Goal: Task Accomplishment & Management: Manage account settings

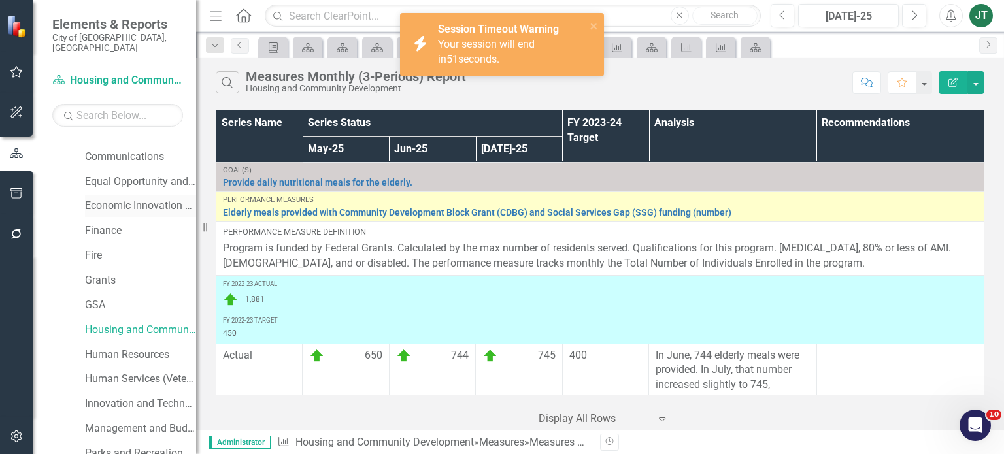
scroll to position [262, 0]
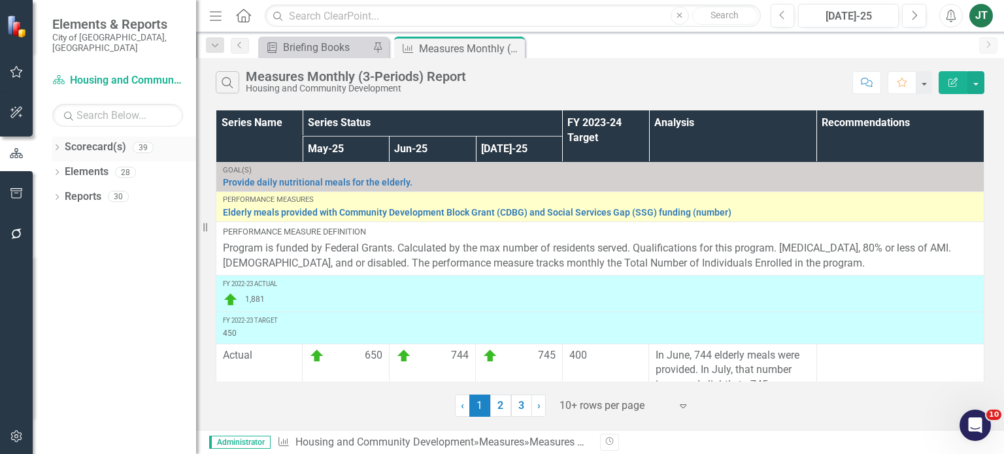
click at [57, 145] on icon "Dropdown" at bounding box center [56, 148] width 9 height 7
click at [65, 192] on icon "Dropdown" at bounding box center [64, 196] width 10 height 8
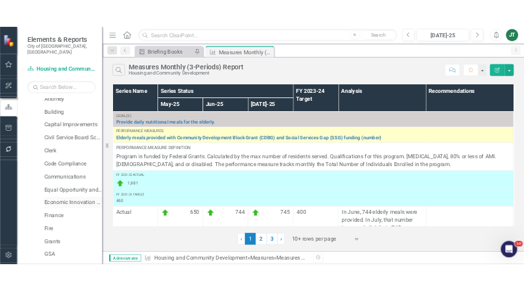
scroll to position [131, 0]
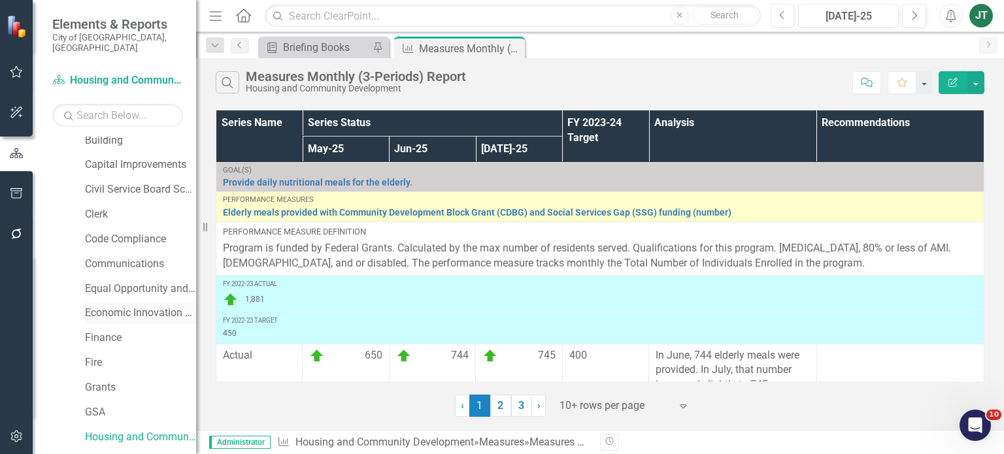
click at [139, 306] on link "Economic Innovation and Development" at bounding box center [140, 313] width 111 height 15
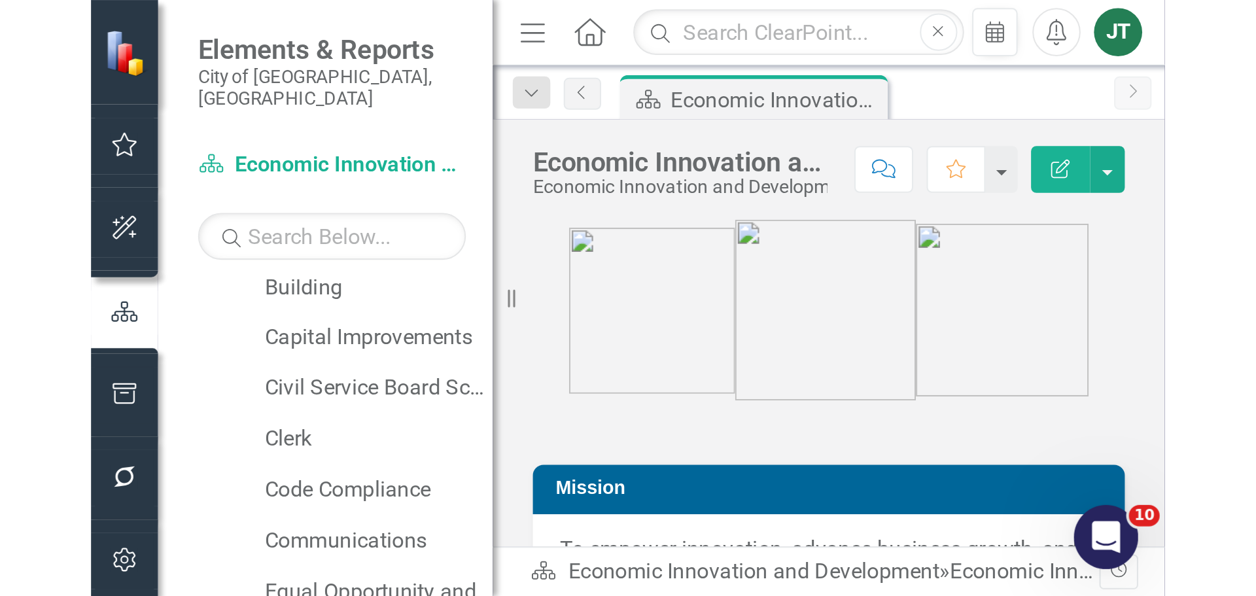
scroll to position [131, 0]
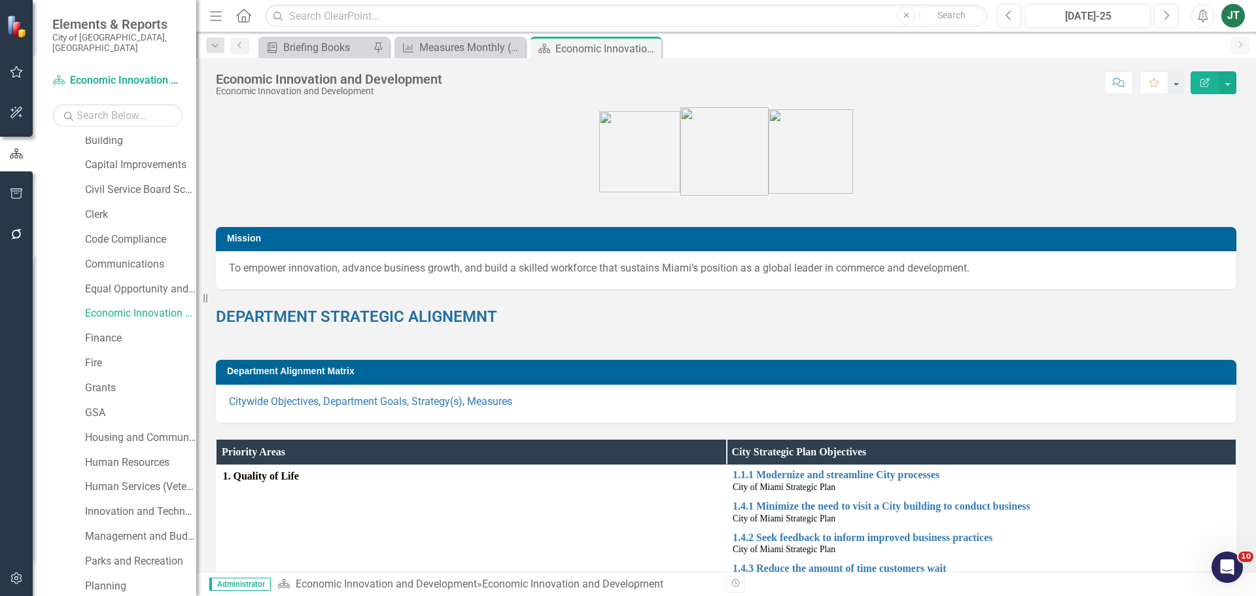
click at [218, 16] on icon "button" at bounding box center [216, 15] width 12 height 9
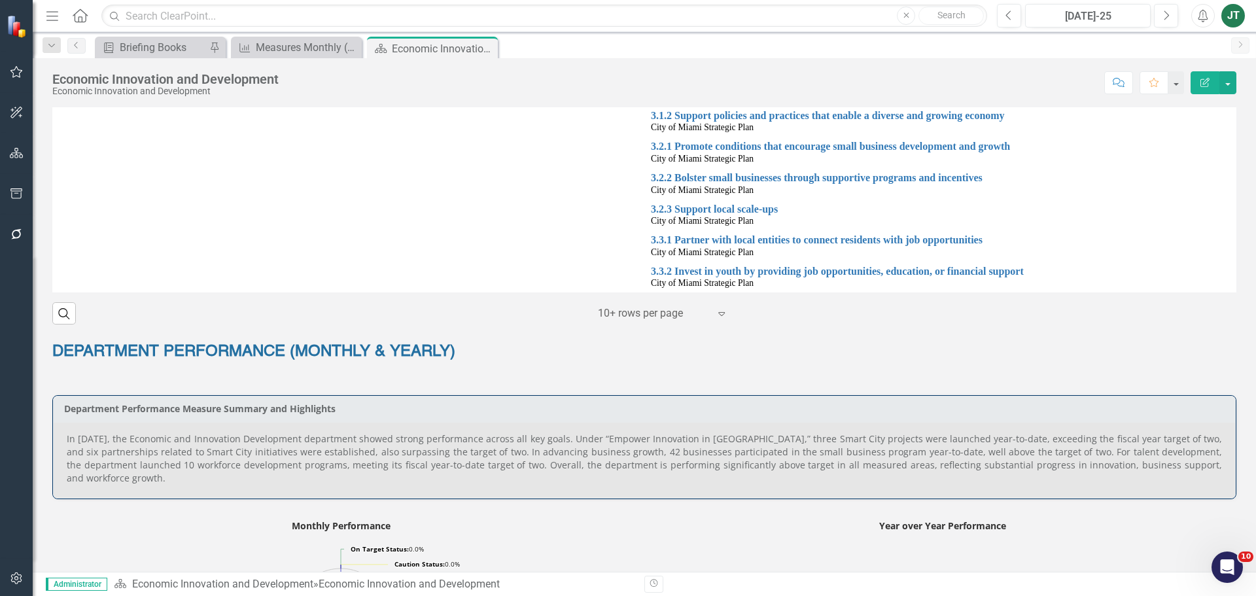
scroll to position [916, 0]
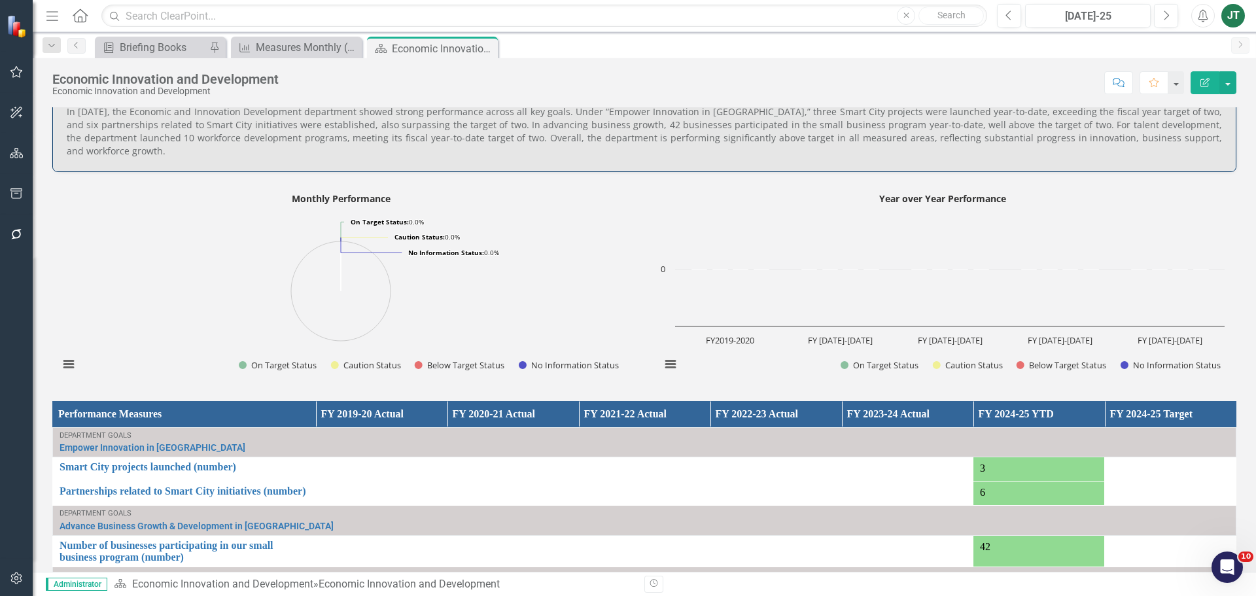
click at [49, 22] on icon "Menu" at bounding box center [52, 16] width 17 height 14
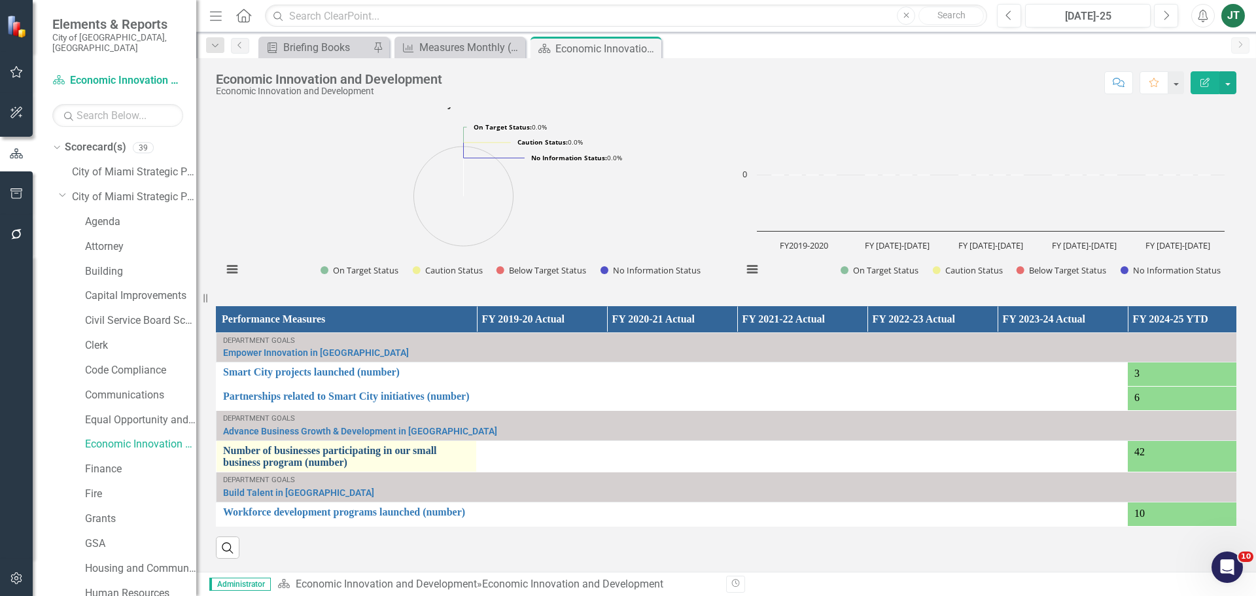
scroll to position [1025, 0]
click at [62, 194] on div "Dropdown" at bounding box center [65, 197] width 13 height 7
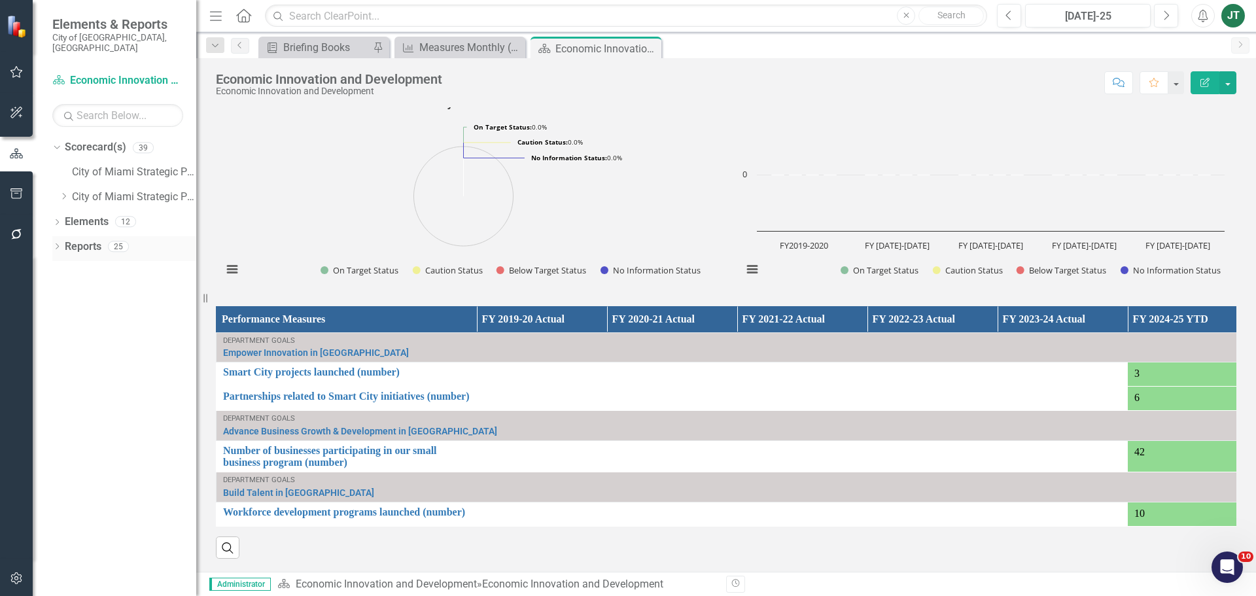
click at [81, 239] on link "Reports" at bounding box center [83, 246] width 37 height 15
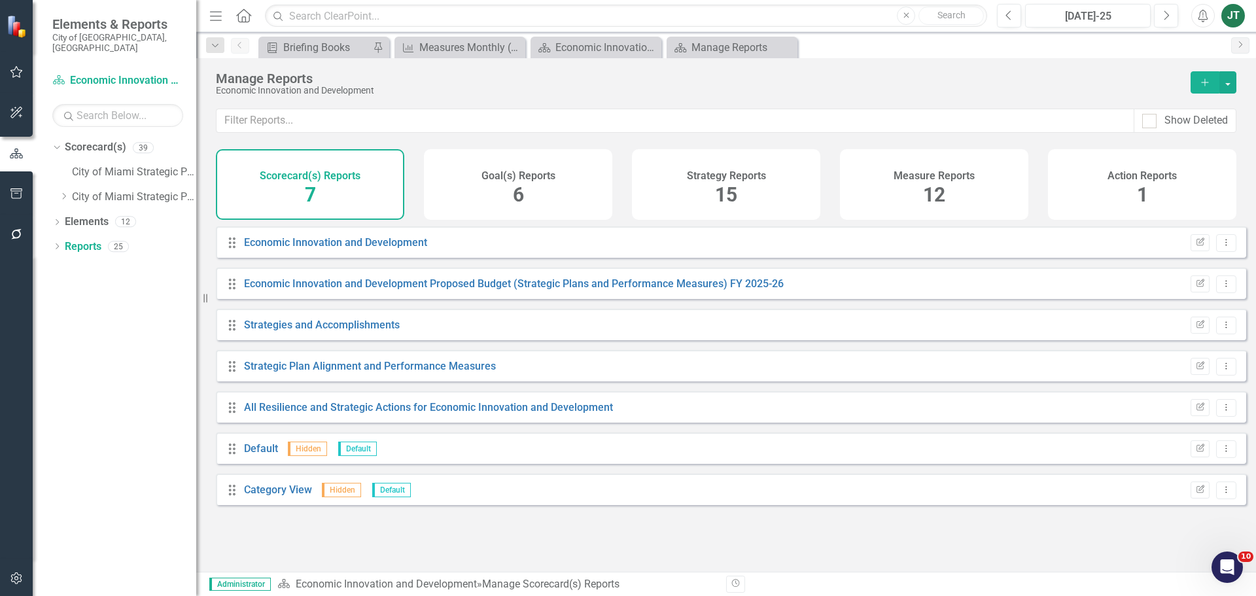
click at [946, 211] on div "Measure Reports 12" at bounding box center [934, 184] width 188 height 71
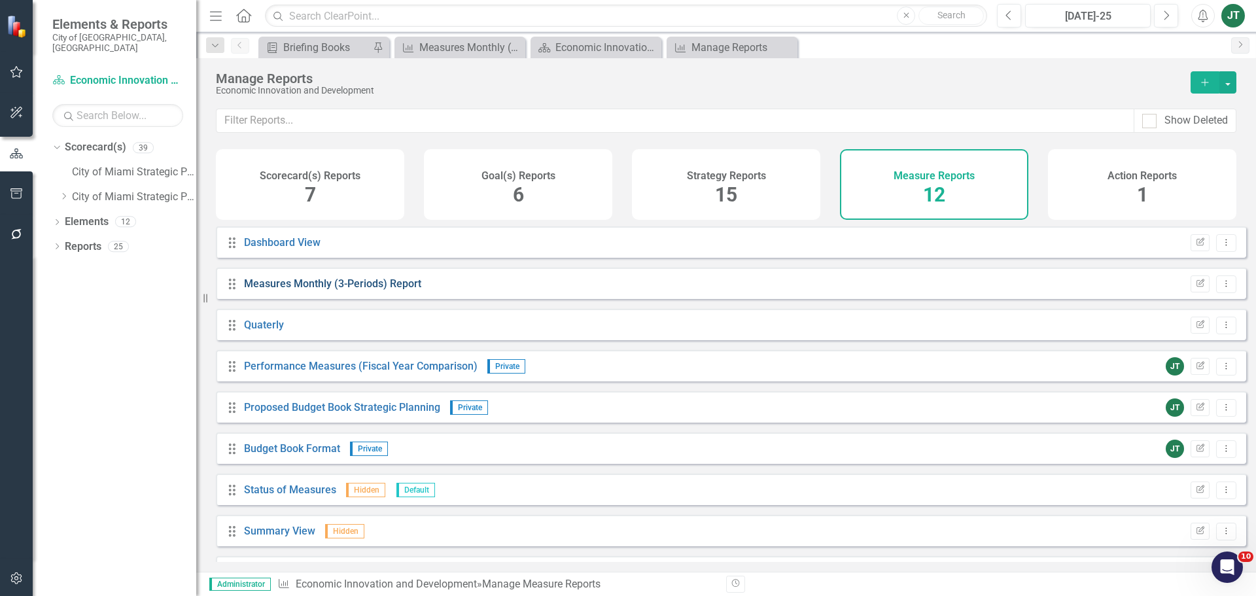
click at [364, 290] on link "Measures Monthly (3-Periods) Report" at bounding box center [332, 283] width 177 height 12
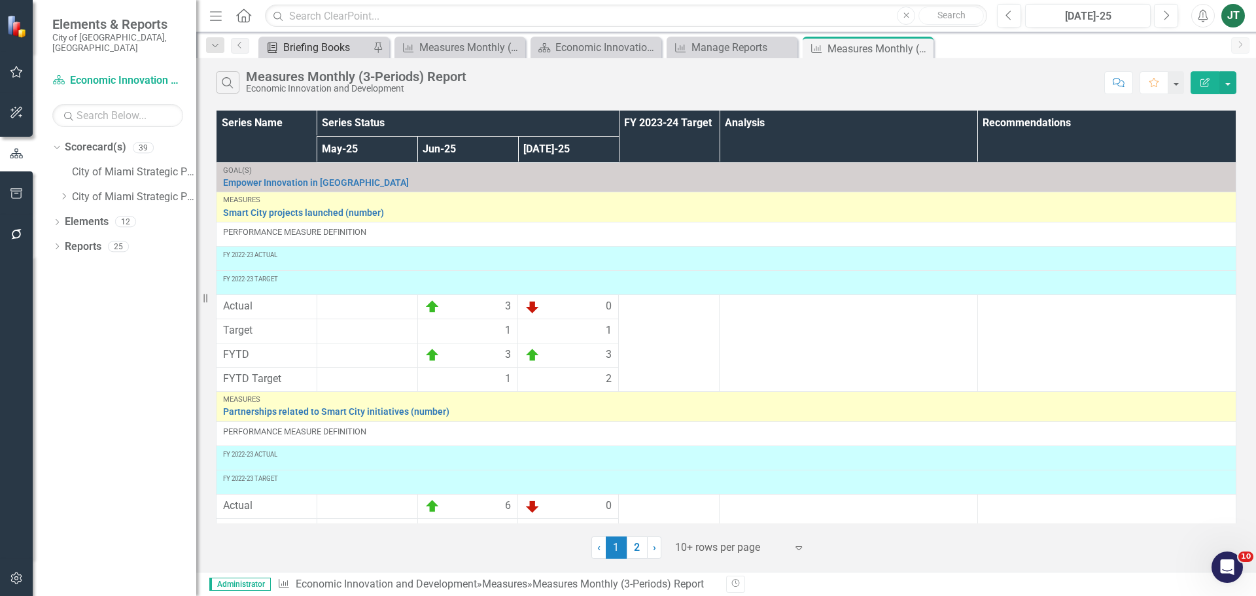
click at [324, 54] on div "Briefing Books" at bounding box center [326, 47] width 86 height 16
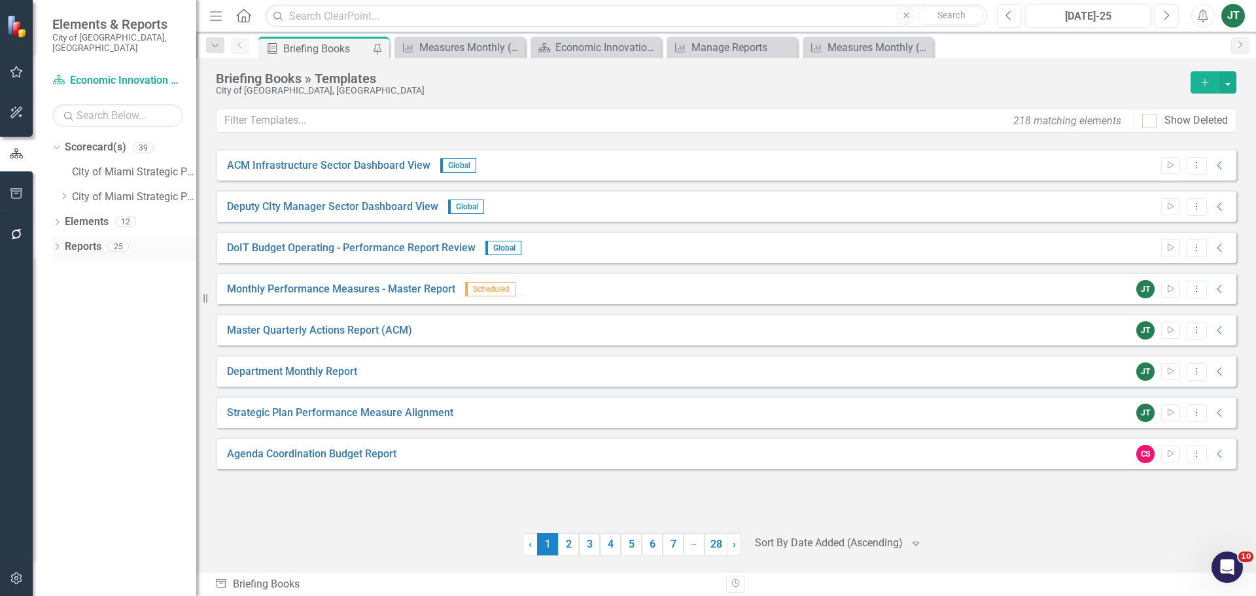
click at [88, 239] on link "Reports" at bounding box center [83, 246] width 37 height 15
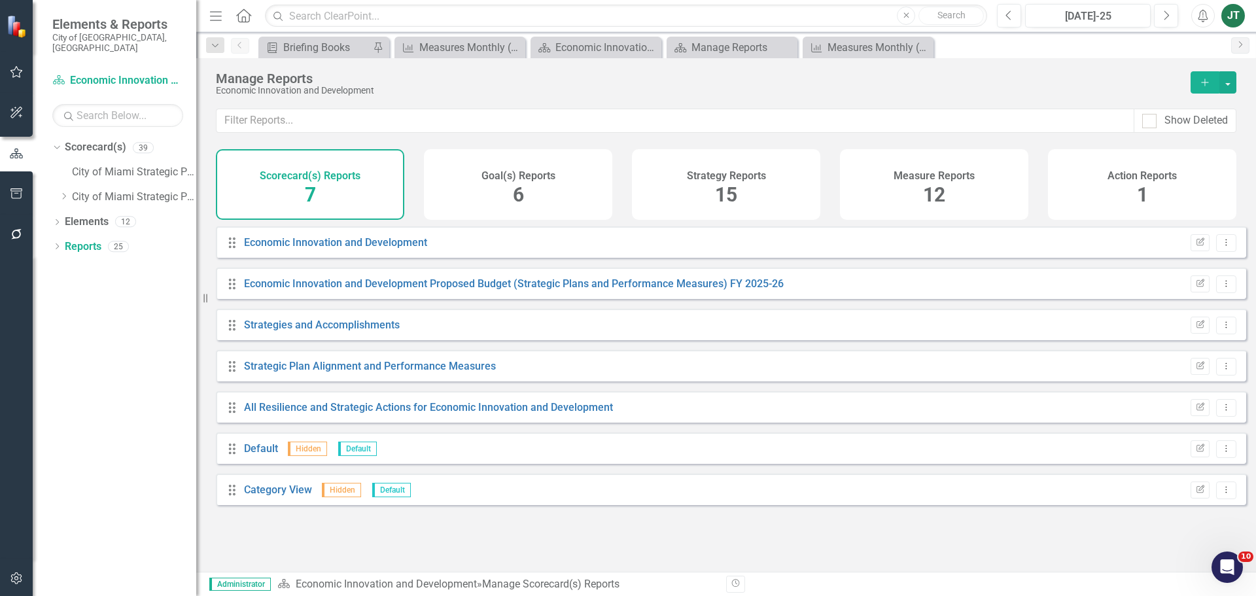
drag, startPoint x: 519, startPoint y: 208, endPoint x: 516, endPoint y: 220, distance: 12.2
click at [519, 208] on div "6" at bounding box center [518, 195] width 11 height 28
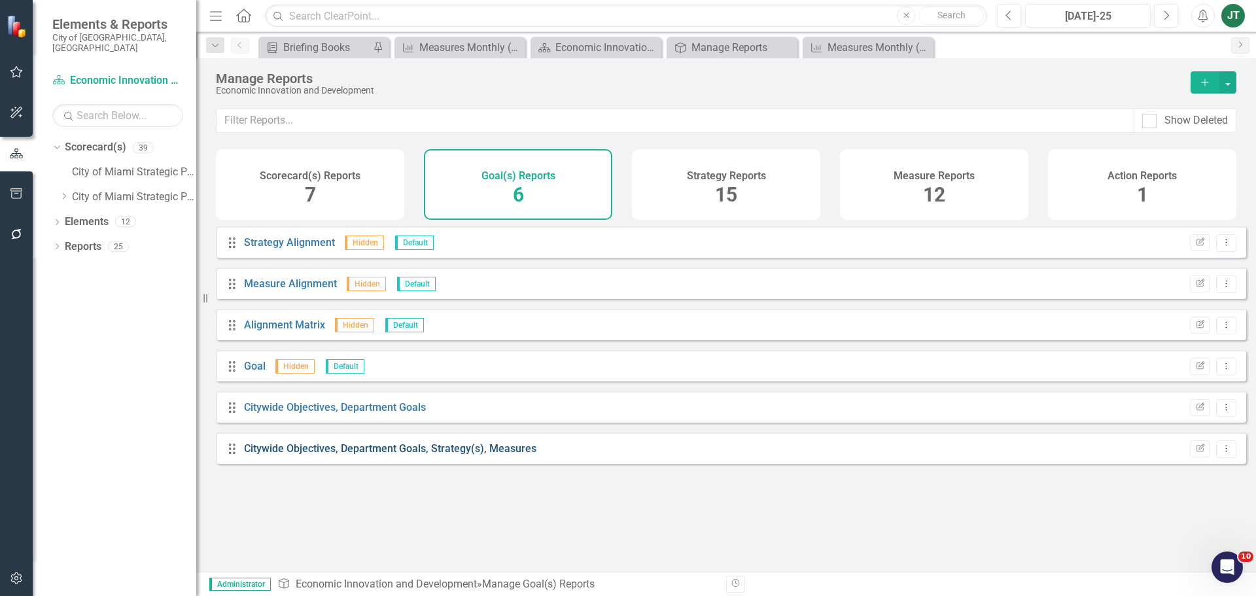
click at [407, 454] on link "Citywide Objectives, Department Goals, Strategy(s), Measures" at bounding box center [390, 448] width 292 height 12
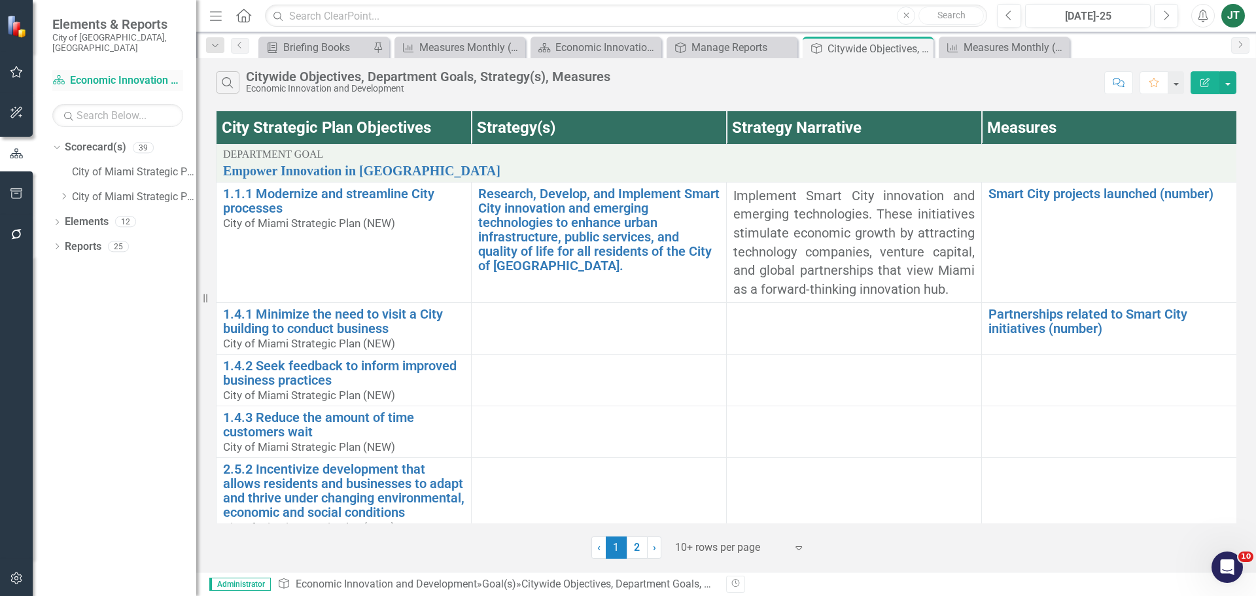
click at [120, 73] on link "Scorecard(s) Economic Innovation and Development" at bounding box center [117, 80] width 131 height 15
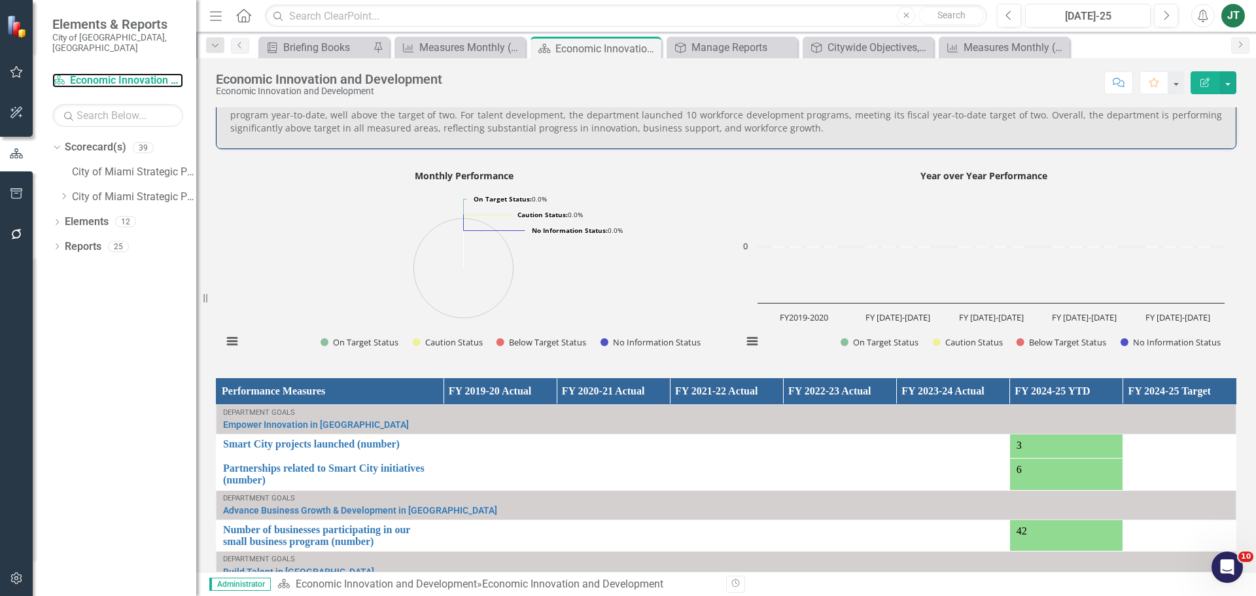
scroll to position [1025, 0]
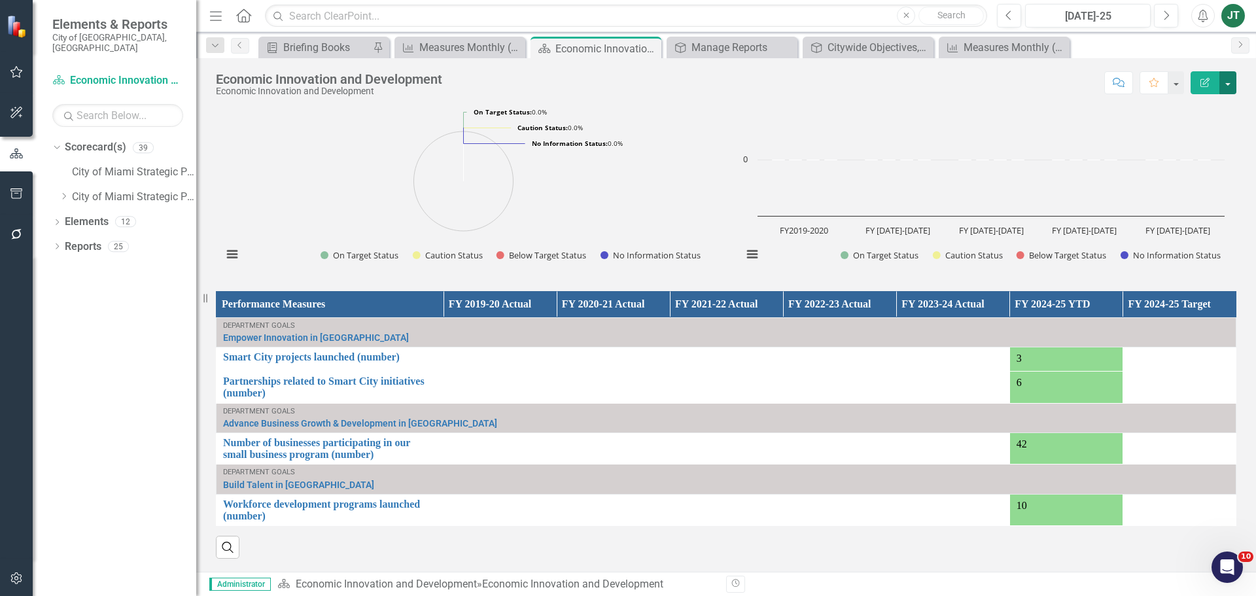
click at [1004, 81] on button "button" at bounding box center [1227, 82] width 17 height 23
click at [1004, 127] on link "Edit Report Edit Layout" at bounding box center [1180, 131] width 111 height 24
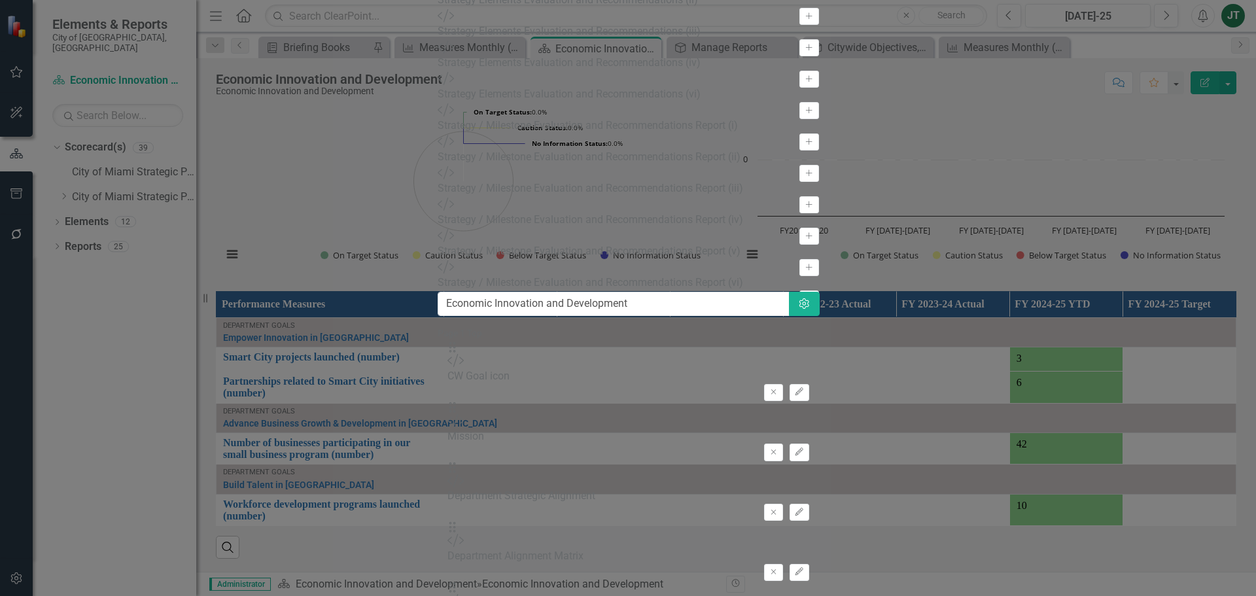
type input "Strategy"
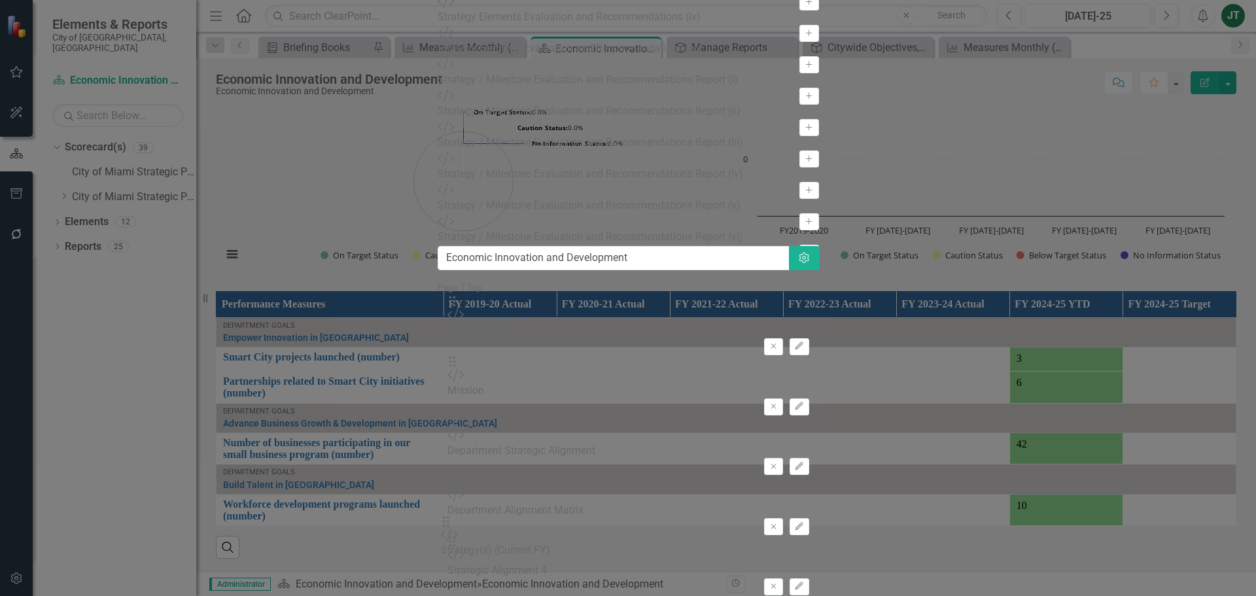
scroll to position [74, 0]
drag, startPoint x: 451, startPoint y: 127, endPoint x: 467, endPoint y: 507, distance: 380.3
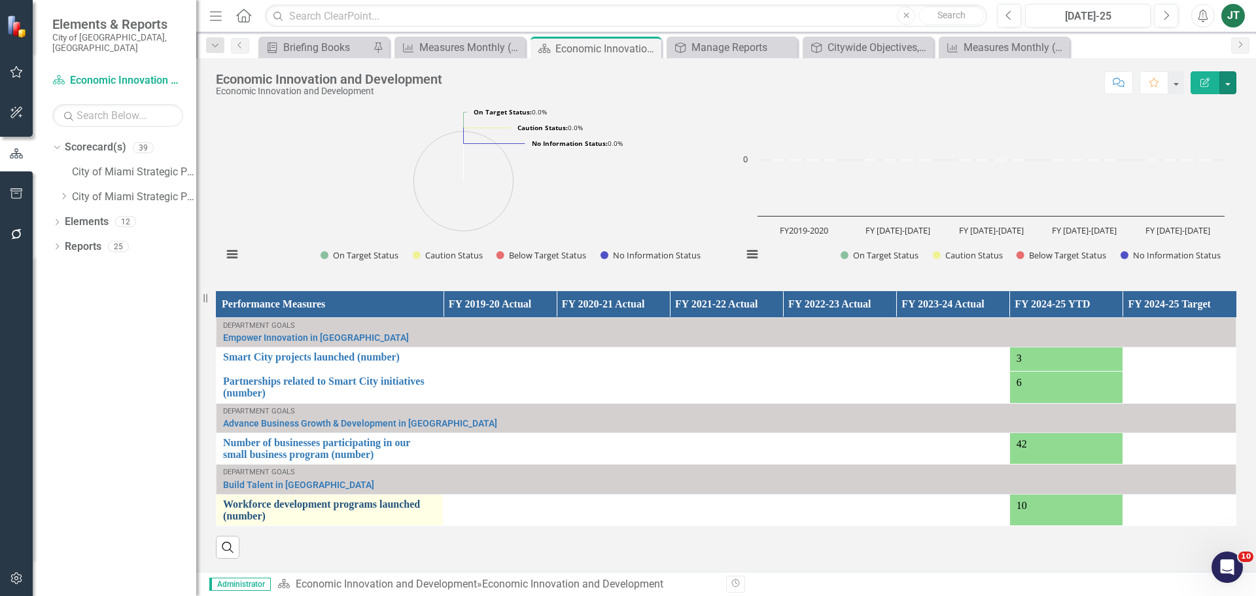
scroll to position [1111, 0]
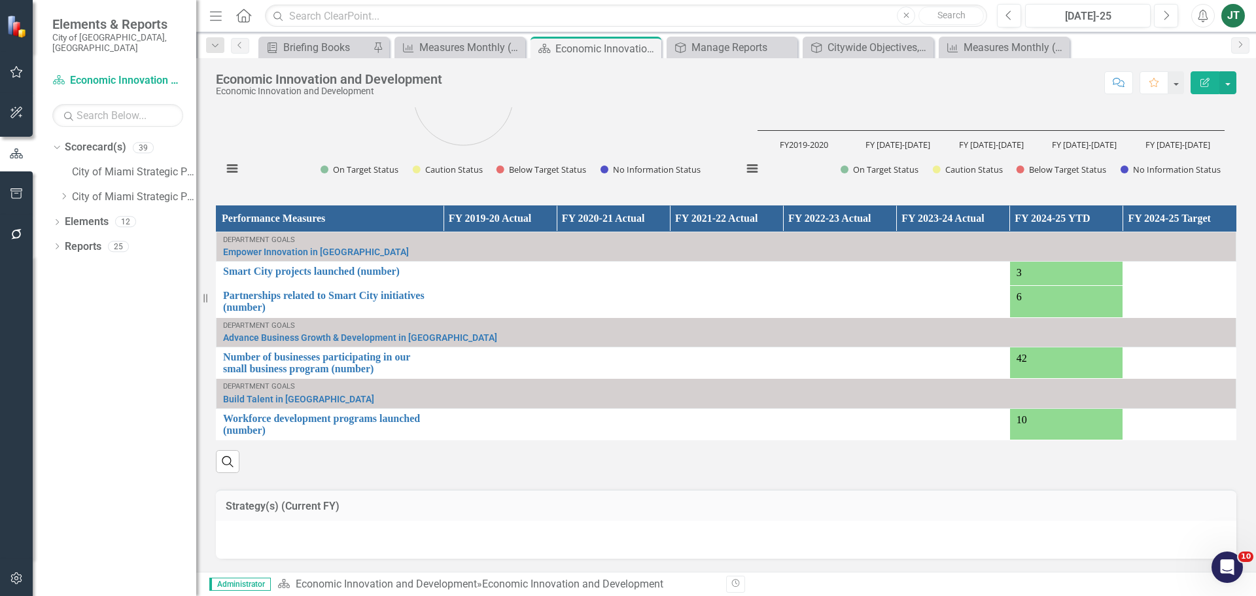
click at [980, 454] on td "Strategy(s) (Current FY)" at bounding box center [726, 507] width 1001 height 17
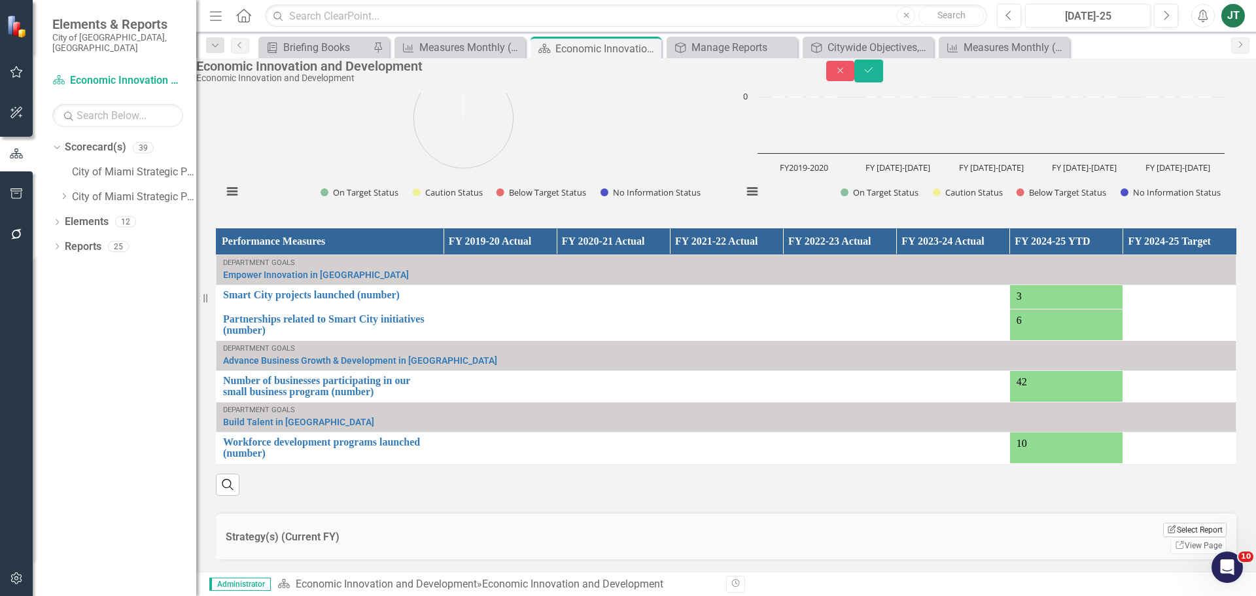
click at [1004, 454] on button "Edit Report Select Report" at bounding box center [1194, 530] width 63 height 14
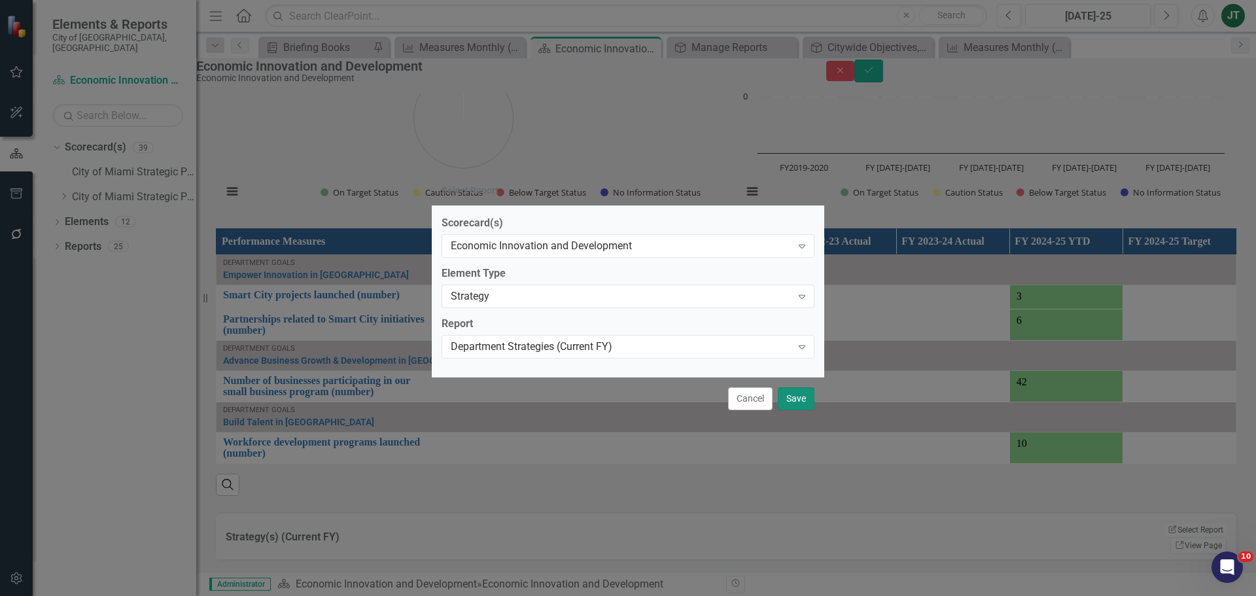
click at [807, 398] on button "Save" at bounding box center [796, 398] width 37 height 23
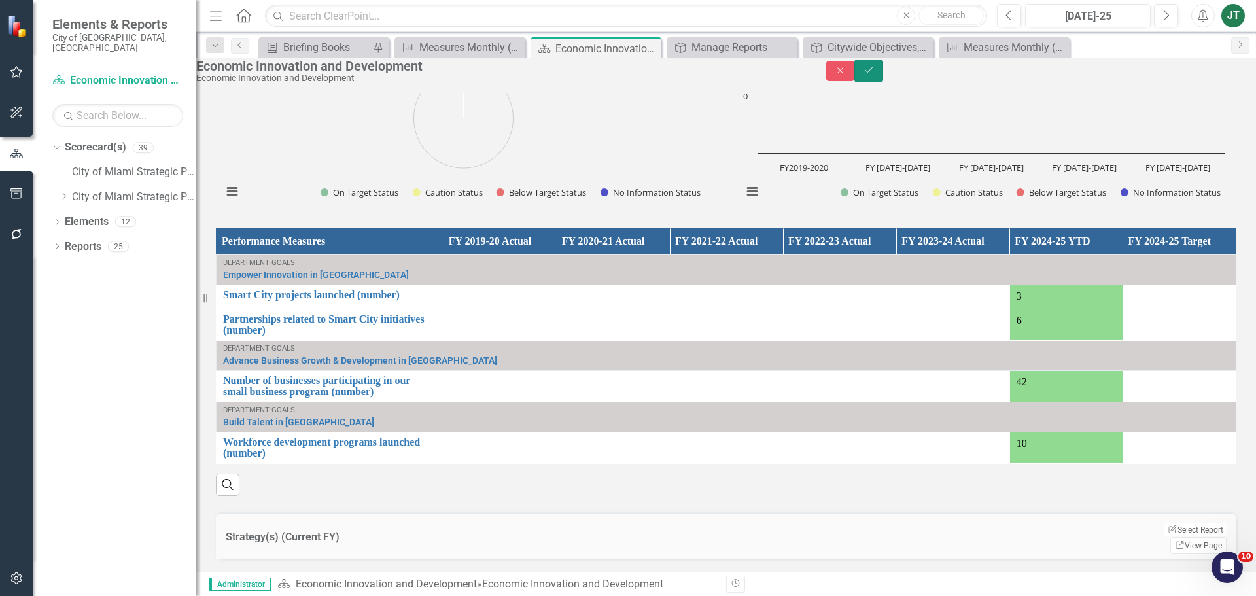
click at [874, 75] on icon "Save" at bounding box center [869, 69] width 12 height 9
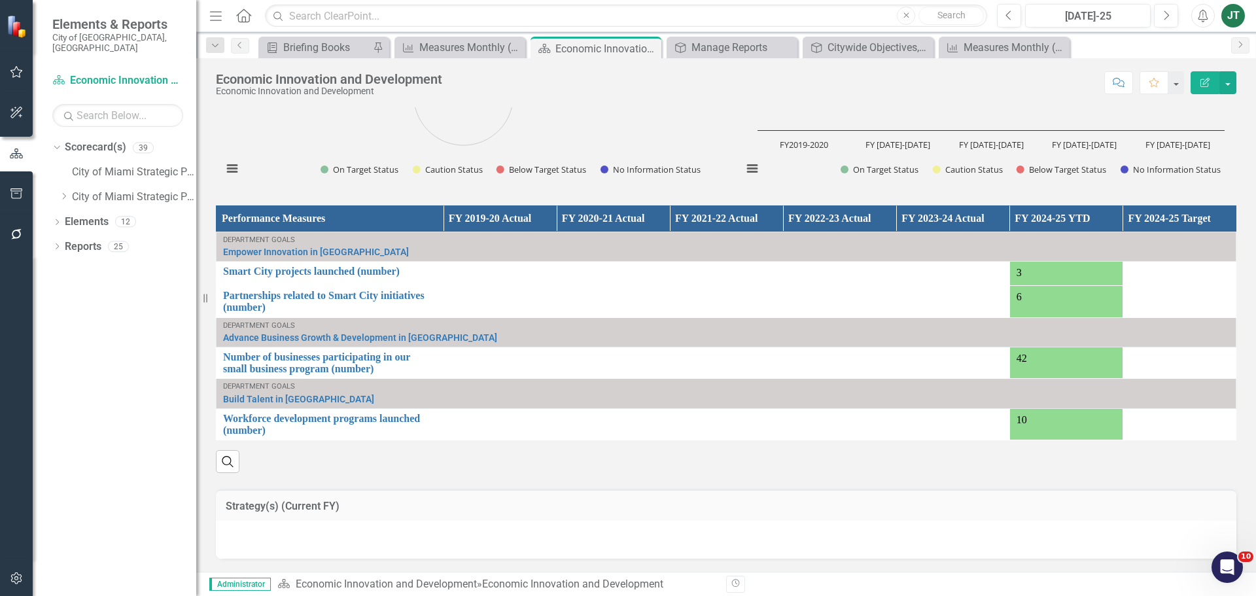
click at [403, 454] on h3 "Strategy(s) (Current FY)" at bounding box center [726, 506] width 1001 height 12
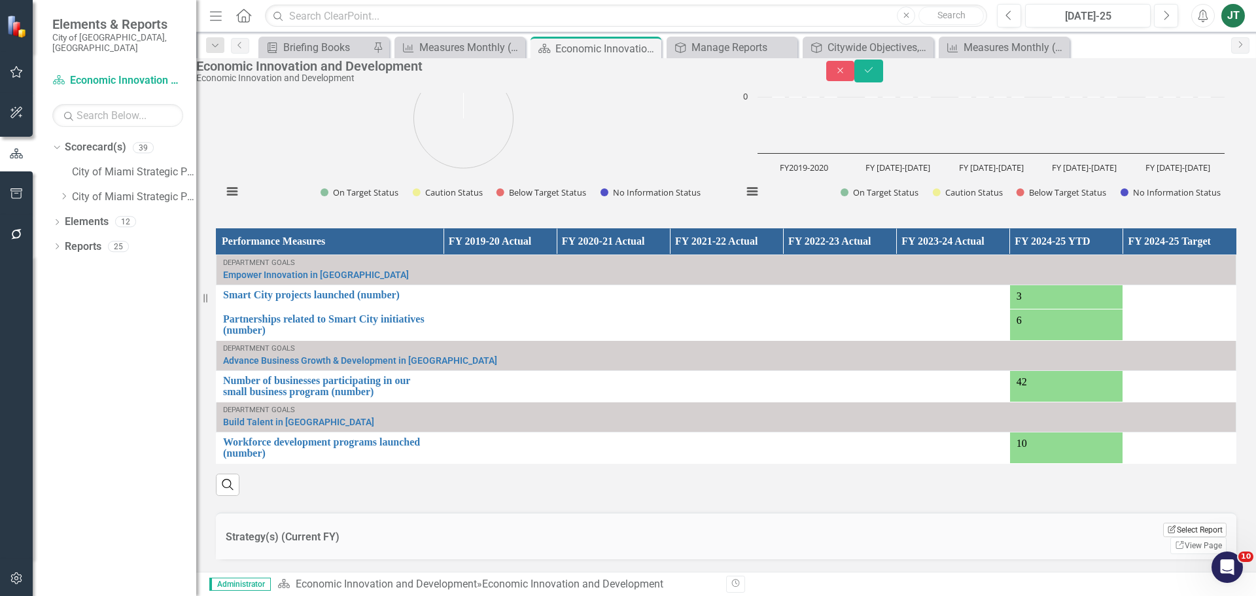
click at [1004, 454] on button "Edit Report Select Report" at bounding box center [1194, 530] width 63 height 14
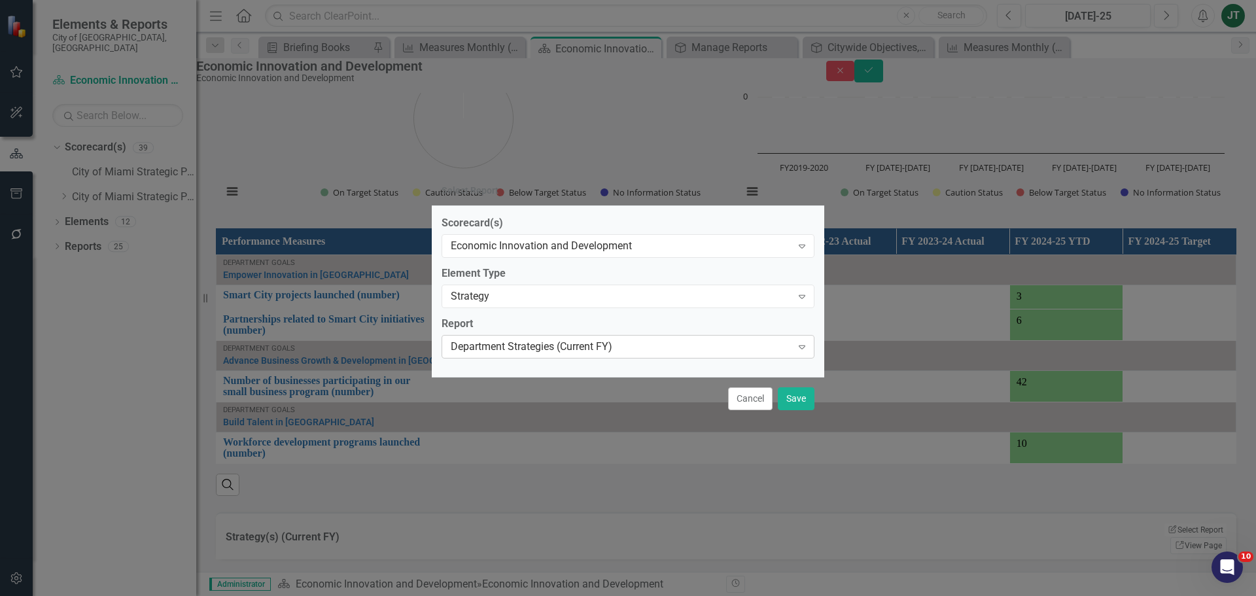
click at [504, 347] on div "Department Strategies (Current FY)" at bounding box center [621, 346] width 341 height 15
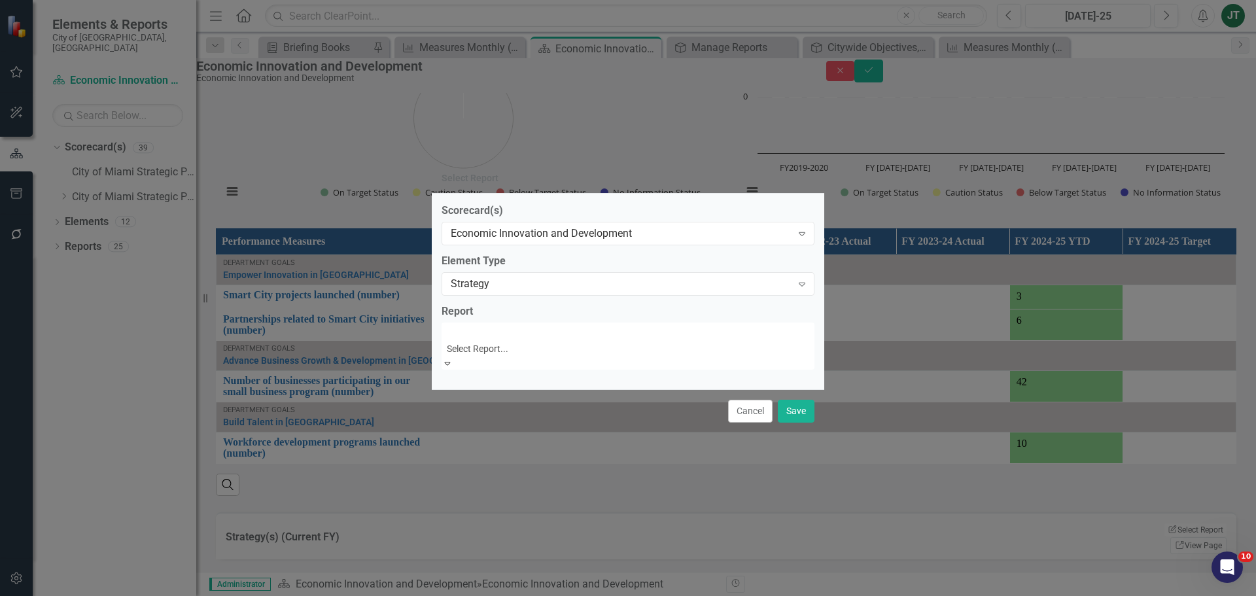
scroll to position [107, 0]
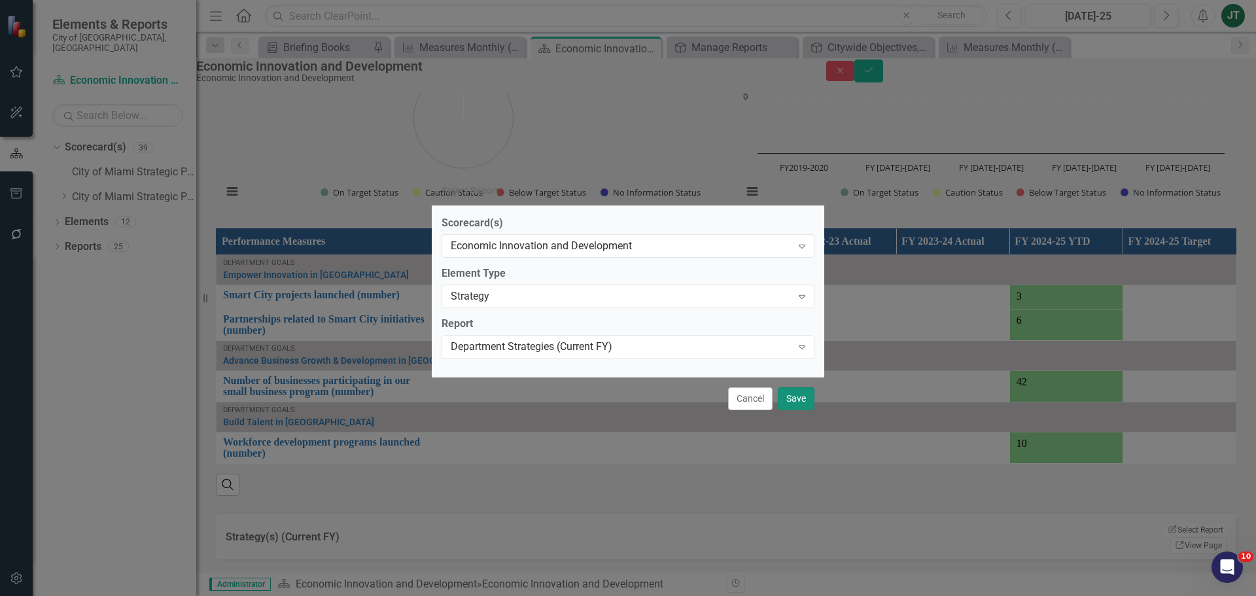
click at [800, 401] on button "Save" at bounding box center [796, 398] width 37 height 23
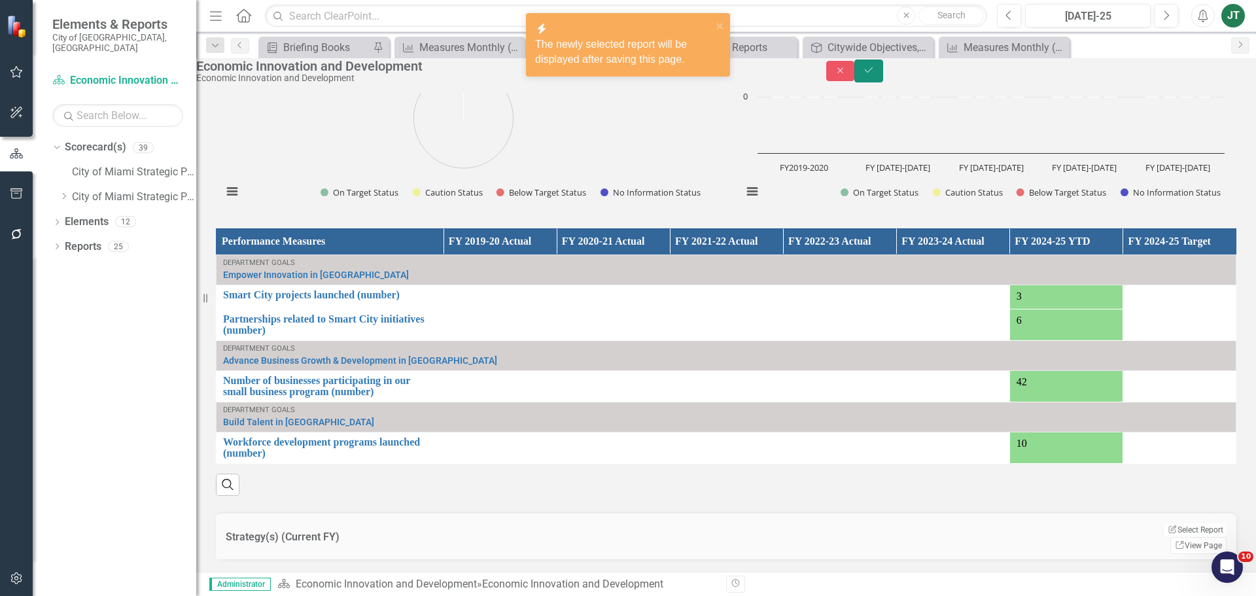
click at [883, 71] on button "Save" at bounding box center [868, 71] width 29 height 23
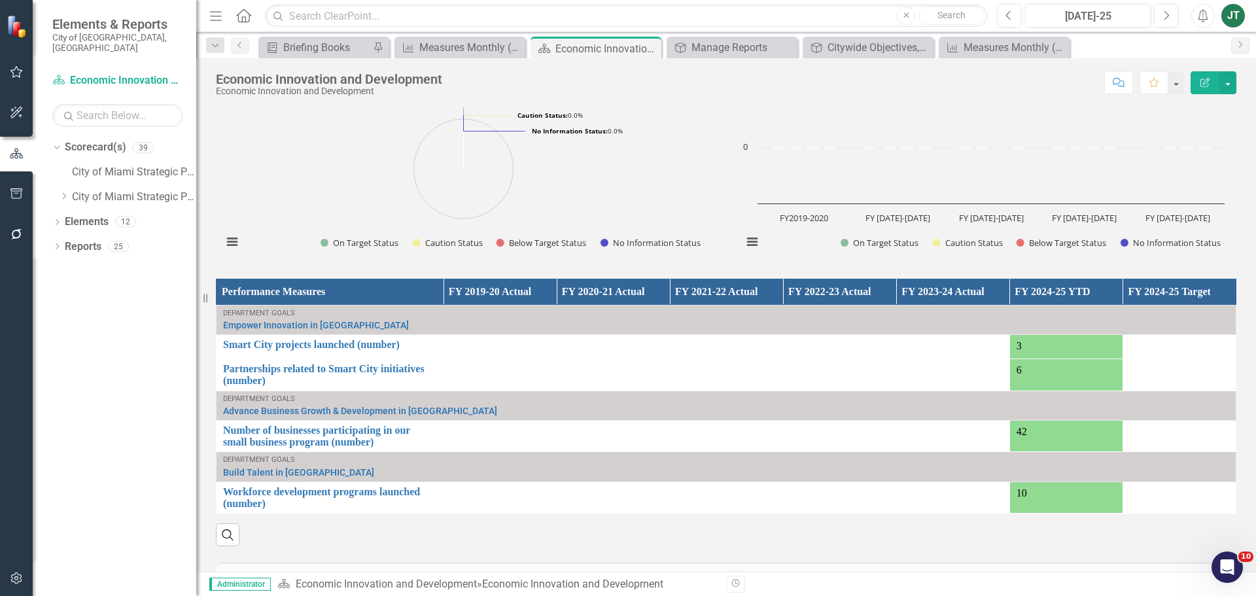
scroll to position [1111, 0]
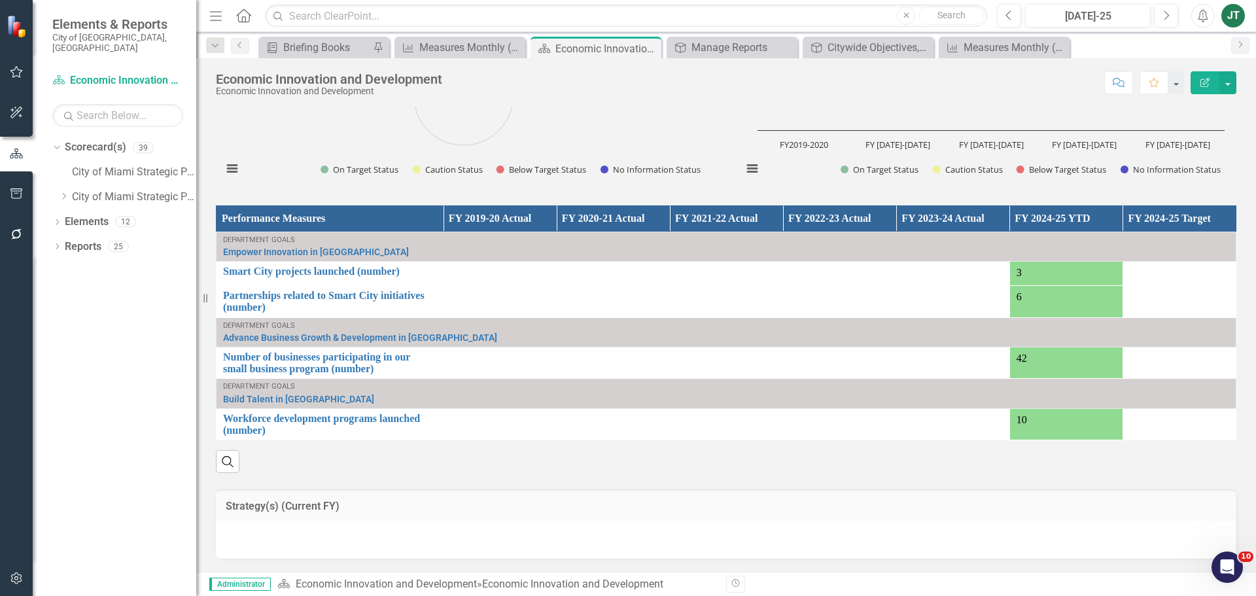
click at [985, 454] on h3 "Strategy(s) (Current FY)" at bounding box center [726, 506] width 1001 height 12
click at [987, 454] on td "Strategy(s) (Current FY)" at bounding box center [726, 507] width 1001 height 17
drag, startPoint x: 69, startPoint y: 233, endPoint x: 83, endPoint y: 233, distance: 14.4
click at [69, 239] on link "Reports" at bounding box center [83, 246] width 37 height 15
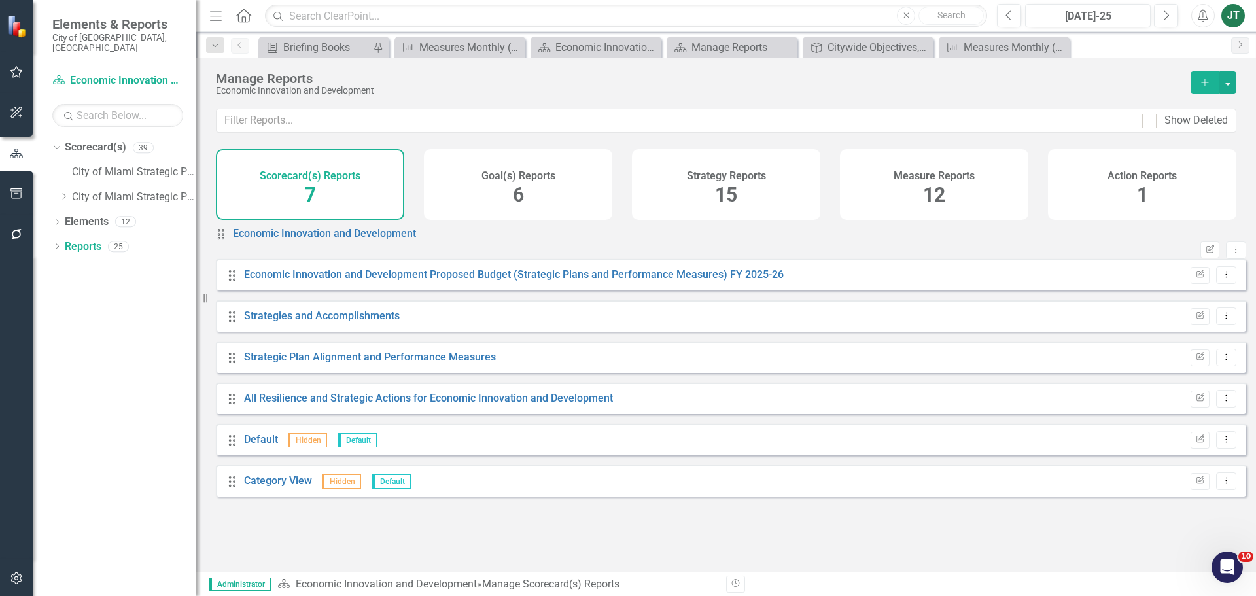
drag, startPoint x: 727, startPoint y: 192, endPoint x: 719, endPoint y: 198, distance: 10.2
click at [727, 192] on span "15" at bounding box center [726, 194] width 22 height 23
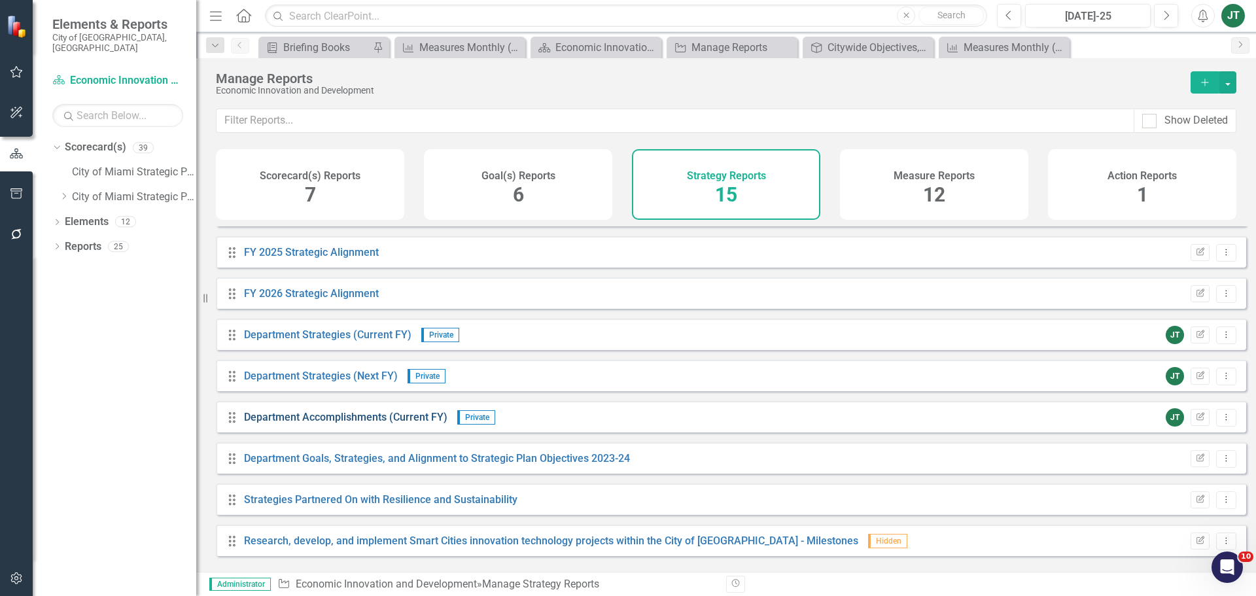
scroll to position [131, 0]
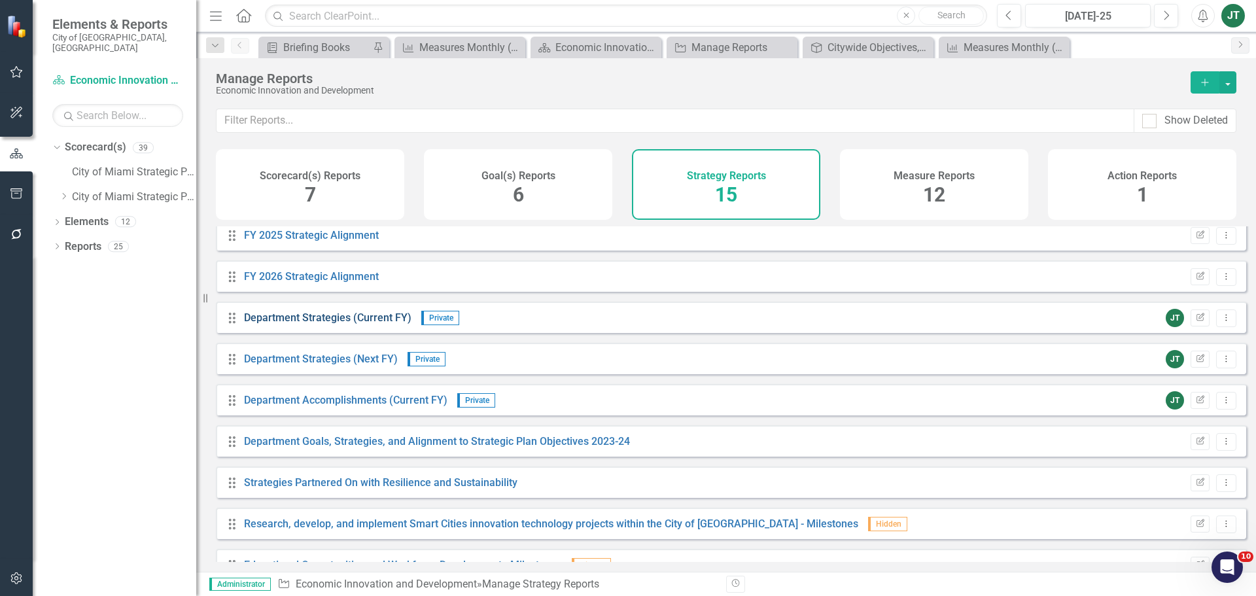
click at [373, 324] on link "Department Strategies (Current FY)" at bounding box center [327, 317] width 167 height 12
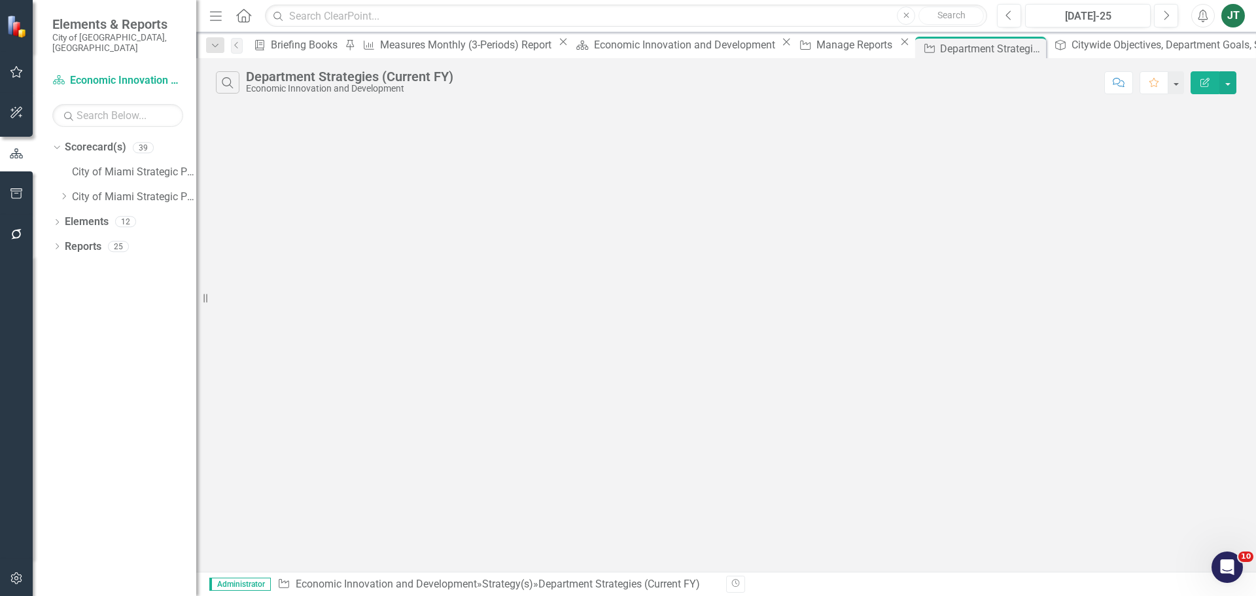
click at [1004, 83] on icon "Edit Report" at bounding box center [1205, 82] width 12 height 9
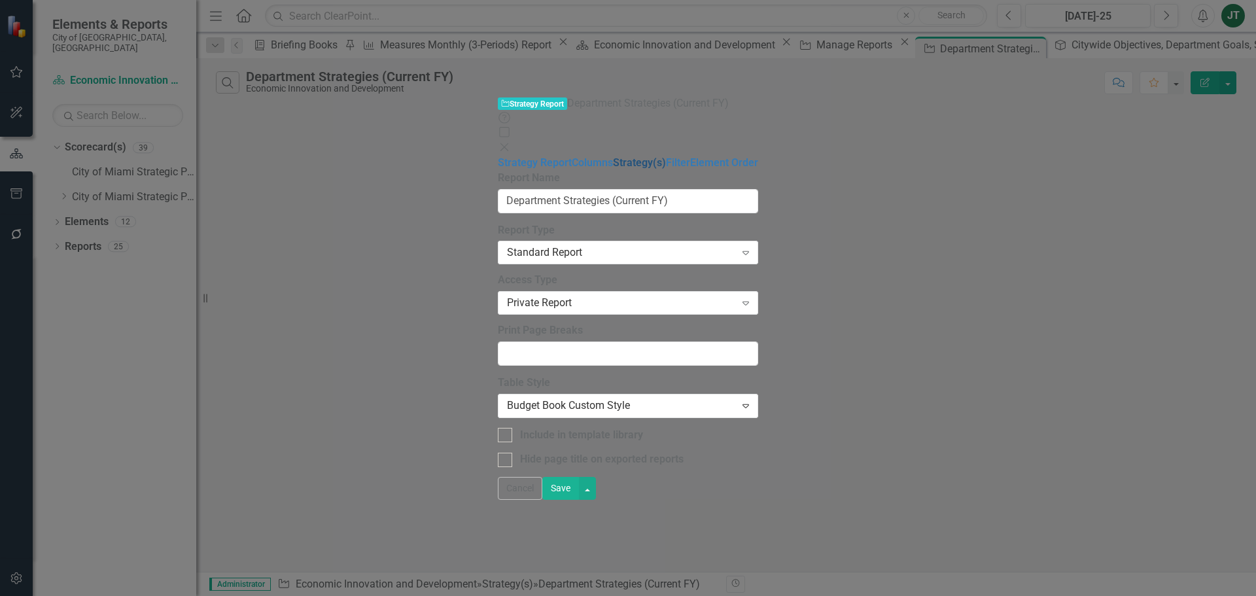
click at [613, 156] on link "Strategy(s)" at bounding box center [639, 162] width 53 height 12
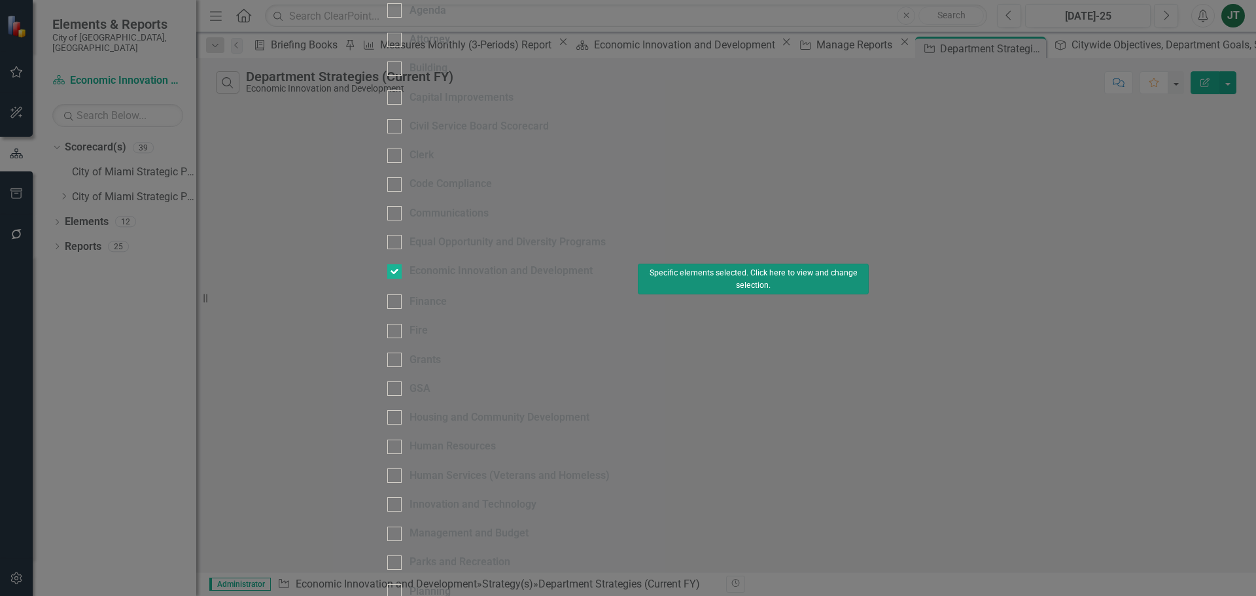
click at [868, 294] on button "Specific elements selected. Click here to view and change selection." at bounding box center [753, 279] width 231 height 31
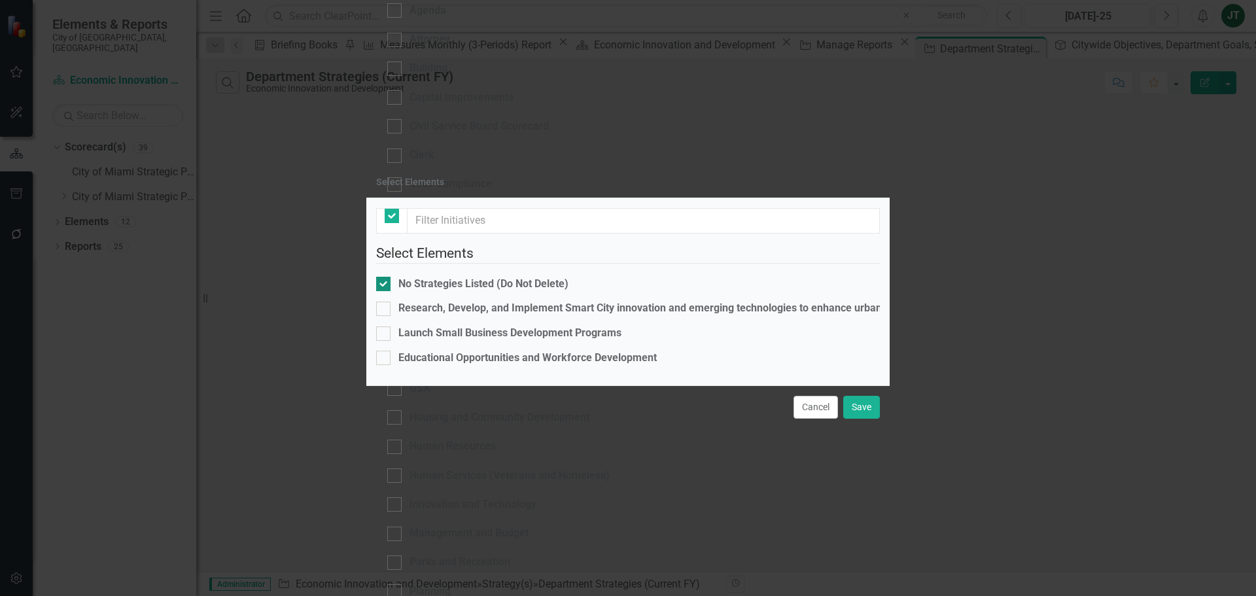
checkbox input "false"
click at [385, 277] on input "No Strategies Listed (Do Not Delete)" at bounding box center [380, 281] width 9 height 9
checkbox input "false"
drag, startPoint x: 390, startPoint y: 201, endPoint x: 394, endPoint y: 224, distance: 23.9
click at [385, 301] on input "Research, Develop, and Implement Smart City innovation and emerging technologie…" at bounding box center [380, 305] width 9 height 9
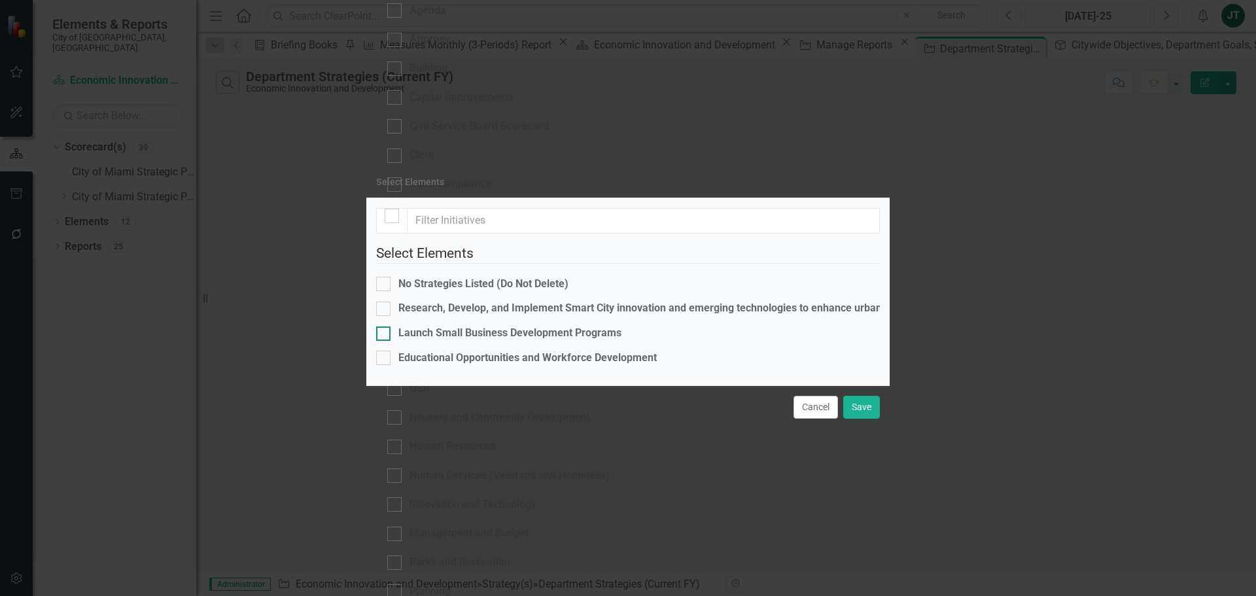
checkbox input "true"
click at [390, 326] on div at bounding box center [383, 333] width 14 height 14
click at [385, 326] on input "Launch Small Business Development Programs" at bounding box center [380, 330] width 9 height 9
checkbox input "true"
click at [385, 351] on input "Educational Opportunities and Workforce Development" at bounding box center [380, 355] width 9 height 9
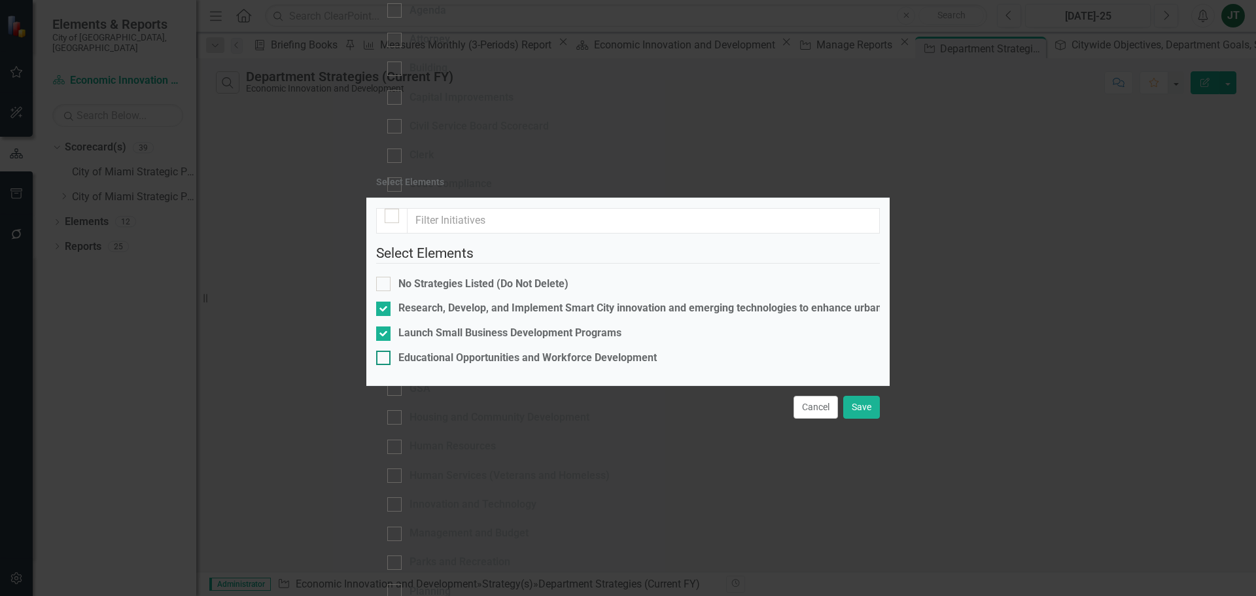
checkbox input "true"
drag, startPoint x: 857, startPoint y: 500, endPoint x: 868, endPoint y: 501, distance: 10.5
click at [859, 419] on button "Save" at bounding box center [861, 407] width 37 height 23
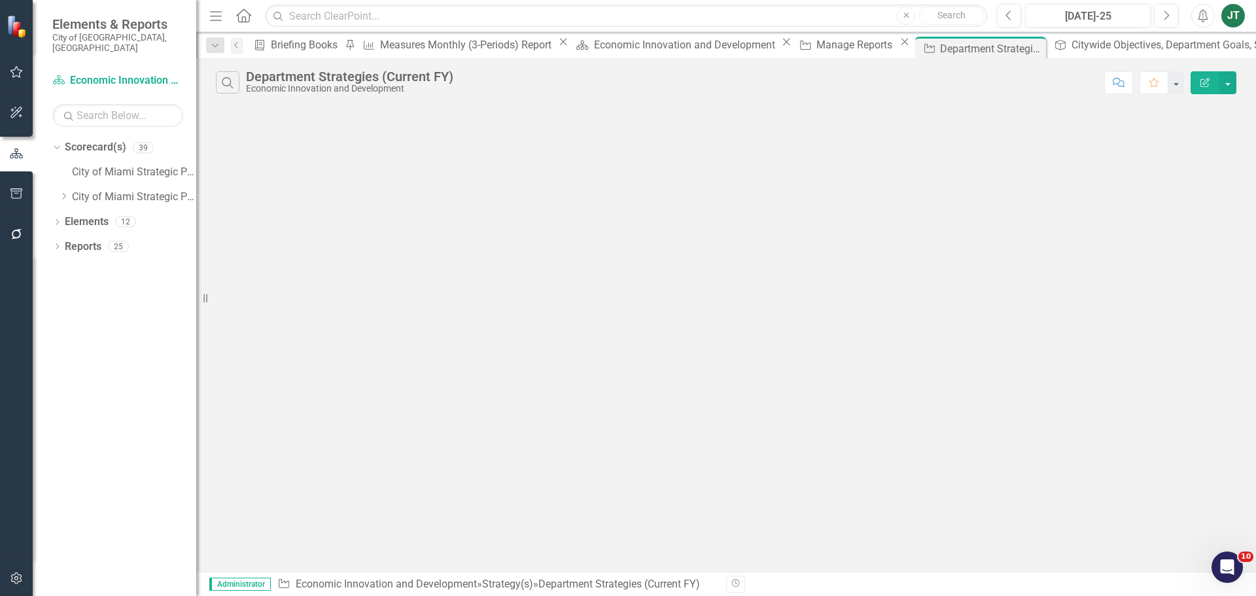
click at [1004, 79] on button "Edit Report" at bounding box center [1204, 82] width 29 height 23
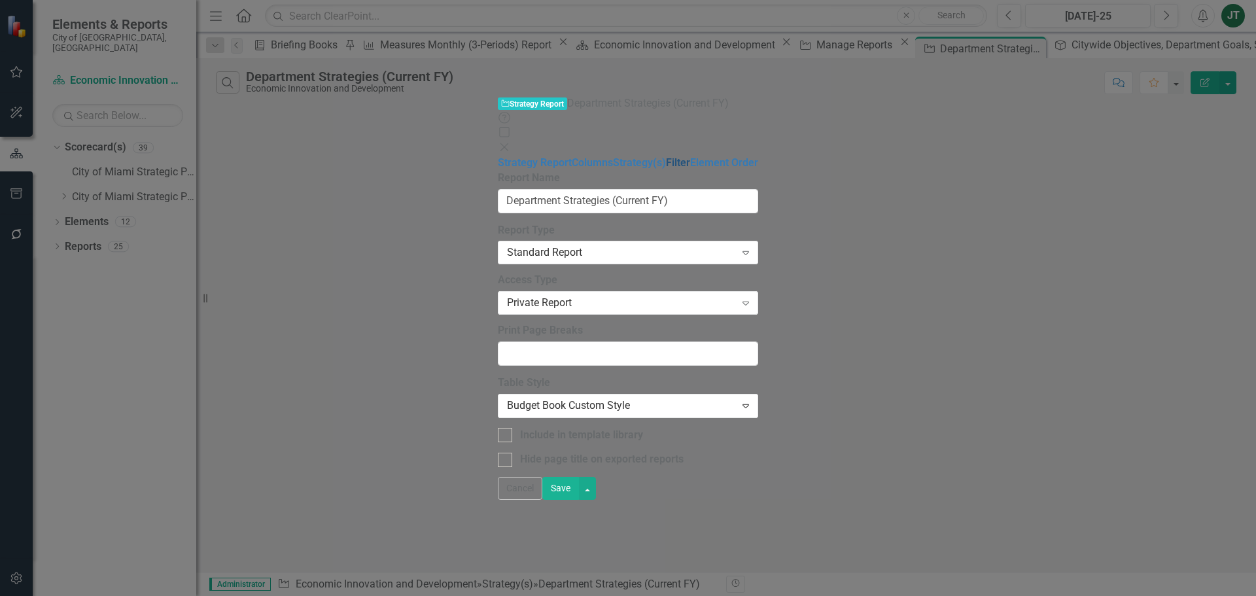
click at [666, 156] on link "Filter" at bounding box center [678, 162] width 24 height 12
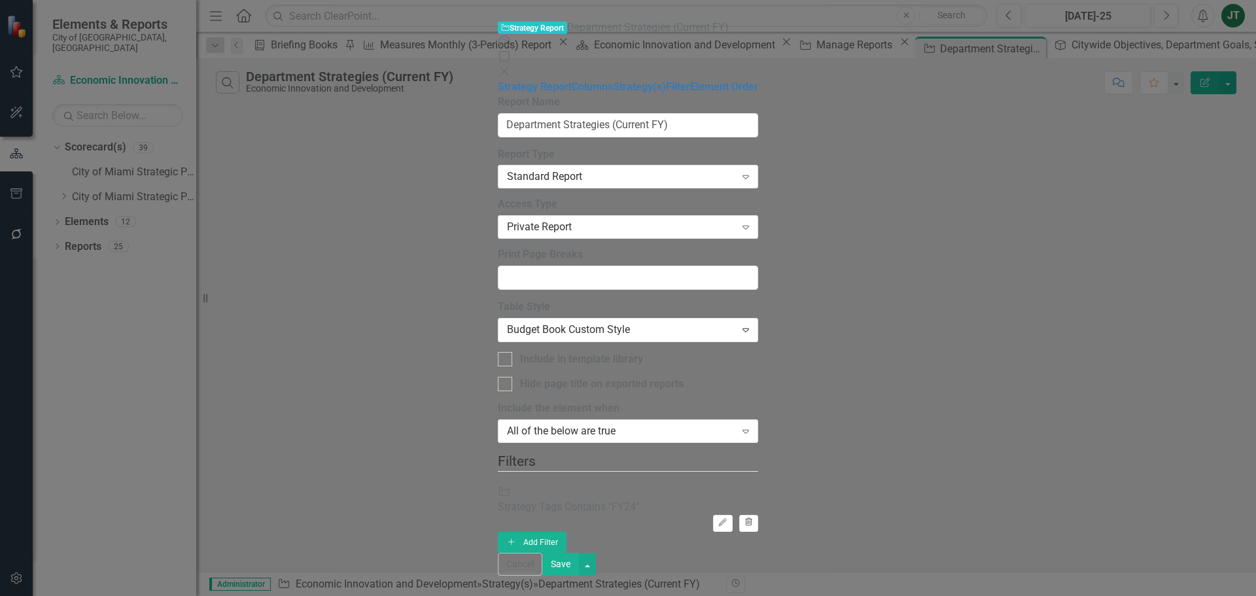
click at [753, 454] on icon "Trash" at bounding box center [749, 523] width 10 height 8
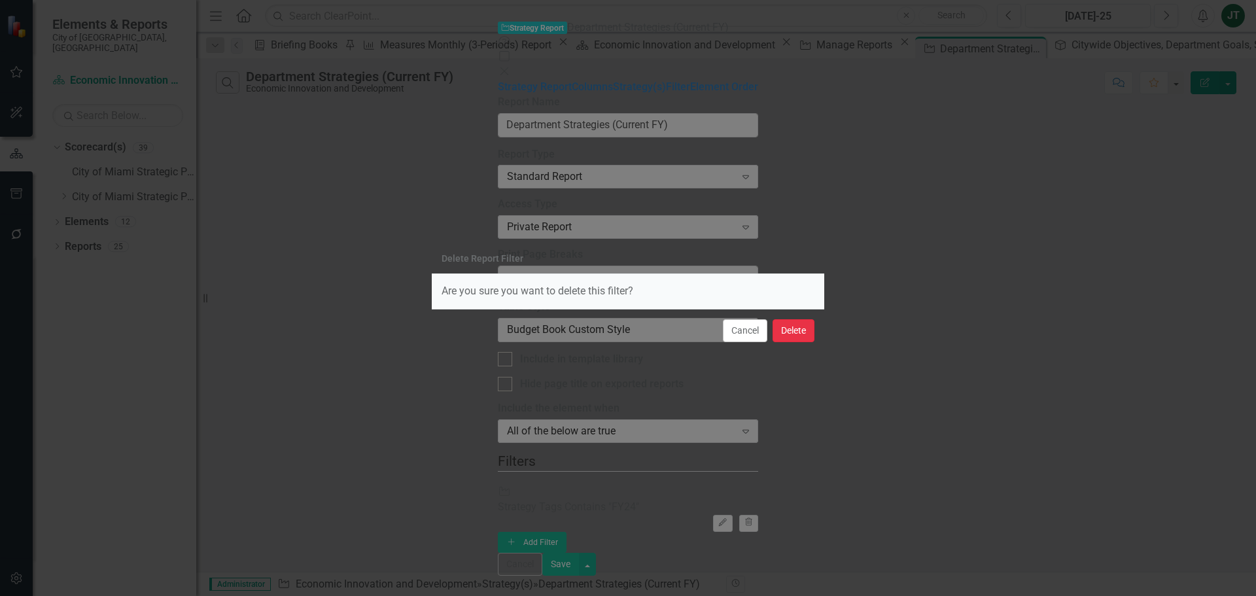
click at [782, 328] on button "Delete" at bounding box center [793, 330] width 42 height 23
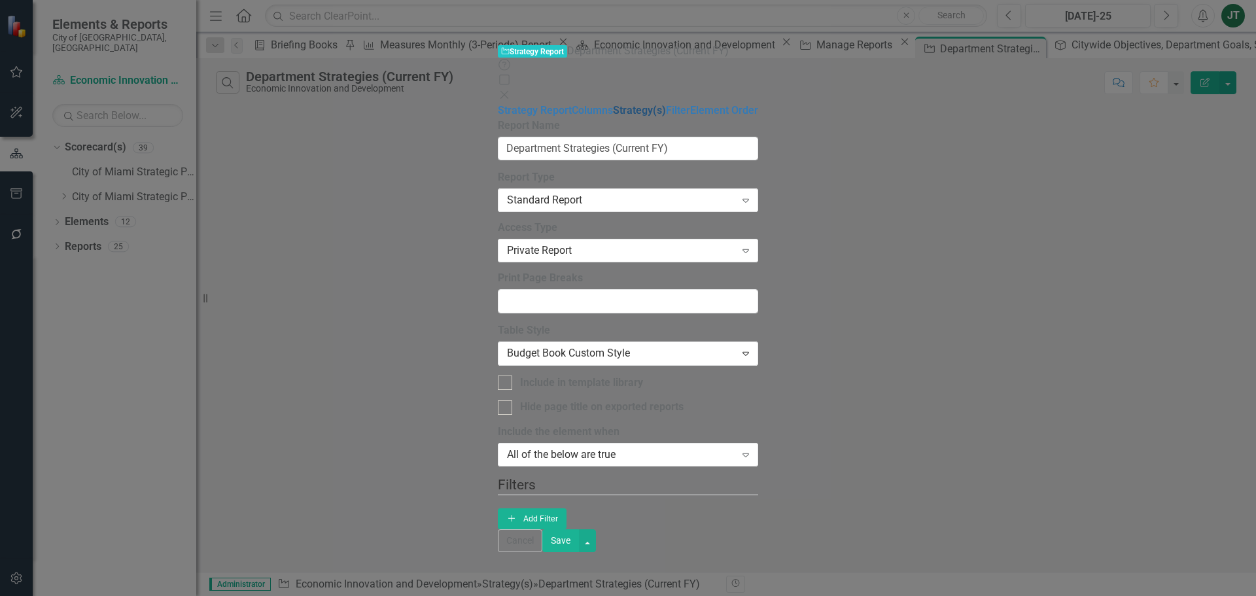
click at [613, 104] on link "Strategy(s)" at bounding box center [639, 110] width 53 height 12
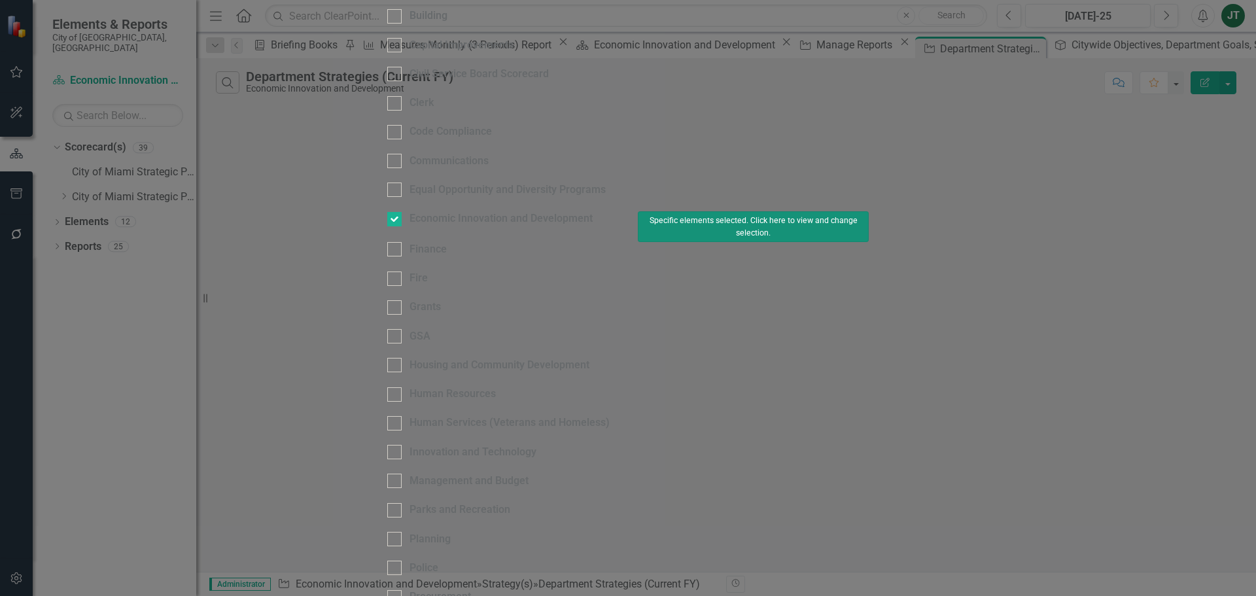
click at [868, 242] on button "Specific elements selected. Click here to view and change selection." at bounding box center [753, 226] width 231 height 31
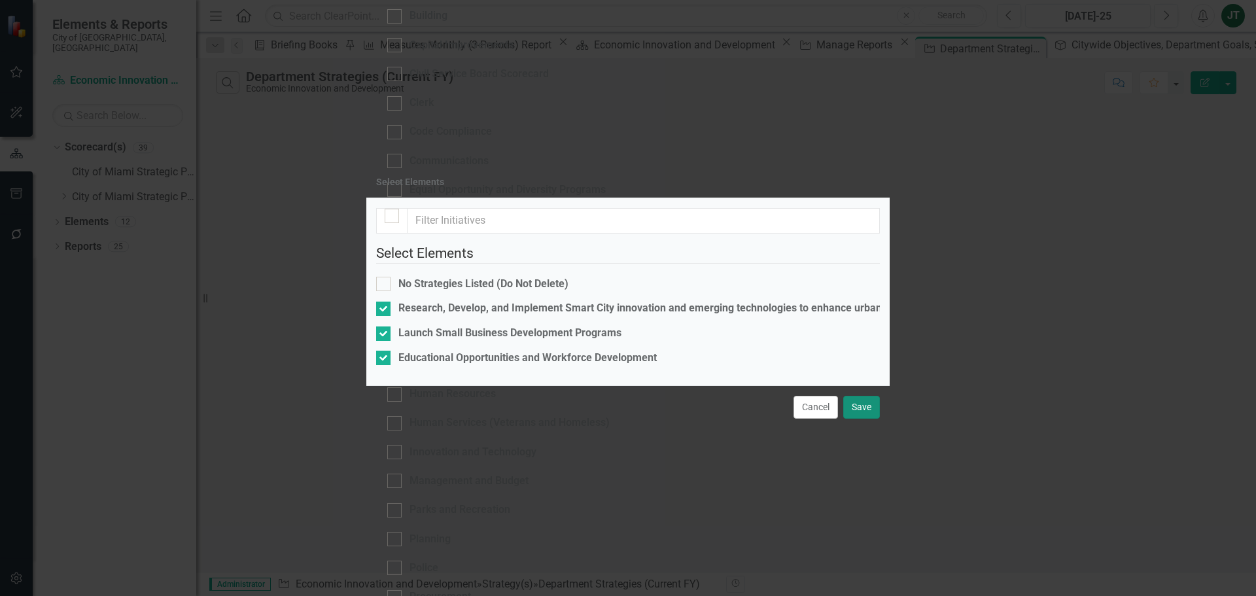
click at [861, 419] on button "Save" at bounding box center [861, 407] width 37 height 23
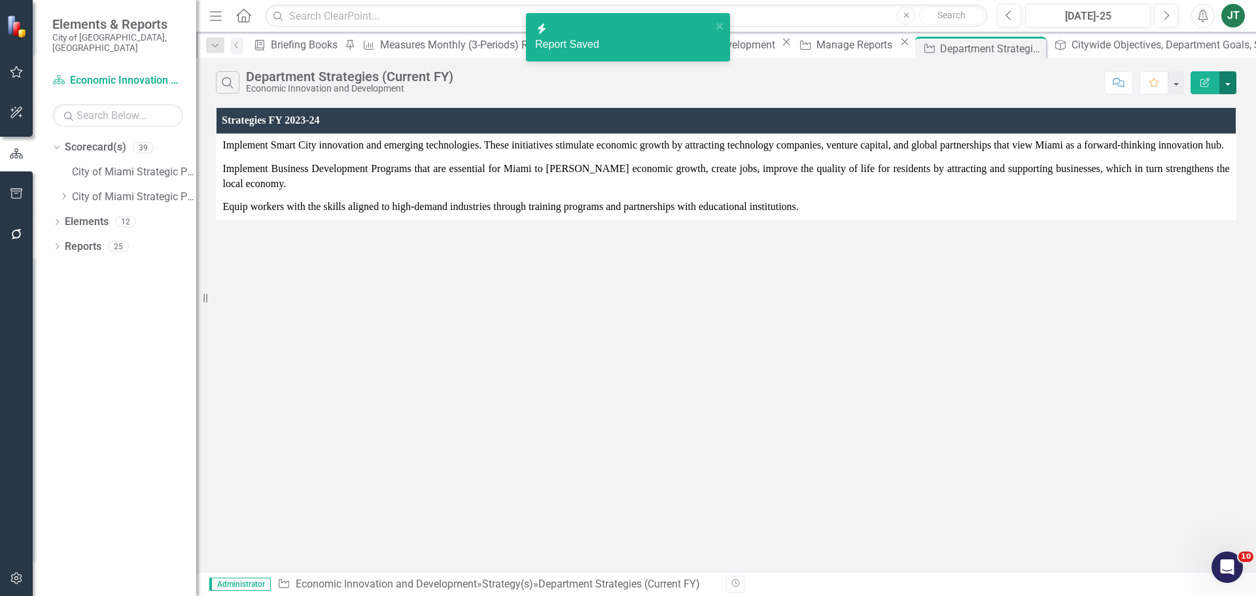
click at [1004, 86] on button "button" at bounding box center [1227, 82] width 17 height 23
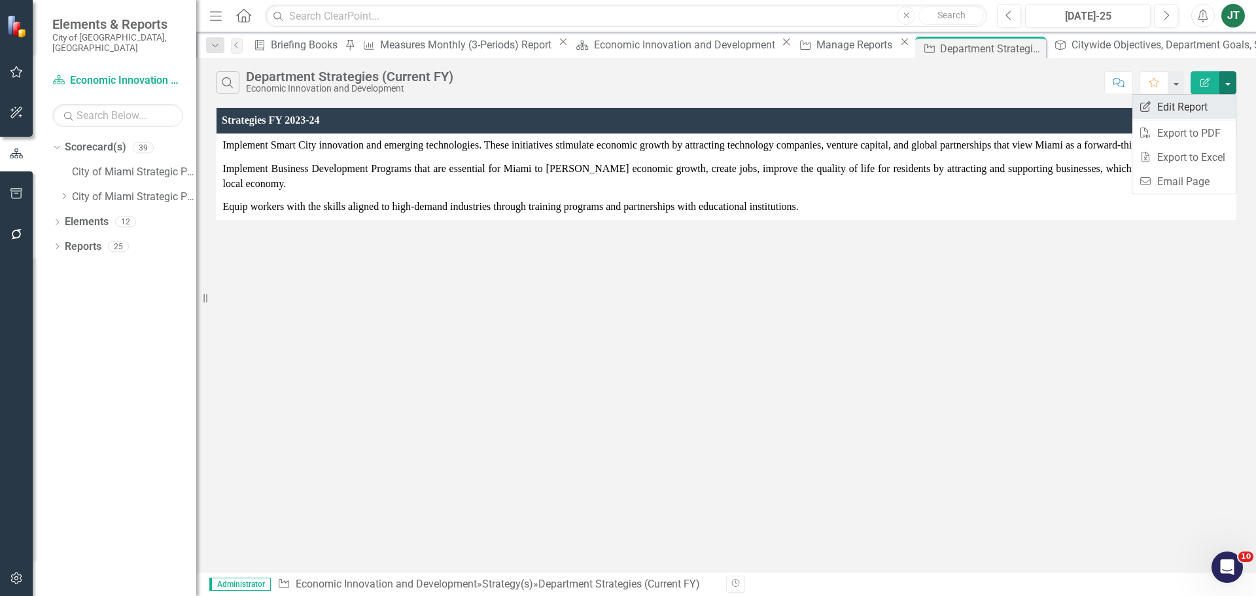
click at [1004, 105] on link "Edit Report Edit Report" at bounding box center [1183, 107] width 103 height 24
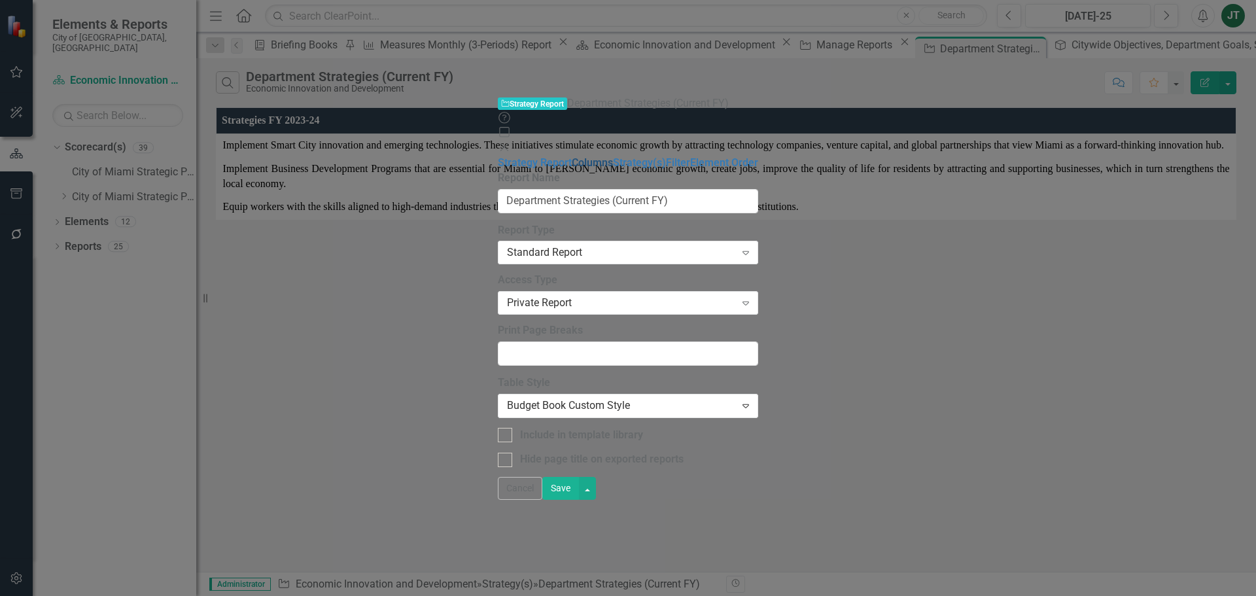
click at [572, 156] on link "Columns" at bounding box center [592, 162] width 41 height 12
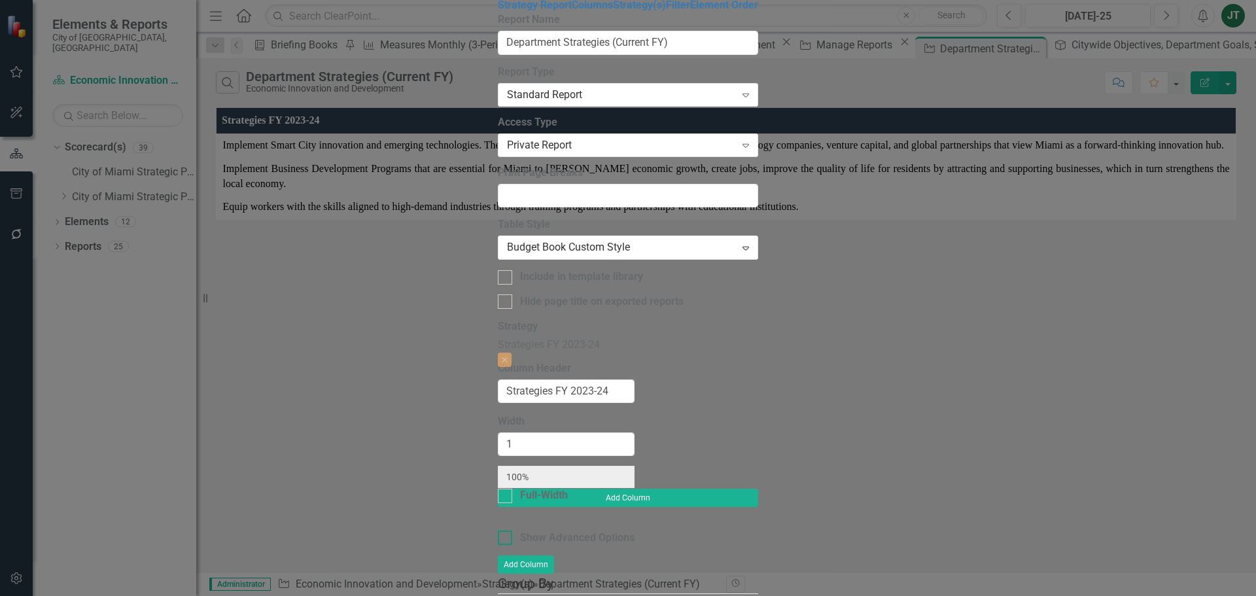
click at [520, 454] on div "Show Advanced Options" at bounding box center [577, 537] width 114 height 15
click at [498, 454] on input "Show Advanced Options" at bounding box center [502, 534] width 9 height 9
checkbox input "true"
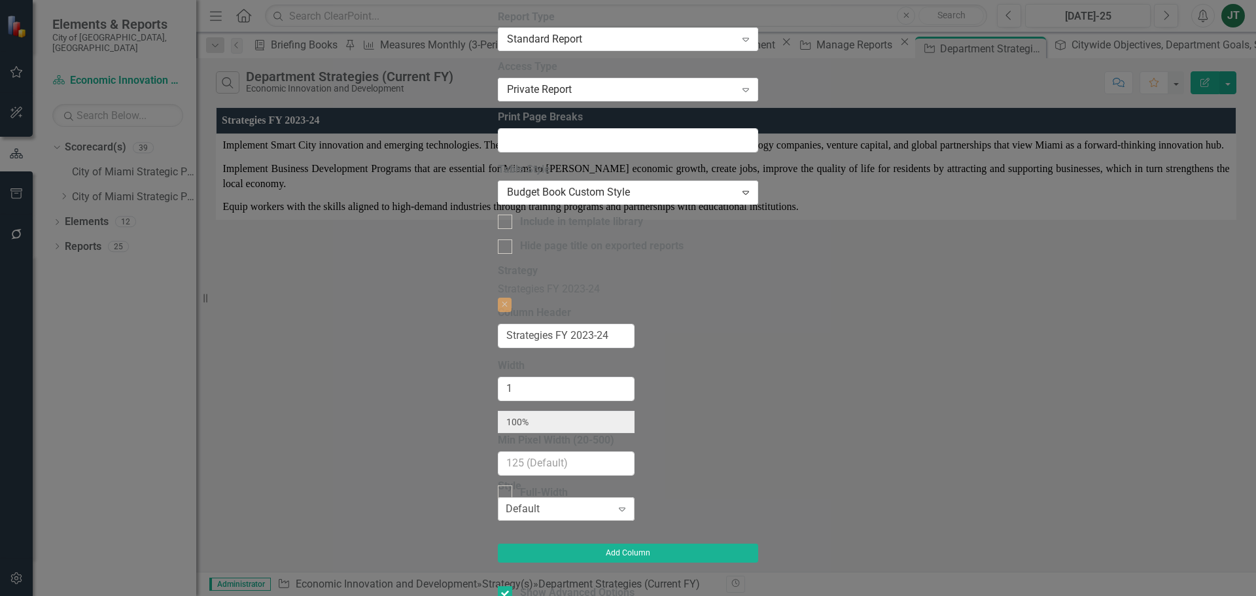
click at [506, 454] on div "Default" at bounding box center [523, 509] width 34 height 15
click at [520, 454] on div "Full-Width" at bounding box center [544, 492] width 48 height 15
click at [498, 454] on input "Full-Width" at bounding box center [502, 489] width 9 height 9
checkbox input "true"
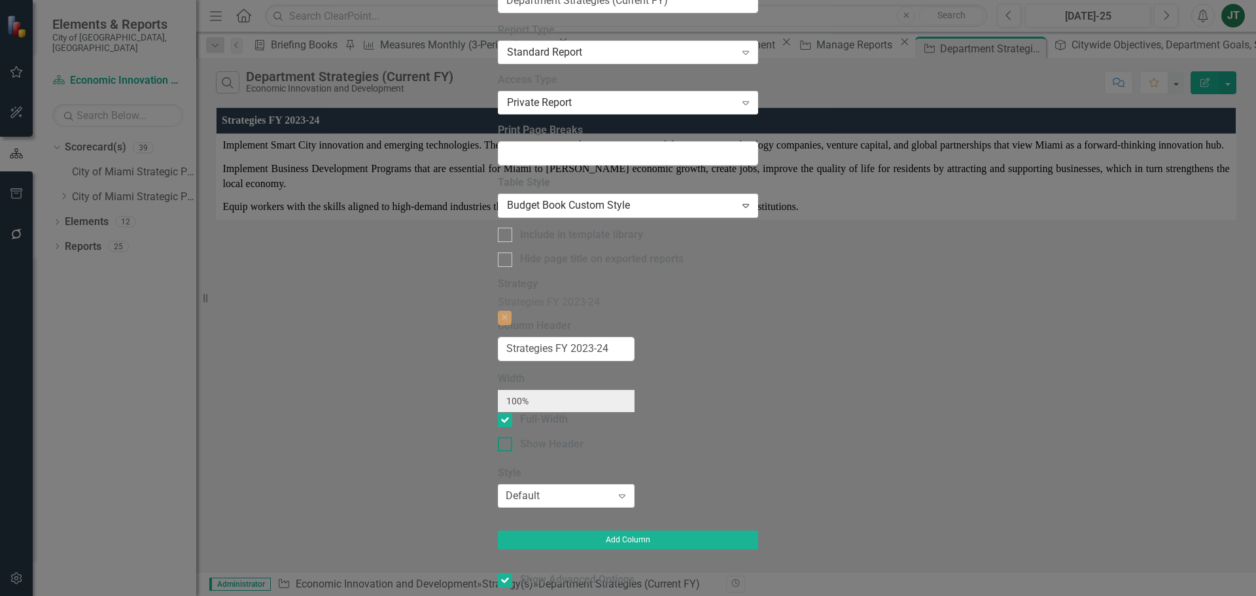
click at [520, 437] on div "Show Header" at bounding box center [551, 444] width 63 height 15
click at [498, 437] on input "Show Header" at bounding box center [502, 441] width 9 height 9
checkbox input "true"
drag, startPoint x: 1151, startPoint y: 580, endPoint x: 719, endPoint y: 377, distance: 477.7
click at [720, 385] on form "Strategy Strategy Report Department Strategies (Current FY) Help Maximize Close…" at bounding box center [628, 298] width 260 height 803
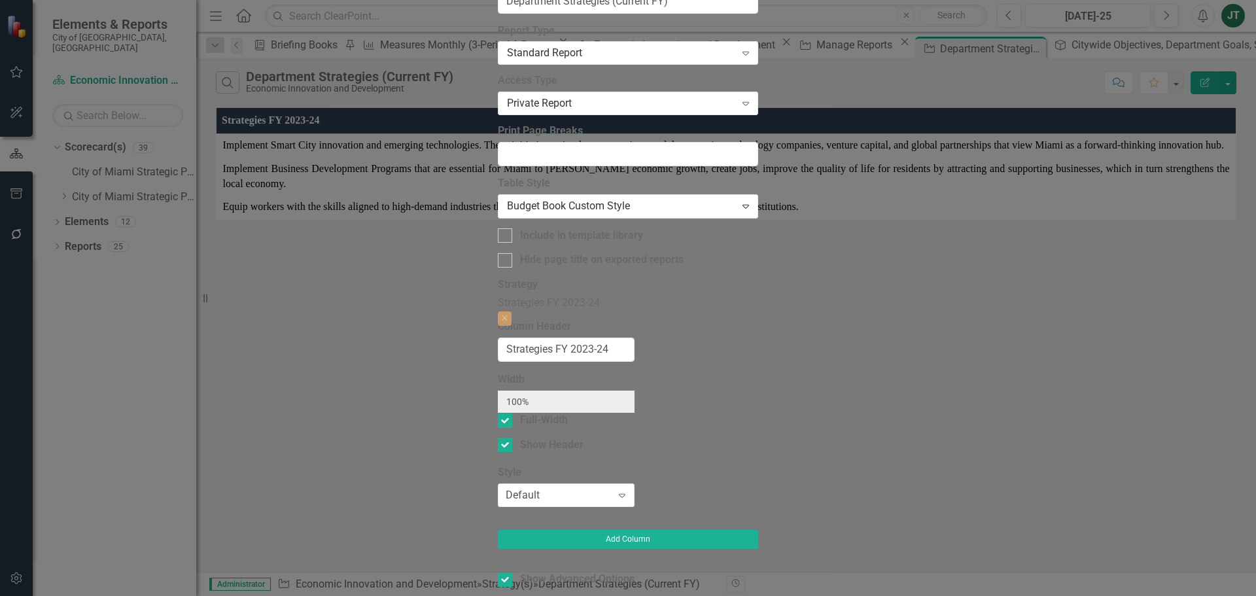
click at [554, 454] on button "Add Column" at bounding box center [526, 605] width 56 height 18
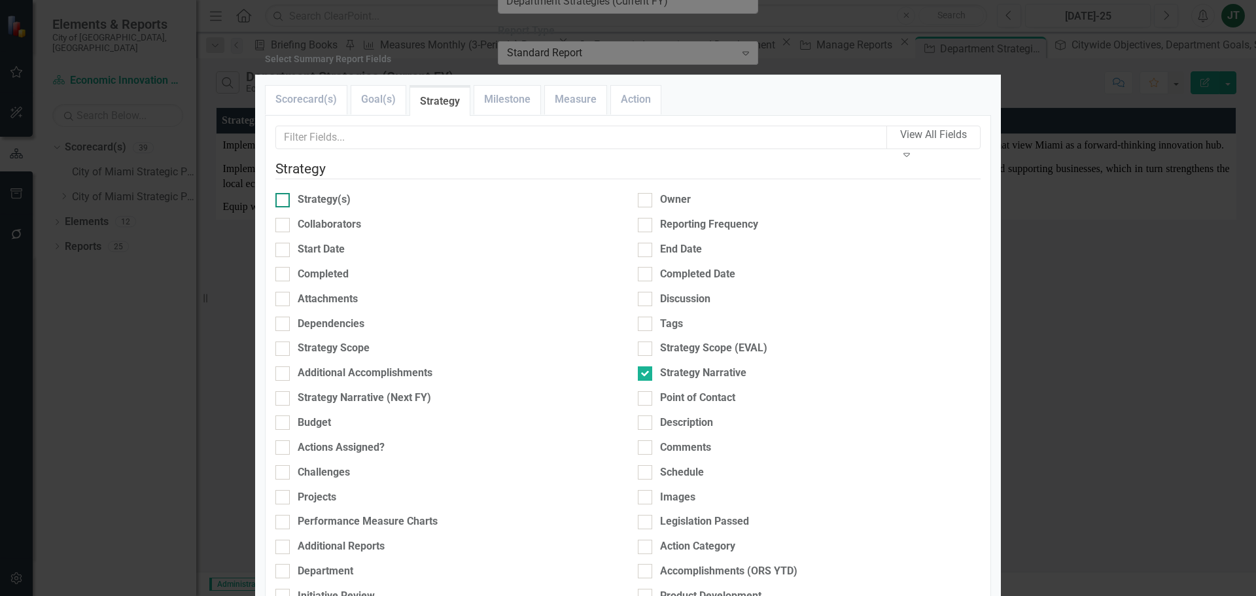
click at [324, 207] on div "Strategy(s)" at bounding box center [324, 199] width 53 height 15
click at [284, 201] on input "Strategy(s)" at bounding box center [279, 197] width 9 height 9
checkbox input "true"
click at [672, 370] on div "Strategy Narrative" at bounding box center [703, 373] width 86 height 15
click at [646, 370] on input "Strategy Narrative" at bounding box center [642, 370] width 9 height 9
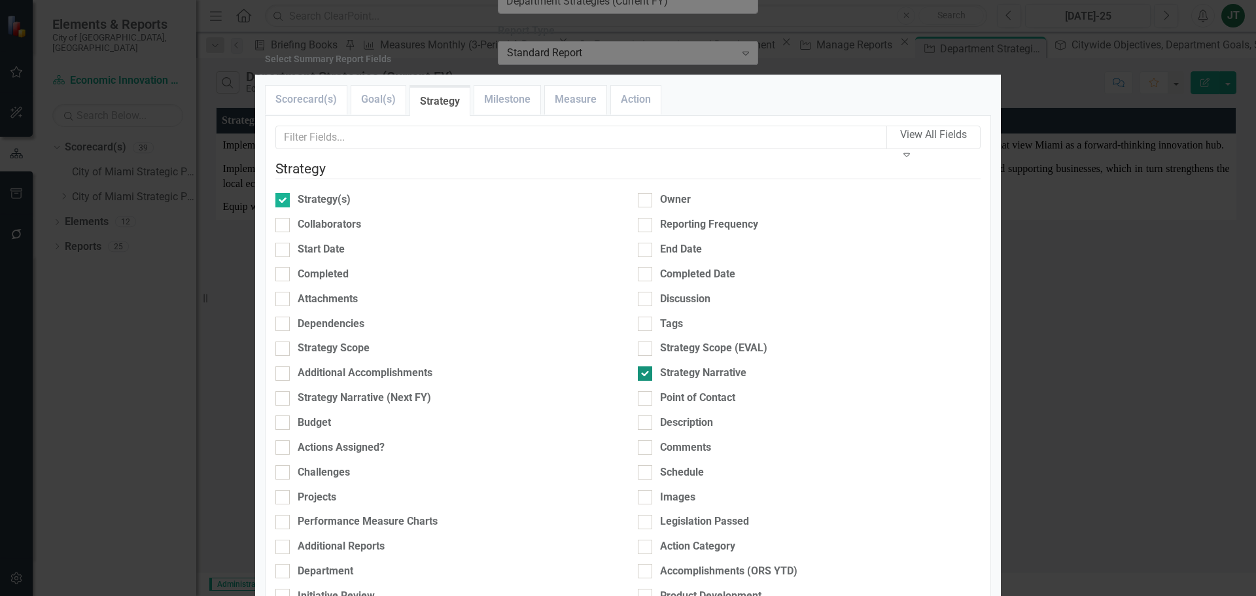
checkbox input "false"
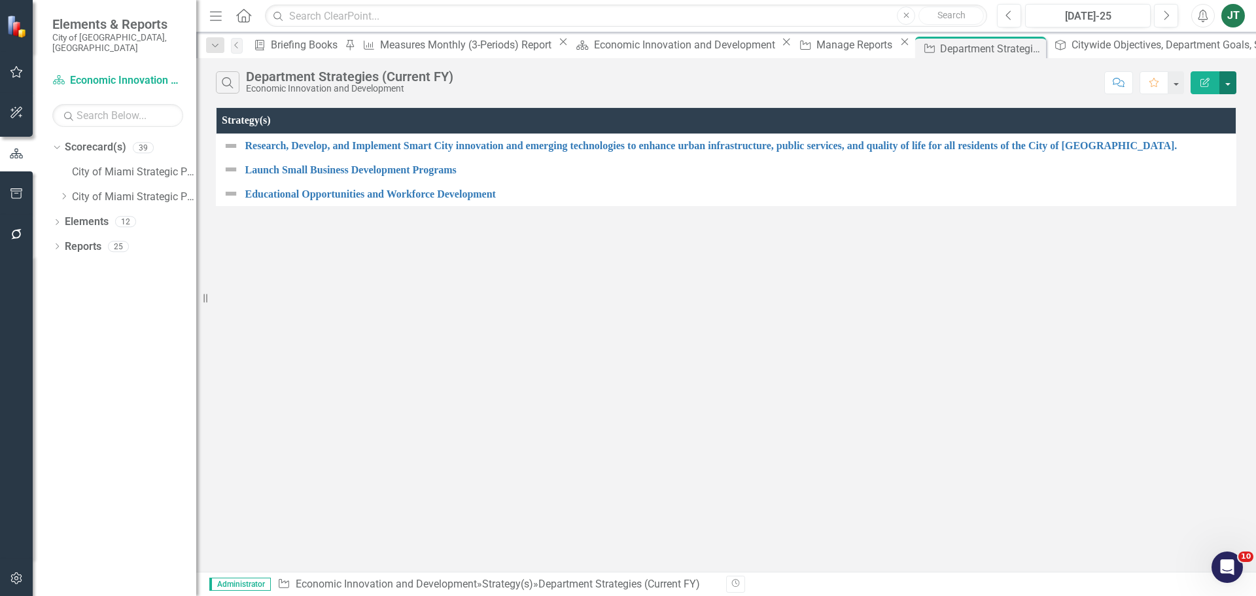
click at [1004, 81] on button "button" at bounding box center [1227, 82] width 17 height 23
click at [1004, 118] on link "Edit Report Edit Report" at bounding box center [1183, 107] width 103 height 24
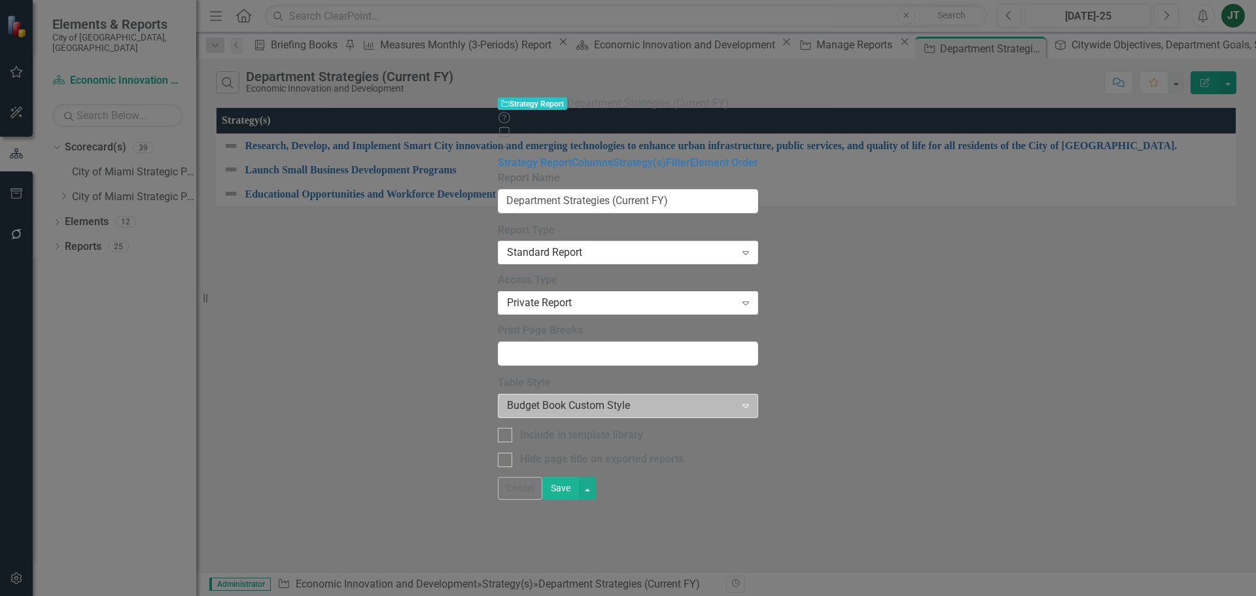
click at [507, 397] on div at bounding box center [617, 406] width 220 height 18
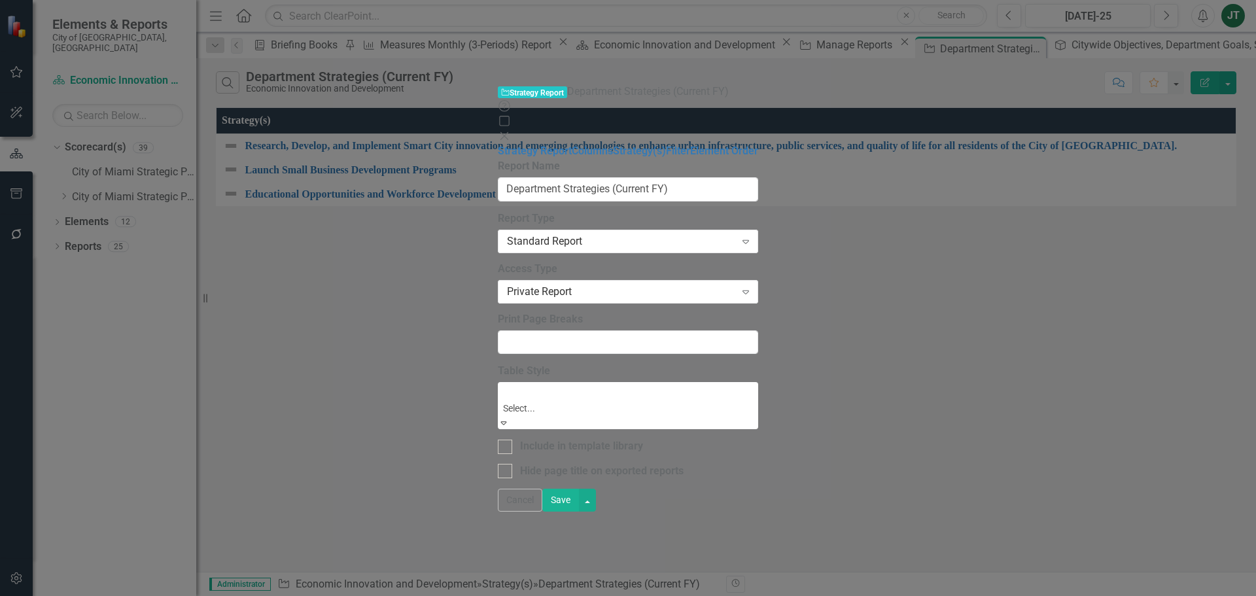
scroll to position [131, 0]
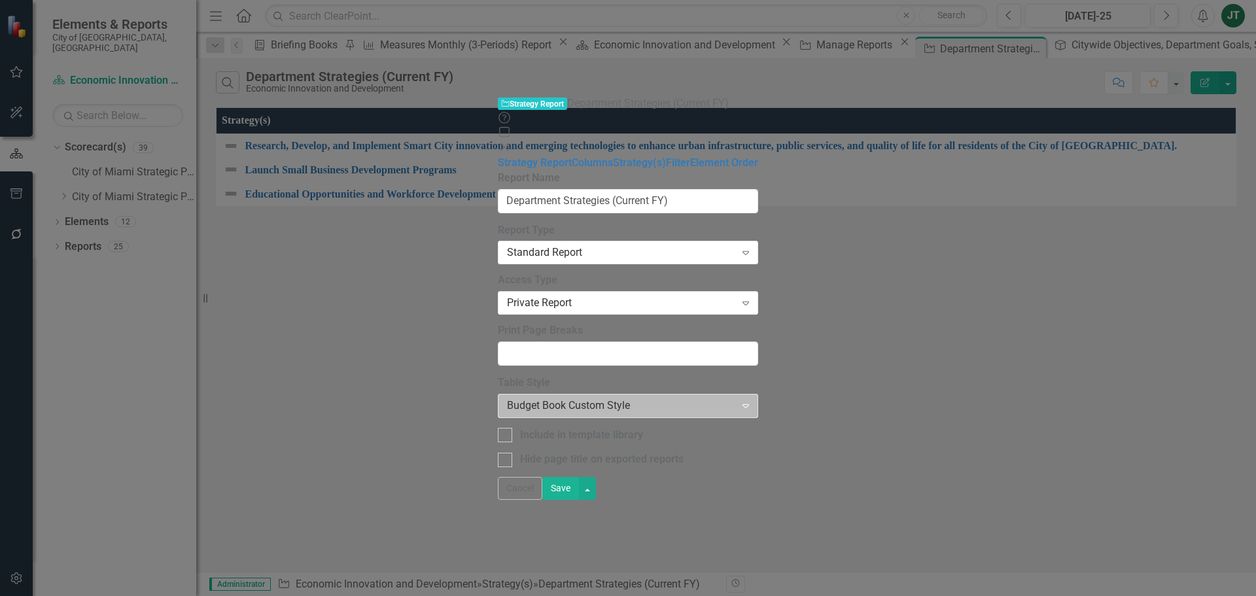
click at [507, 397] on div at bounding box center [617, 406] width 220 height 18
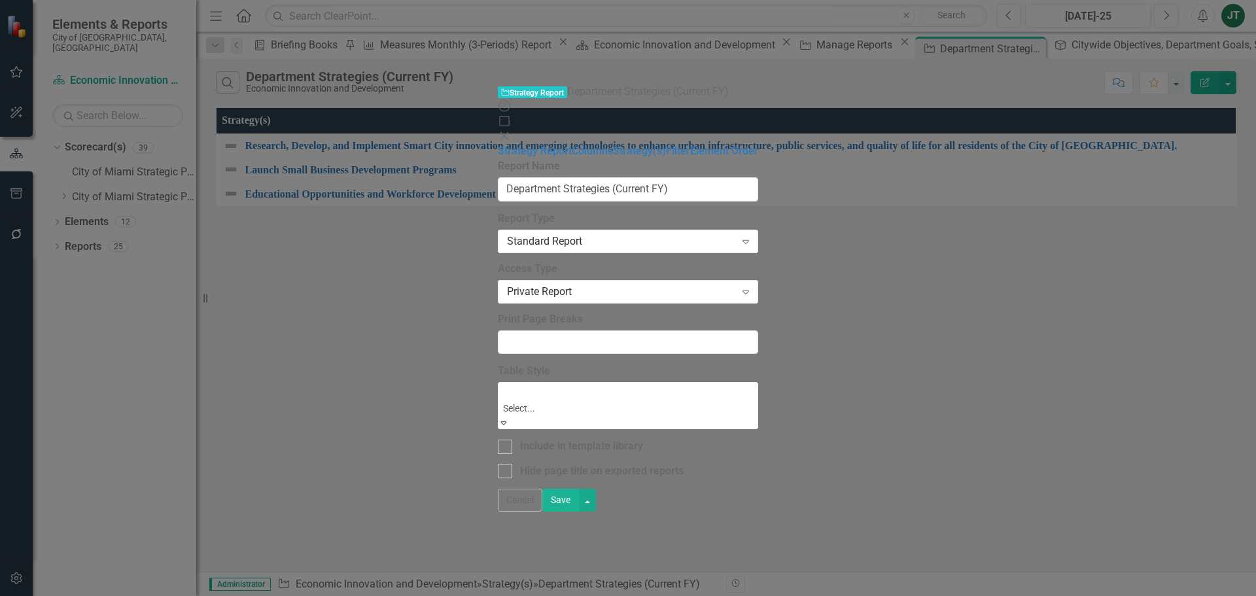
scroll to position [295, 0]
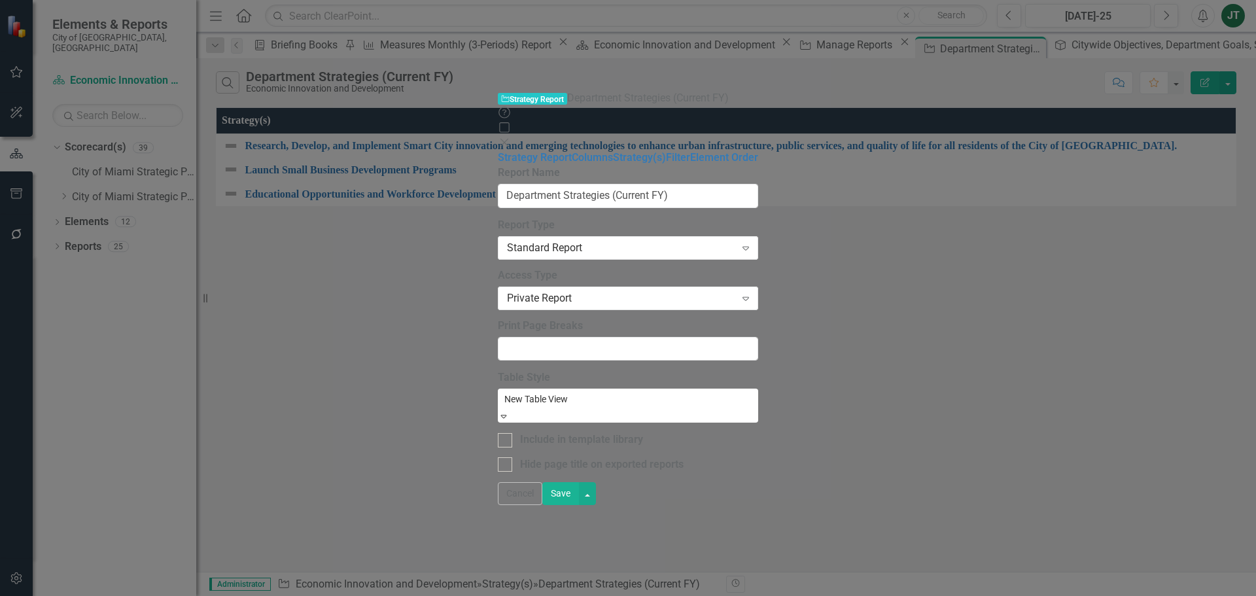
click at [579, 454] on button "Save" at bounding box center [560, 493] width 37 height 23
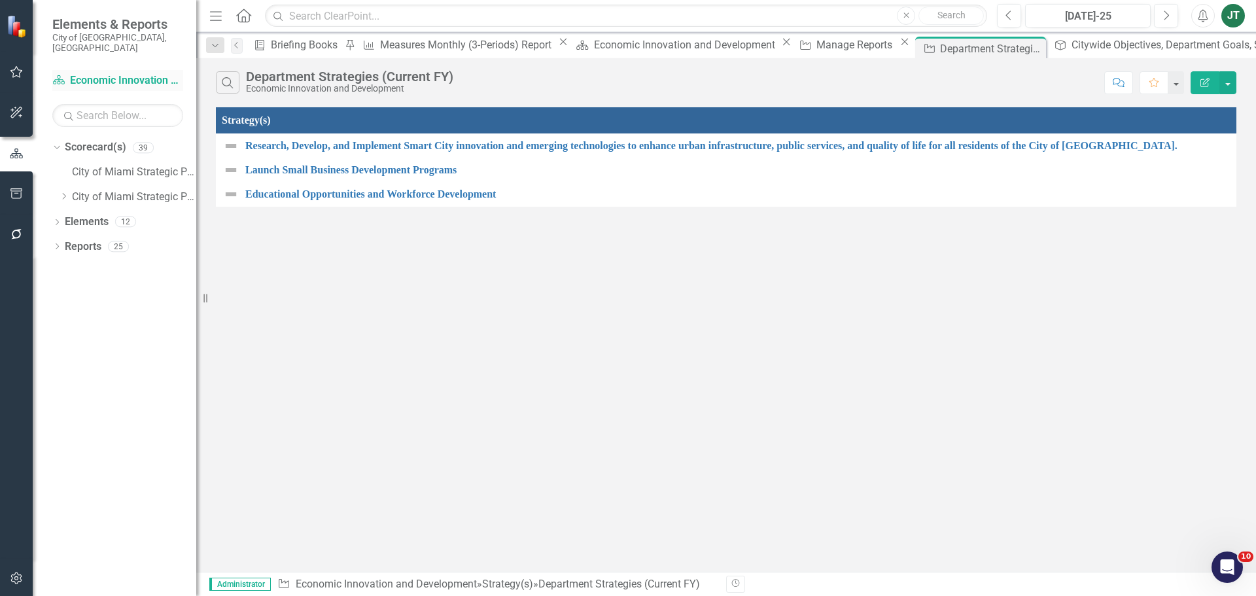
click at [96, 73] on link "Scorecard(s) Economic Innovation and Development" at bounding box center [117, 80] width 131 height 15
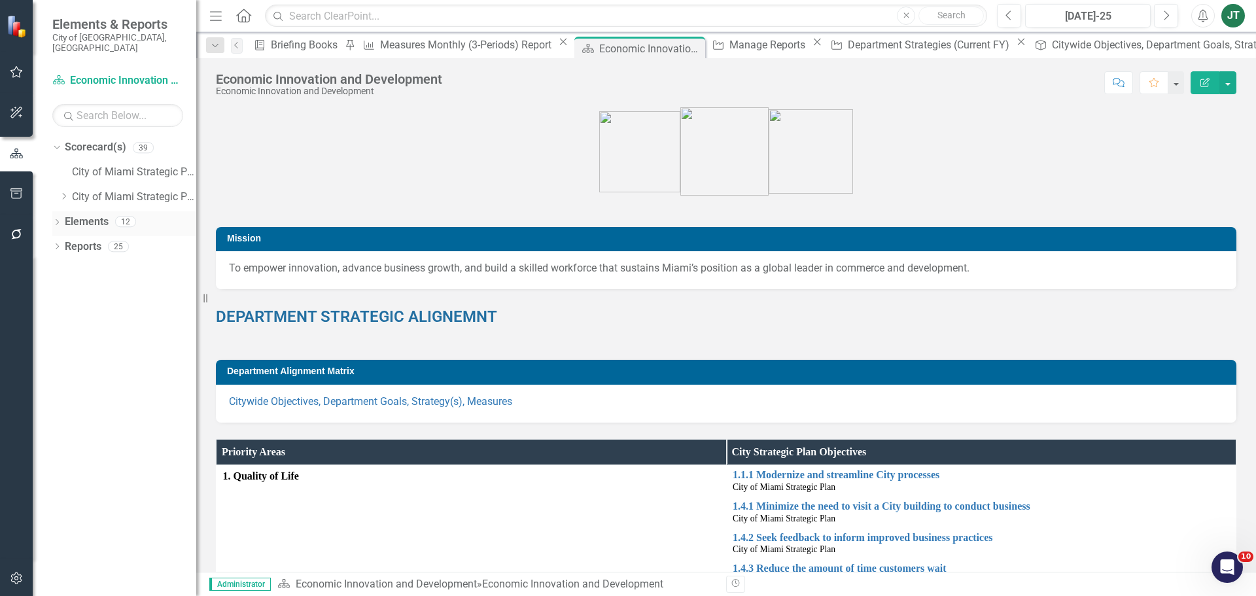
click at [88, 214] on link "Elements" at bounding box center [87, 221] width 44 height 15
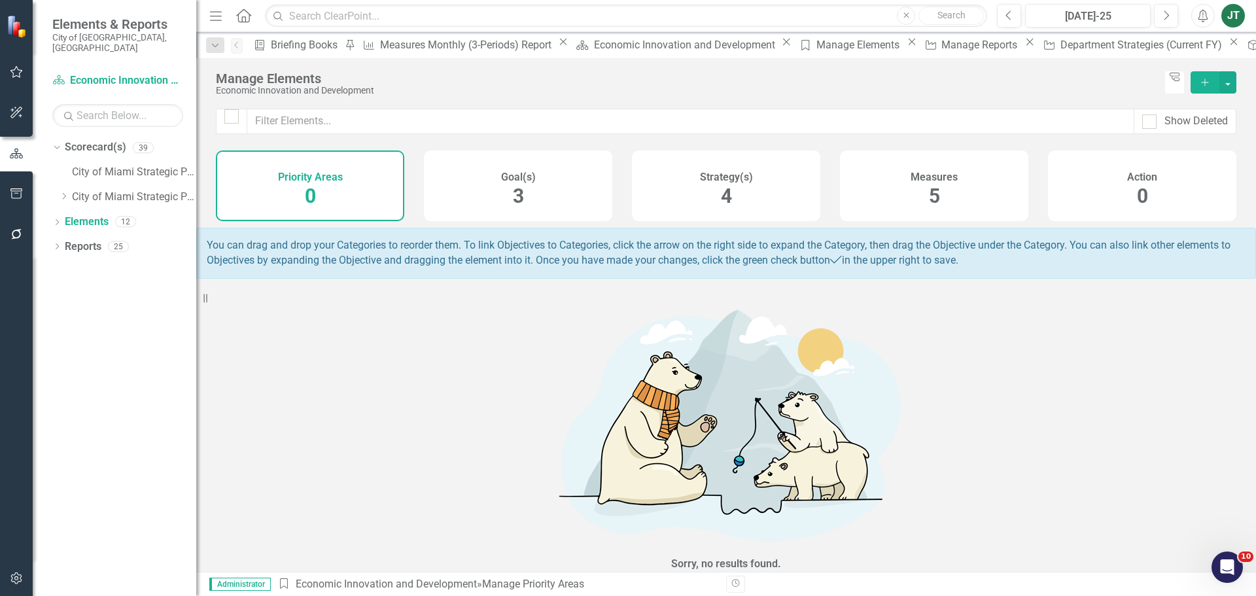
click at [1004, 195] on div "Action 0" at bounding box center [1142, 185] width 188 height 71
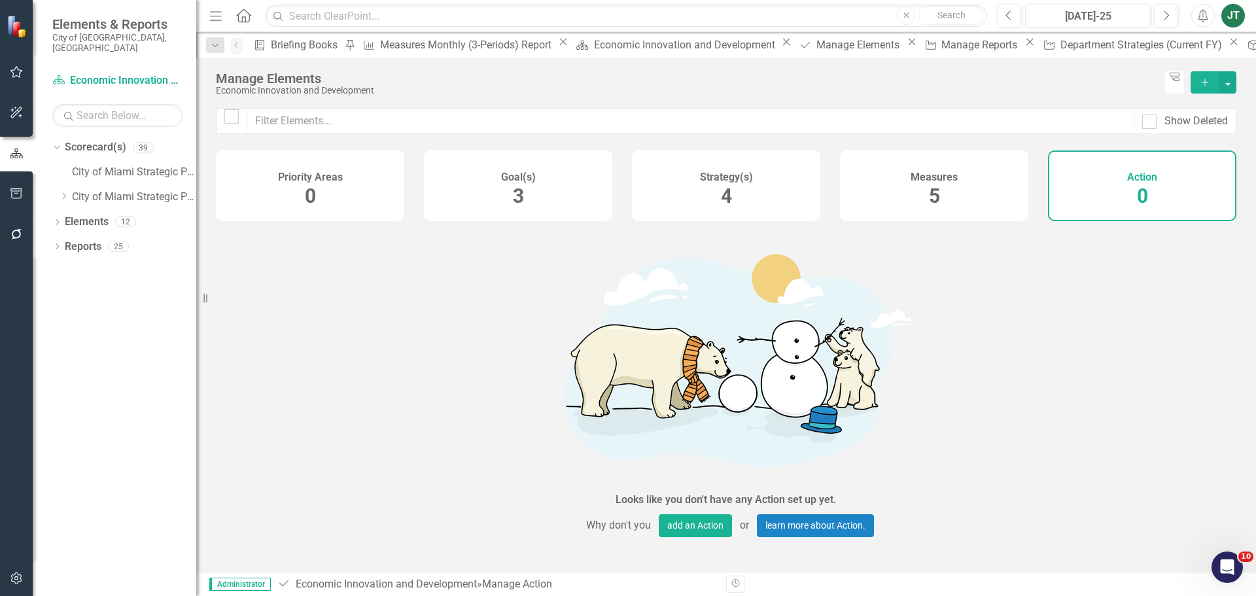
click at [1004, 82] on icon "Add" at bounding box center [1205, 82] width 12 height 9
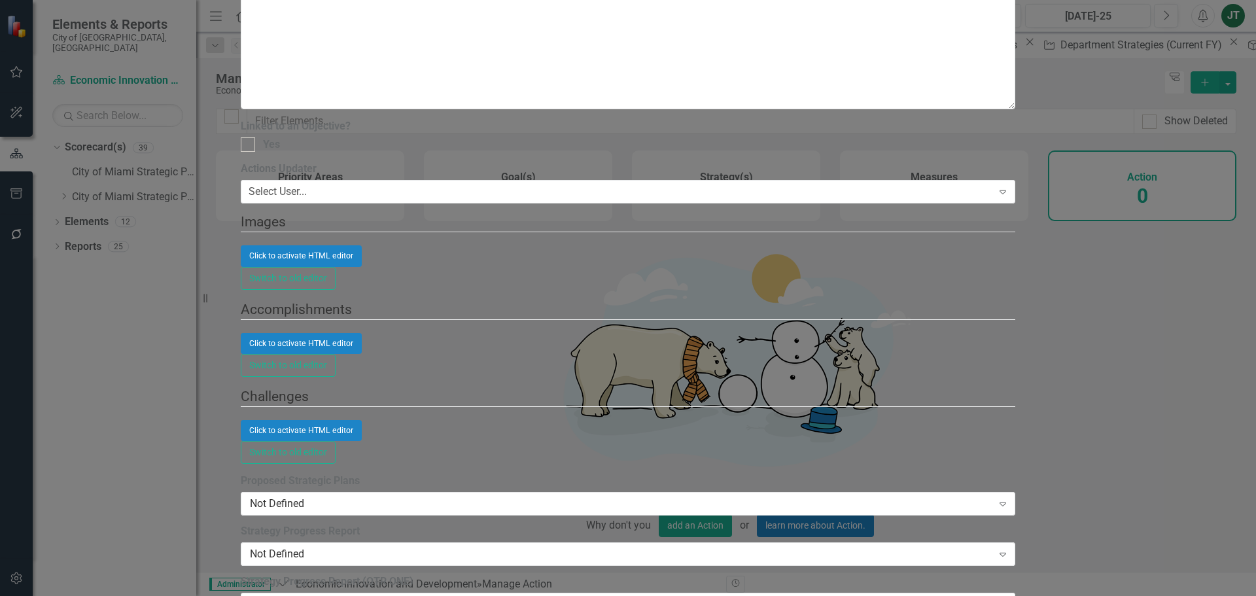
type input "Budget Cycle Checklist"
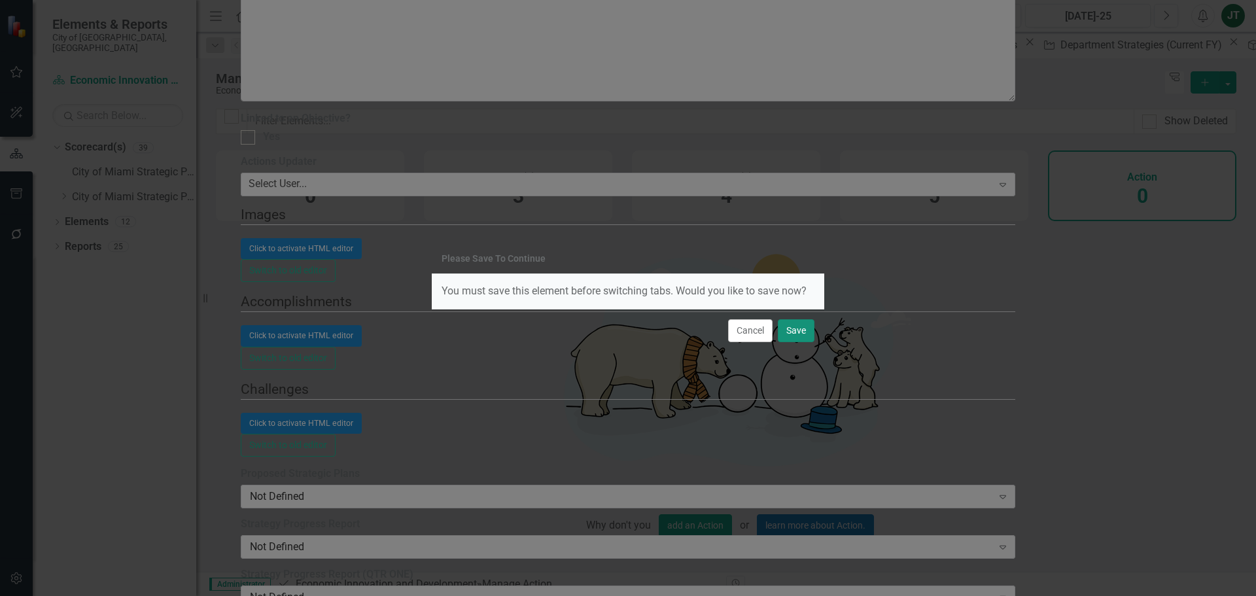
click at [787, 329] on button "Save" at bounding box center [796, 330] width 37 height 23
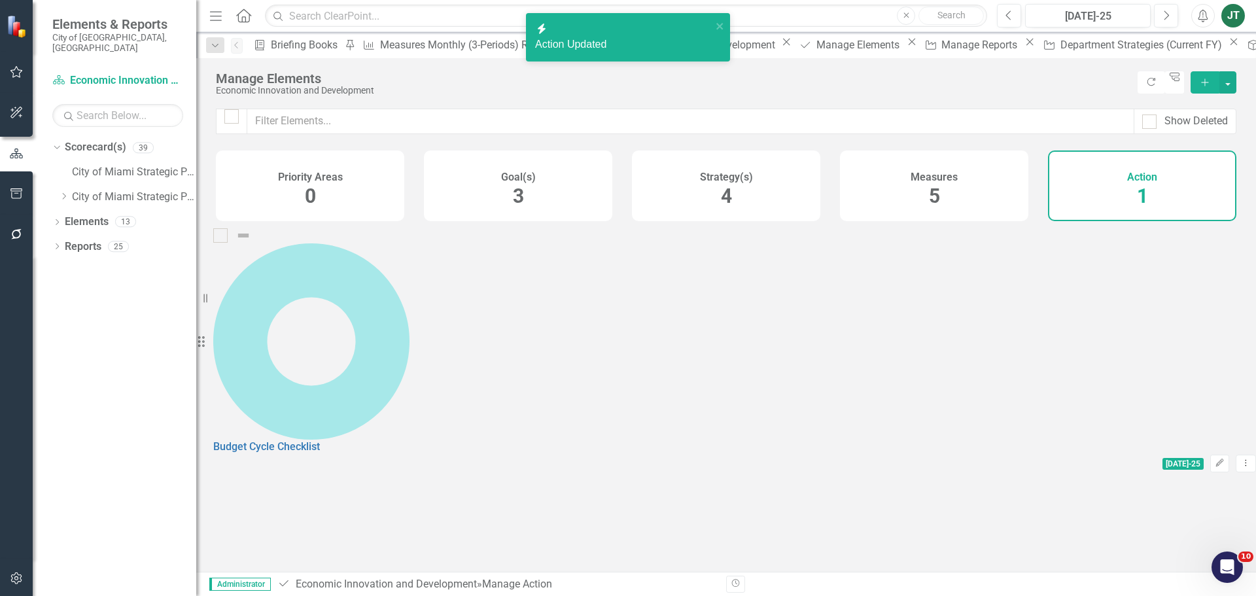
click at [1004, 80] on icon "Add" at bounding box center [1205, 82] width 12 height 9
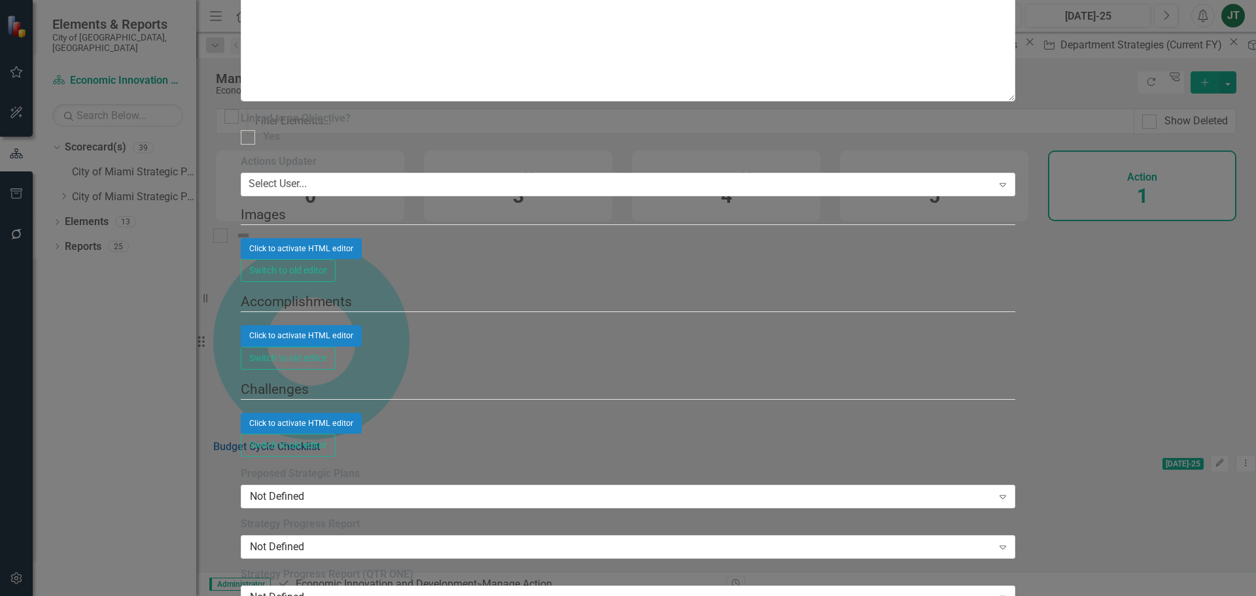
type input "Strategy Progress Report Progress"
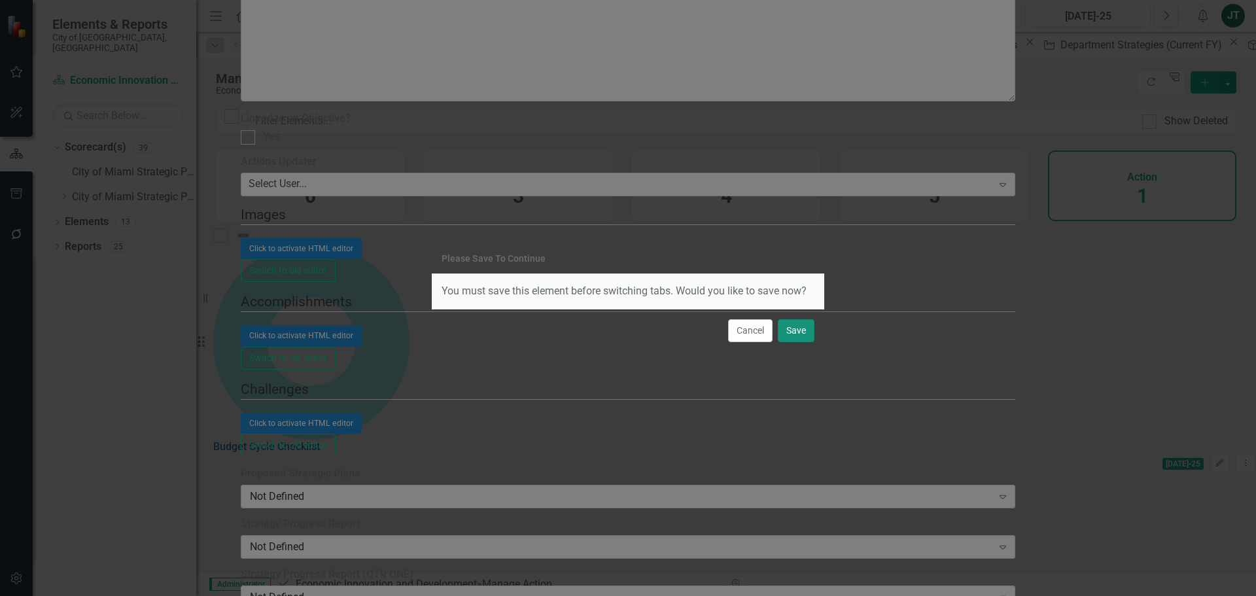
click at [804, 335] on button "Save" at bounding box center [796, 330] width 37 height 23
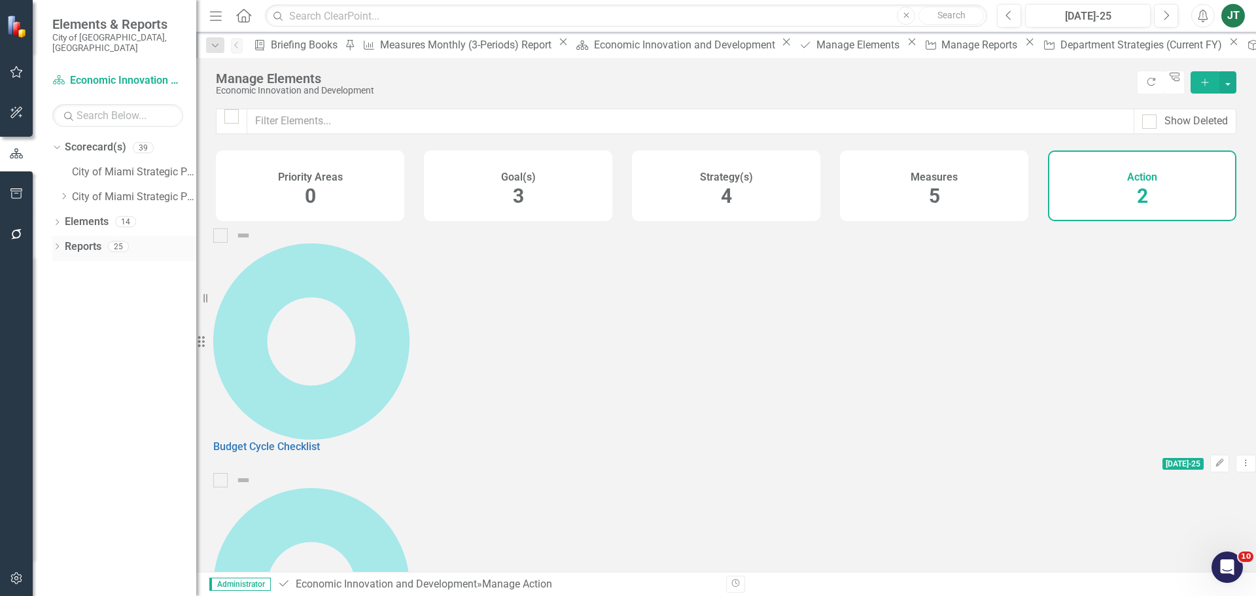
click at [87, 239] on link "Reports" at bounding box center [83, 246] width 37 height 15
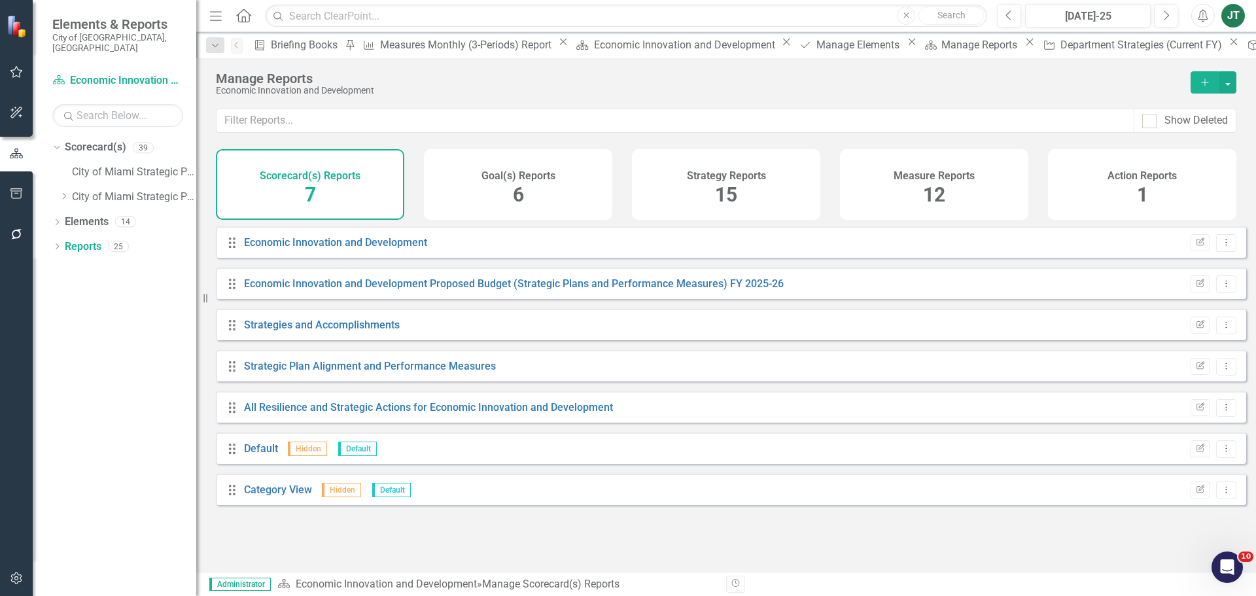
click at [1004, 211] on div "Action Reports 1" at bounding box center [1142, 184] width 188 height 71
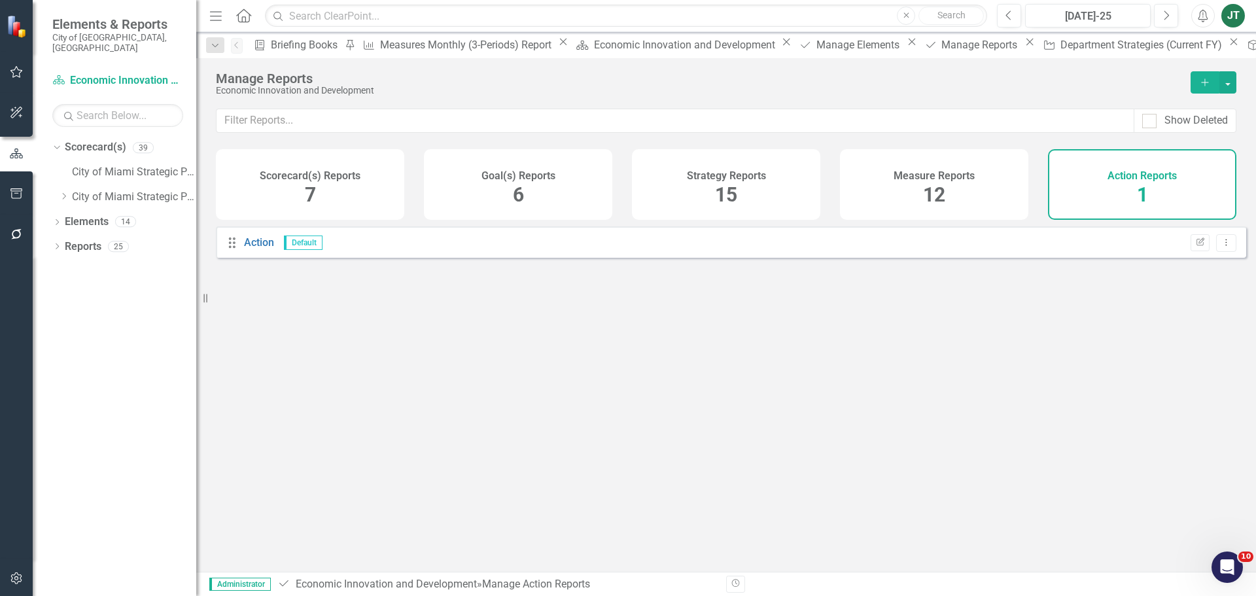
click at [1004, 84] on icon "Add" at bounding box center [1205, 82] width 12 height 9
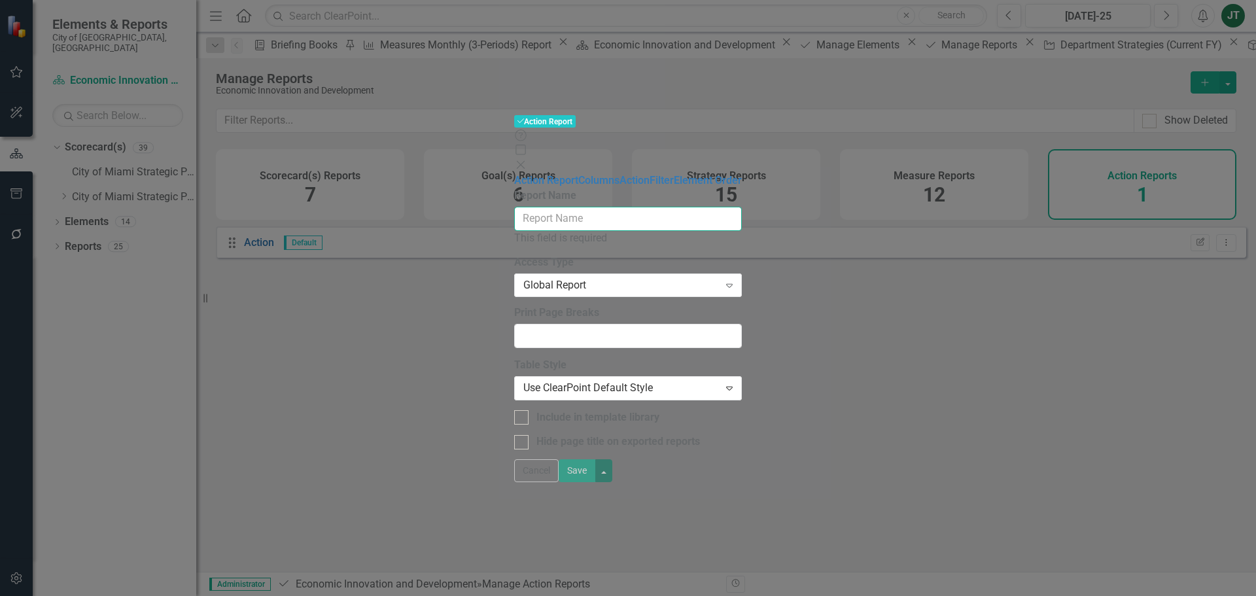
click at [514, 207] on input "Report Name" at bounding box center [628, 219] width 228 height 24
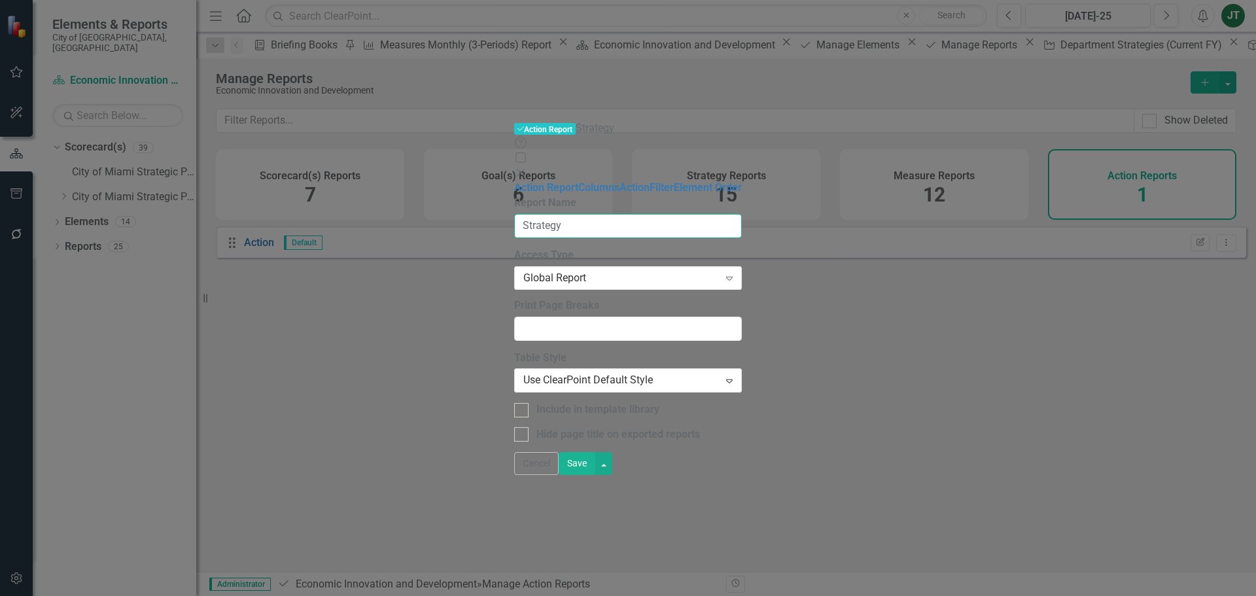
click at [514, 214] on input "Strategy" at bounding box center [628, 226] width 228 height 24
type input "u"
type input "Budget Cycle Checklist Items"
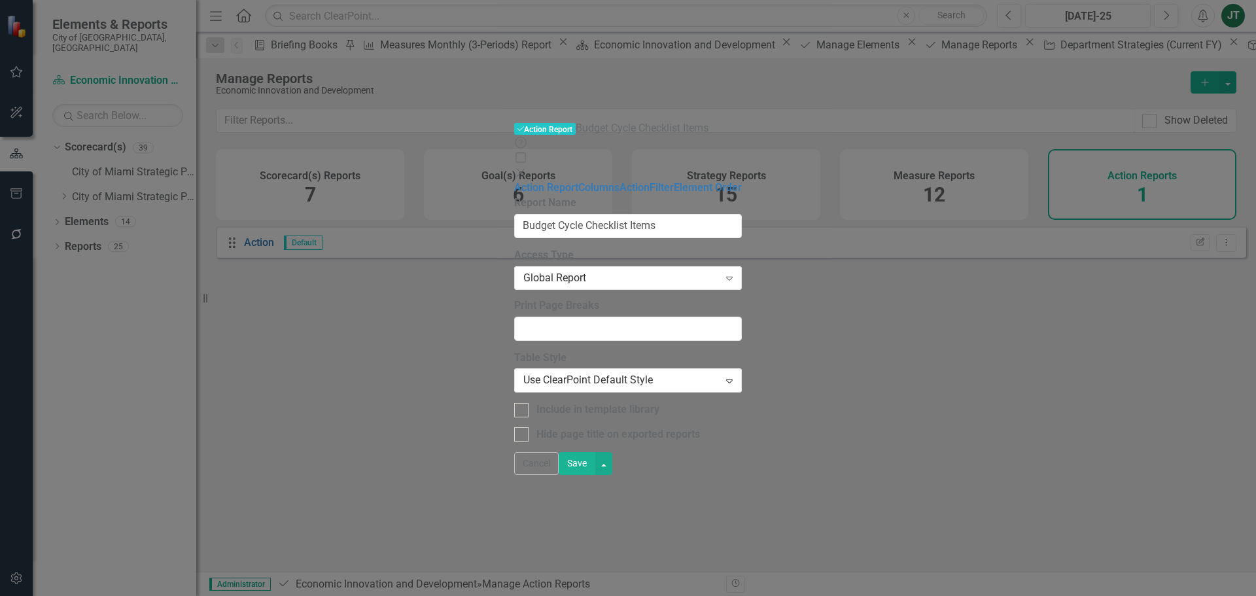
click at [595, 454] on button "Save" at bounding box center [576, 463] width 37 height 23
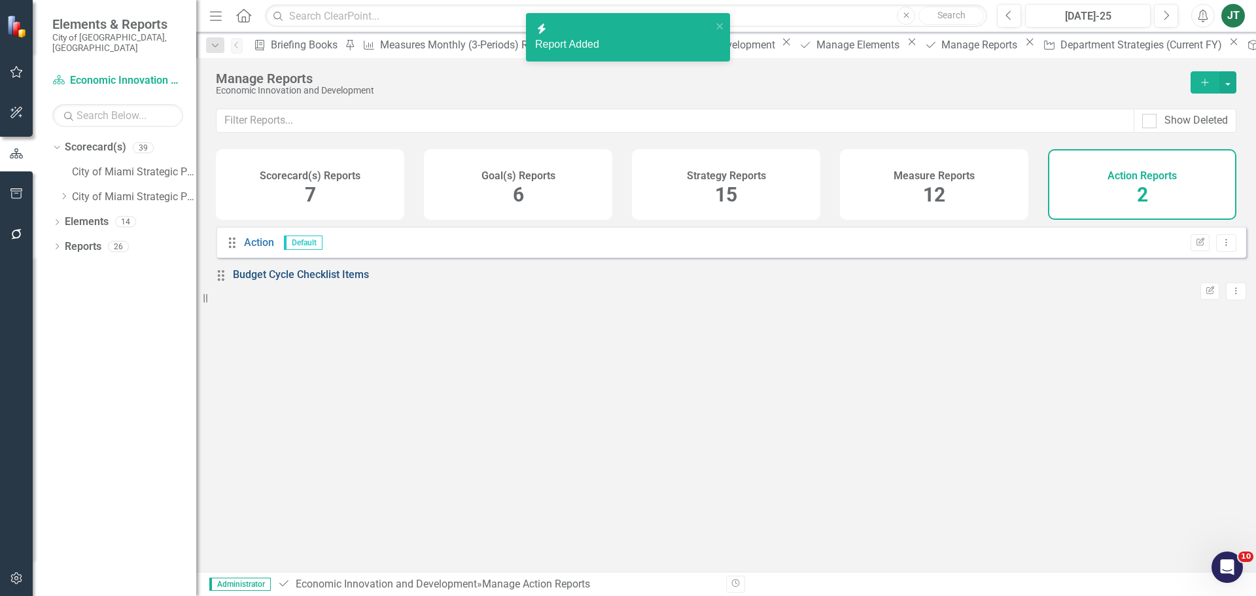
click at [311, 281] on link "Budget Cycle Checklist Items" at bounding box center [301, 274] width 136 height 12
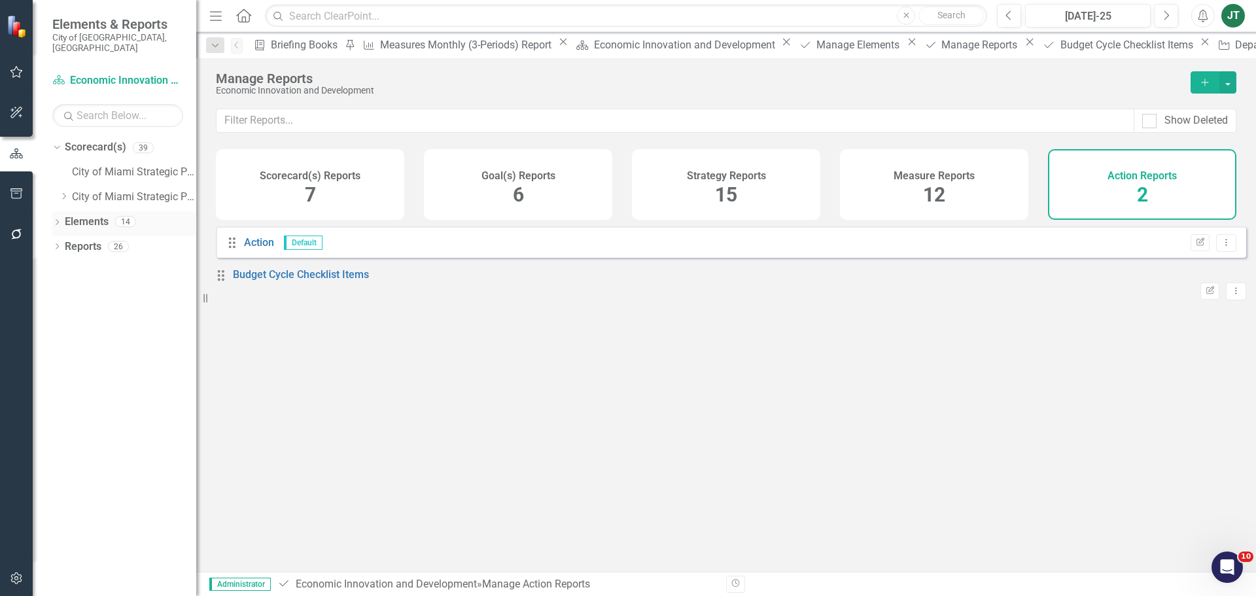
click at [85, 211] on div "Elements" at bounding box center [87, 222] width 44 height 22
click at [95, 214] on link "Elements" at bounding box center [87, 221] width 44 height 15
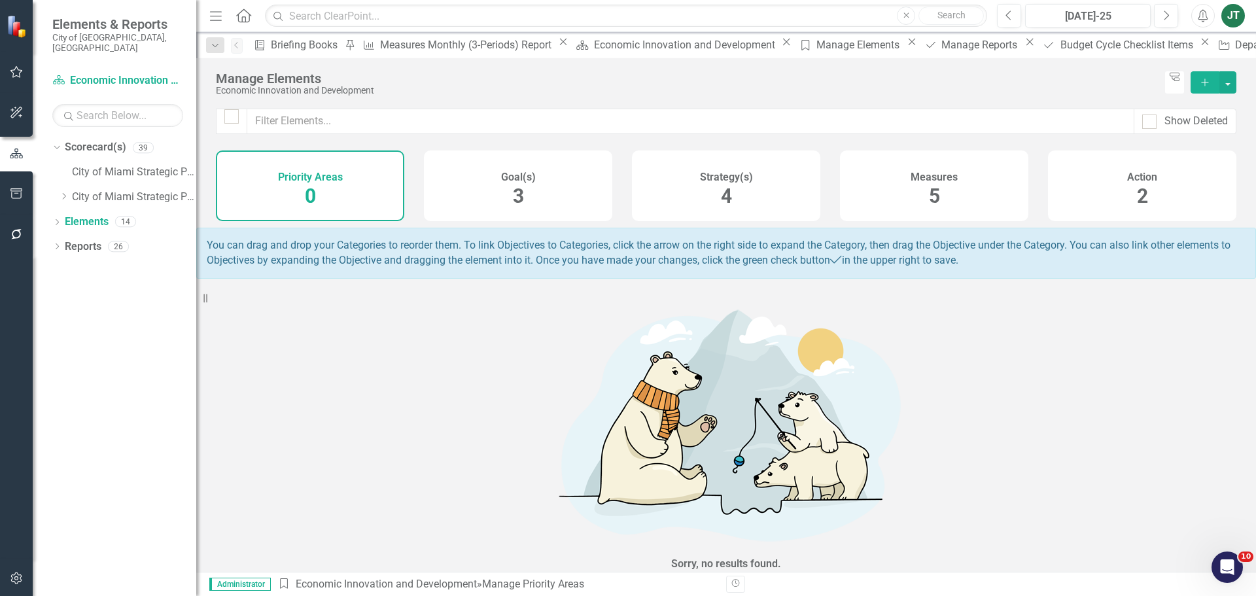
click at [1004, 180] on div "Action 2" at bounding box center [1142, 185] width 188 height 71
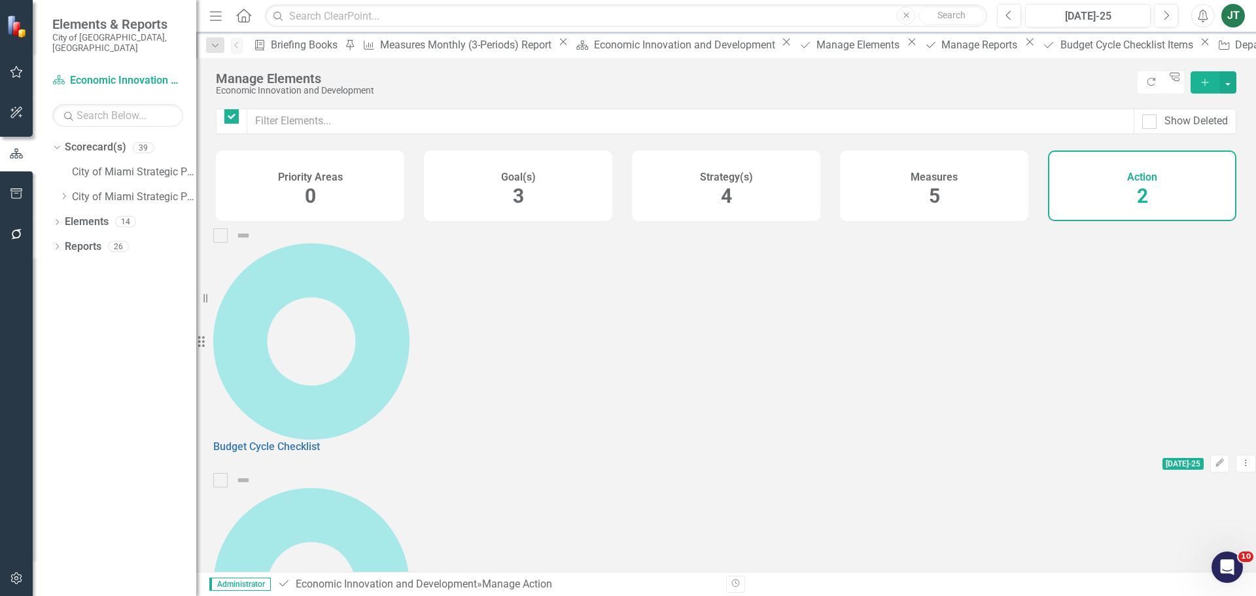
checkbox input "false"
click at [320, 440] on link "Budget Cycle Checklist" at bounding box center [266, 446] width 107 height 12
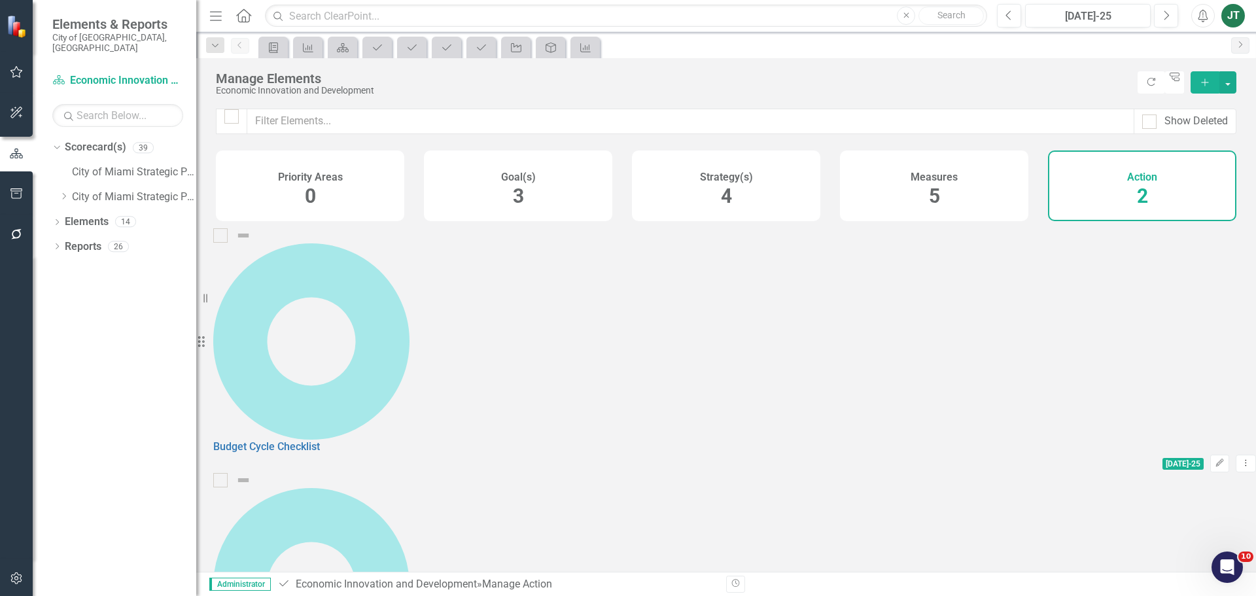
click at [320, 440] on link "Budget Cycle Checklist" at bounding box center [266, 446] width 107 height 12
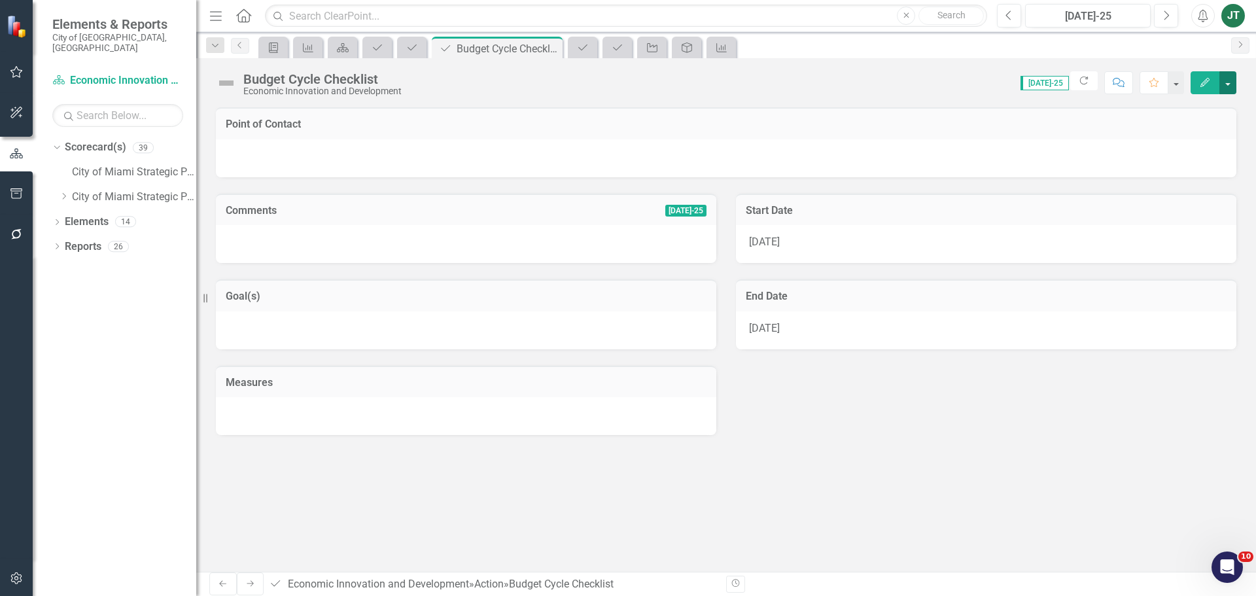
click at [1004, 84] on button "button" at bounding box center [1227, 82] width 17 height 23
click at [1004, 130] on link "Edit Report Edit Layout" at bounding box center [1182, 131] width 106 height 24
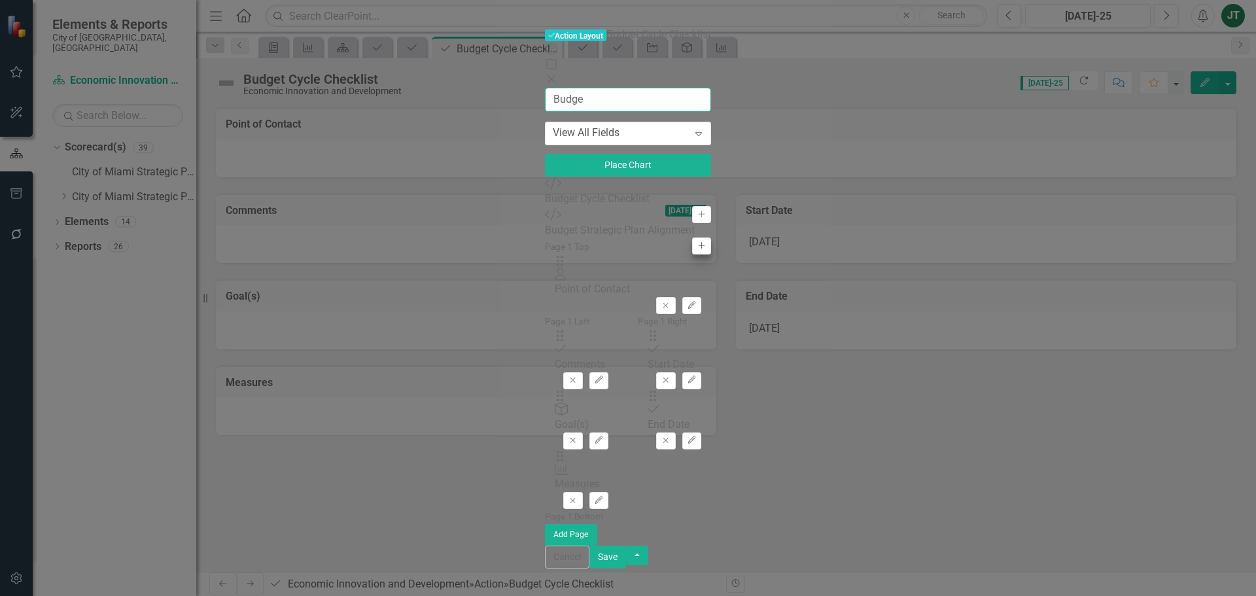
type input "Budge"
click at [698, 242] on icon "button" at bounding box center [701, 245] width 7 height 7
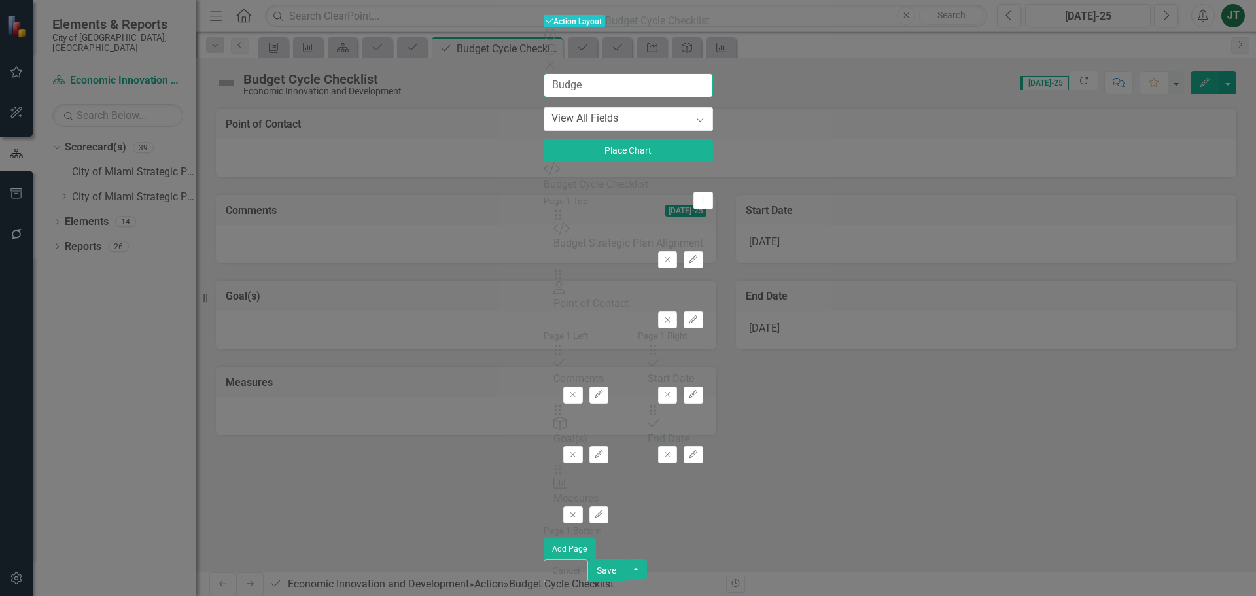
drag, startPoint x: 207, startPoint y: 63, endPoint x: 84, endPoint y: 46, distance: 124.1
click at [543, 46] on div "Action Action Layout Budget Cycle Checklist Help Maximize Close Budge View All …" at bounding box center [627, 298] width 169 height 569
type input "Discus"
click at [693, 192] on button "Add" at bounding box center [702, 200] width 19 height 17
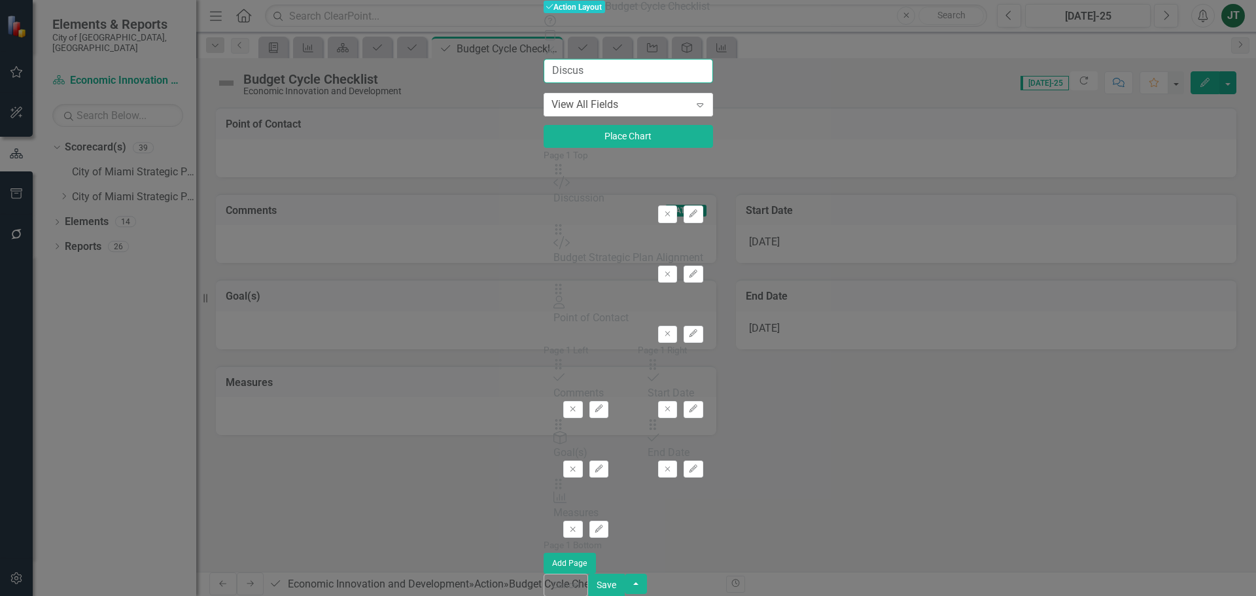
click at [543, 59] on input "Discus" at bounding box center [627, 71] width 169 height 24
drag, startPoint x: 183, startPoint y: 61, endPoint x: 105, endPoint y: 56, distance: 78.0
click at [543, 56] on div "Action Action Layout Budget Cycle Checklist Help Maximize Close Discus View All…" at bounding box center [627, 298] width 169 height 598
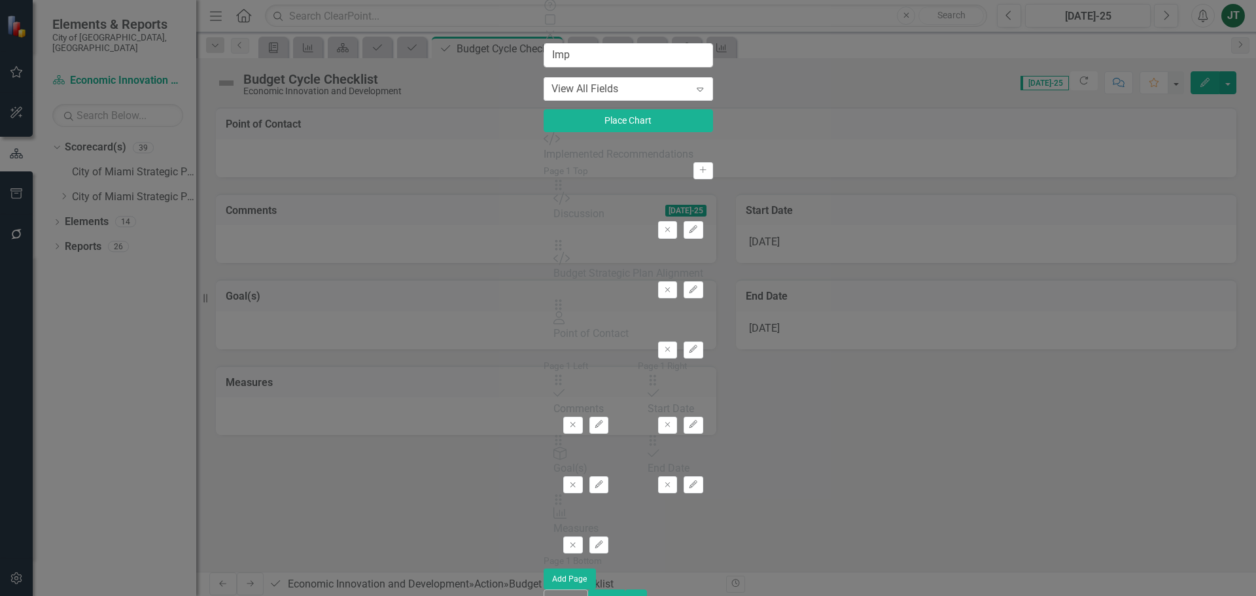
click at [698, 166] on icon "Add" at bounding box center [703, 170] width 10 height 8
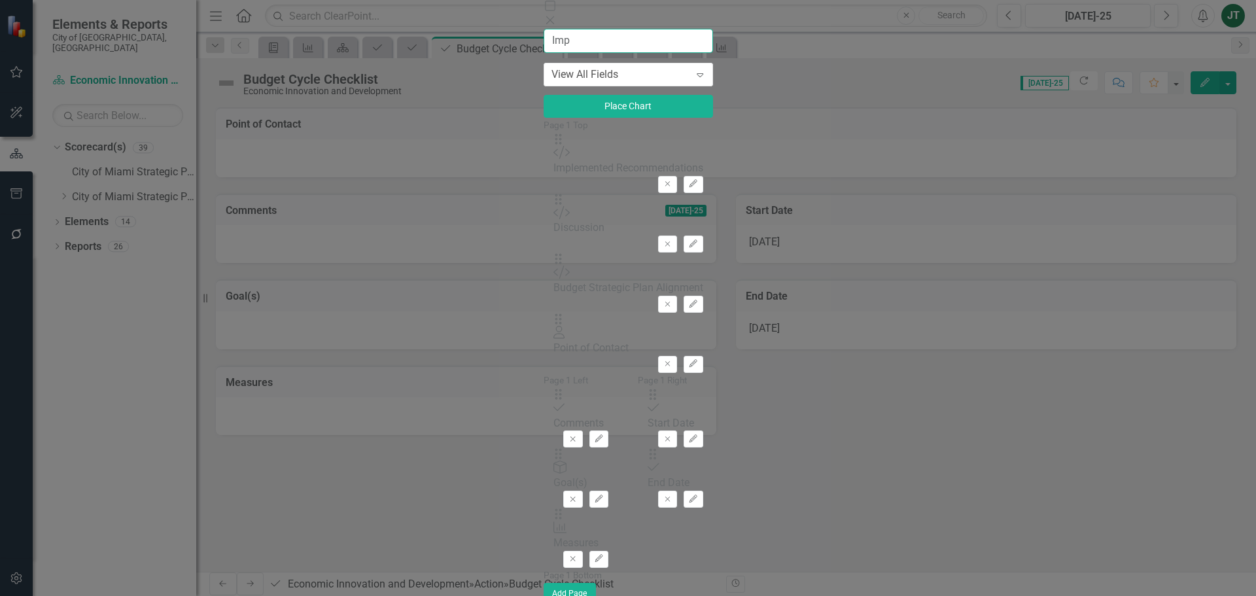
drag, startPoint x: 199, startPoint y: 61, endPoint x: 58, endPoint y: 47, distance: 141.3
click at [543, 47] on div "Action Action Layout Budget Cycle Checklist Help Maximize Close Imp View All Fi…" at bounding box center [627, 297] width 169 height 657
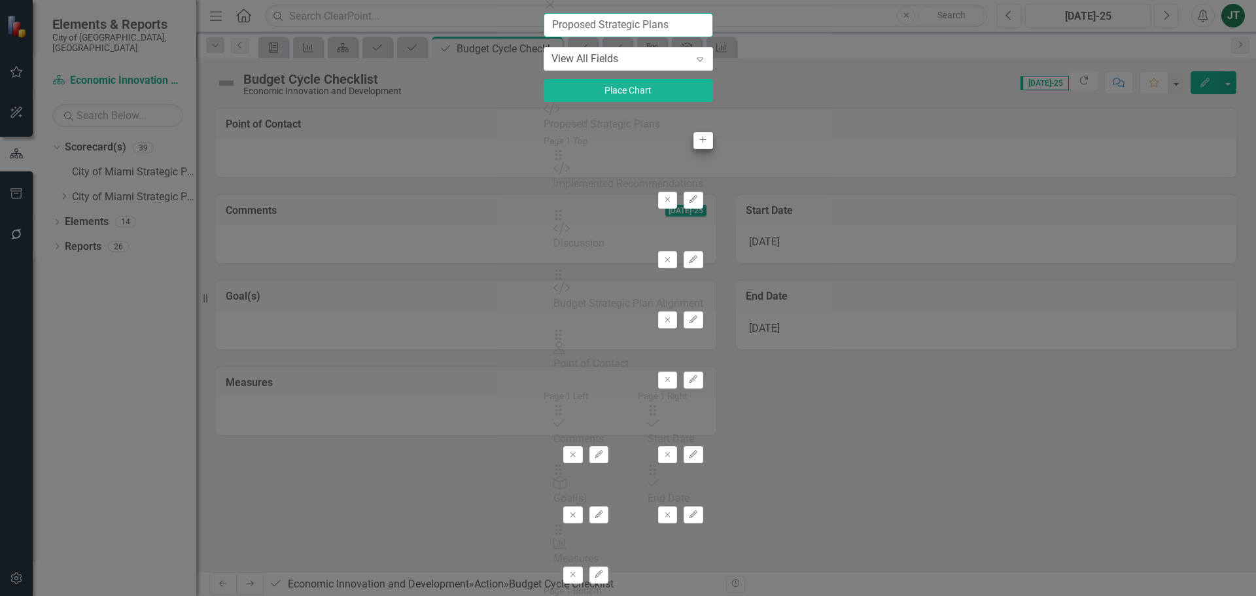
type input "Proposed Strategic Plans"
click at [698, 144] on icon "Add" at bounding box center [703, 140] width 10 height 8
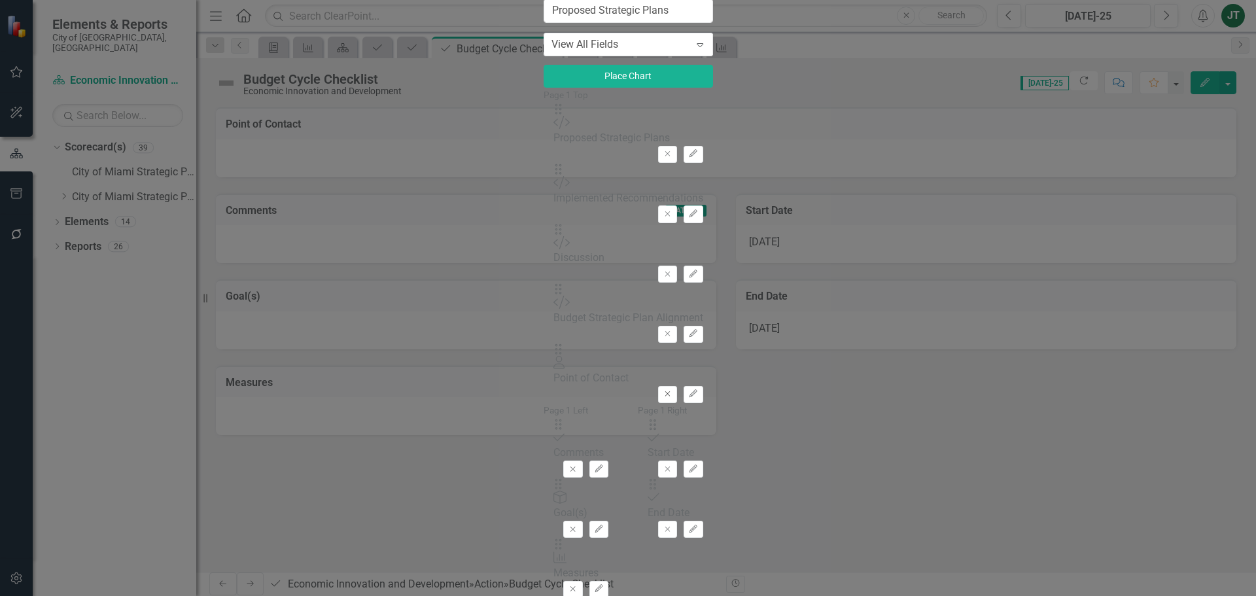
click at [672, 390] on icon "Remove" at bounding box center [667, 394] width 10 height 8
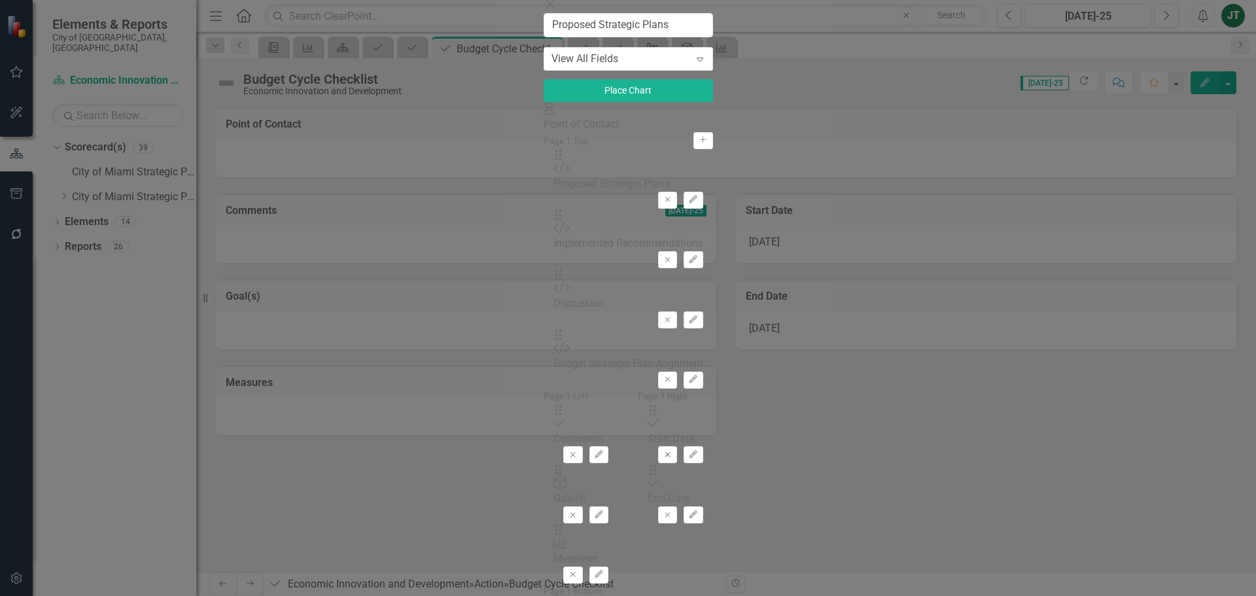
click at [677, 446] on button "Remove" at bounding box center [667, 454] width 19 height 17
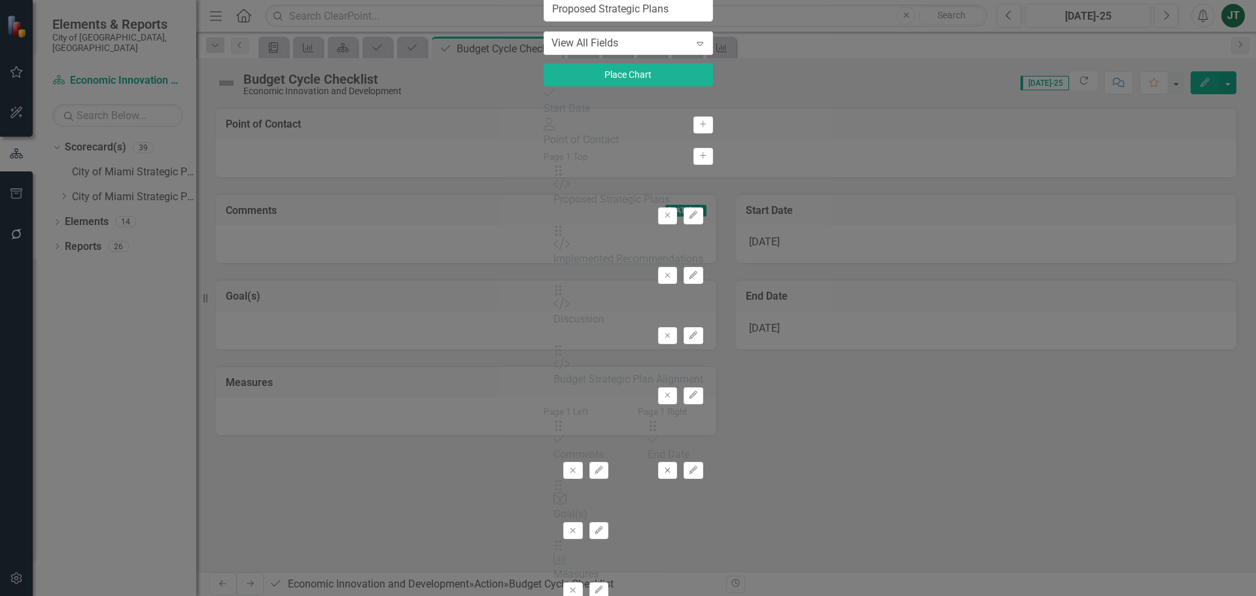
click at [672, 454] on icon "Remove" at bounding box center [667, 470] width 10 height 8
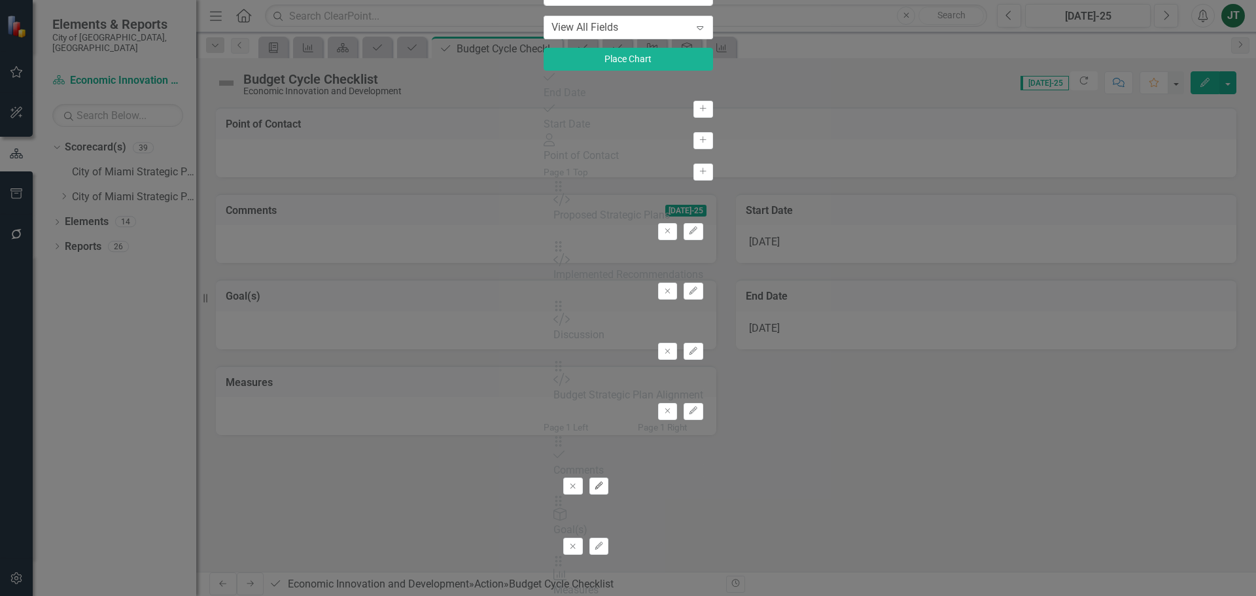
click at [602, 454] on icon "button" at bounding box center [598, 485] width 8 height 8
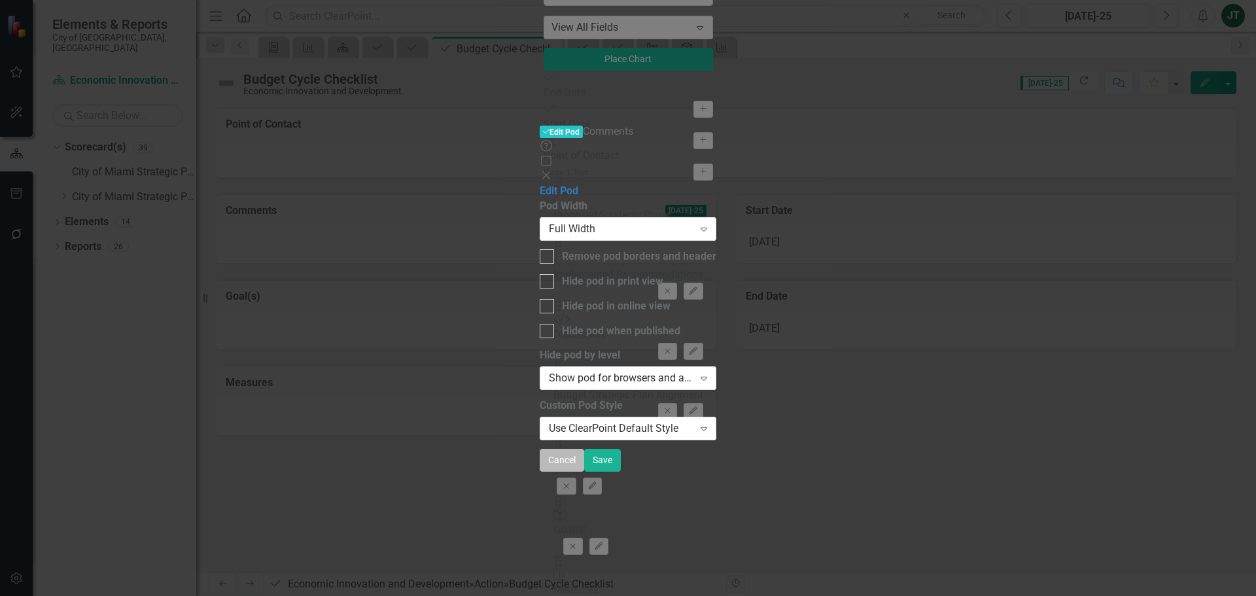
click at [584, 454] on button "Cancel" at bounding box center [562, 460] width 44 height 23
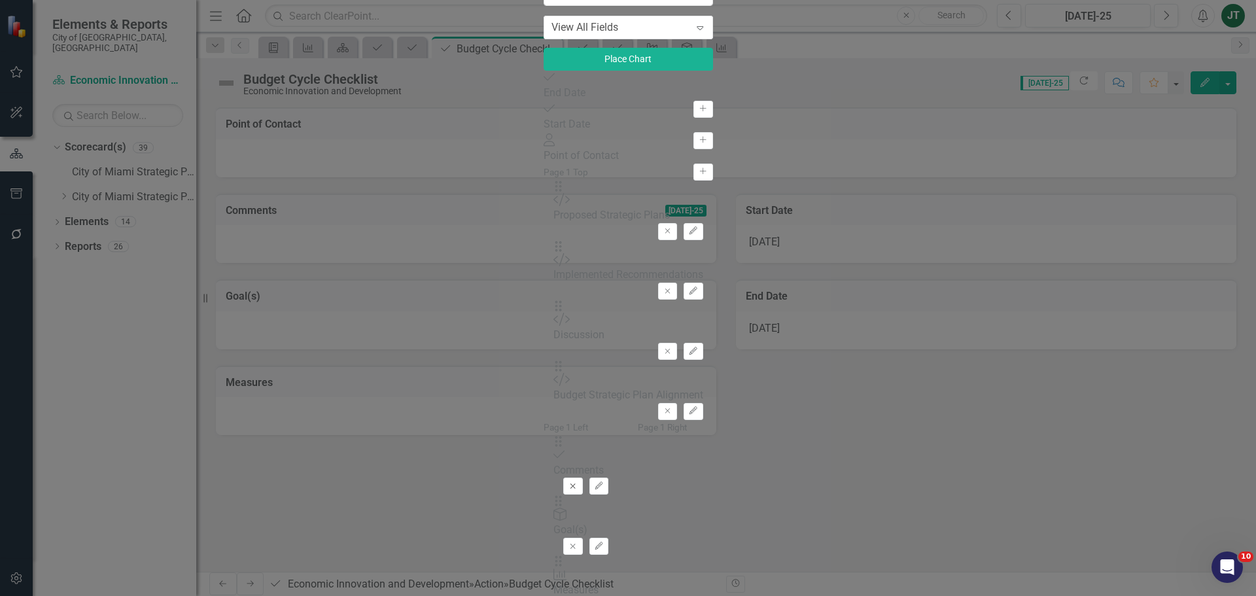
click at [577, 454] on icon "Remove" at bounding box center [573, 486] width 10 height 8
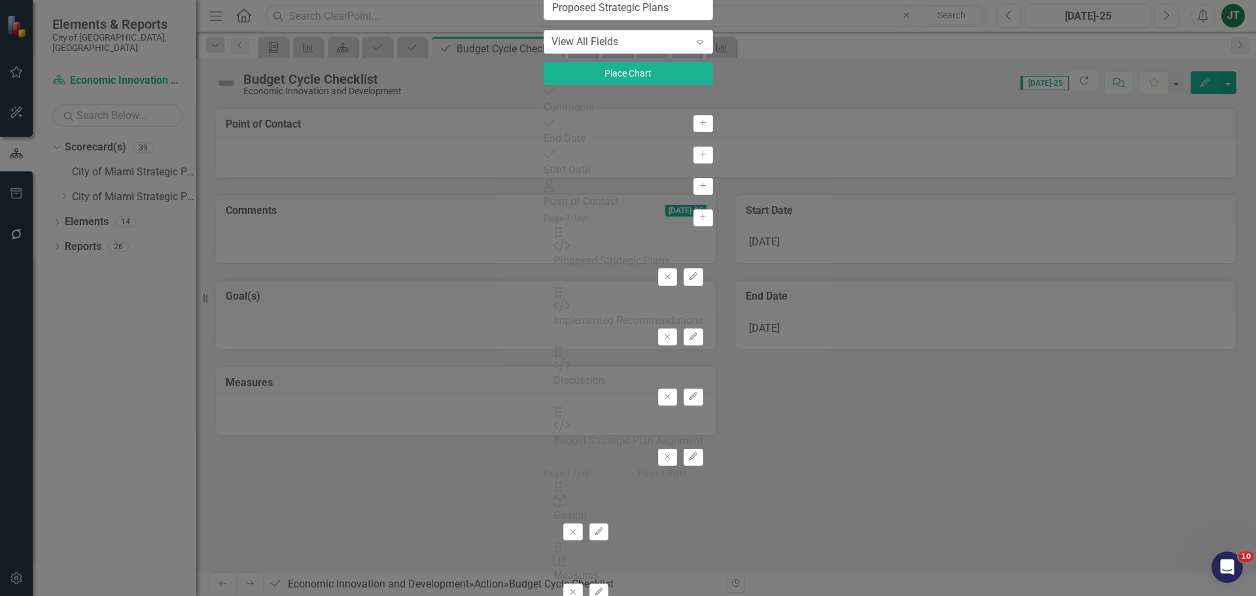
click at [577, 454] on icon "Remove" at bounding box center [573, 532] width 10 height 8
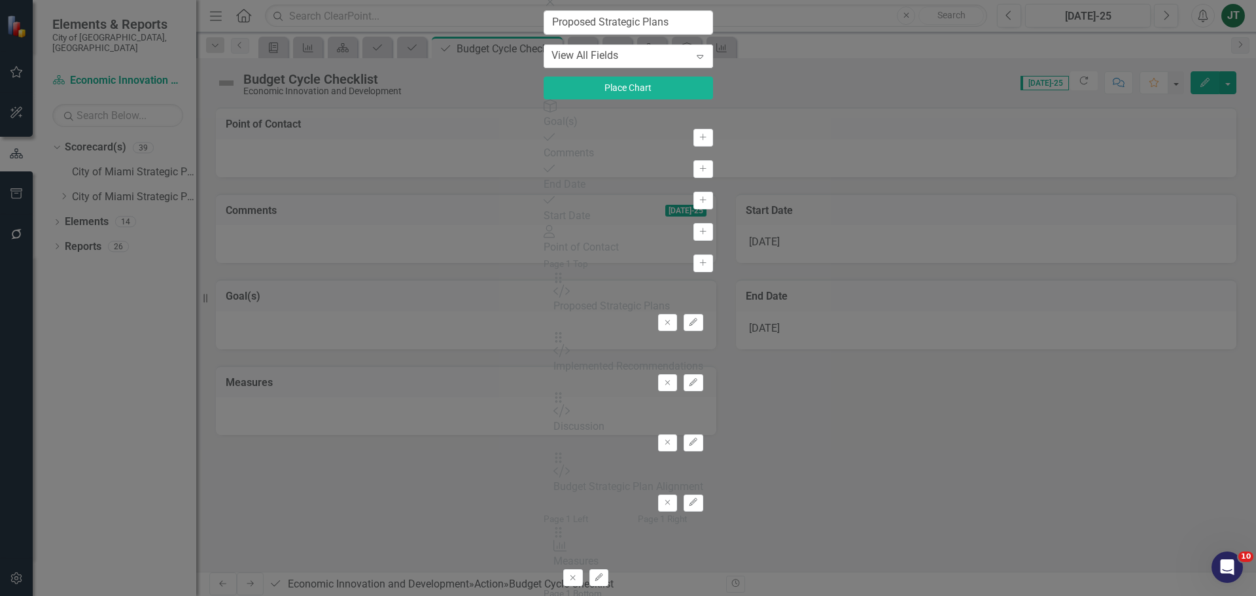
click at [577, 454] on icon "Remove" at bounding box center [573, 578] width 10 height 8
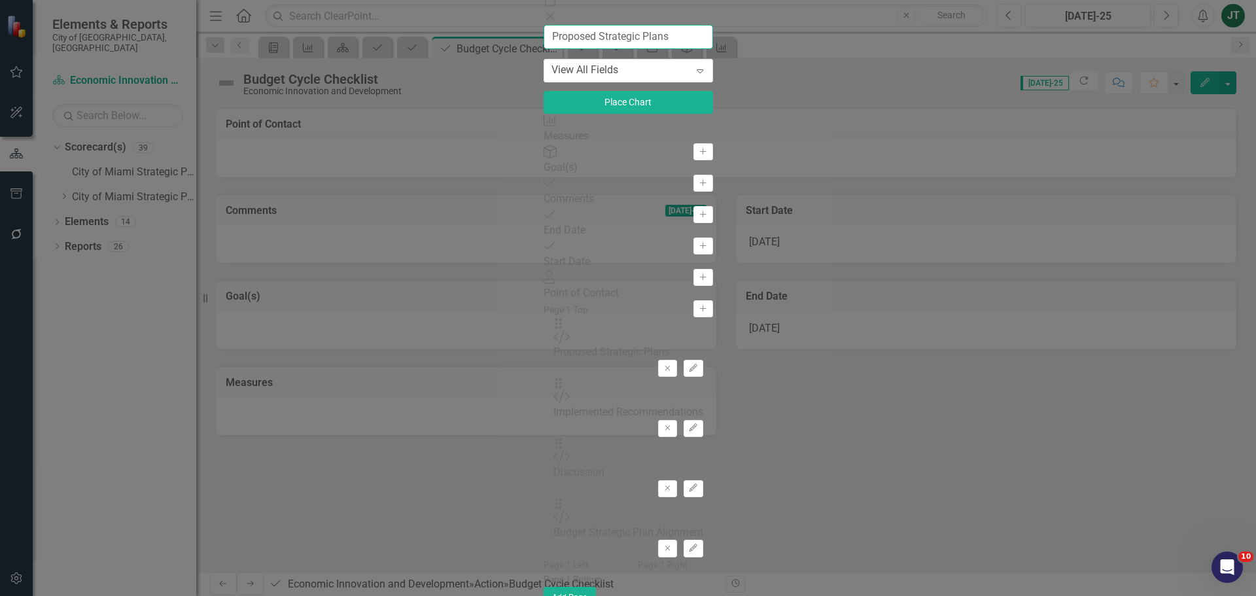
drag, startPoint x: 290, startPoint y: 59, endPoint x: 39, endPoint y: 42, distance: 251.7
click at [543, 43] on div "Action Action Layout Budget Cycle Checklist Help Maximize Close Proposed Strate…" at bounding box center [627, 298] width 169 height 666
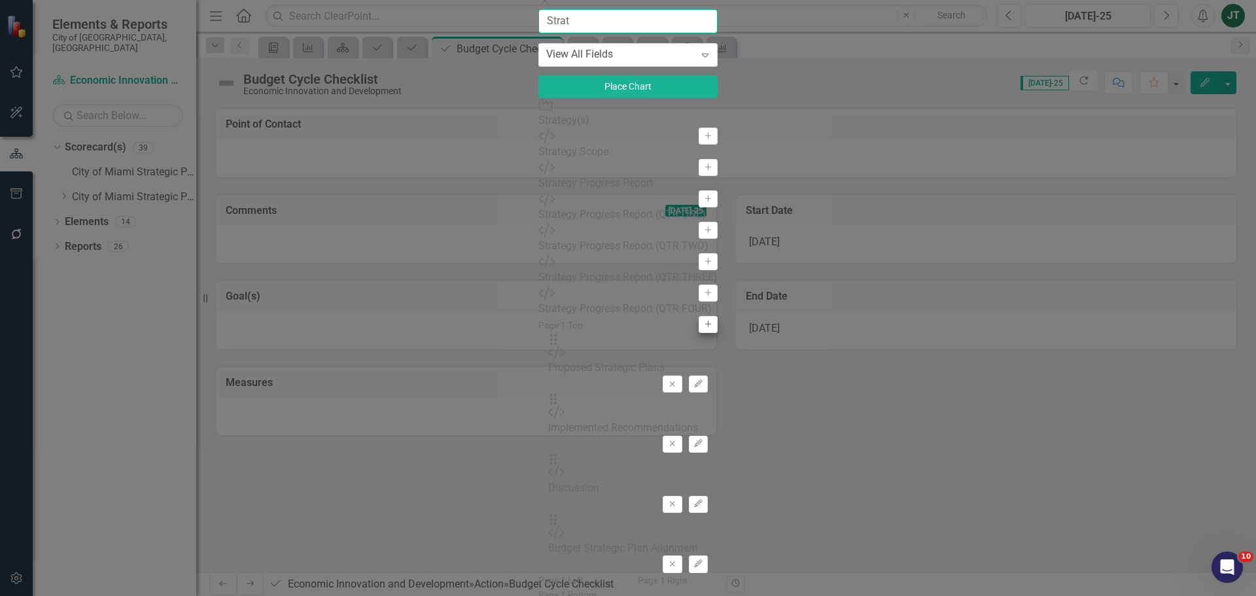
type input "Strat"
click at [698, 333] on button "Add" at bounding box center [707, 324] width 19 height 17
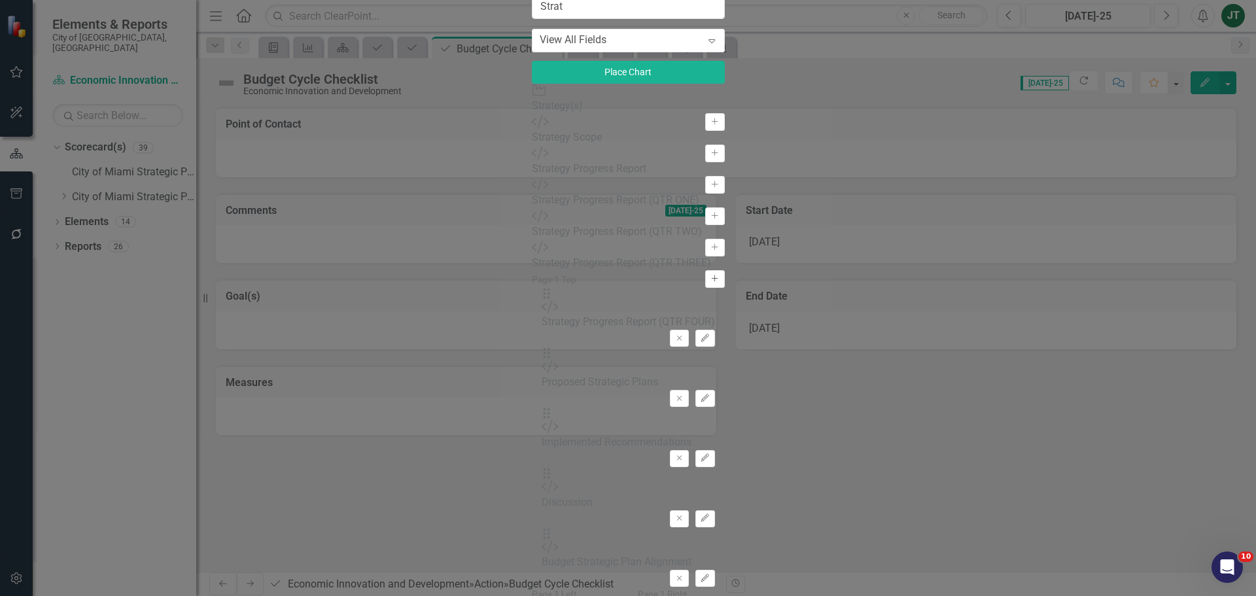
click at [711, 281] on icon "button" at bounding box center [714, 278] width 7 height 7
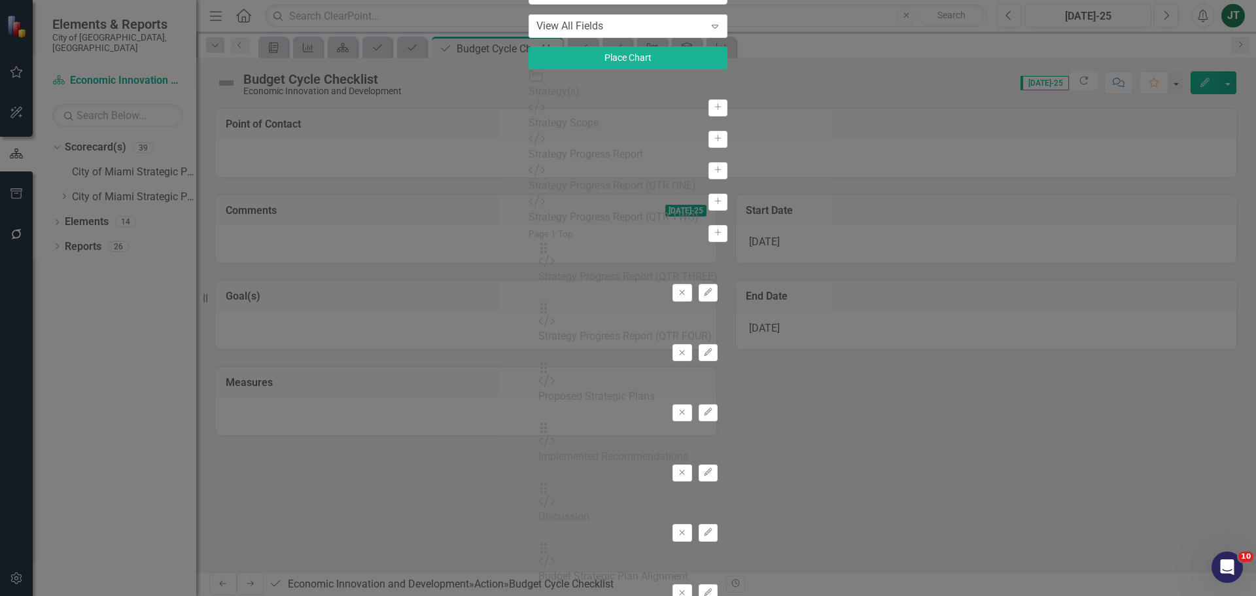
drag, startPoint x: 378, startPoint y: 330, endPoint x: 379, endPoint y: 315, distance: 15.7
click at [713, 237] on icon "Add" at bounding box center [718, 233] width 10 height 8
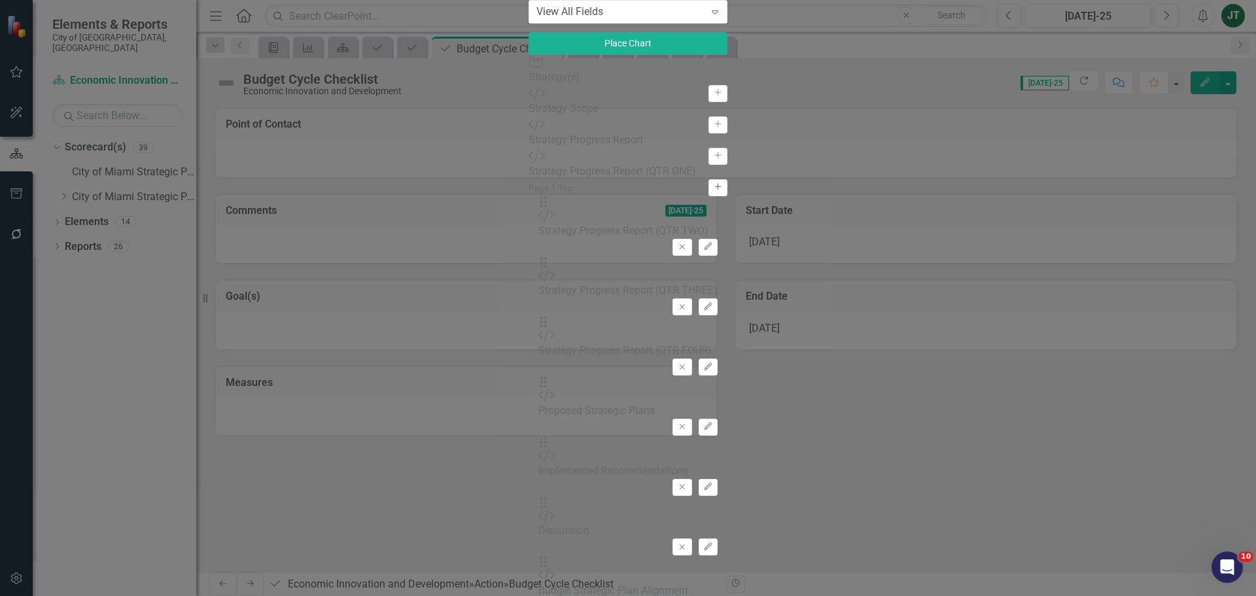
click at [713, 191] on icon "Add" at bounding box center [718, 187] width 10 height 8
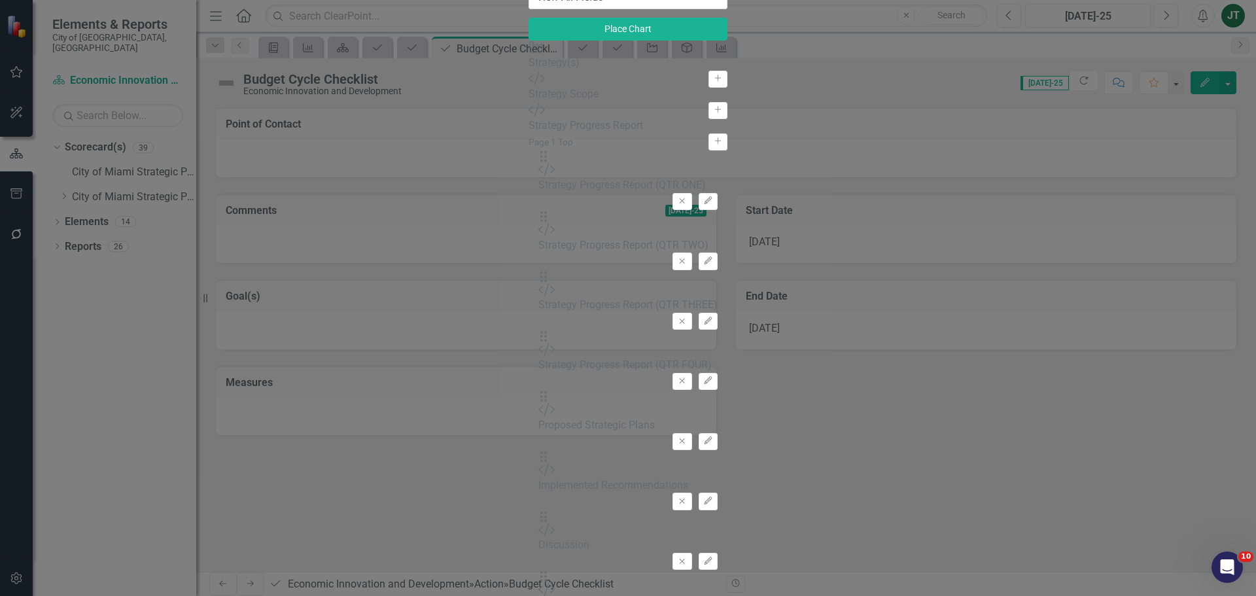
drag, startPoint x: 175, startPoint y: 54, endPoint x: 77, endPoint y: 42, distance: 98.8
click at [528, 44] on div "Action Action Layout Budget Cycle Checklist Help Maximize Close Strat View All …" at bounding box center [627, 298] width 199 height 812
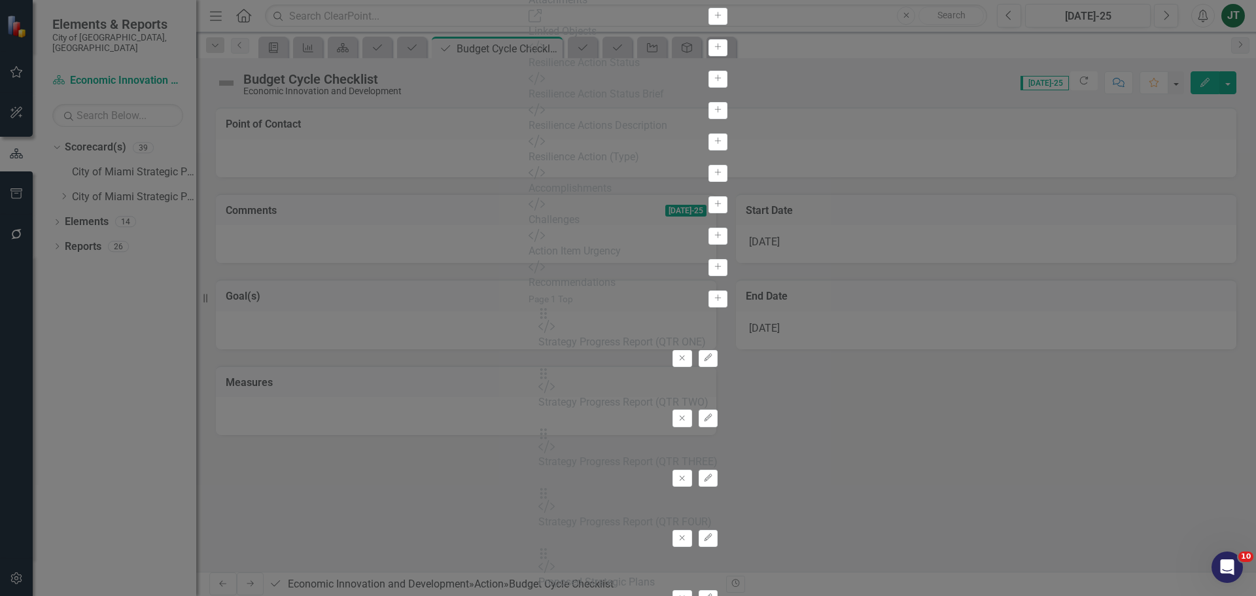
type input "En"
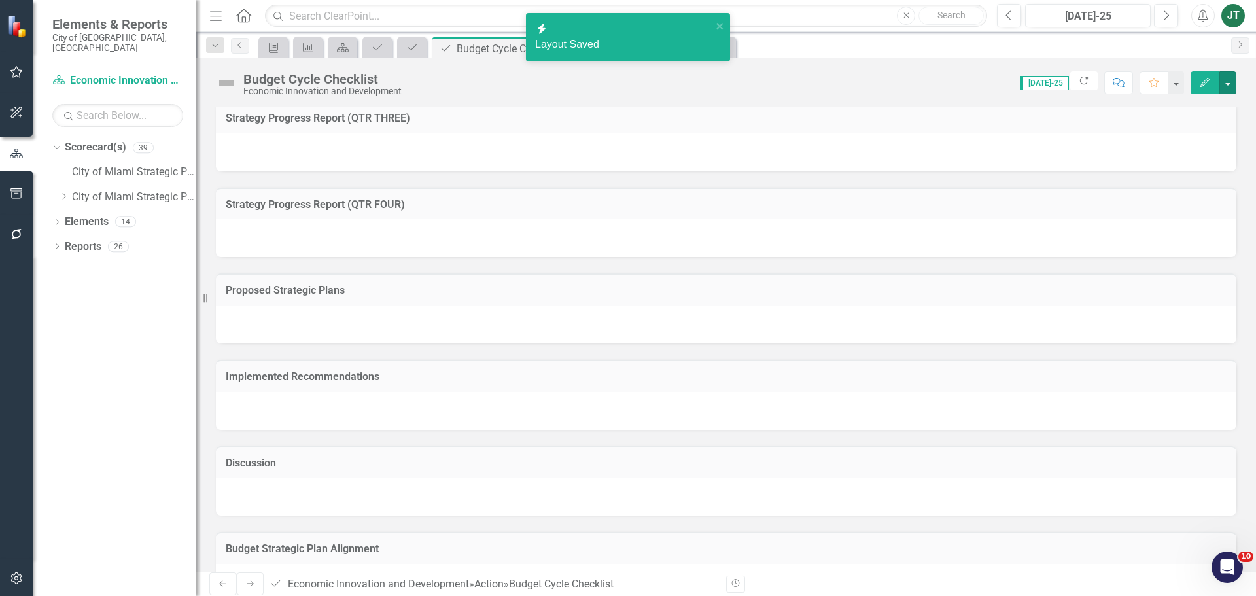
scroll to position [221, 0]
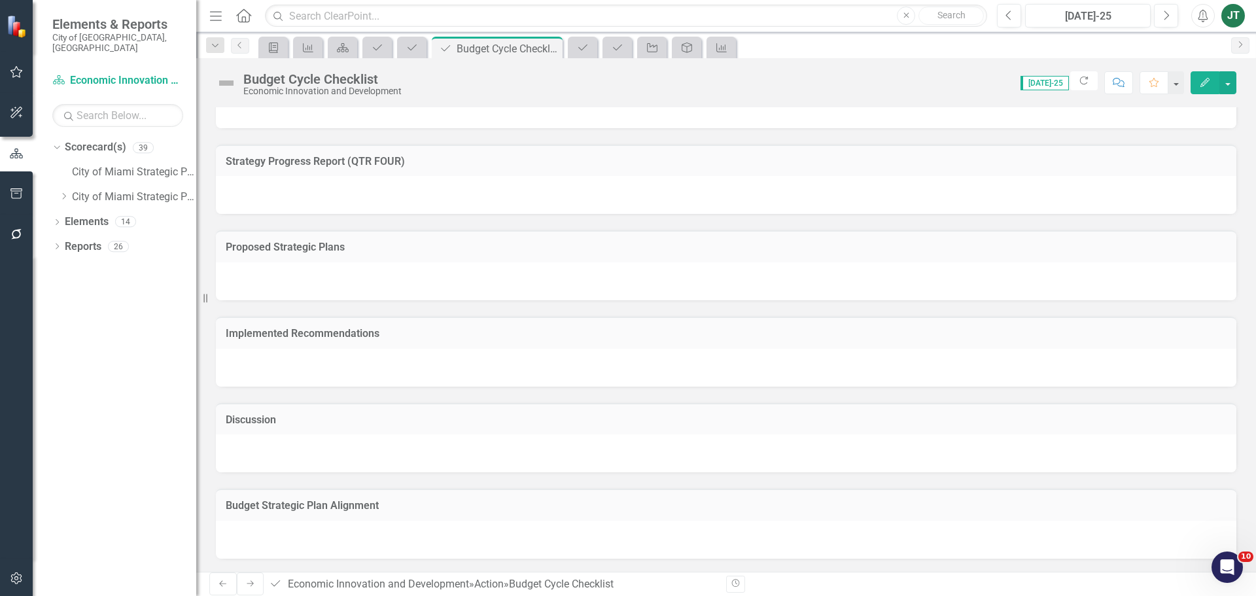
click at [1004, 83] on icon "Edit" at bounding box center [1205, 82] width 12 height 9
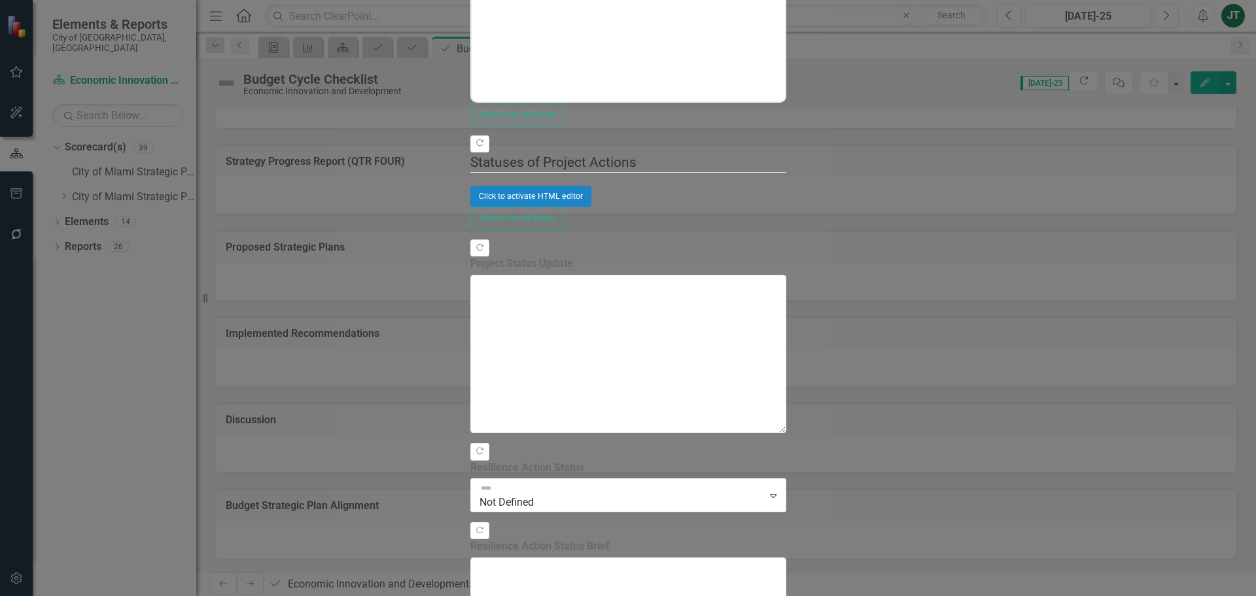
scroll to position [0, 0]
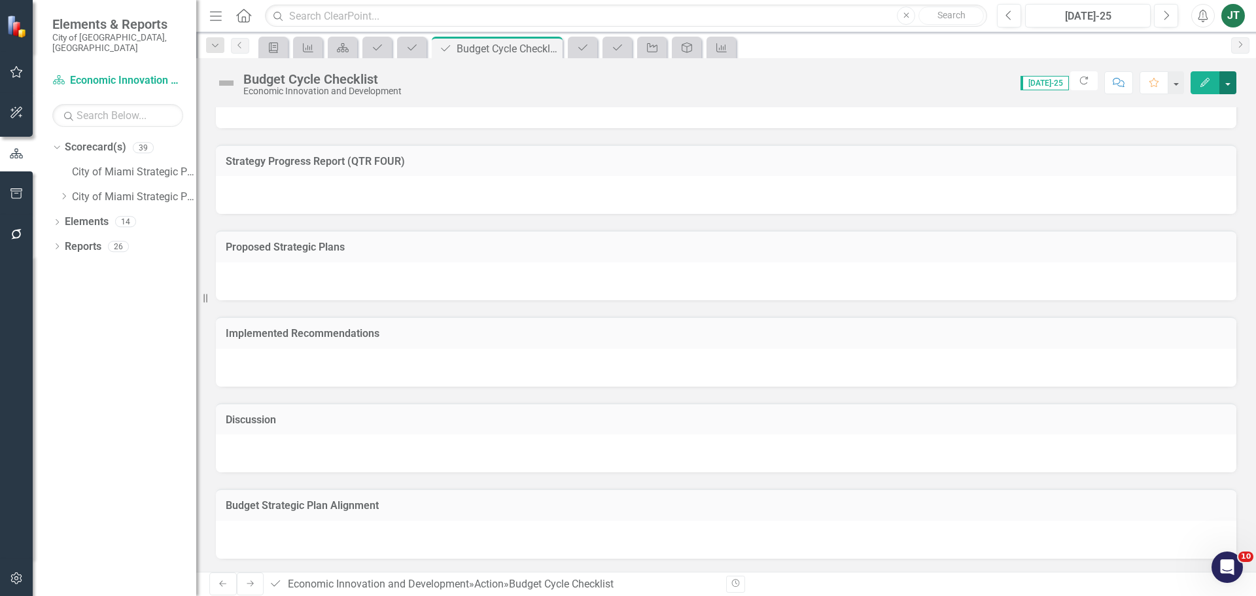
click at [1004, 82] on button "button" at bounding box center [1227, 82] width 17 height 23
click at [1004, 124] on link "Edit Report Edit Layout" at bounding box center [1182, 131] width 106 height 24
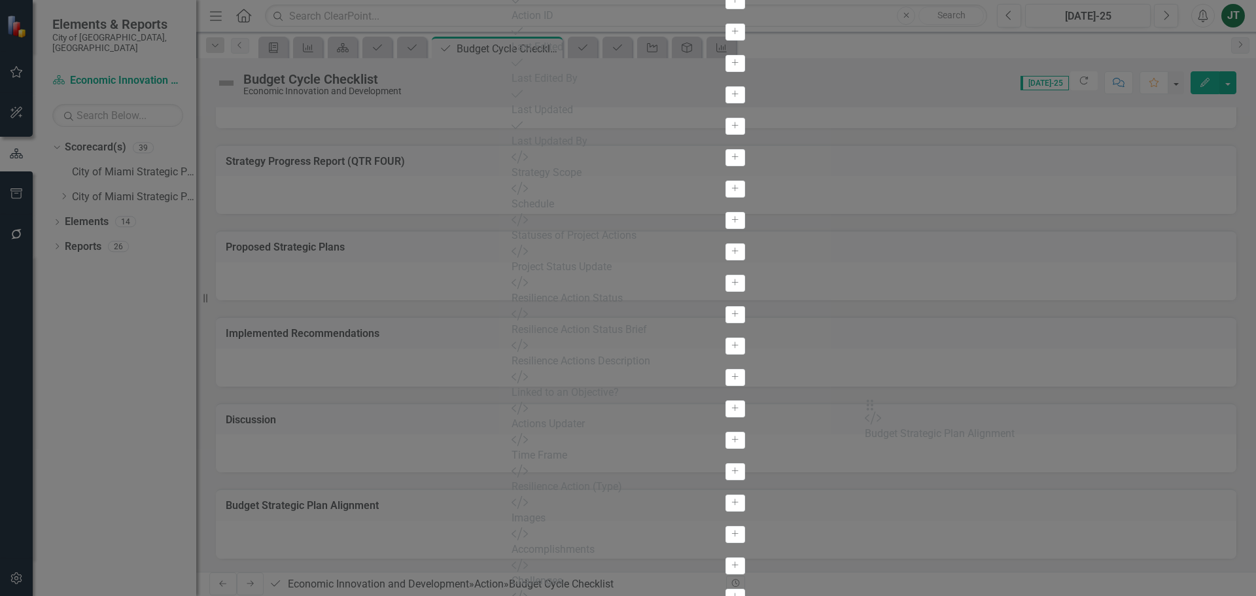
drag, startPoint x: 452, startPoint y: 380, endPoint x: 892, endPoint y: 419, distance: 441.9
drag, startPoint x: 445, startPoint y: 334, endPoint x: 685, endPoint y: 345, distance: 240.9
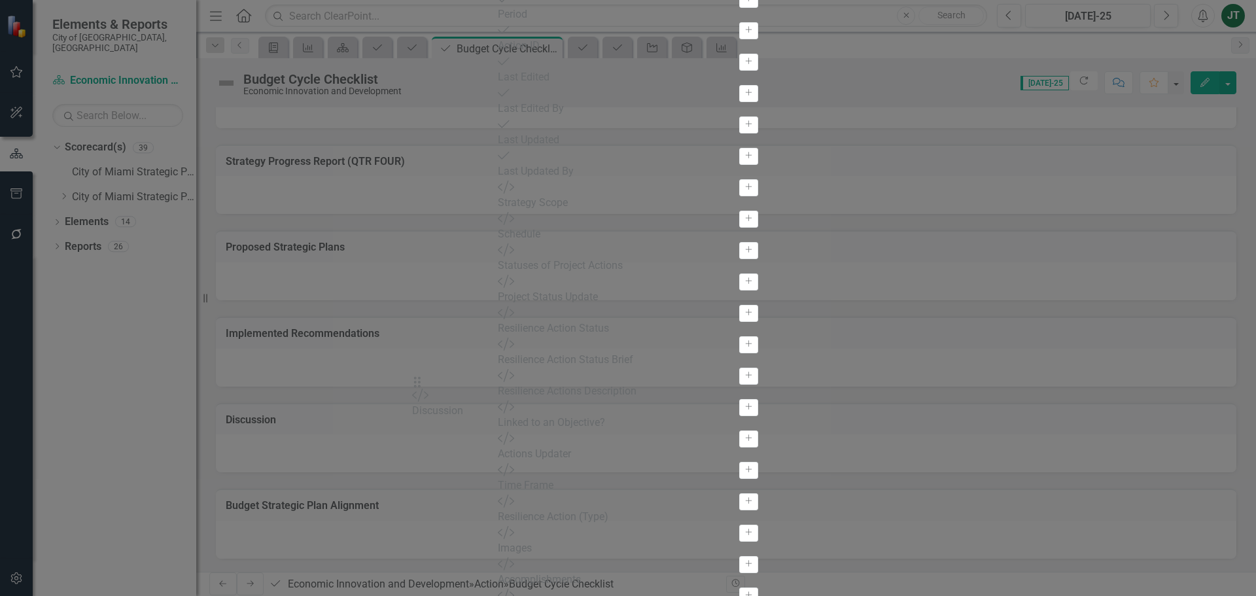
drag, startPoint x: 451, startPoint y: 335, endPoint x: 439, endPoint y: 392, distance: 58.9
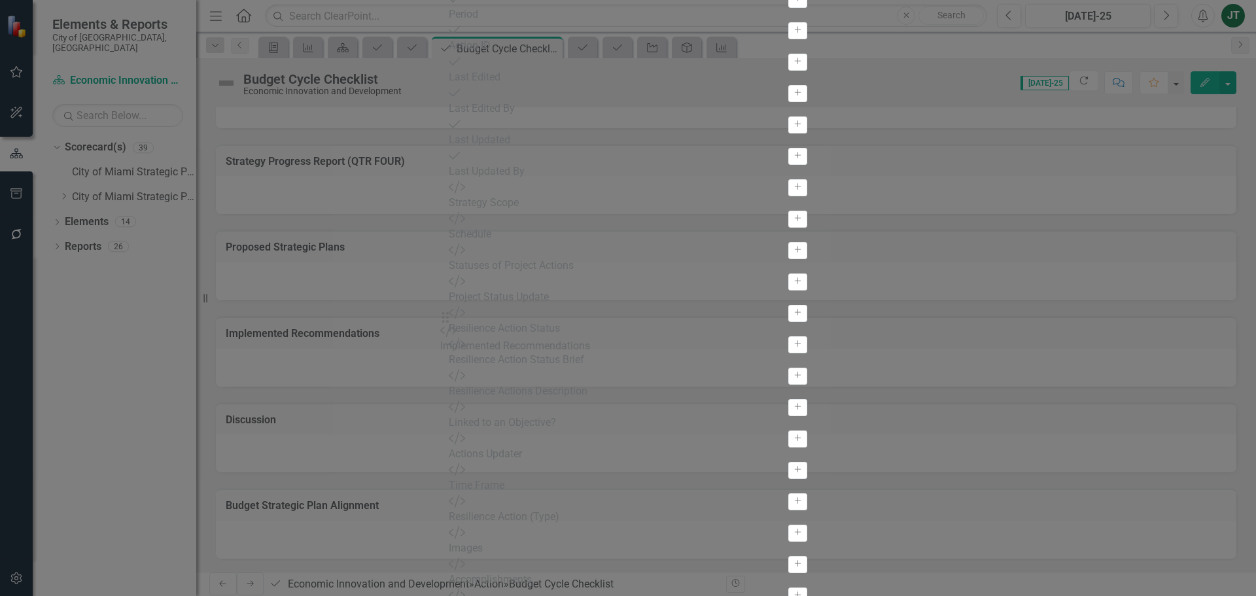
drag, startPoint x: 453, startPoint y: 296, endPoint x: 468, endPoint y: 330, distance: 37.5
drag, startPoint x: 451, startPoint y: 254, endPoint x: 895, endPoint y: 303, distance: 446.7
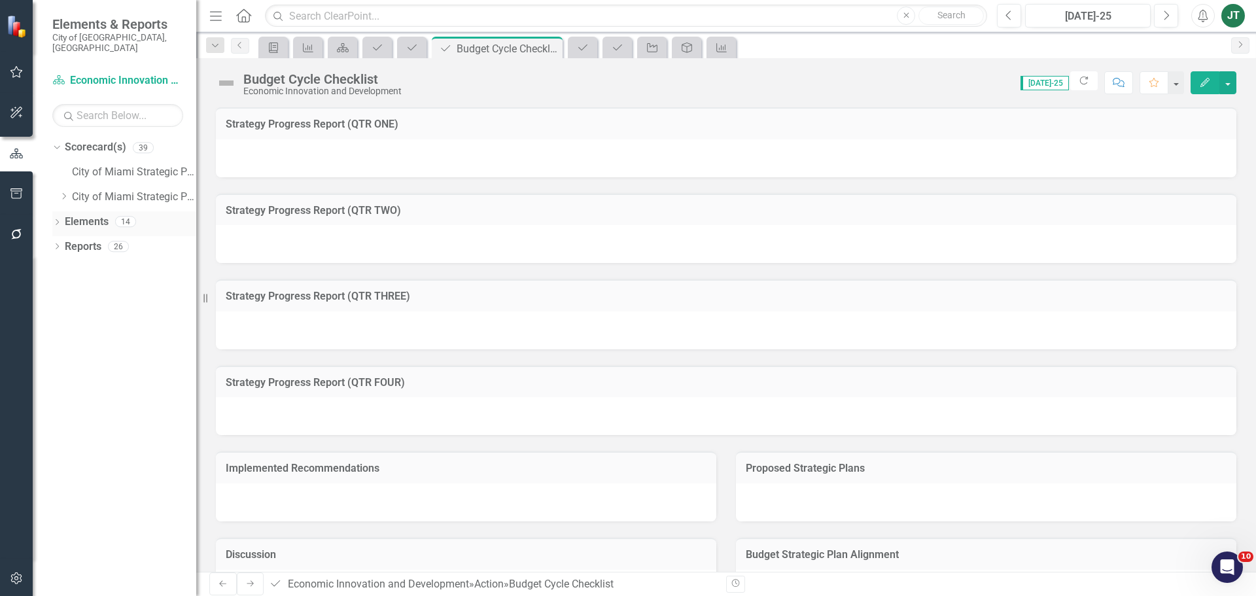
click at [94, 214] on link "Elements" at bounding box center [87, 221] width 44 height 15
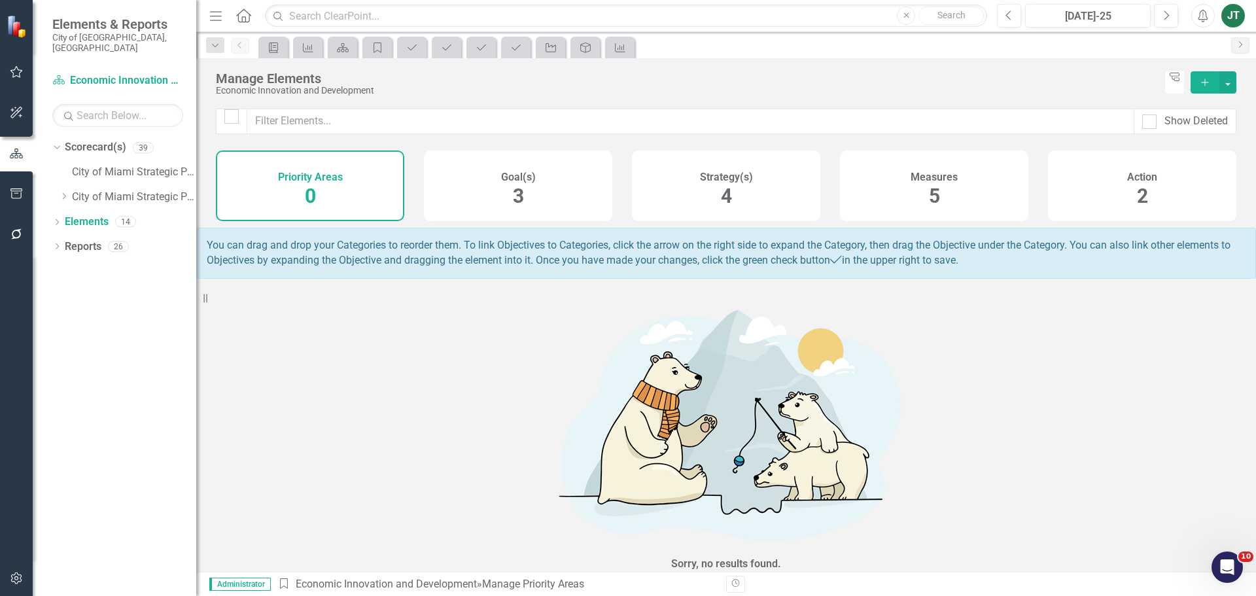
click at [923, 188] on div "Measures 5" at bounding box center [934, 185] width 188 height 71
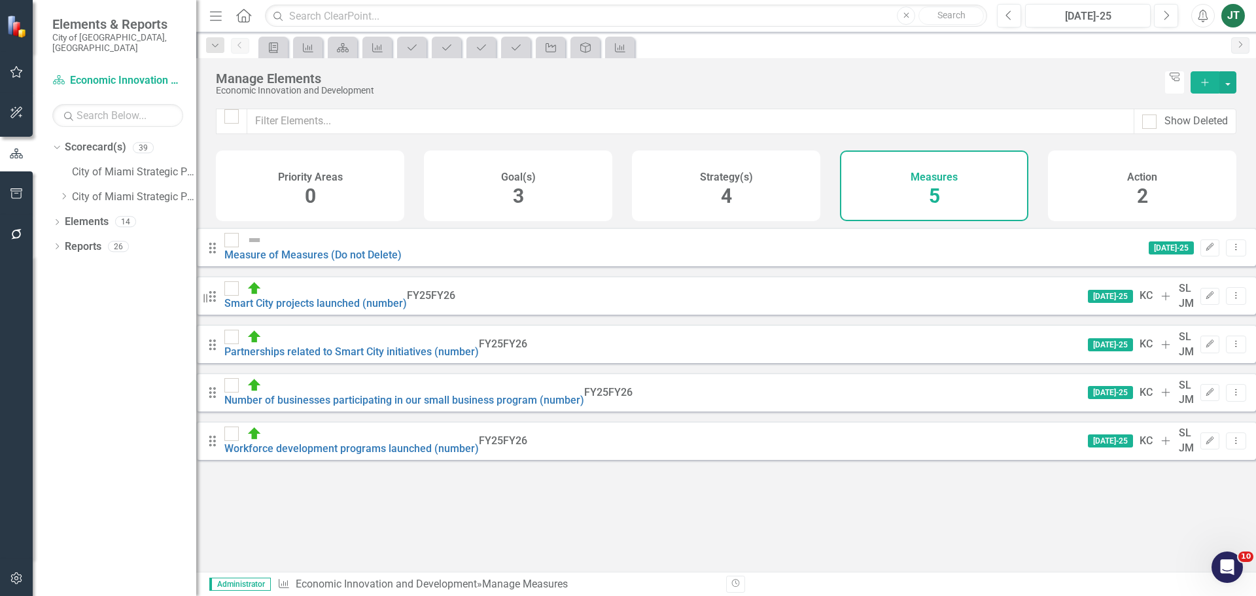
click at [1004, 80] on icon "Add" at bounding box center [1205, 82] width 12 height 9
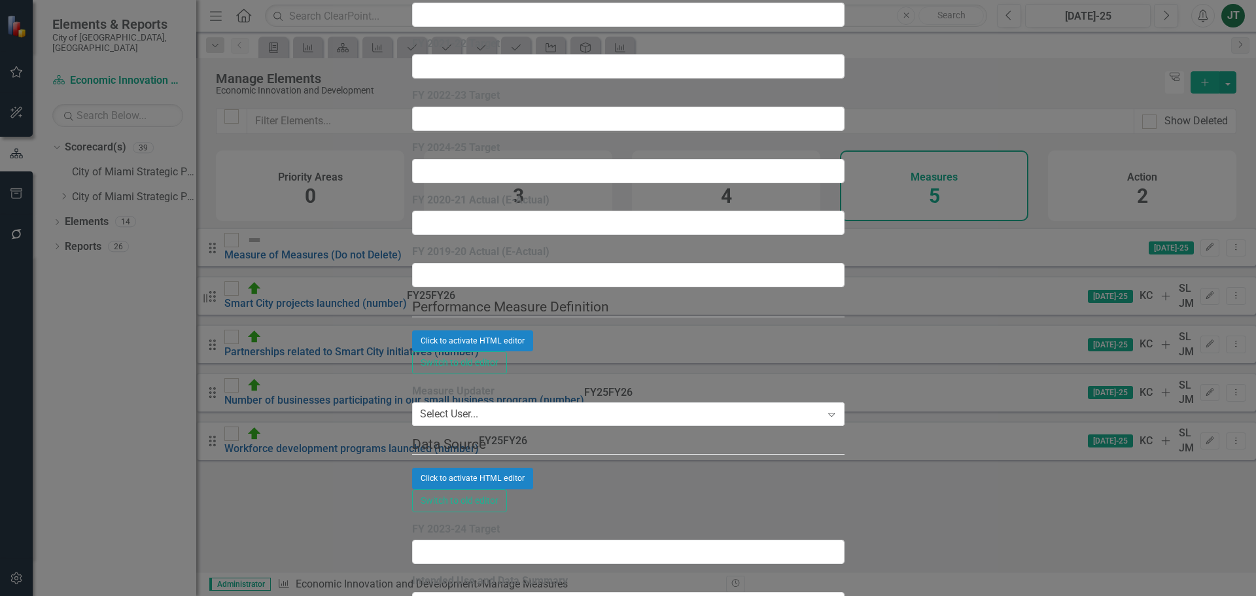
type input "Engagement Score (Do Not Delete)"
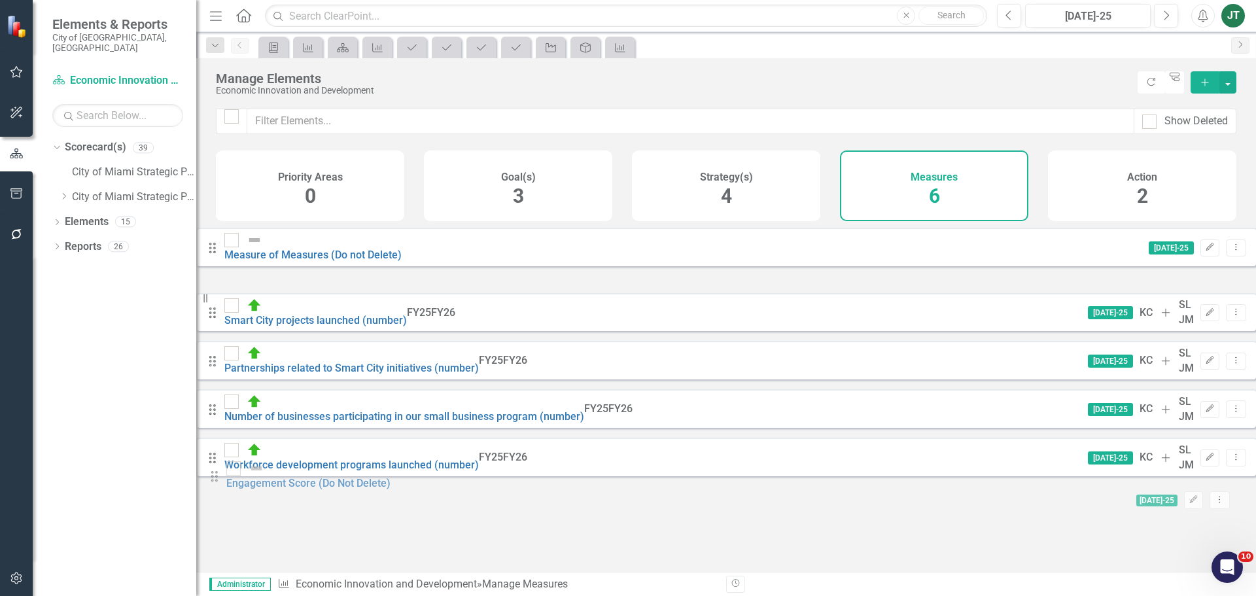
drag, startPoint x: 236, startPoint y: 293, endPoint x: 230, endPoint y: 461, distance: 168.2
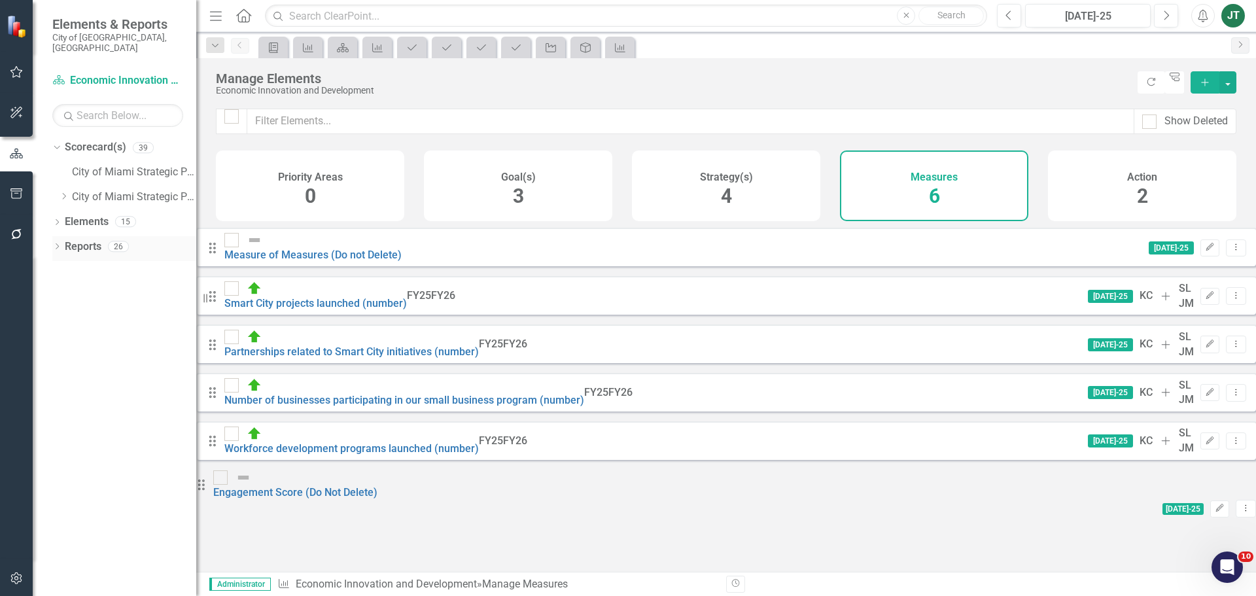
click at [90, 239] on link "Reports" at bounding box center [83, 246] width 37 height 15
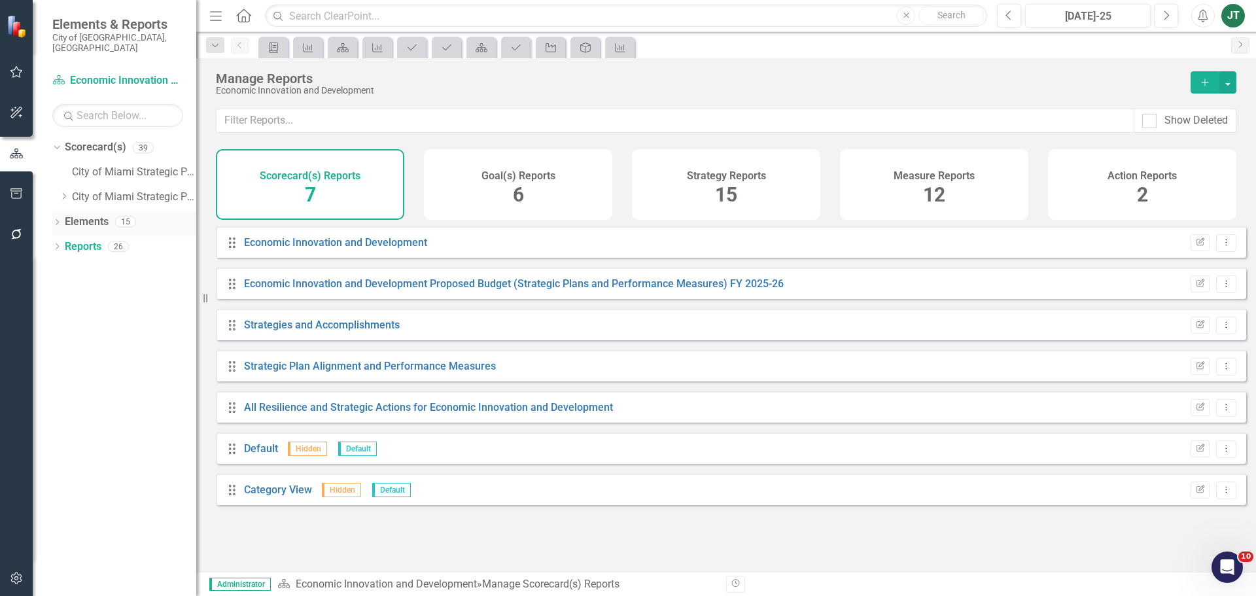
click at [91, 214] on link "Elements" at bounding box center [87, 221] width 44 height 15
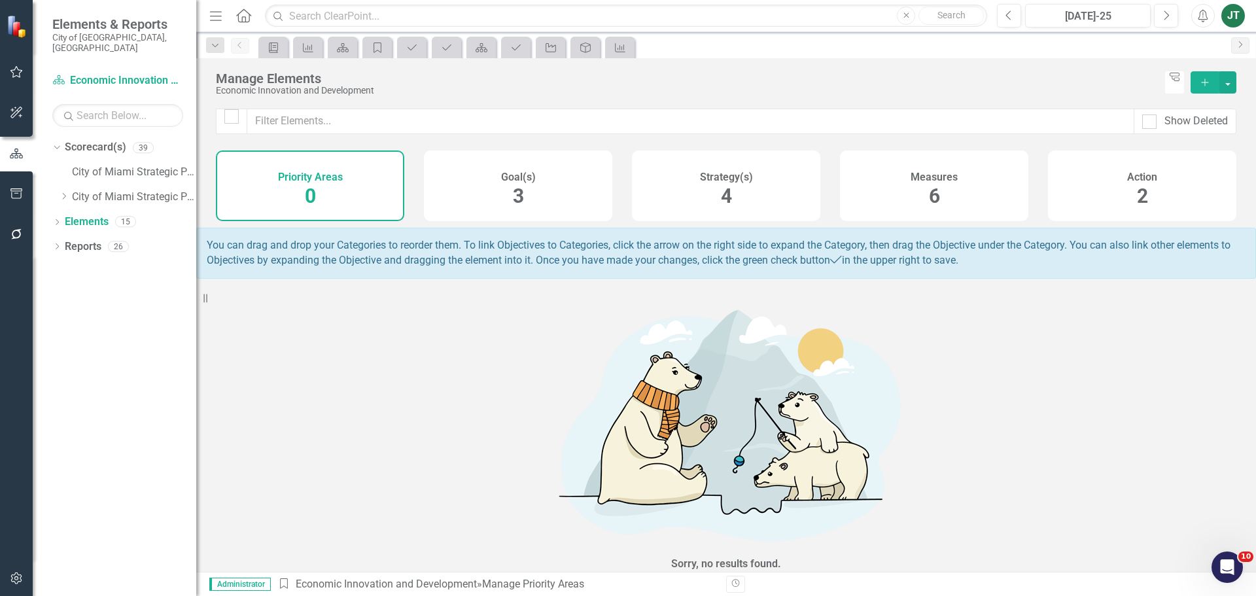
click at [1004, 188] on div "Action 2" at bounding box center [1142, 185] width 188 height 71
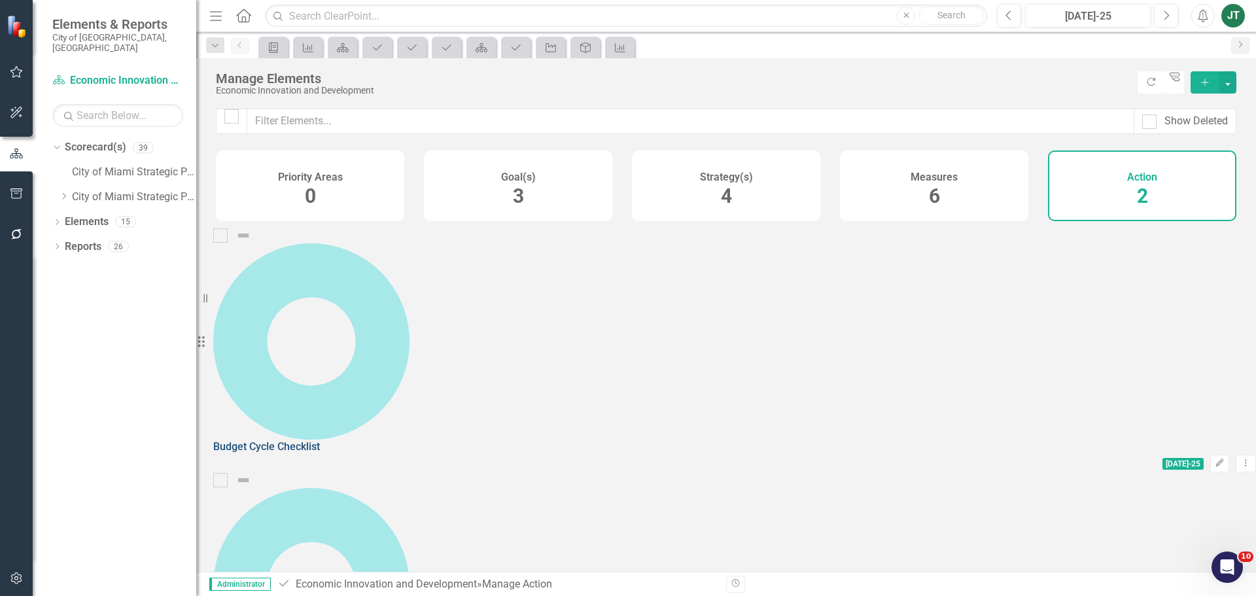
click at [320, 440] on link "Budget Cycle Checklist" at bounding box center [266, 446] width 107 height 12
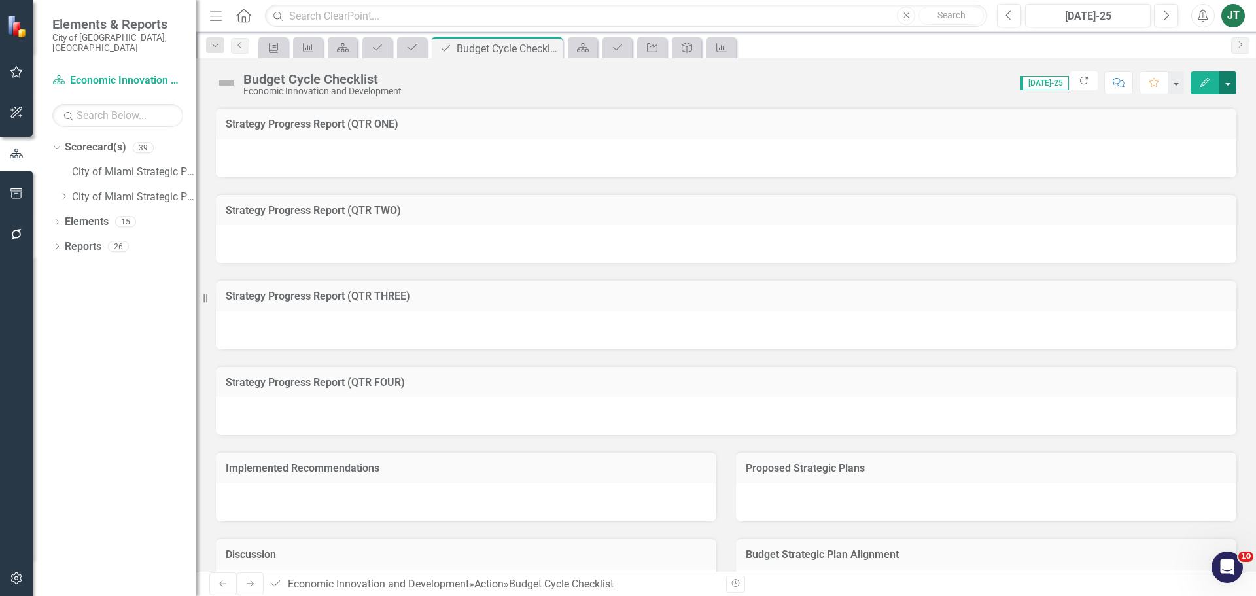
click at [1004, 82] on button "button" at bounding box center [1227, 82] width 17 height 23
click at [1004, 125] on link "Edit Report Edit Layout" at bounding box center [1182, 131] width 106 height 24
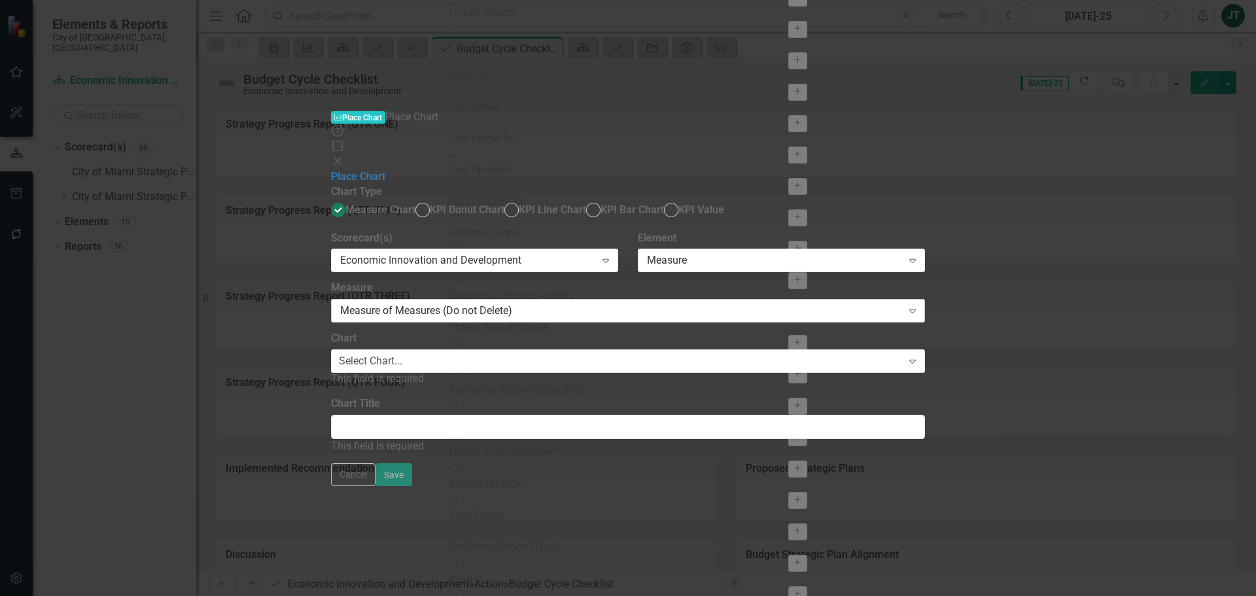
click at [668, 303] on div "Measure of Measures (Do not Delete)" at bounding box center [621, 310] width 562 height 15
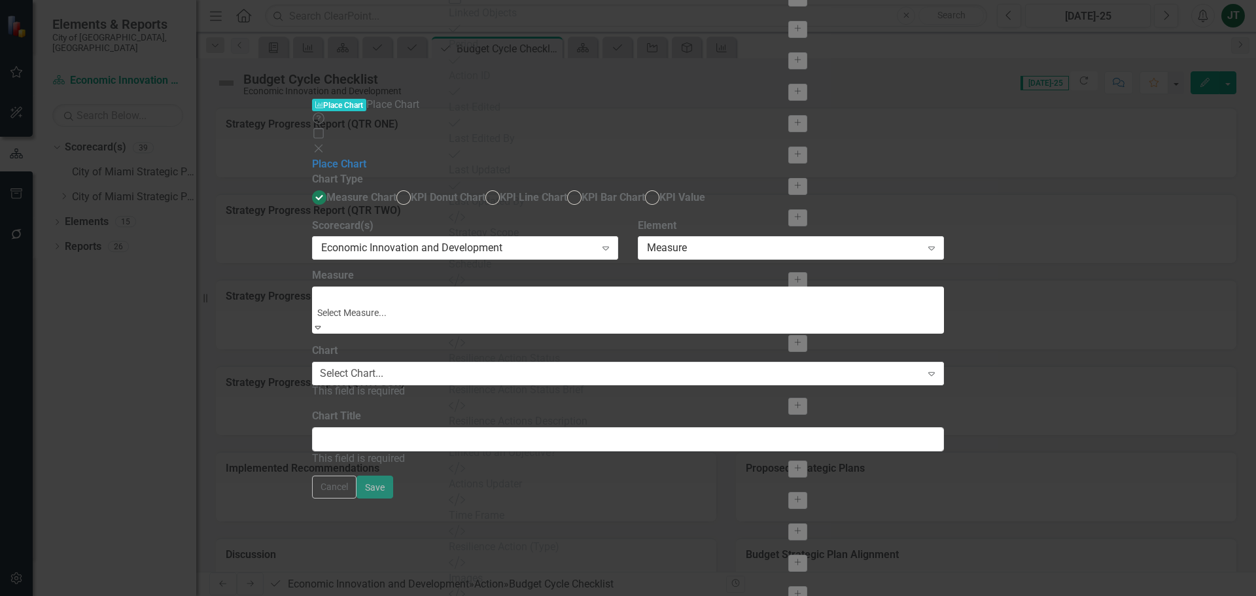
drag, startPoint x: 555, startPoint y: 308, endPoint x: 554, endPoint y: 317, distance: 8.6
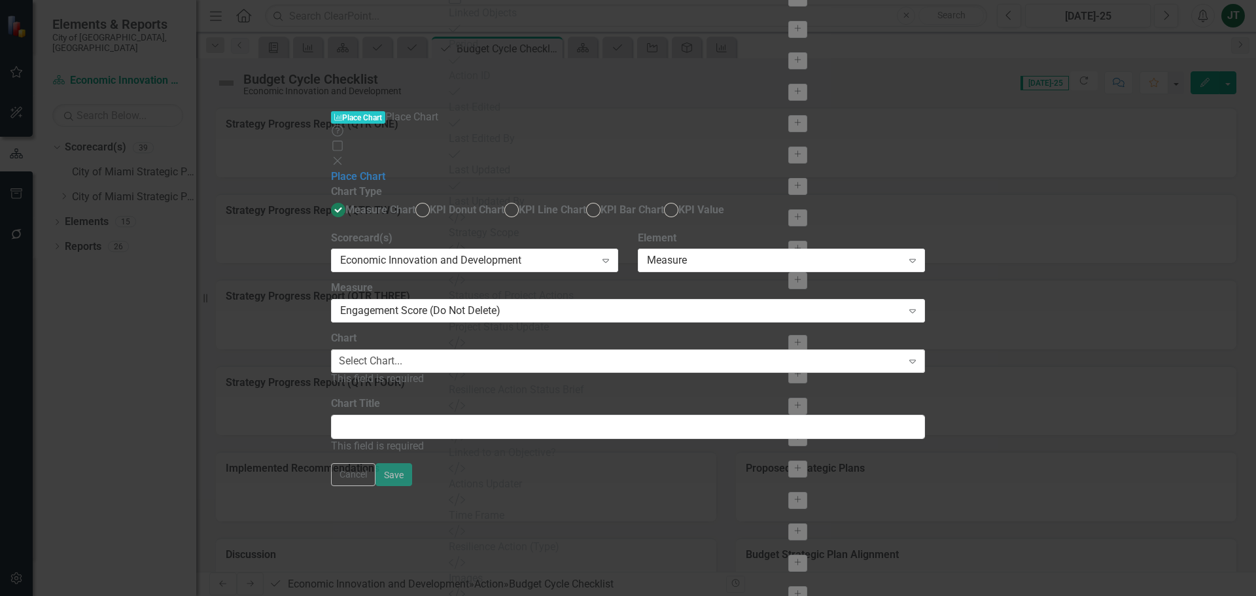
click at [402, 354] on div "Select Chart..." at bounding box center [370, 361] width 63 height 15
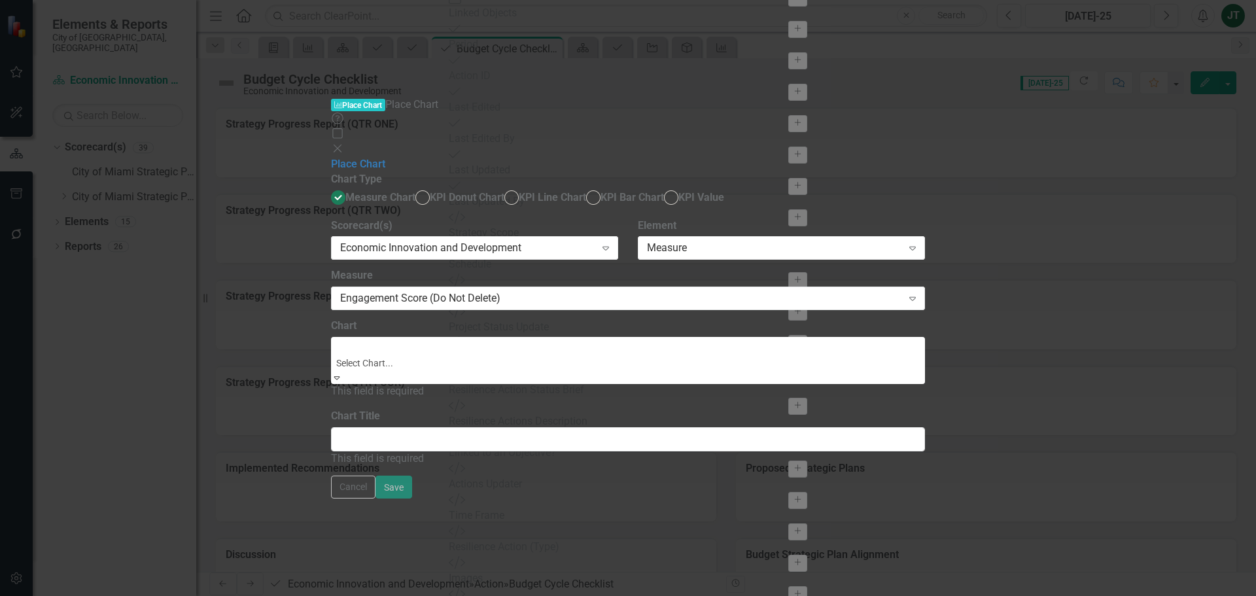
click at [532, 454] on div "Engagement Score (Do Not Delete)" at bounding box center [628, 603] width 1256 height 15
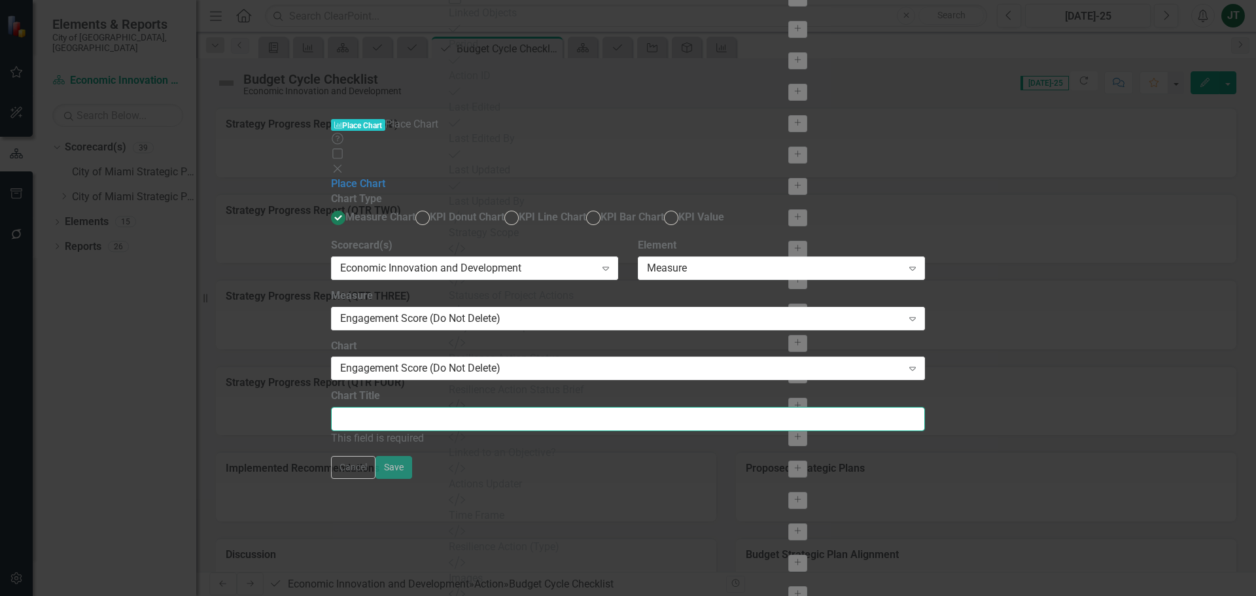
click at [555, 407] on input "Chart Title" at bounding box center [628, 419] width 594 height 24
type input "Engagement Score"
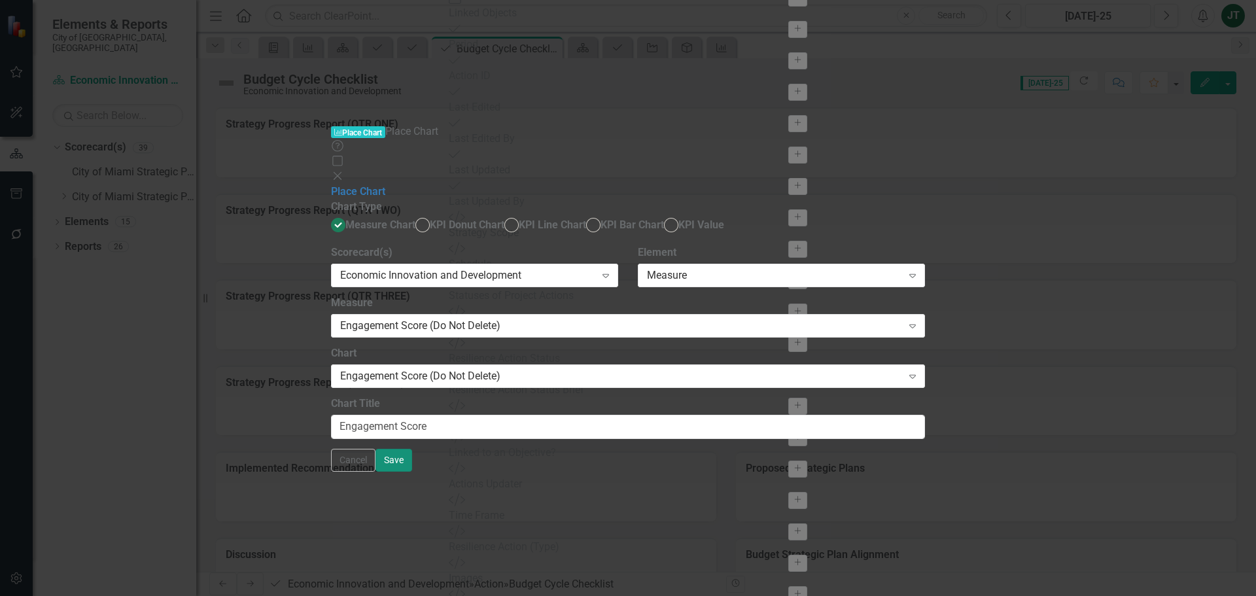
click at [412, 454] on button "Save" at bounding box center [393, 460] width 37 height 23
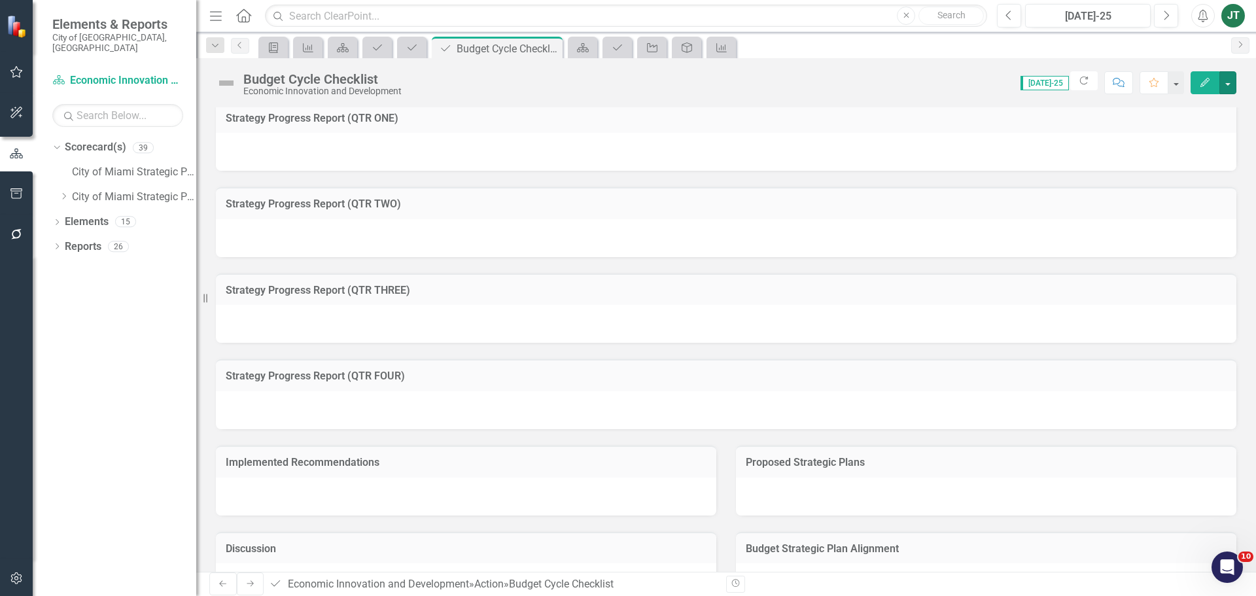
scroll to position [250, 0]
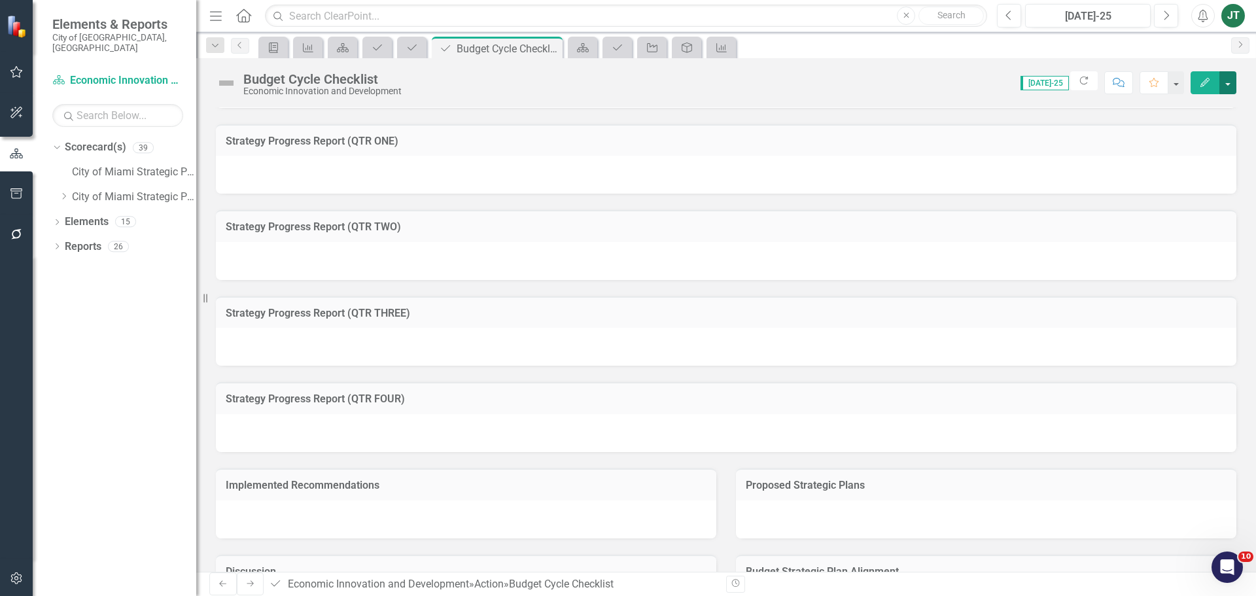
click at [1004, 79] on button "button" at bounding box center [1227, 82] width 17 height 23
click at [1004, 124] on link "Edit Report Edit Layout" at bounding box center [1182, 131] width 106 height 24
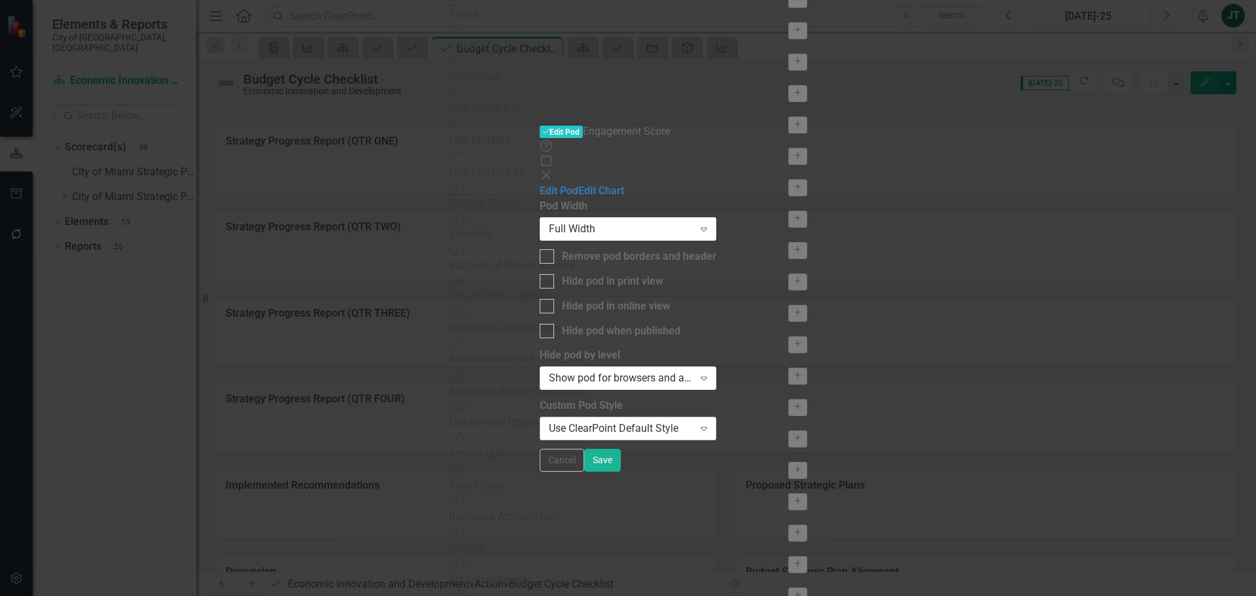
click at [549, 421] on div "Use ClearPoint Default Style" at bounding box center [621, 428] width 145 height 15
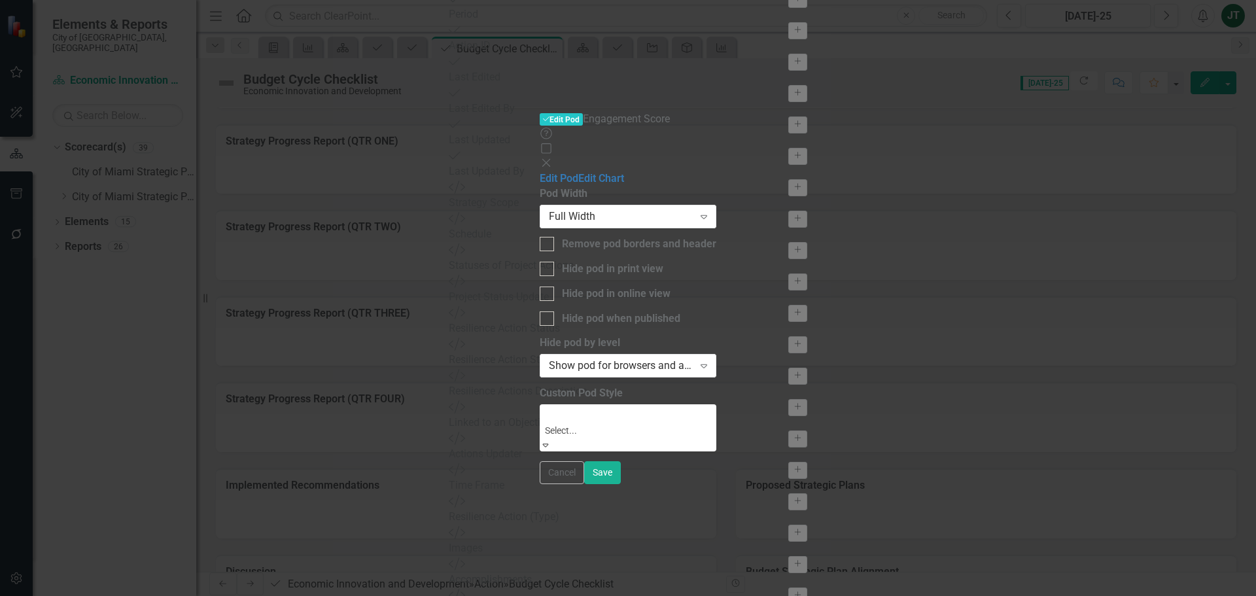
scroll to position [65, 0]
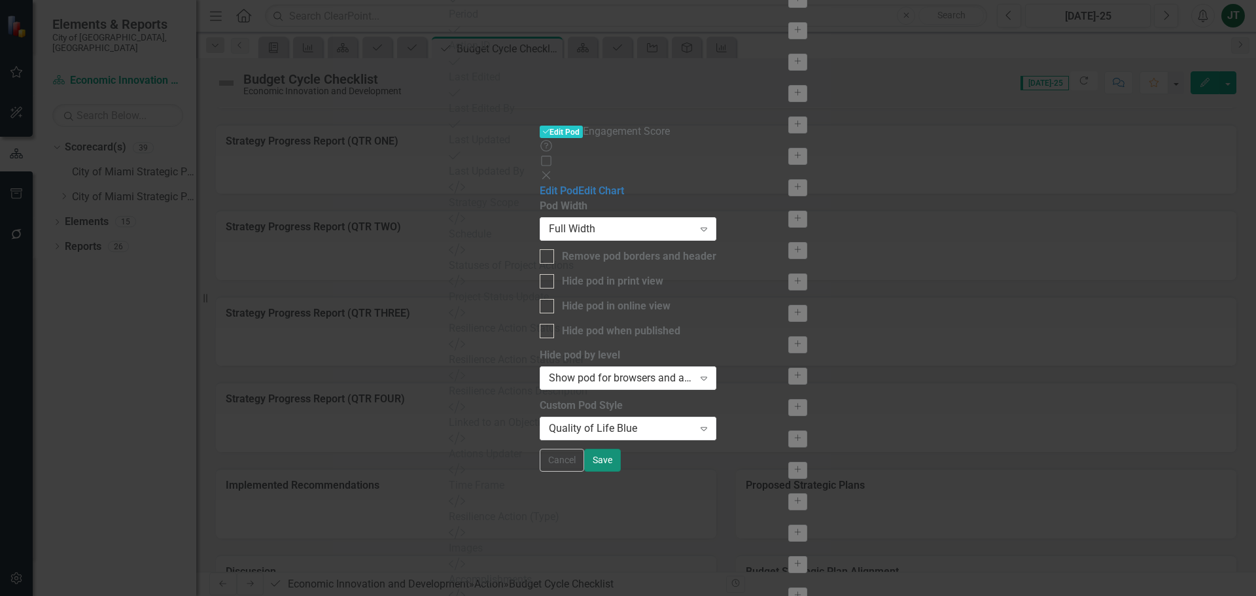
click at [621, 454] on button "Save" at bounding box center [602, 460] width 37 height 23
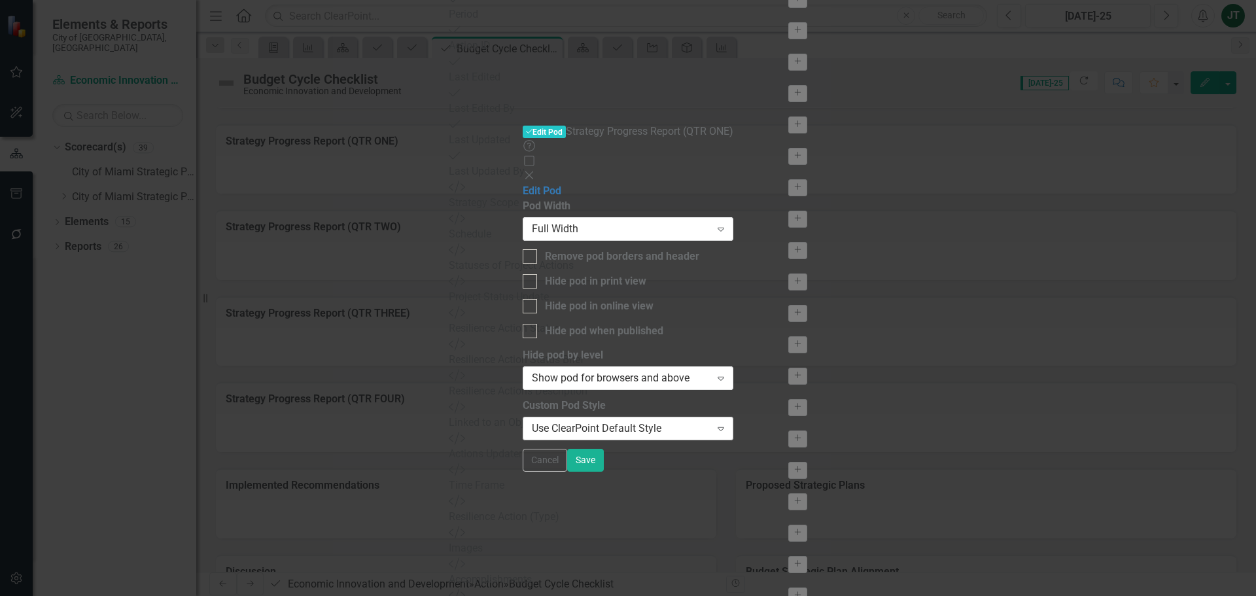
click at [539, 421] on div "Use ClearPoint Default Style" at bounding box center [621, 428] width 179 height 15
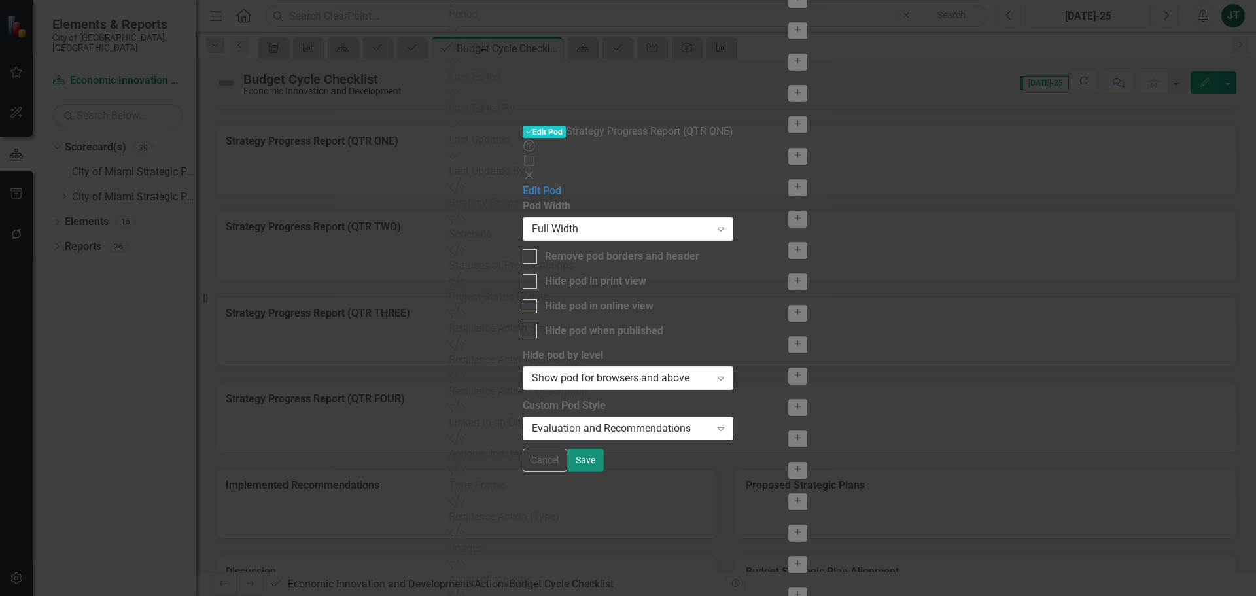
click at [604, 454] on button "Save" at bounding box center [585, 460] width 37 height 23
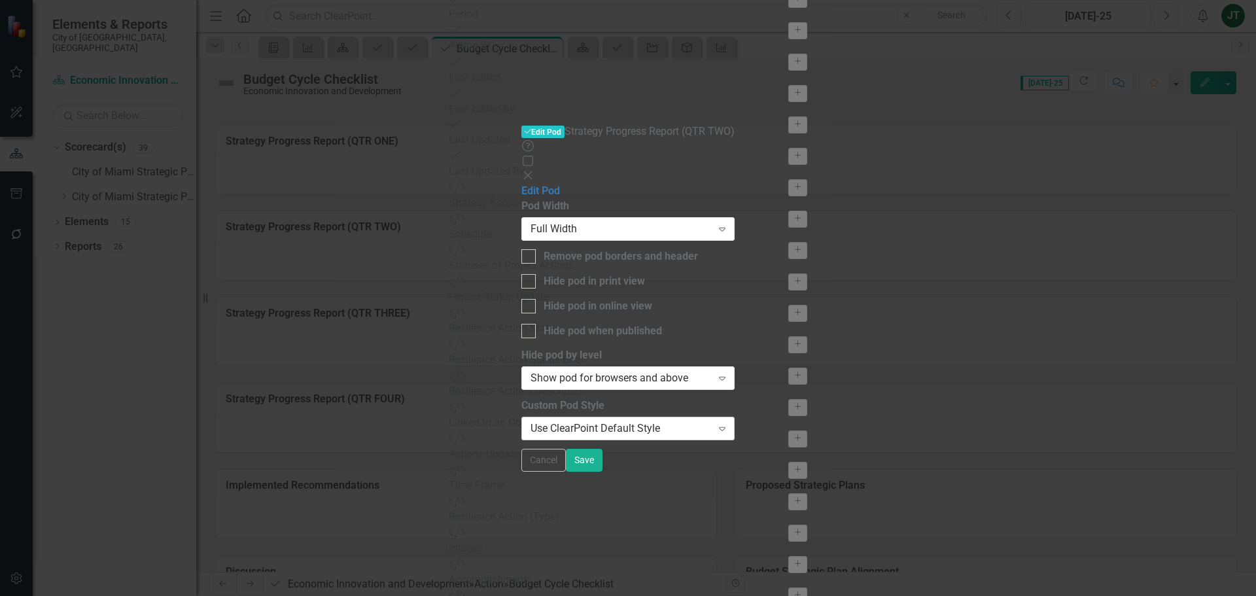
click at [583, 421] on div "Use ClearPoint Default Style" at bounding box center [620, 428] width 181 height 15
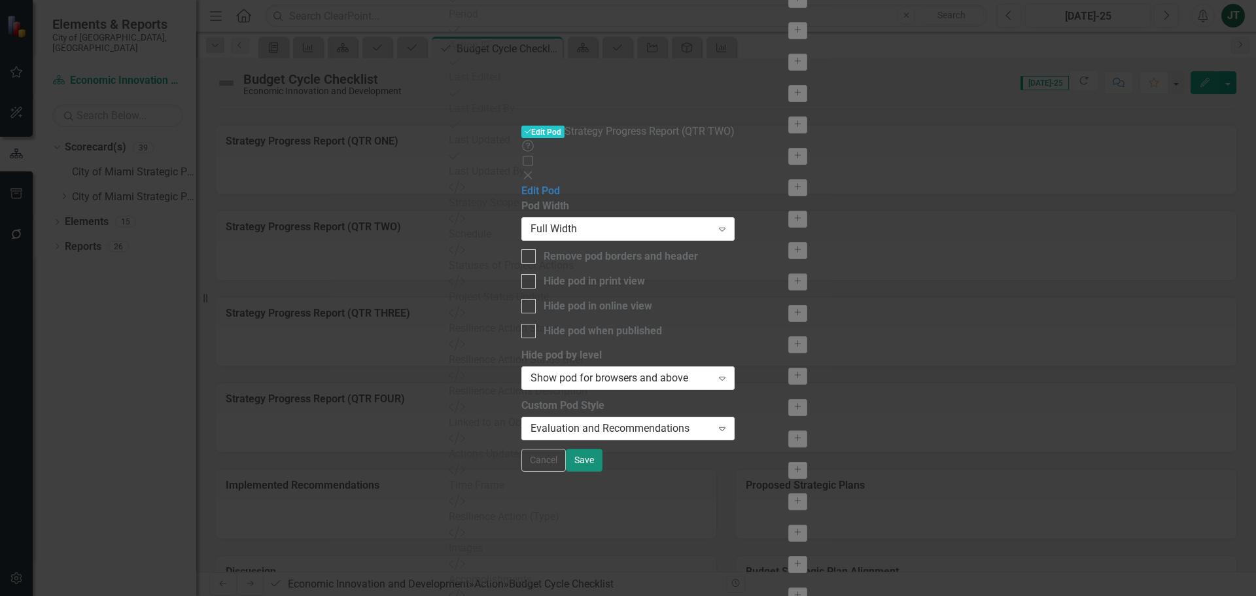
click at [602, 454] on button "Save" at bounding box center [584, 460] width 37 height 23
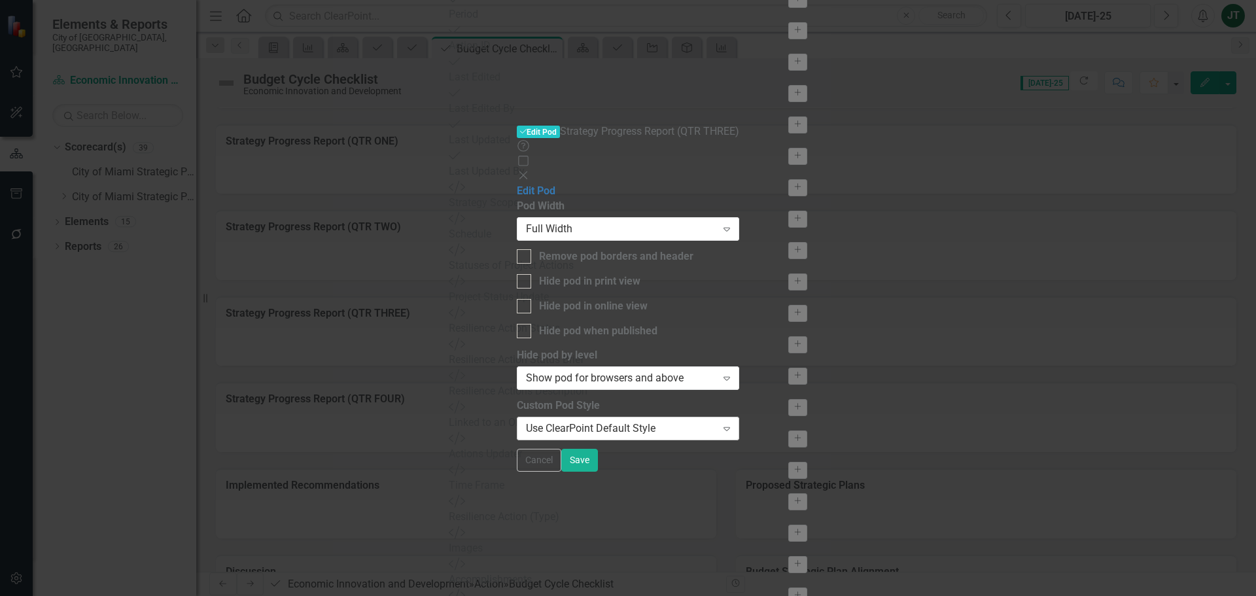
click at [565, 421] on div "Use ClearPoint Default Style" at bounding box center [621, 428] width 190 height 15
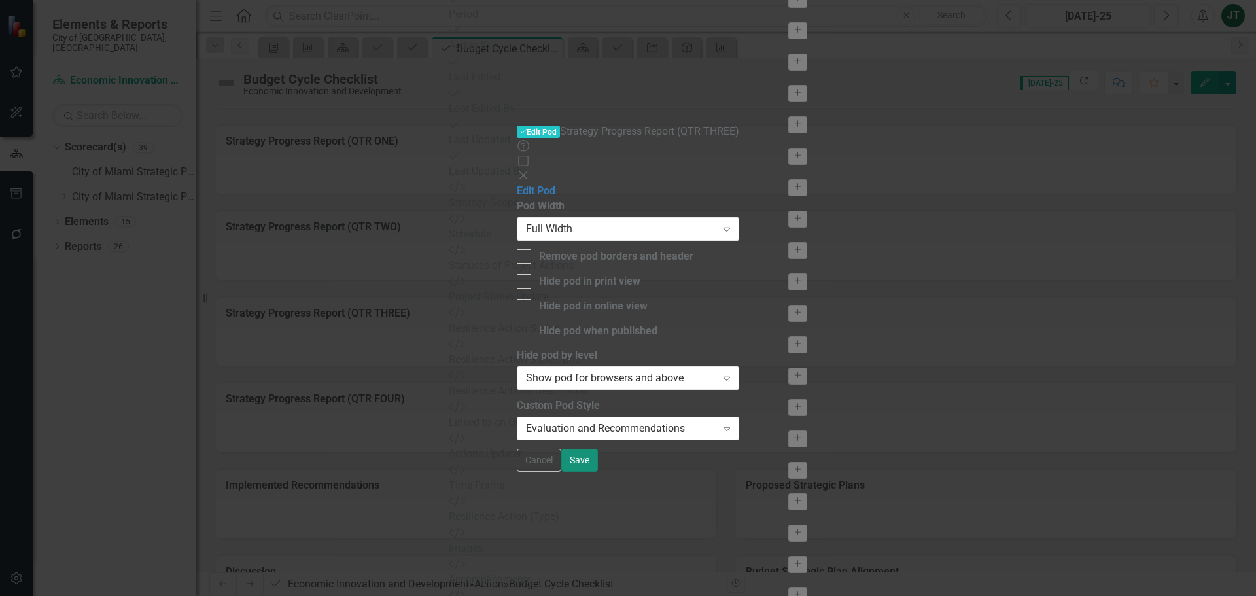
click at [598, 454] on button "Save" at bounding box center [579, 460] width 37 height 23
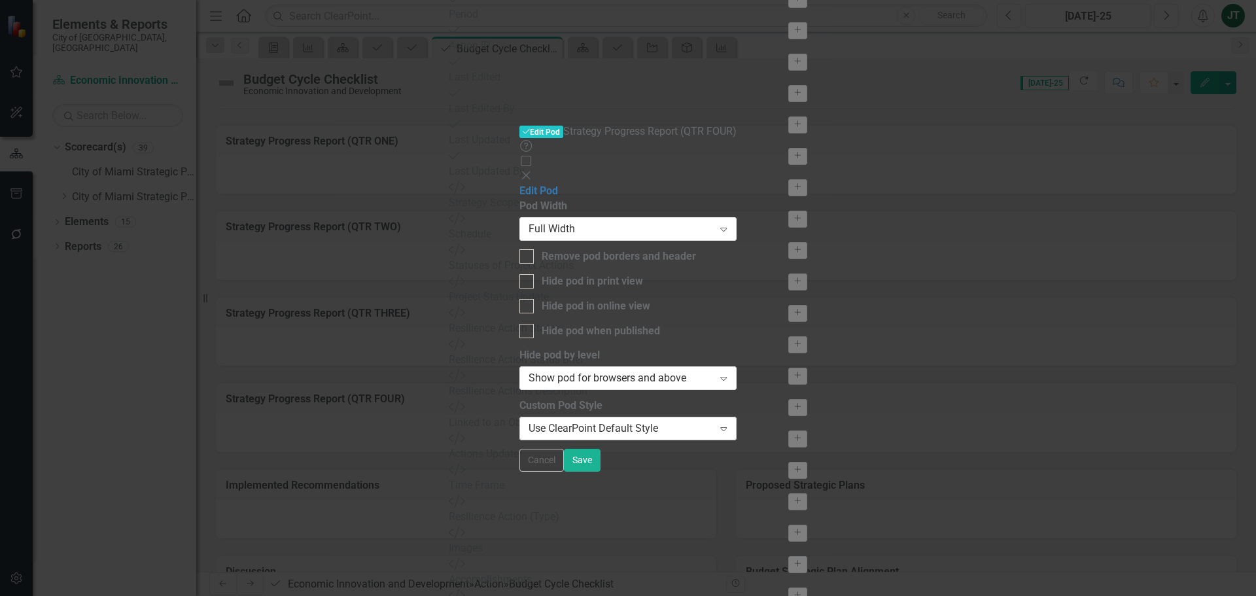
click at [536, 421] on div "Use ClearPoint Default Style" at bounding box center [620, 428] width 184 height 15
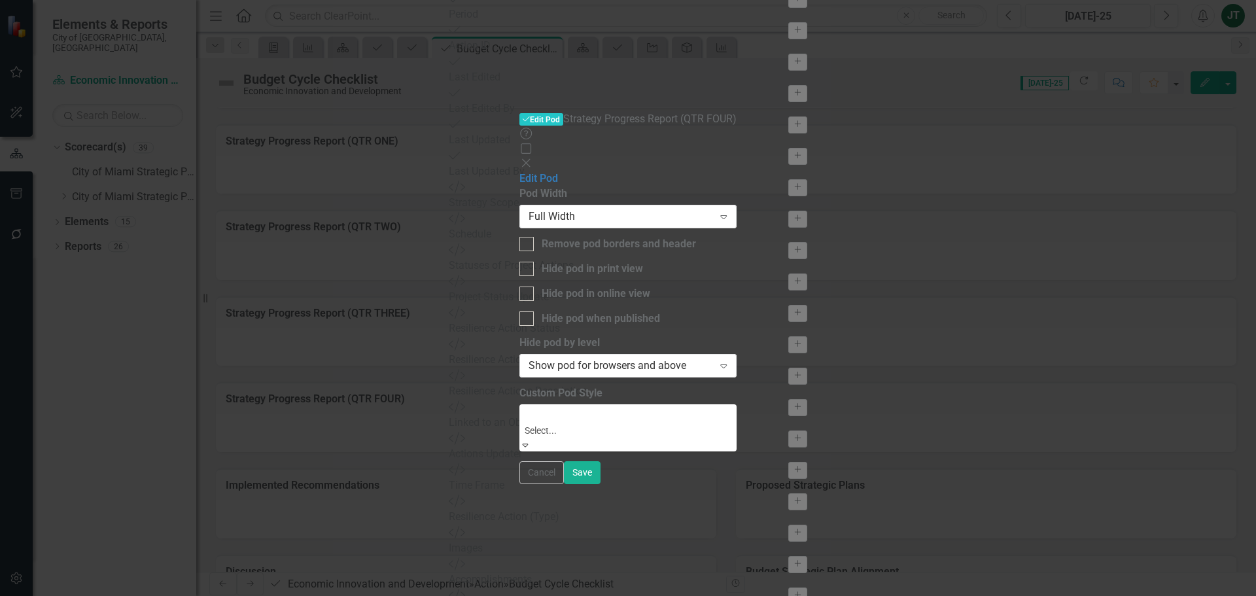
drag, startPoint x: 532, startPoint y: 322, endPoint x: 681, endPoint y: 333, distance: 150.1
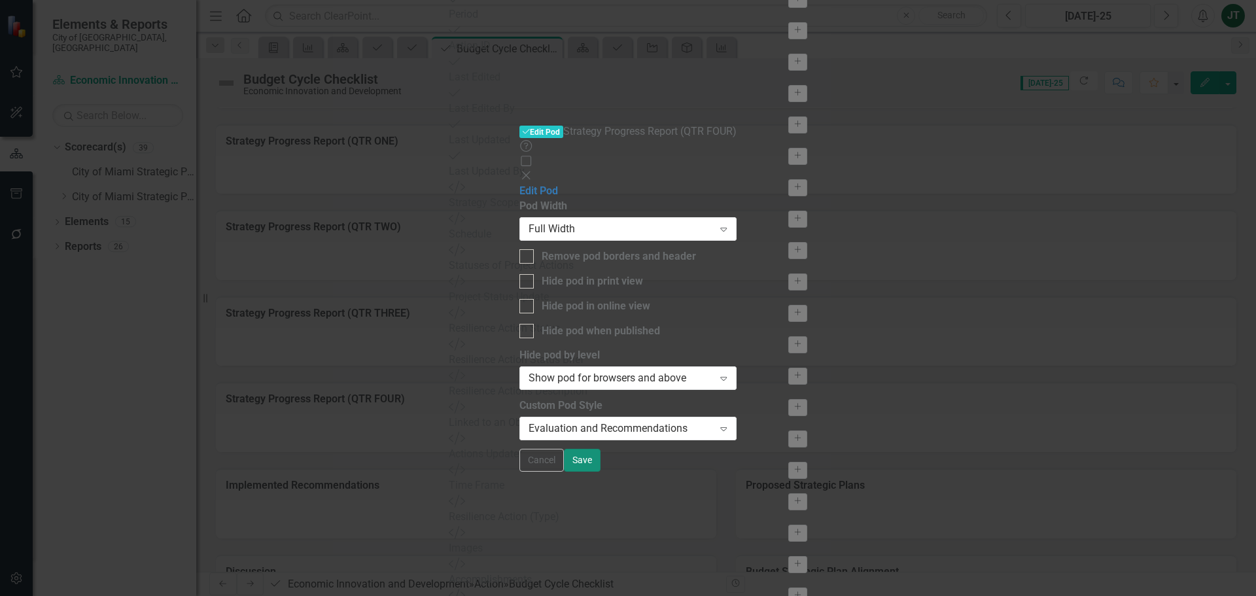
click at [600, 454] on button "Save" at bounding box center [582, 460] width 37 height 23
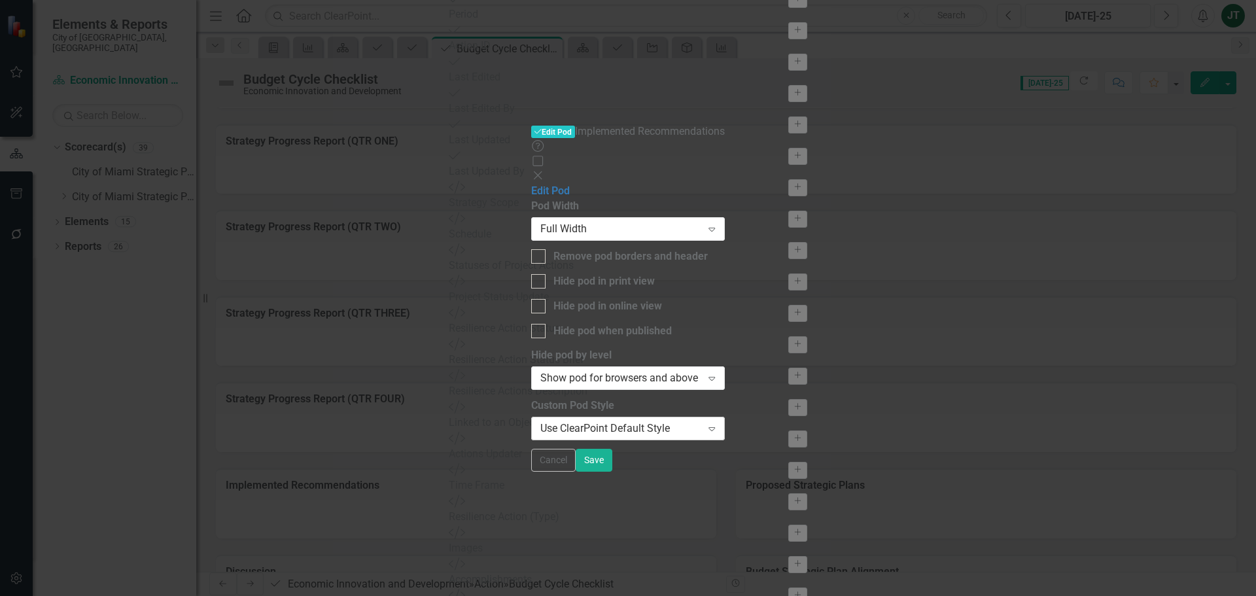
click at [540, 421] on div "Use ClearPoint Default Style" at bounding box center [620, 428] width 161 height 15
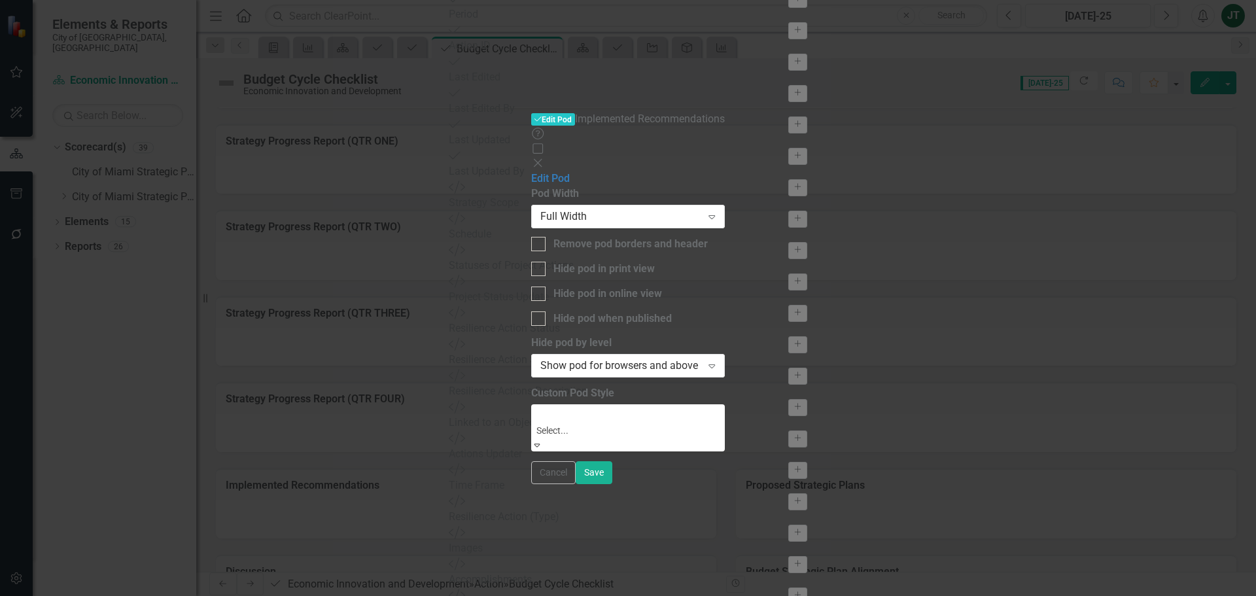
scroll to position [0, 0]
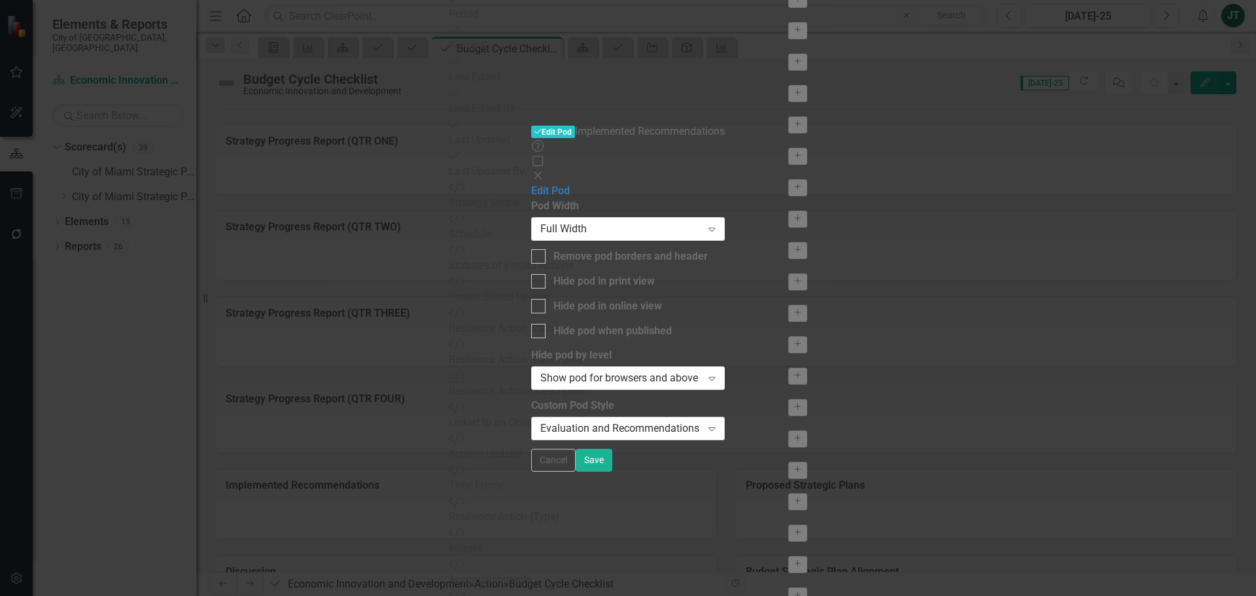
click at [591, 421] on div "Evaluation and Recommendations" at bounding box center [620, 428] width 161 height 15
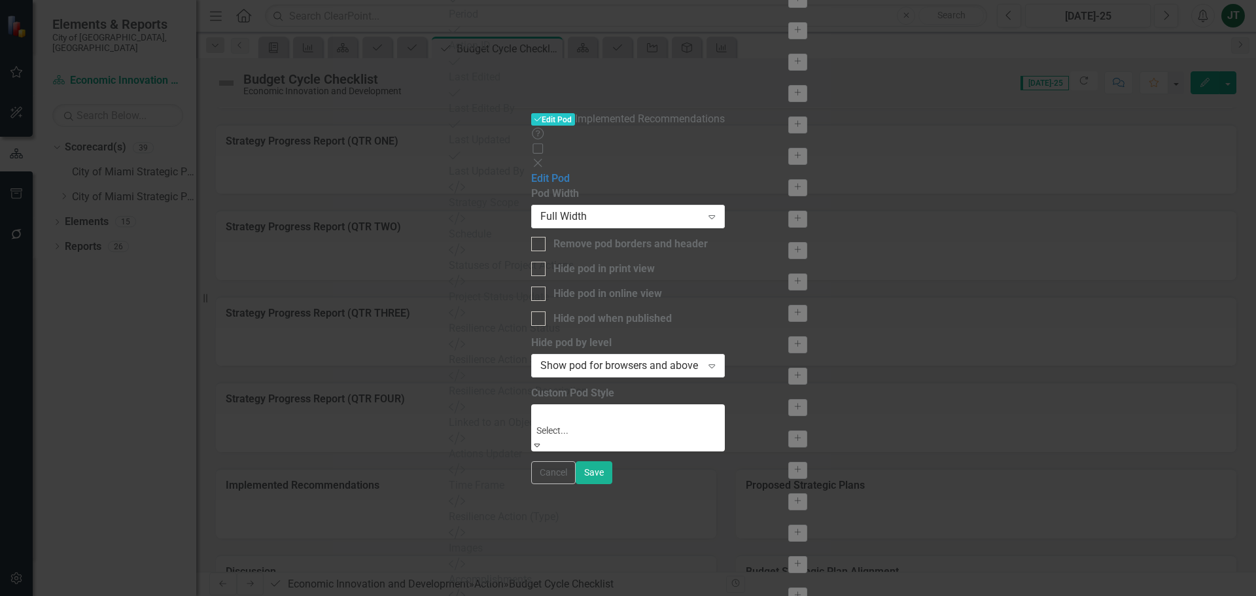
scroll to position [109, 0]
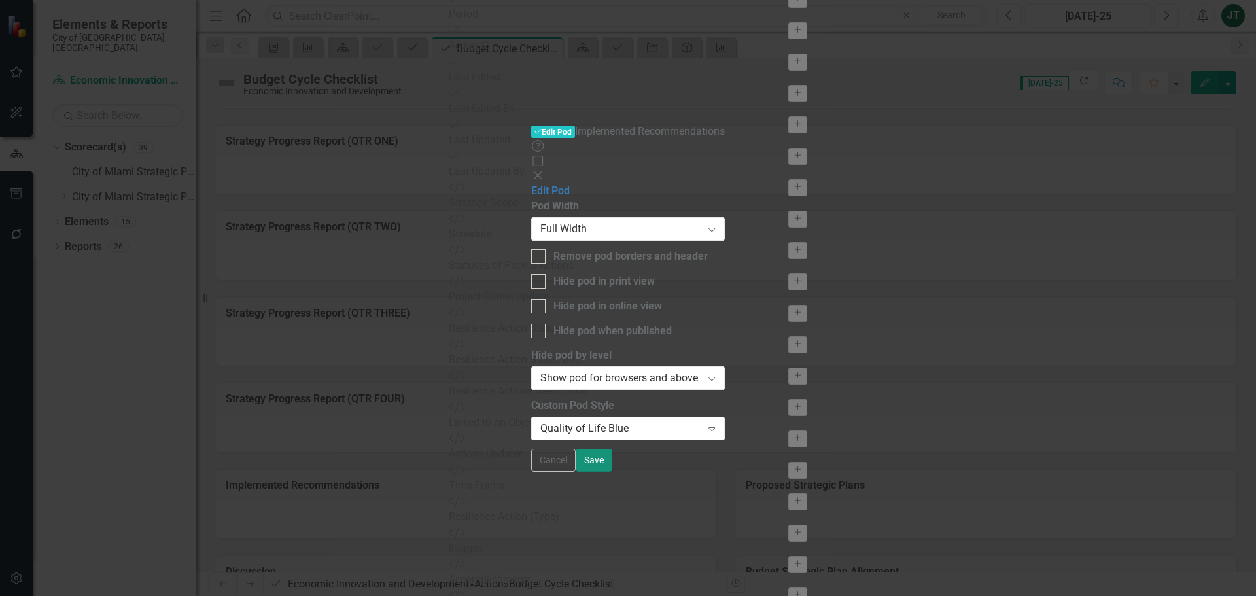
click at [612, 454] on button "Save" at bounding box center [593, 460] width 37 height 23
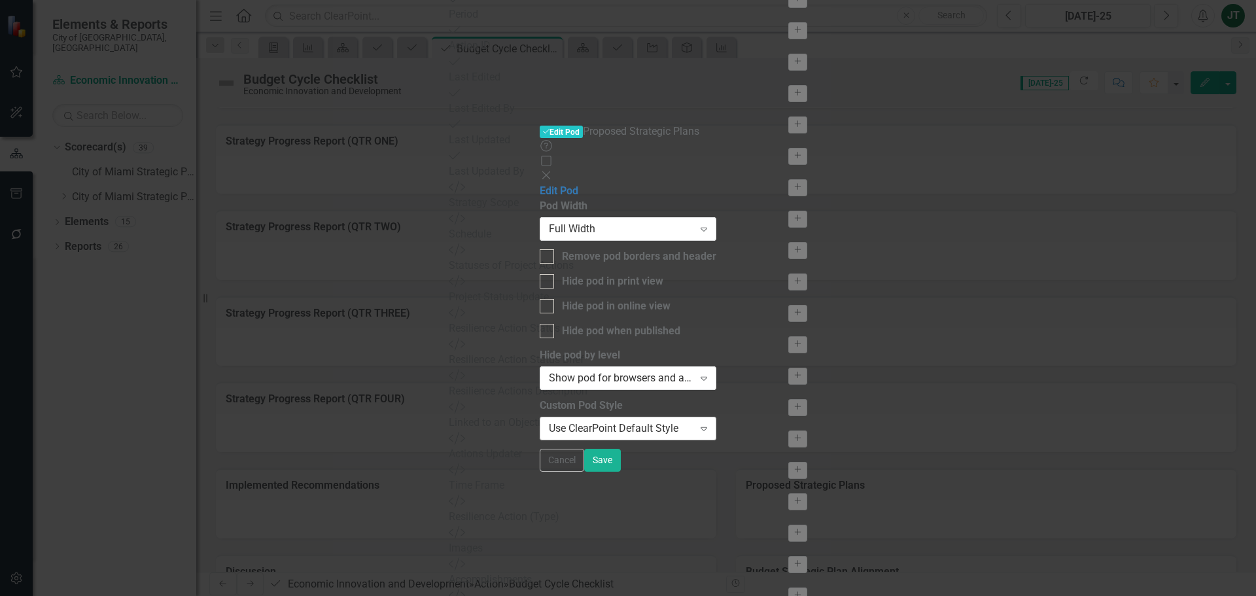
click at [716, 417] on div "Use ClearPoint Default Style Expand" at bounding box center [628, 429] width 177 height 24
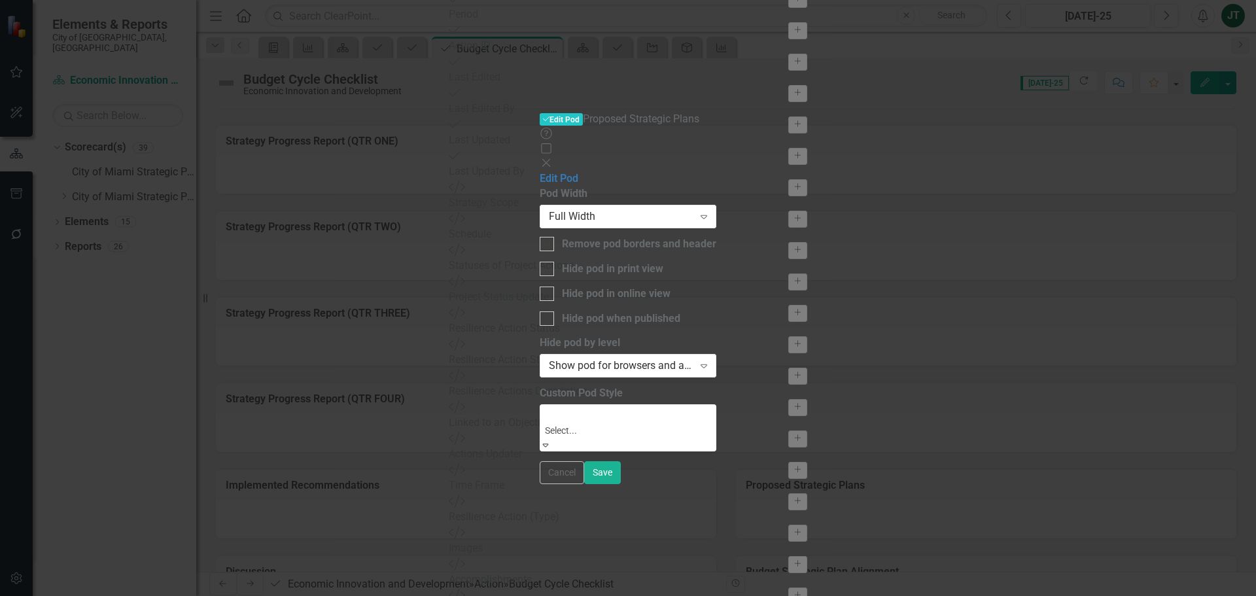
scroll to position [131, 0]
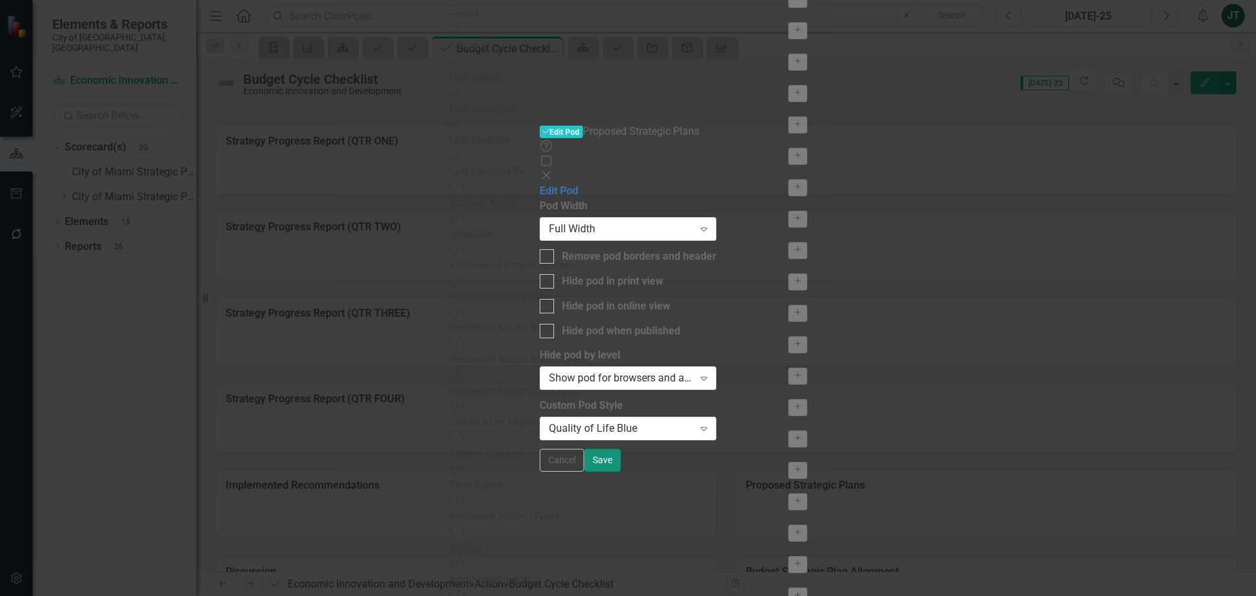
click at [621, 454] on button "Save" at bounding box center [602, 460] width 37 height 23
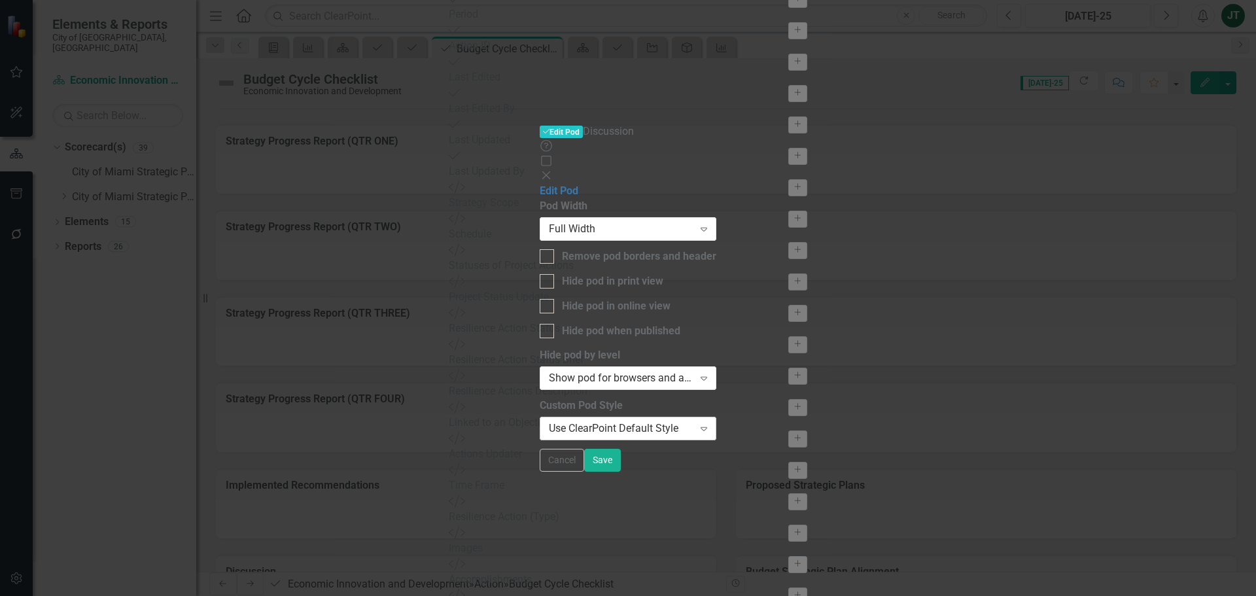
click at [549, 421] on div "Use ClearPoint Default Style" at bounding box center [621, 428] width 145 height 15
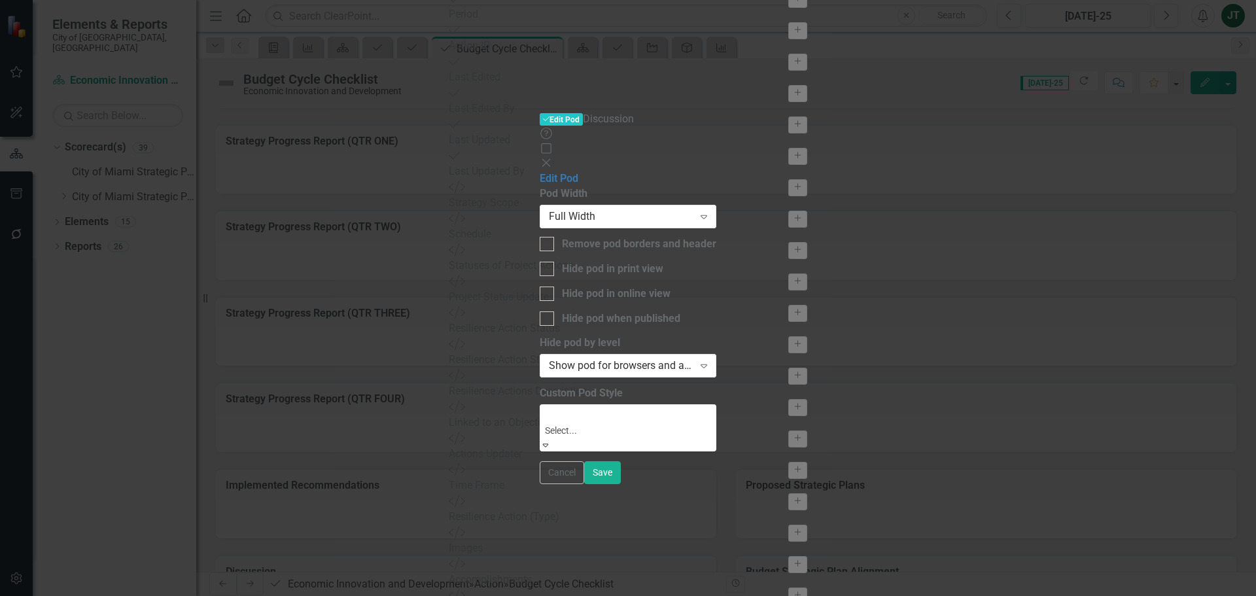
scroll to position [53, 0]
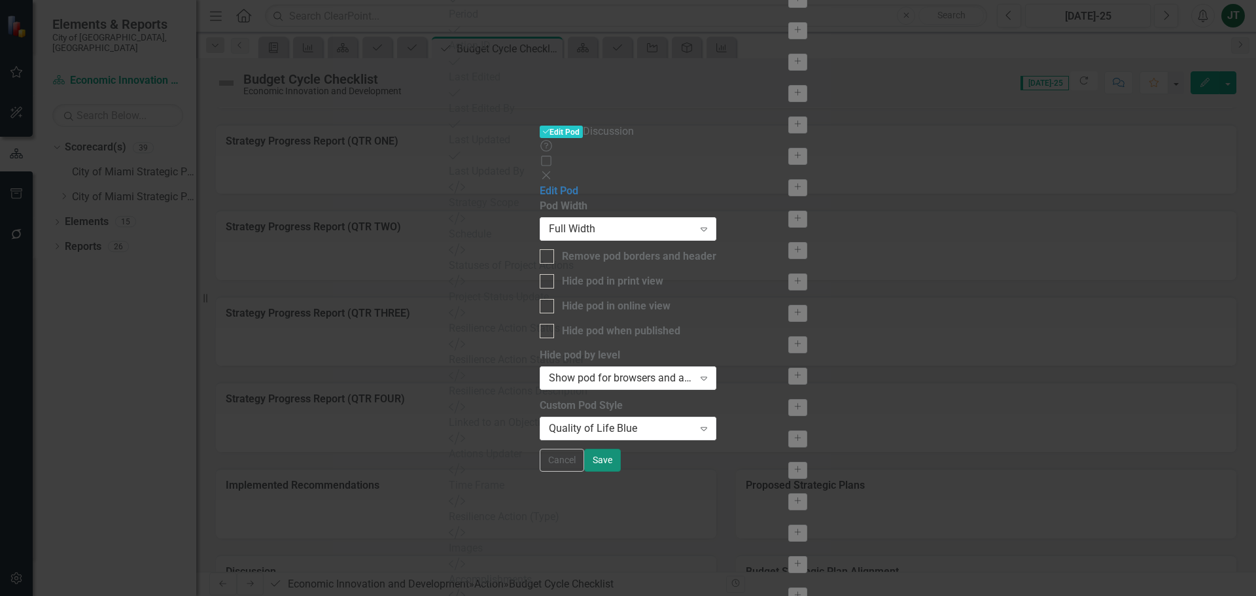
click at [621, 454] on button "Save" at bounding box center [602, 460] width 37 height 23
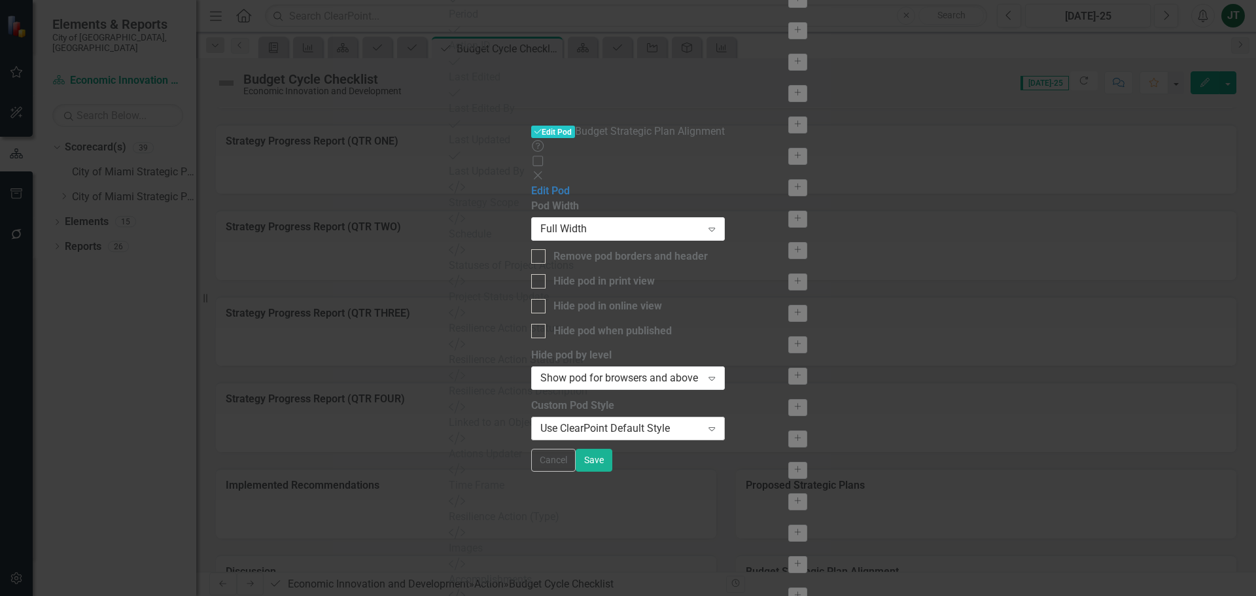
click at [540, 421] on div "Use ClearPoint Default Style" at bounding box center [620, 428] width 161 height 15
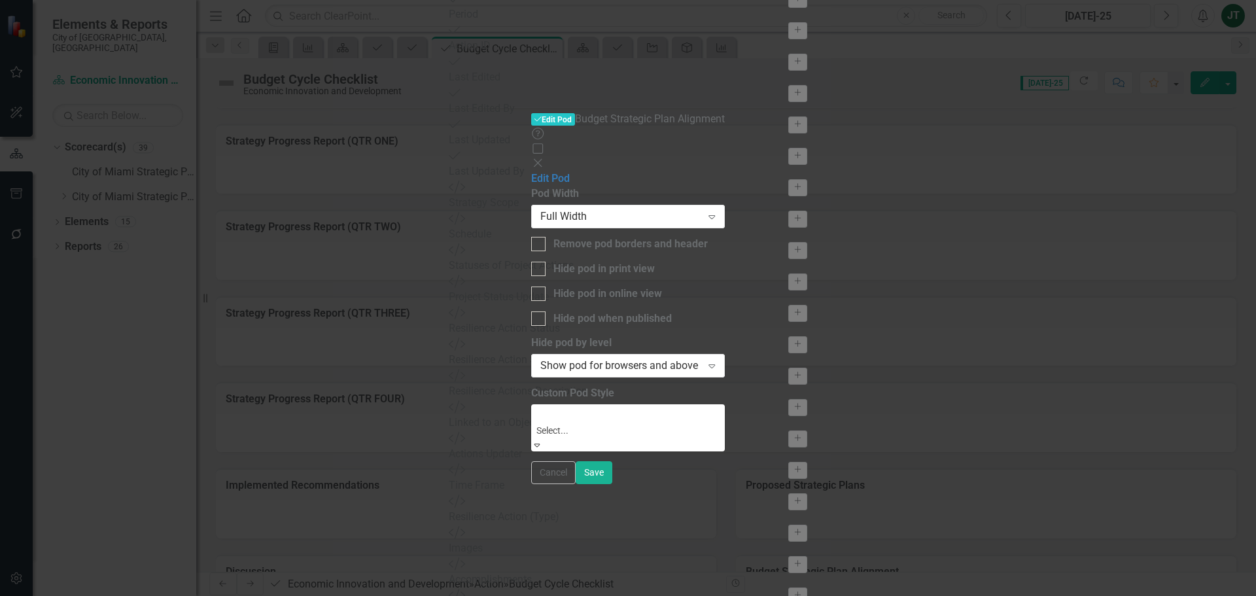
scroll to position [118, 0]
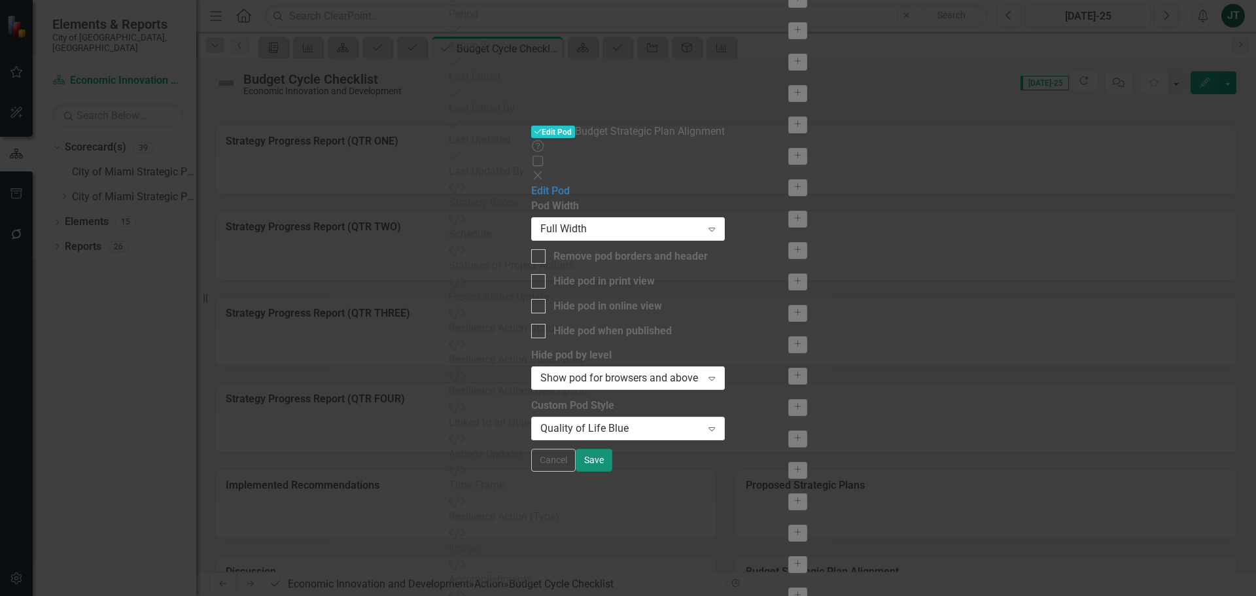
click at [612, 454] on button "Save" at bounding box center [593, 460] width 37 height 23
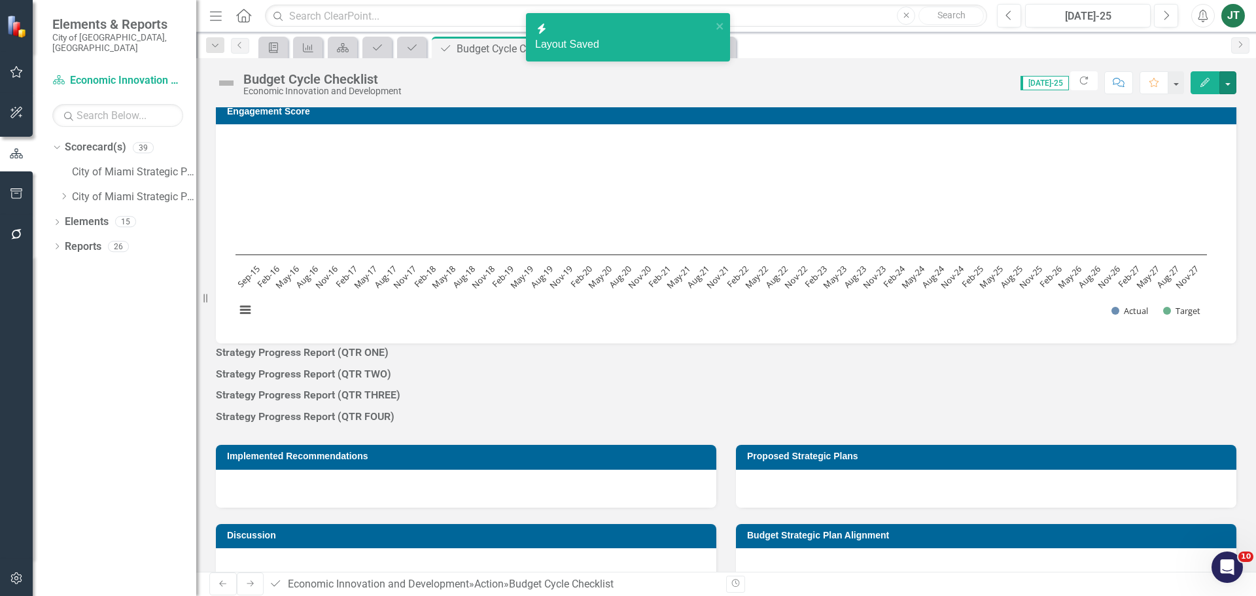
scroll to position [0, 0]
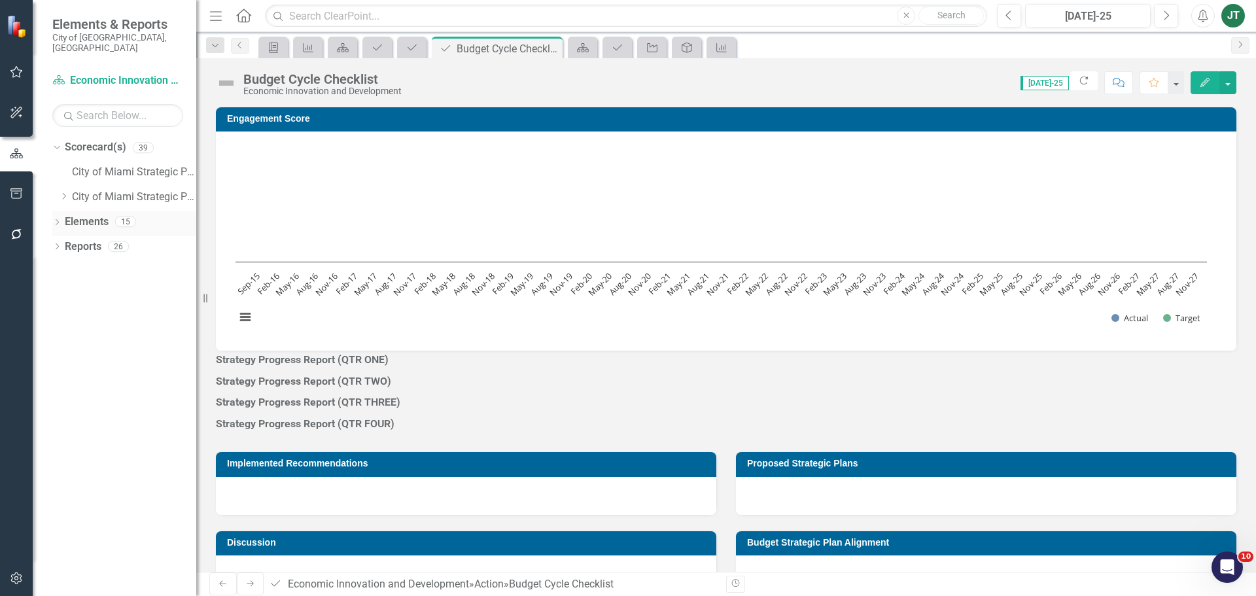
click at [79, 214] on link "Elements" at bounding box center [87, 221] width 44 height 15
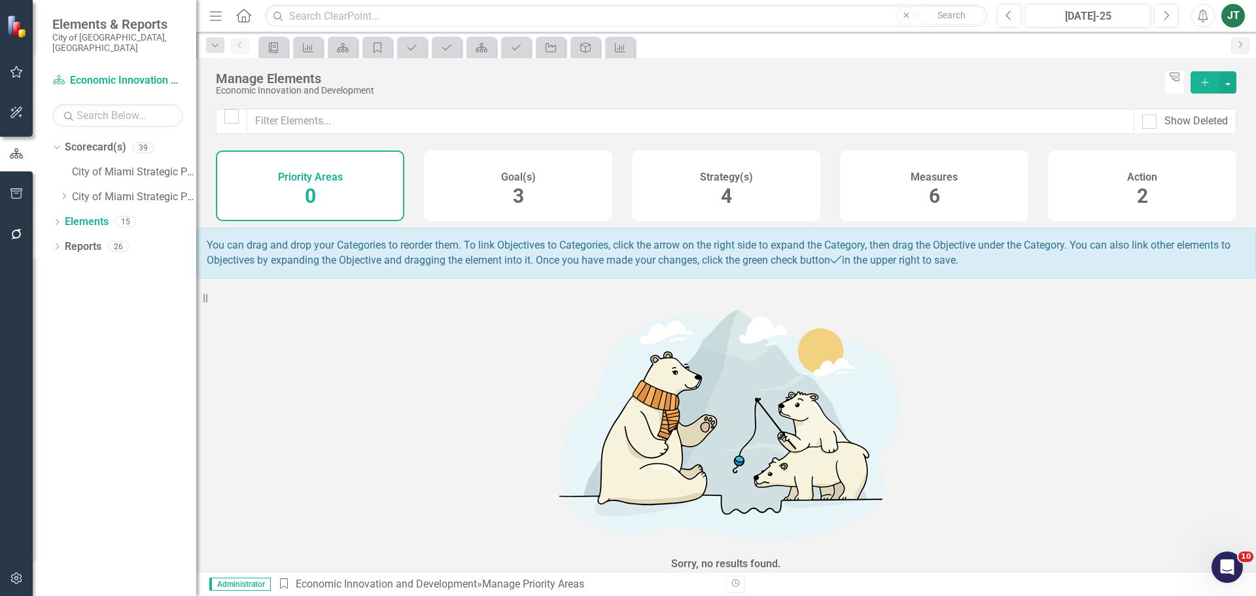
click at [771, 195] on div "Strategy(s) 4" at bounding box center [726, 185] width 188 height 71
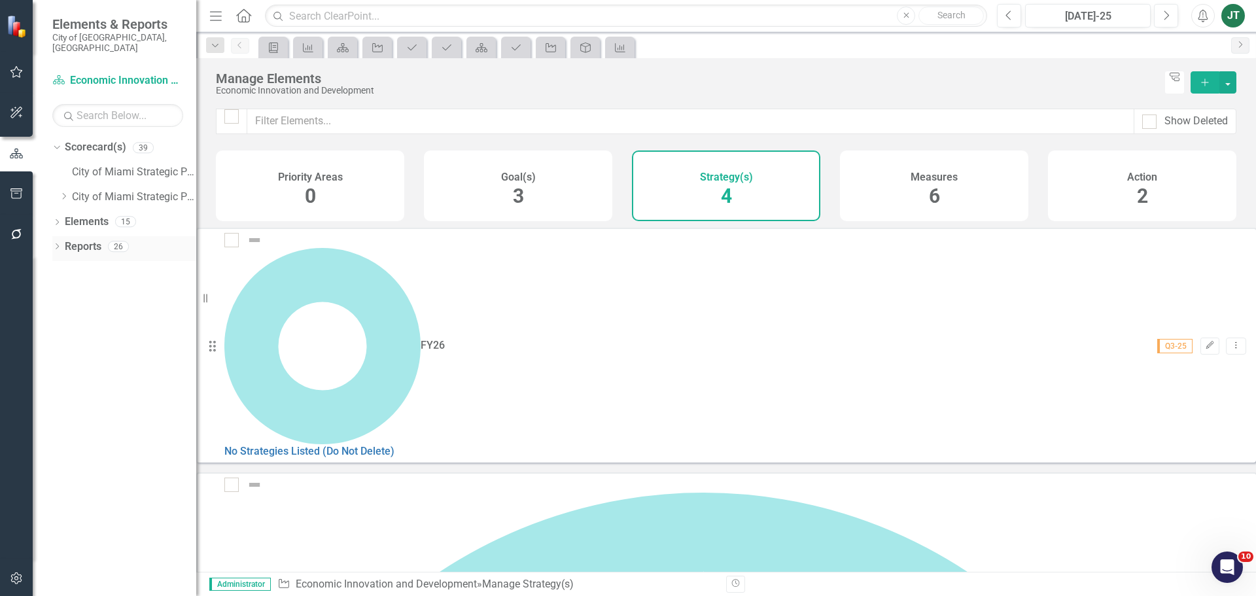
click at [88, 239] on link "Reports" at bounding box center [83, 246] width 37 height 15
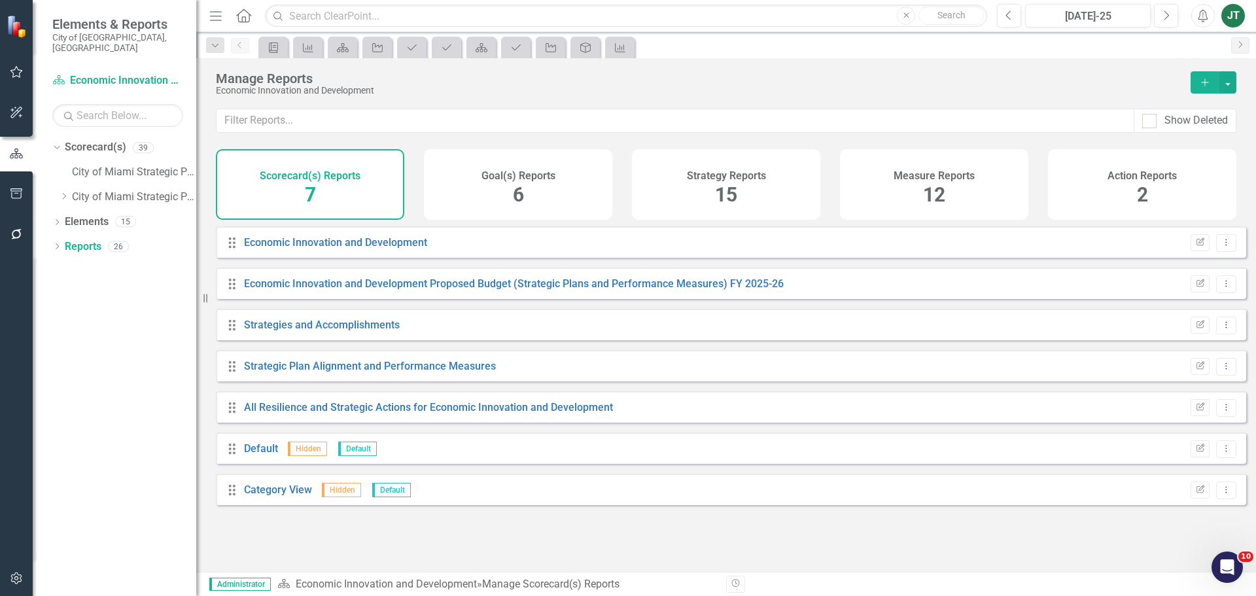
click at [681, 203] on div "Strategy Reports 15" at bounding box center [726, 184] width 188 height 71
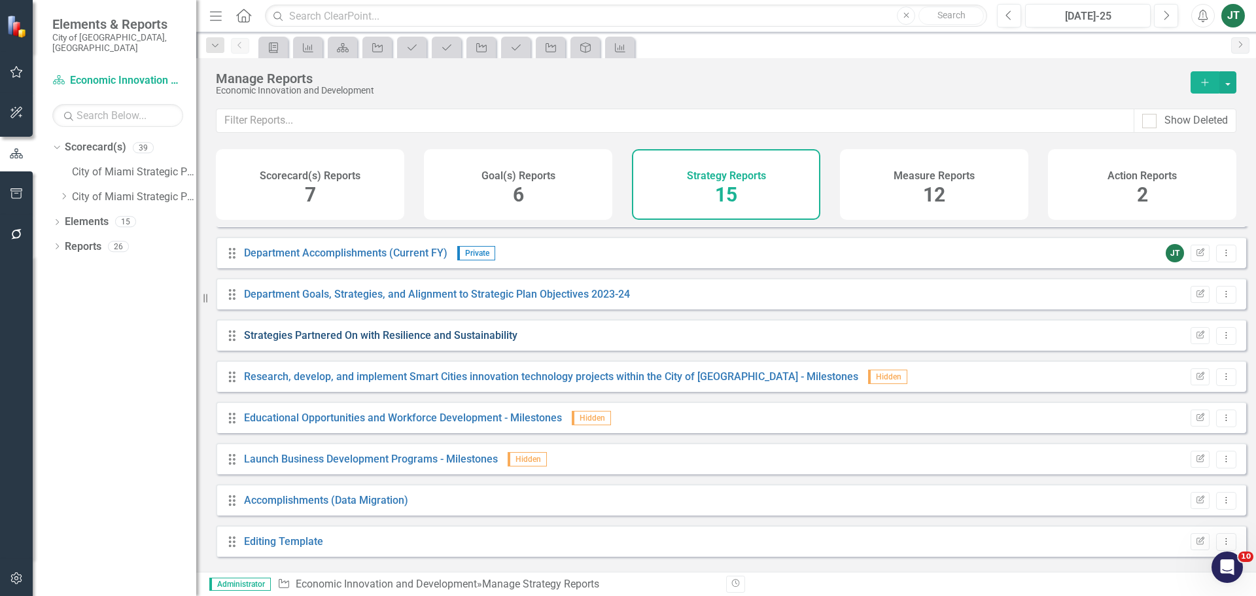
scroll to position [283, 0]
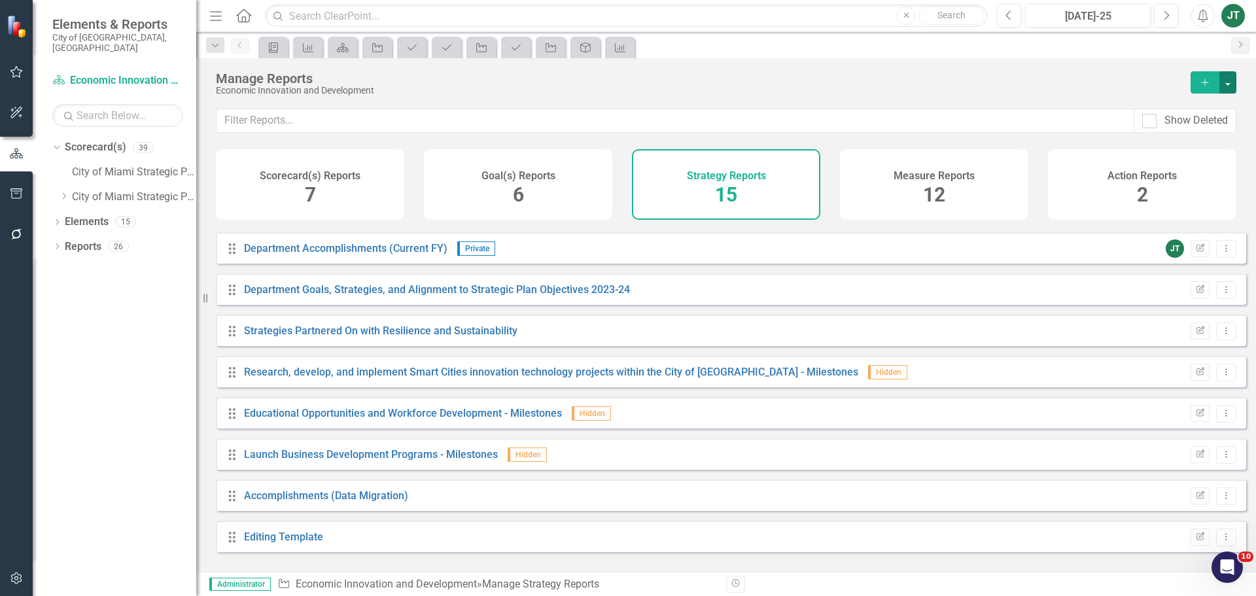
click at [1004, 80] on button "button" at bounding box center [1227, 82] width 17 height 22
click at [1004, 133] on link "Copy Add From Template" at bounding box center [1174, 130] width 122 height 24
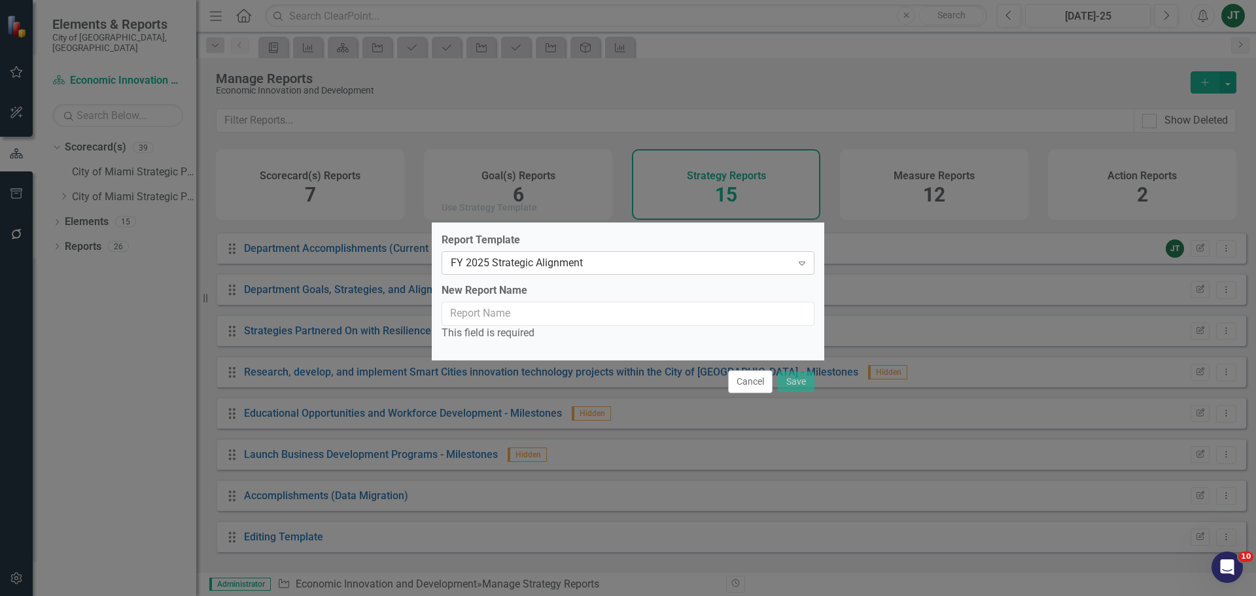
click at [574, 258] on div "FY 2025 Strategic Alignment" at bounding box center [621, 262] width 341 height 15
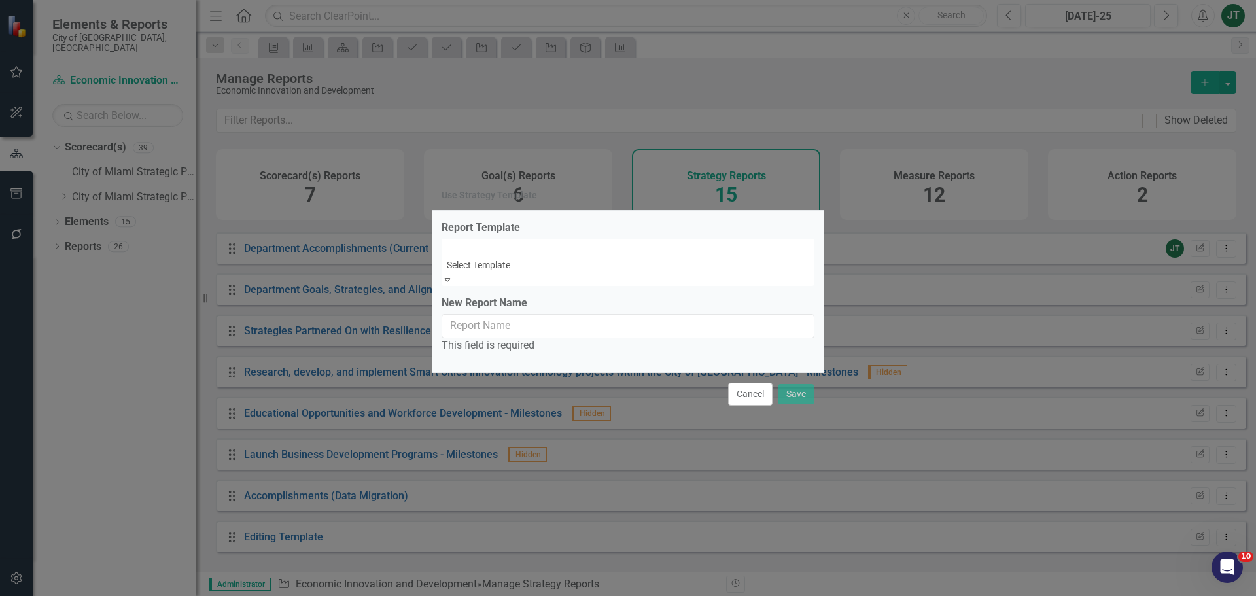
scroll to position [131, 0]
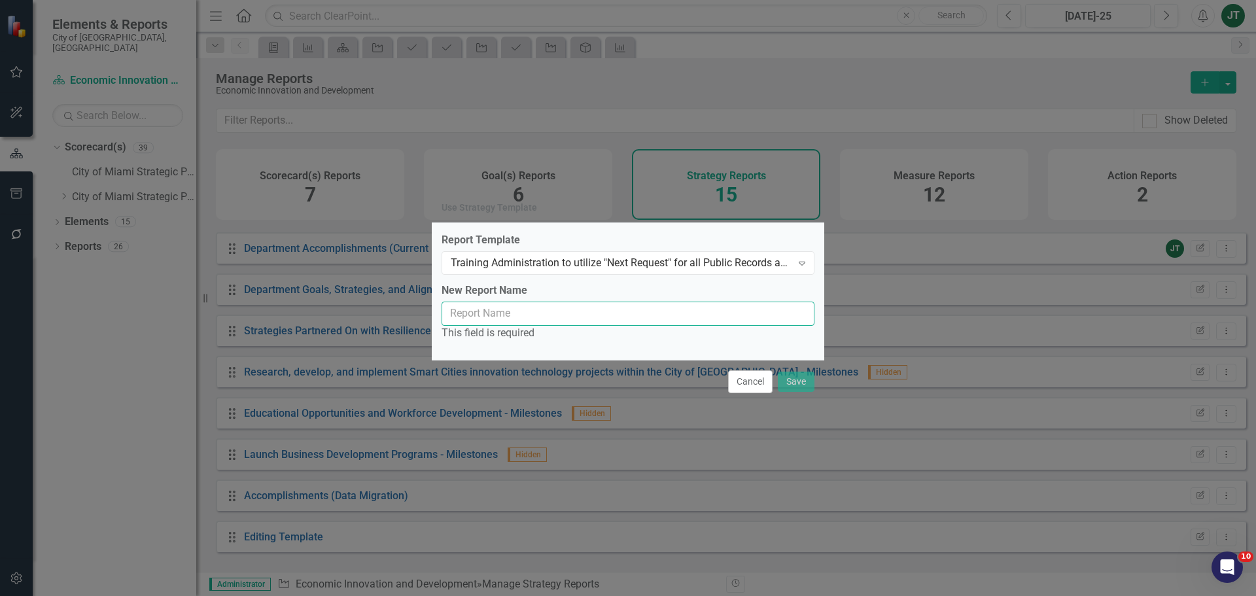
click at [496, 313] on input "New Report Name" at bounding box center [627, 313] width 373 height 24
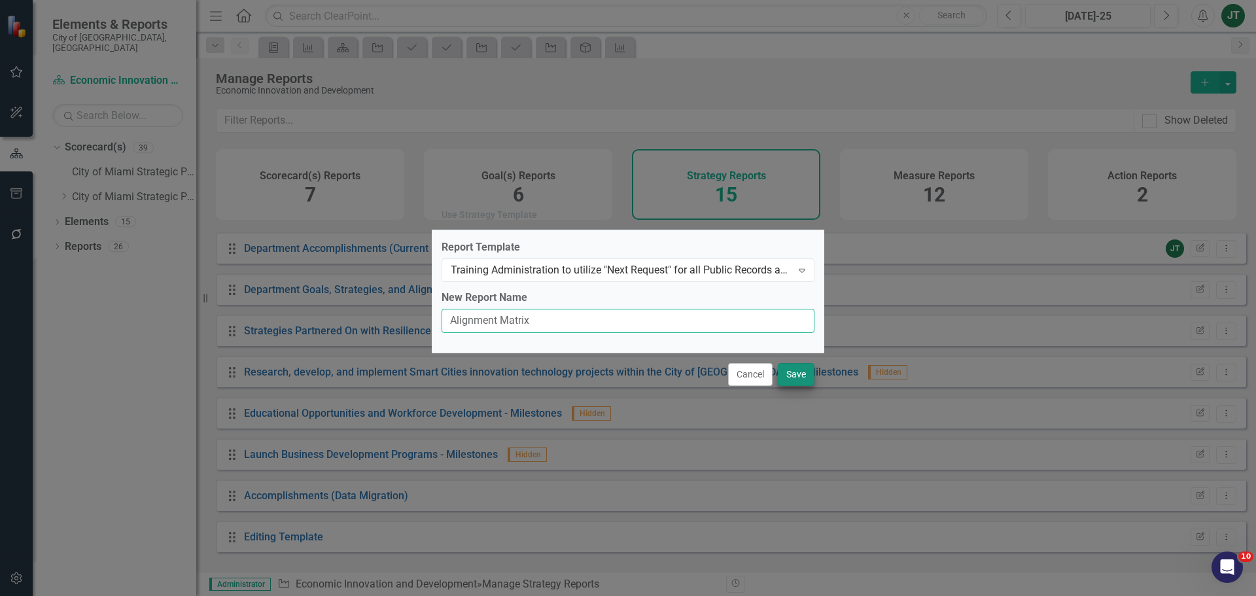
type input "Alignment Matrix"
click at [800, 372] on button "Save" at bounding box center [796, 374] width 37 height 23
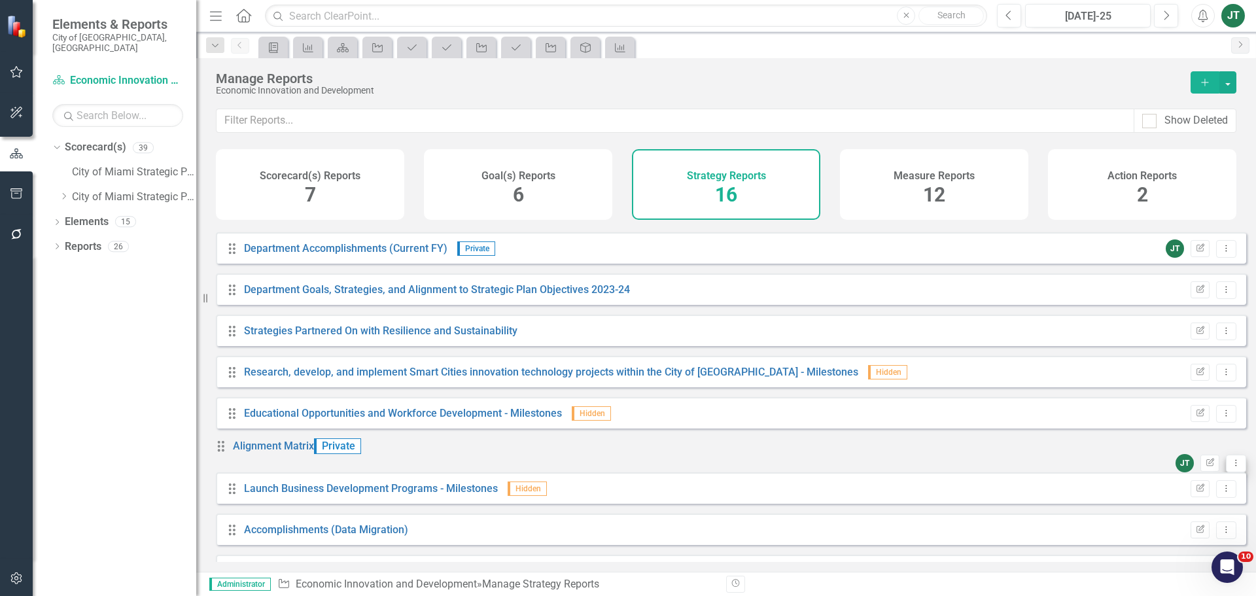
click at [1004, 454] on button "Dropdown Menu" at bounding box center [1236, 463] width 20 height 18
click at [1004, 454] on link "Copy Duplicate Report" at bounding box center [1172, 535] width 108 height 24
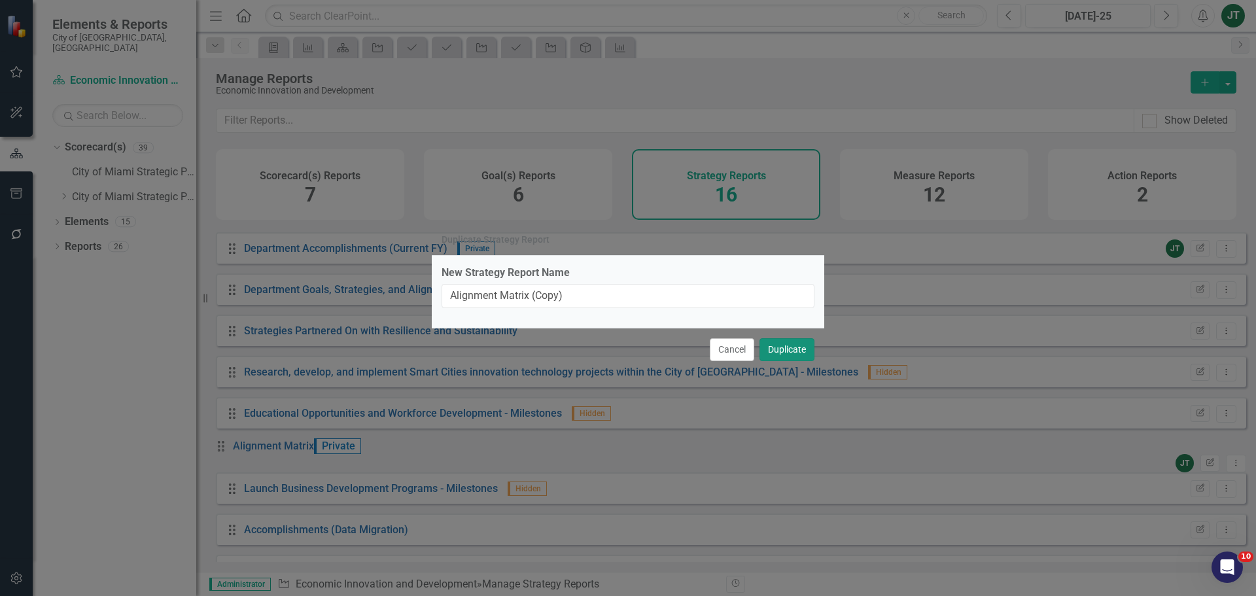
drag, startPoint x: 787, startPoint y: 347, endPoint x: 553, endPoint y: 275, distance: 244.9
click at [553, 275] on form "Duplicate Strategy Report New Strategy Report Name Alignment Matrix (Copy) Canc…" at bounding box center [628, 297] width 392 height 145
click at [532, 294] on input "Alignment Matrix (Copy)" at bounding box center [627, 296] width 373 height 24
drag, startPoint x: 532, startPoint y: 296, endPoint x: 616, endPoint y: 300, distance: 84.4
click at [616, 300] on input "Alignment Matrix (Copy)" at bounding box center [627, 296] width 373 height 24
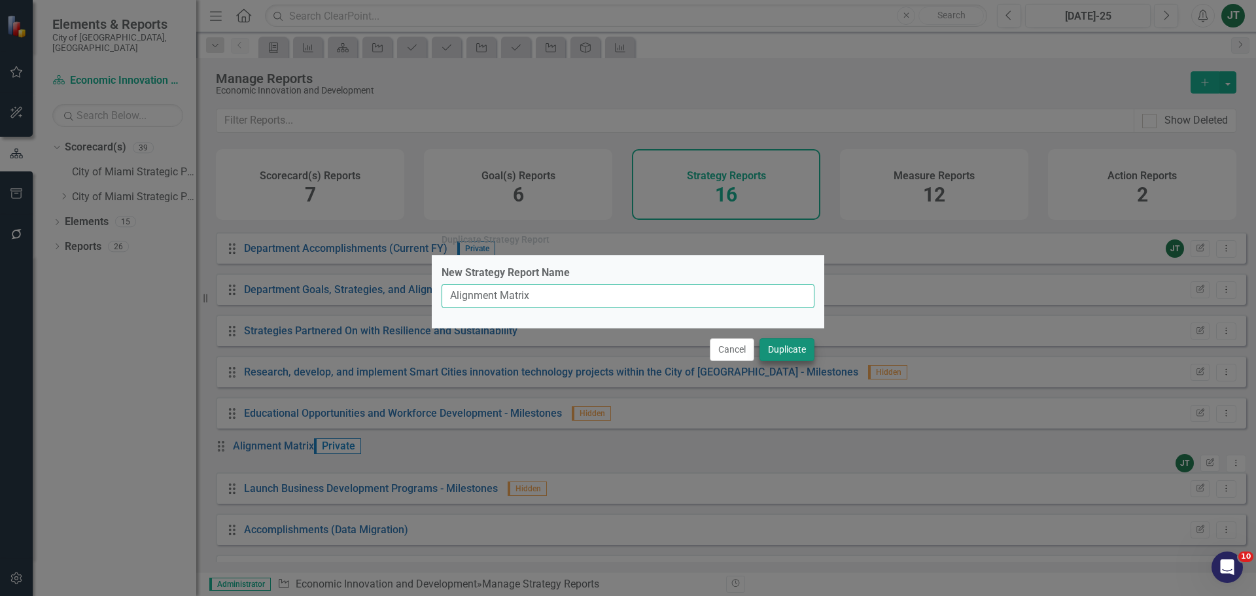
type input "Alignment Matrix"
click at [789, 343] on button "Duplicate" at bounding box center [786, 349] width 55 height 23
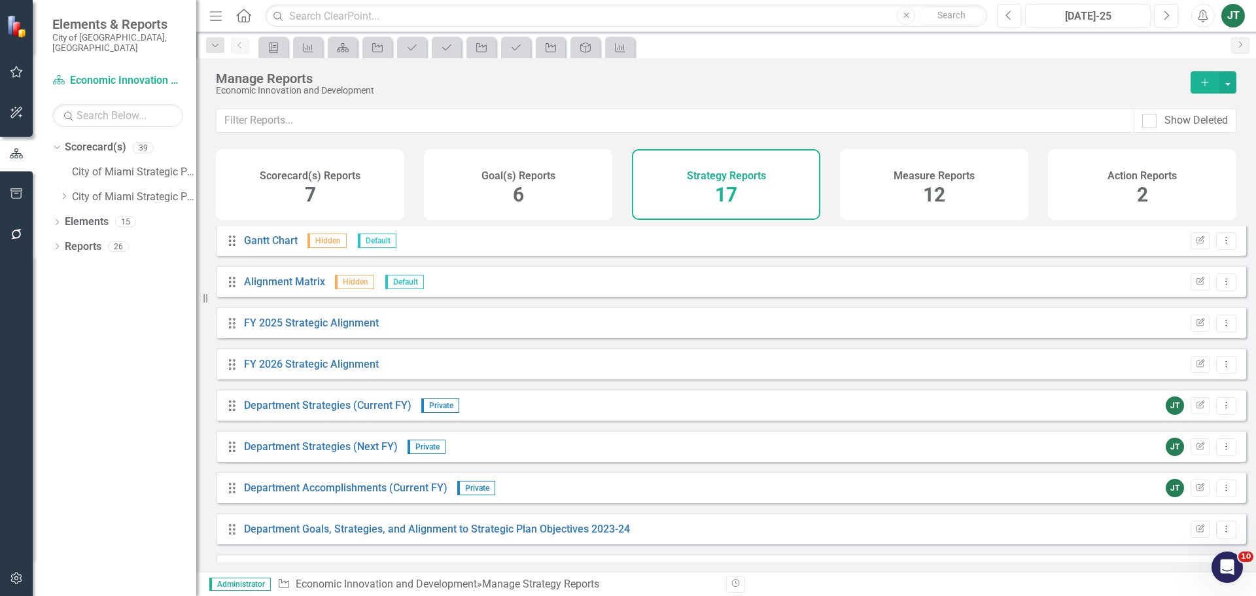
scroll to position [0, 0]
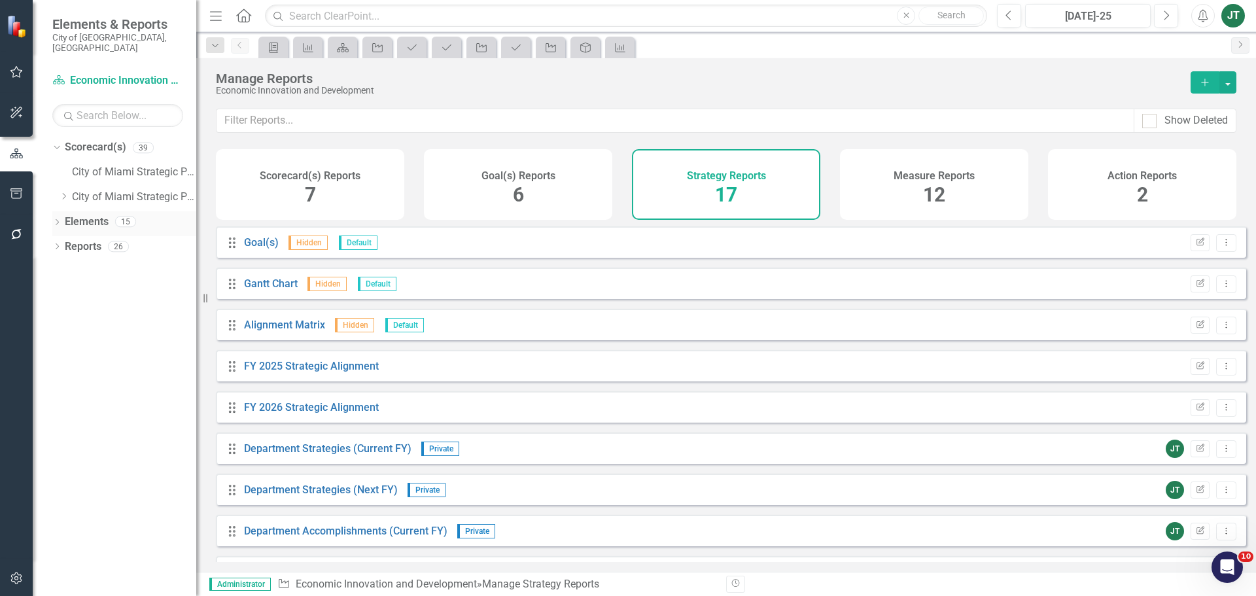
click at [79, 214] on link "Elements" at bounding box center [87, 221] width 44 height 15
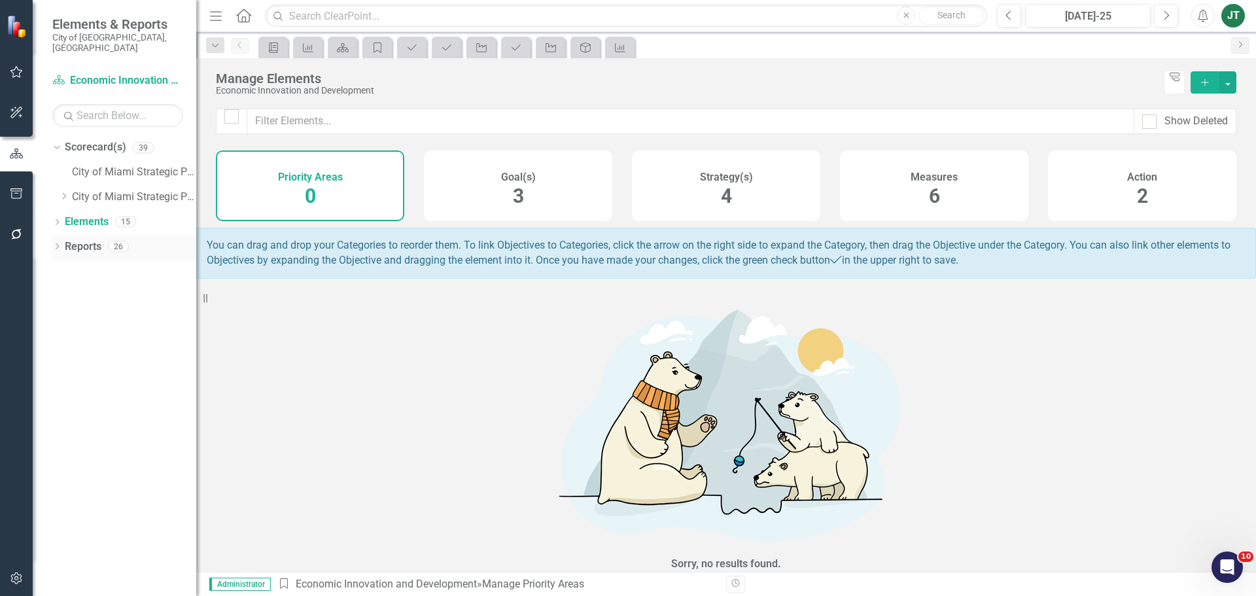
click at [69, 239] on link "Reports" at bounding box center [83, 246] width 37 height 15
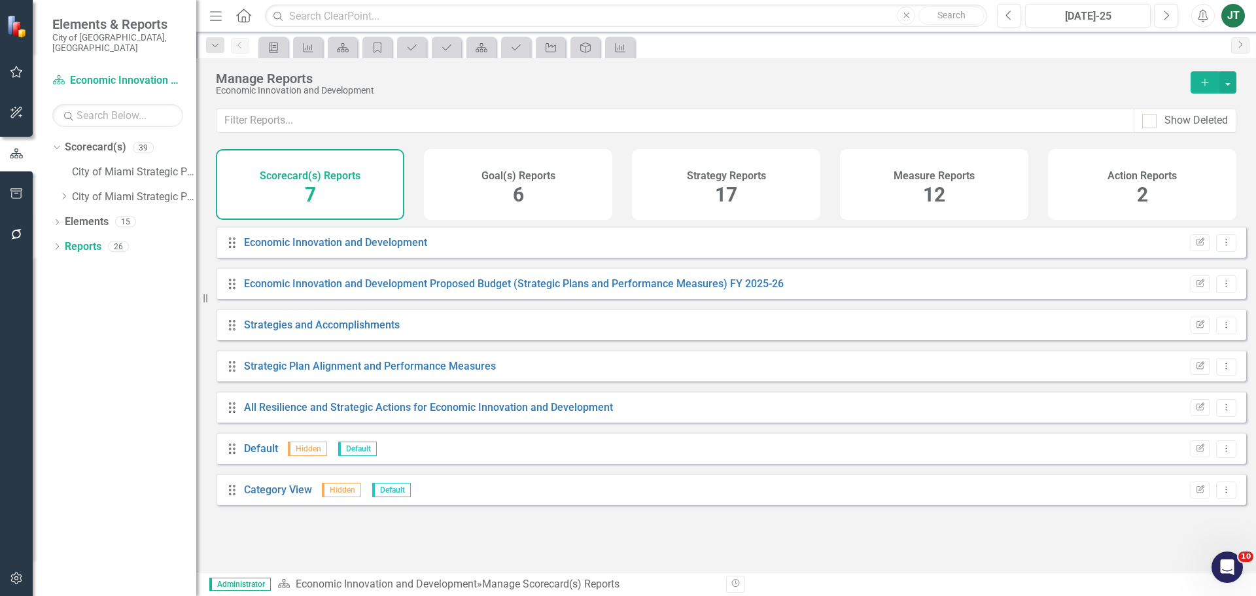
click at [730, 175] on h4 "Strategy Reports" at bounding box center [726, 176] width 79 height 12
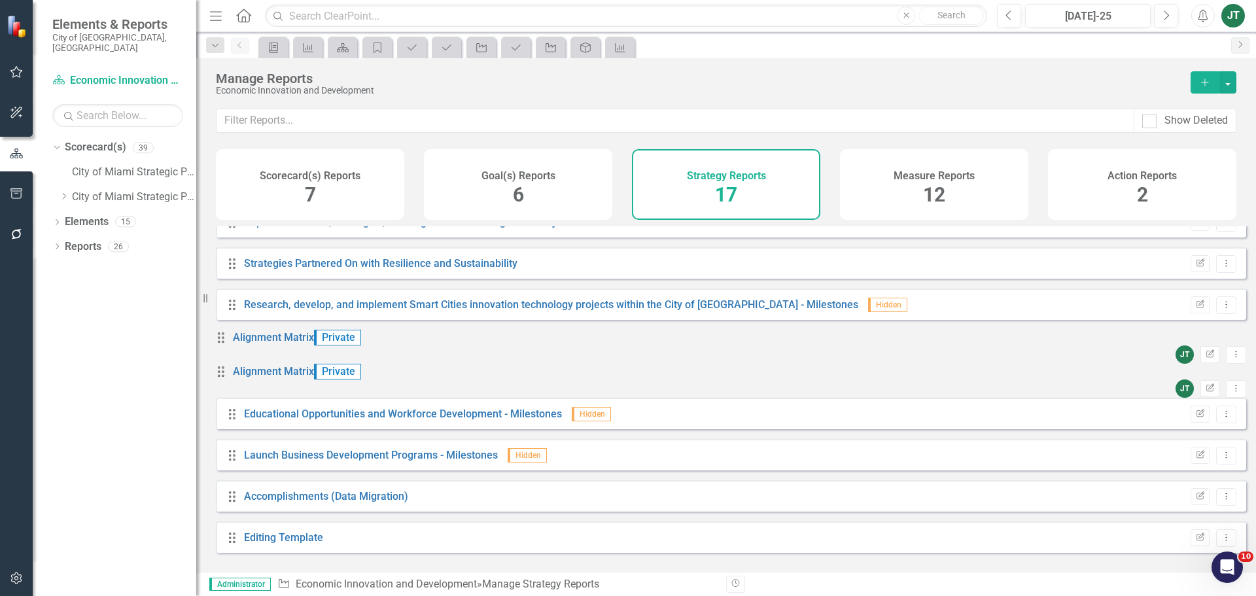
scroll to position [365, 0]
click at [1004, 383] on icon "Dropdown Menu" at bounding box center [1235, 387] width 11 height 9
click at [1004, 449] on link "Copy Duplicate Report" at bounding box center [1172, 452] width 108 height 24
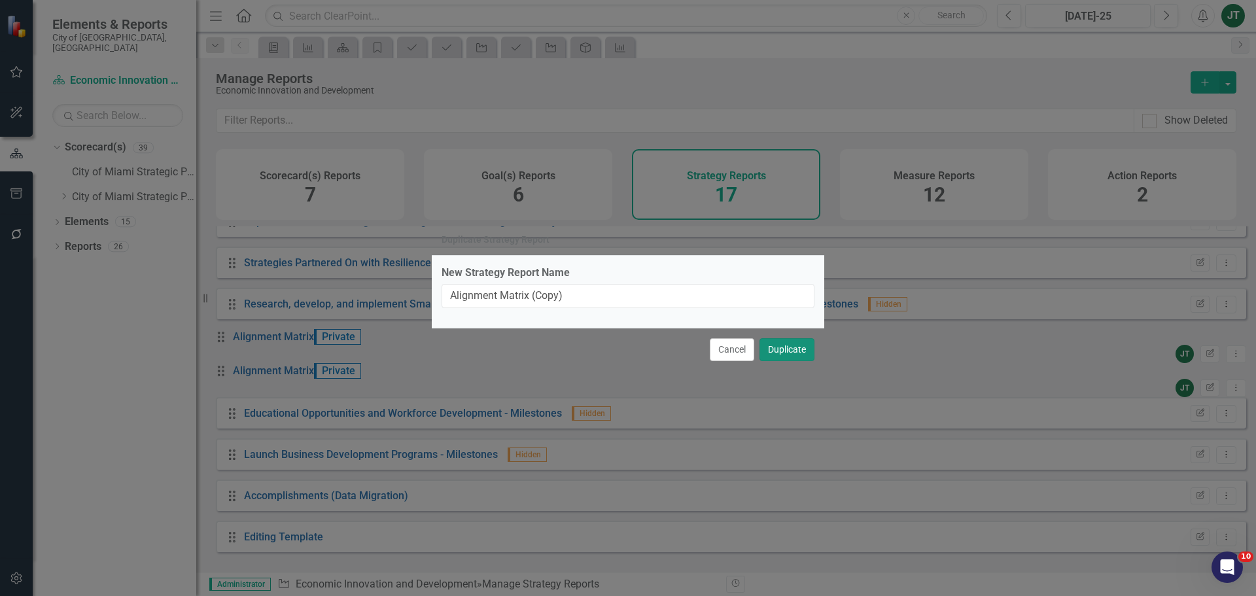
click at [775, 349] on button "Duplicate" at bounding box center [786, 349] width 55 height 23
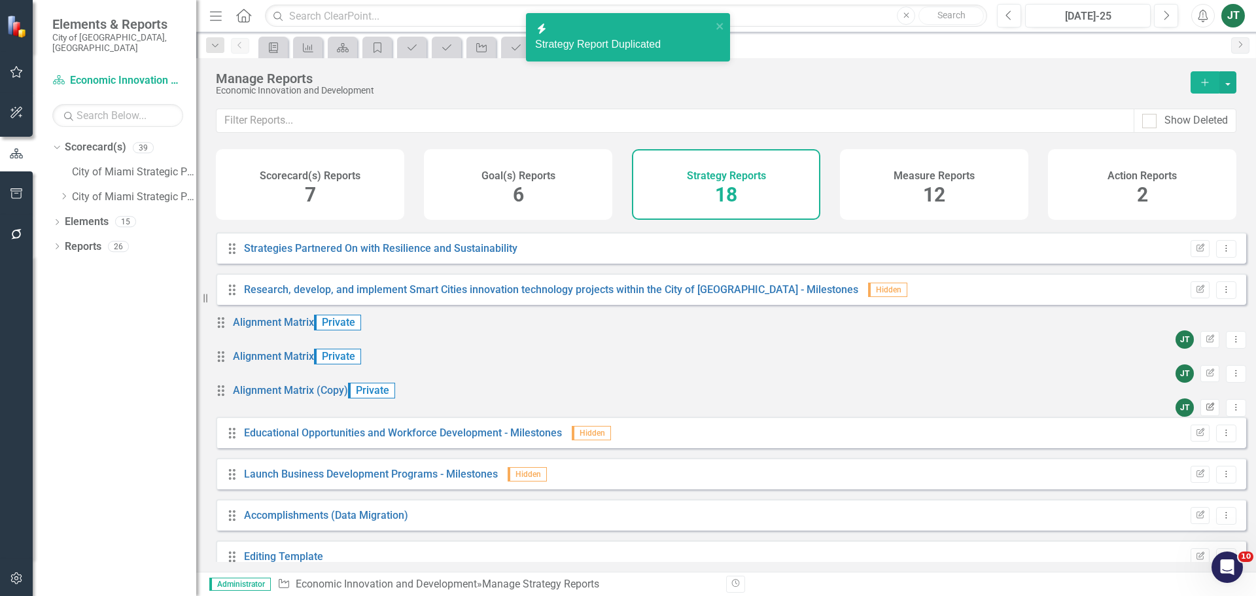
click at [1004, 411] on icon "Edit Report" at bounding box center [1210, 407] width 10 height 8
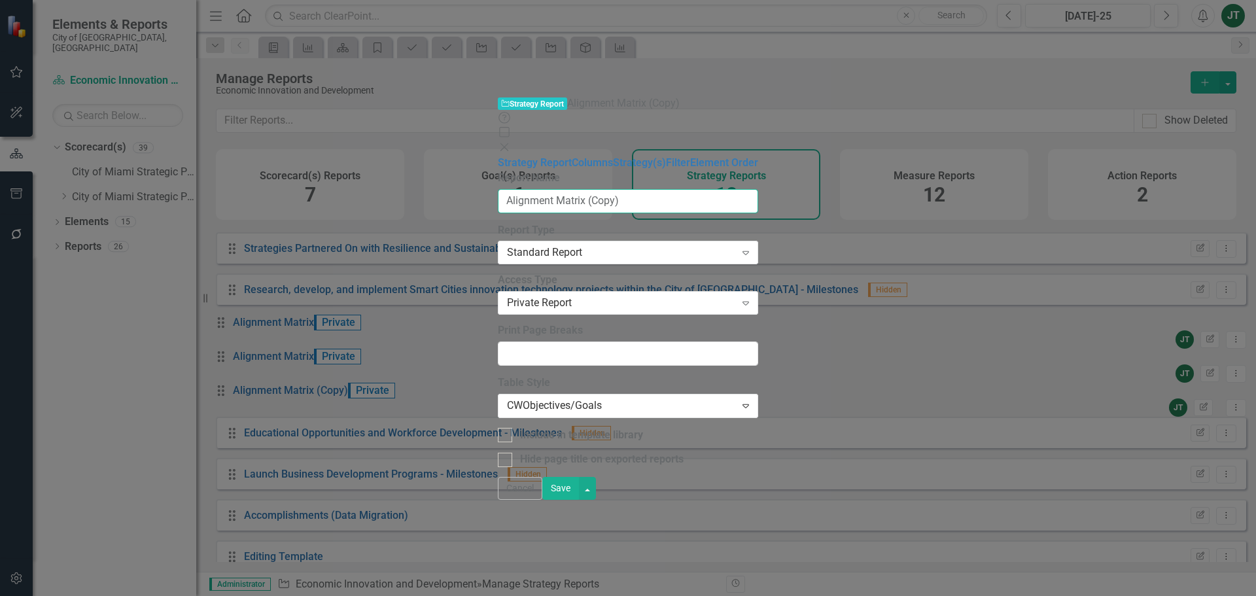
drag, startPoint x: 455, startPoint y: 74, endPoint x: 542, endPoint y: 86, distance: 87.9
click at [542, 189] on input "Alignment Matrix (Copy)" at bounding box center [628, 201] width 260 height 24
type input "Alignment Matrix"
click at [579, 454] on button "Save" at bounding box center [560, 488] width 37 height 23
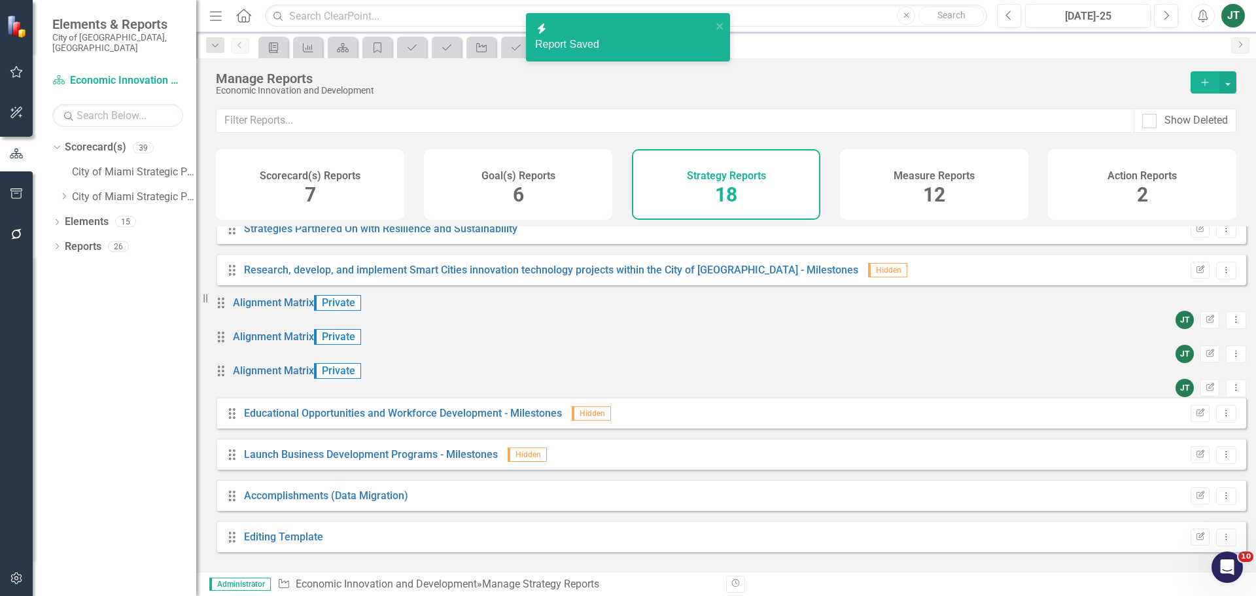
scroll to position [406, 0]
click at [1004, 385] on button "Dropdown Menu" at bounding box center [1236, 388] width 20 height 18
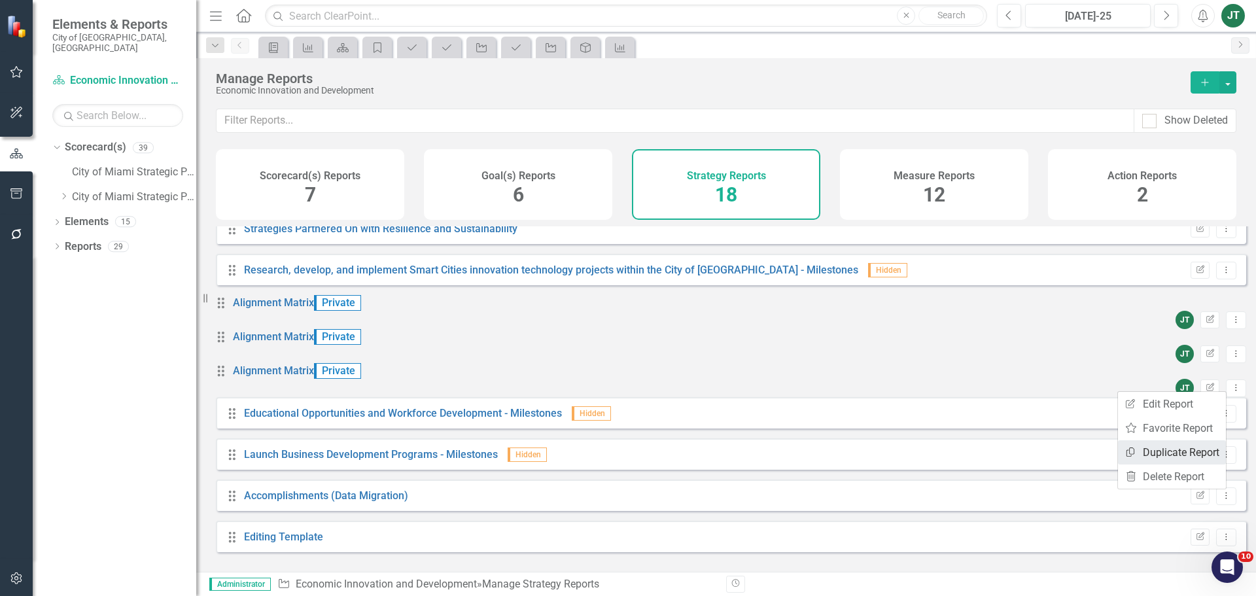
click at [1004, 449] on link "Copy Duplicate Report" at bounding box center [1172, 452] width 108 height 24
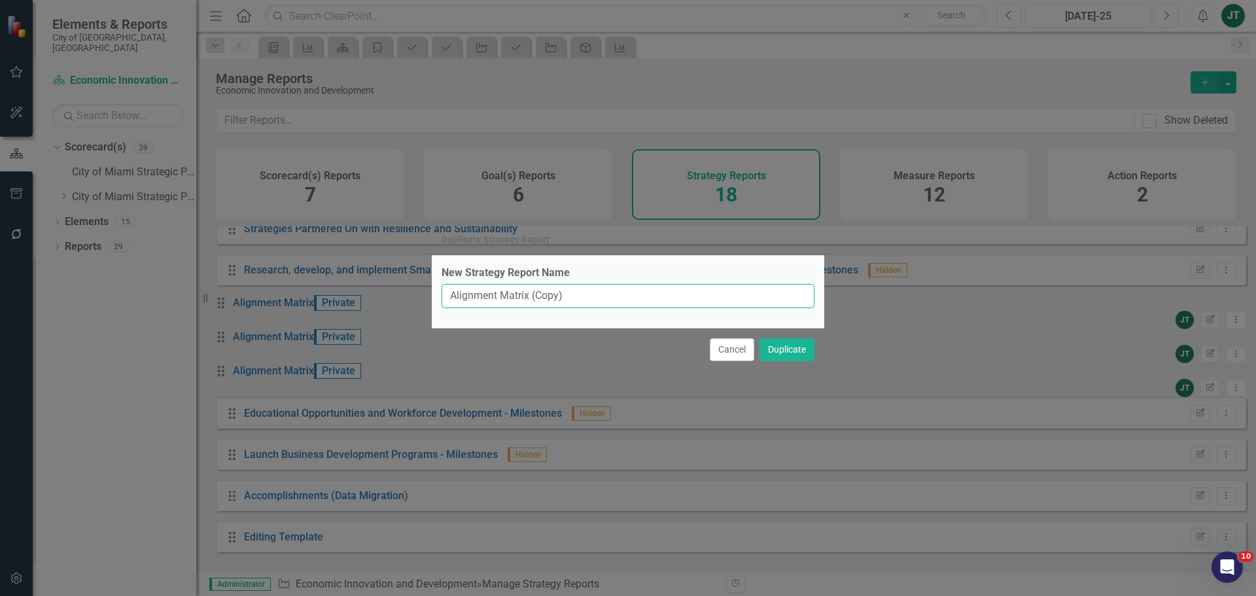
drag, startPoint x: 529, startPoint y: 293, endPoint x: 618, endPoint y: 305, distance: 89.8
click at [618, 305] on input "Alignment Matrix (Copy)" at bounding box center [627, 296] width 373 height 24
type input "Alignment Matrix"
click at [810, 347] on button "Duplicate" at bounding box center [786, 349] width 55 height 23
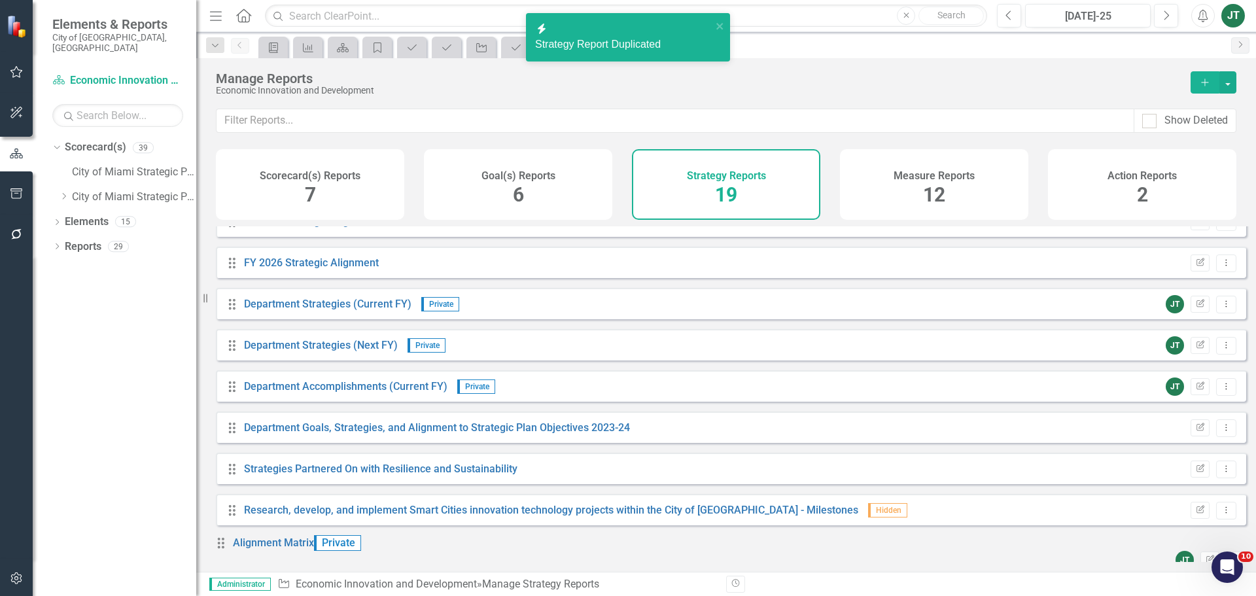
scroll to position [0, 0]
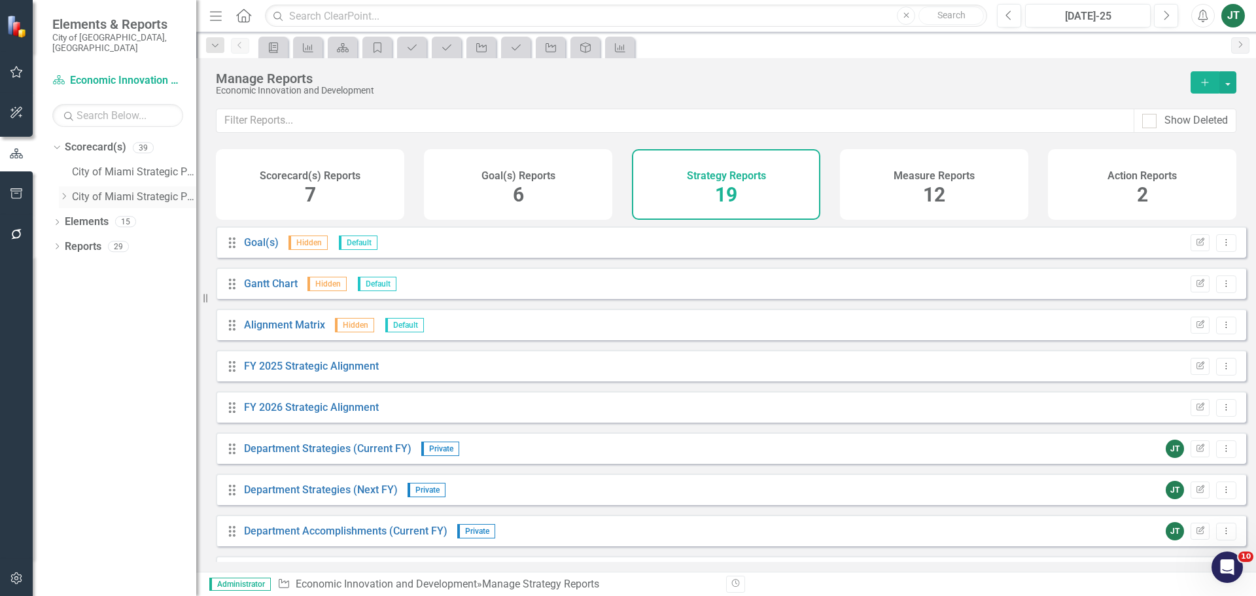
click at [62, 192] on div "Dropdown" at bounding box center [64, 197] width 10 height 11
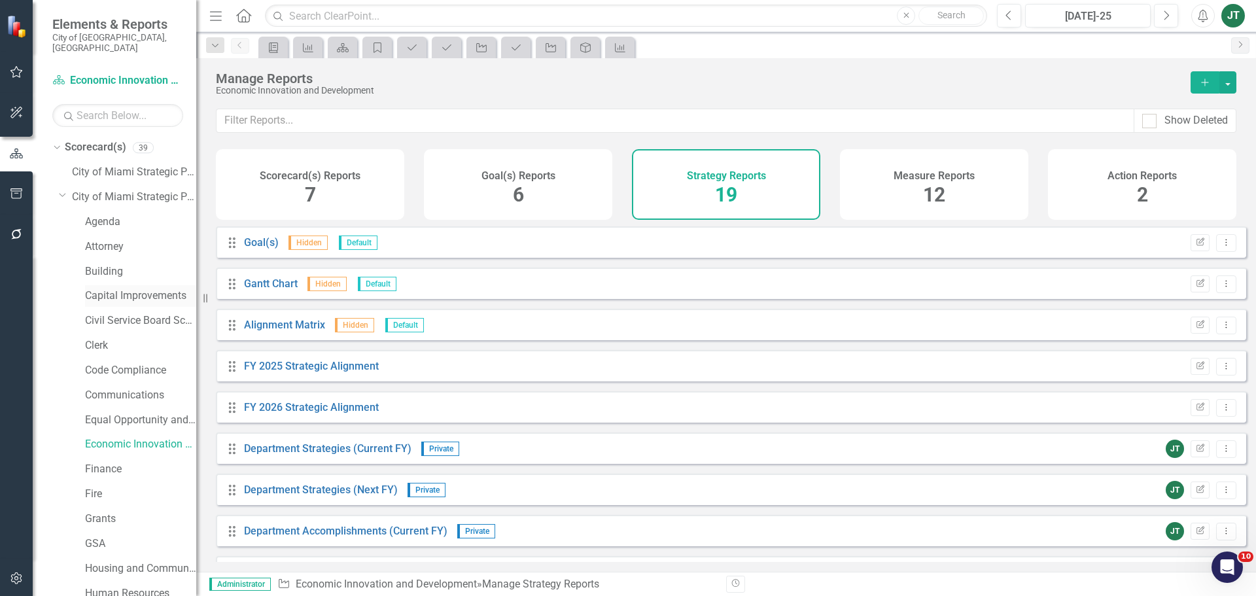
click at [105, 288] on link "Capital Improvements" at bounding box center [140, 295] width 111 height 15
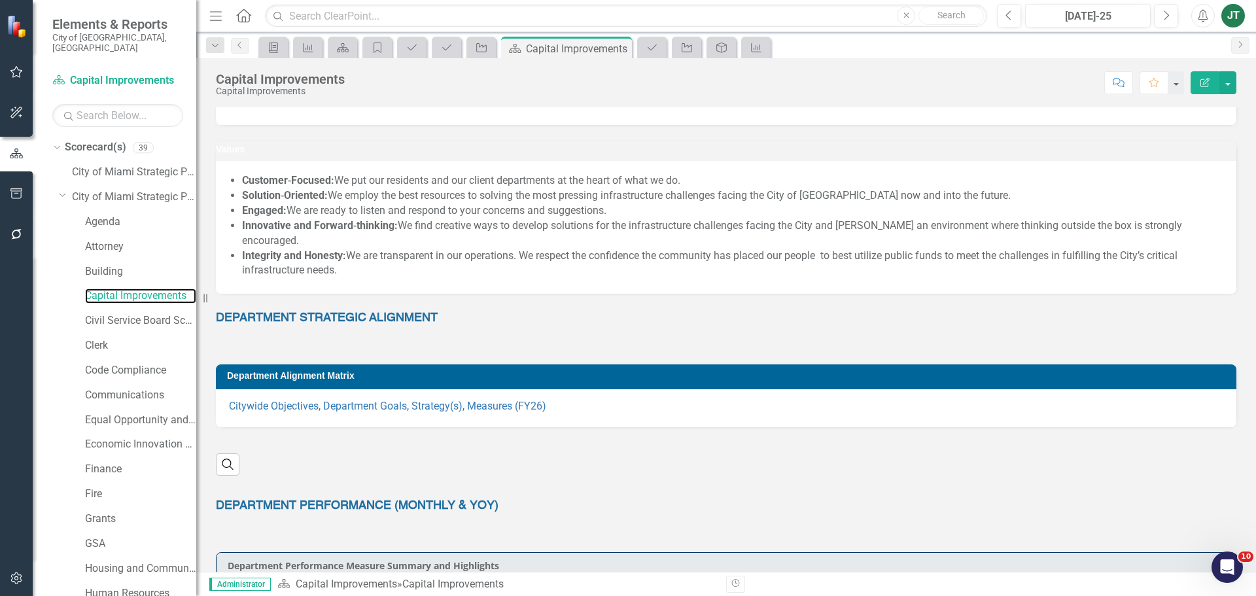
scroll to position [392, 0]
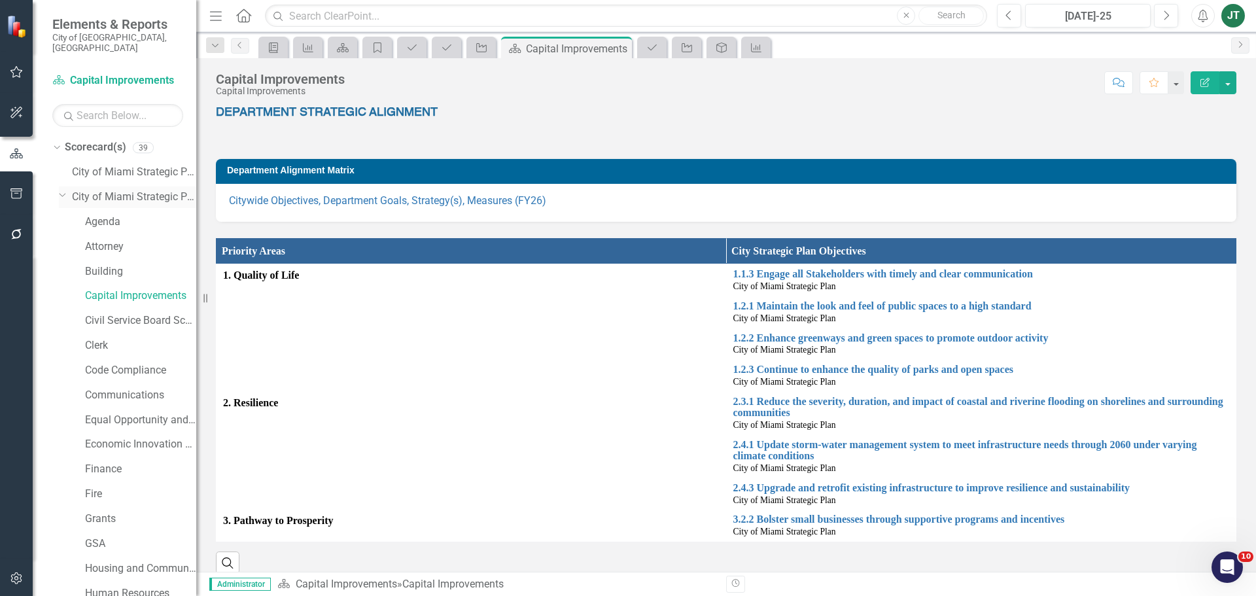
click at [61, 190] on icon "Dropdown" at bounding box center [63, 195] width 8 height 10
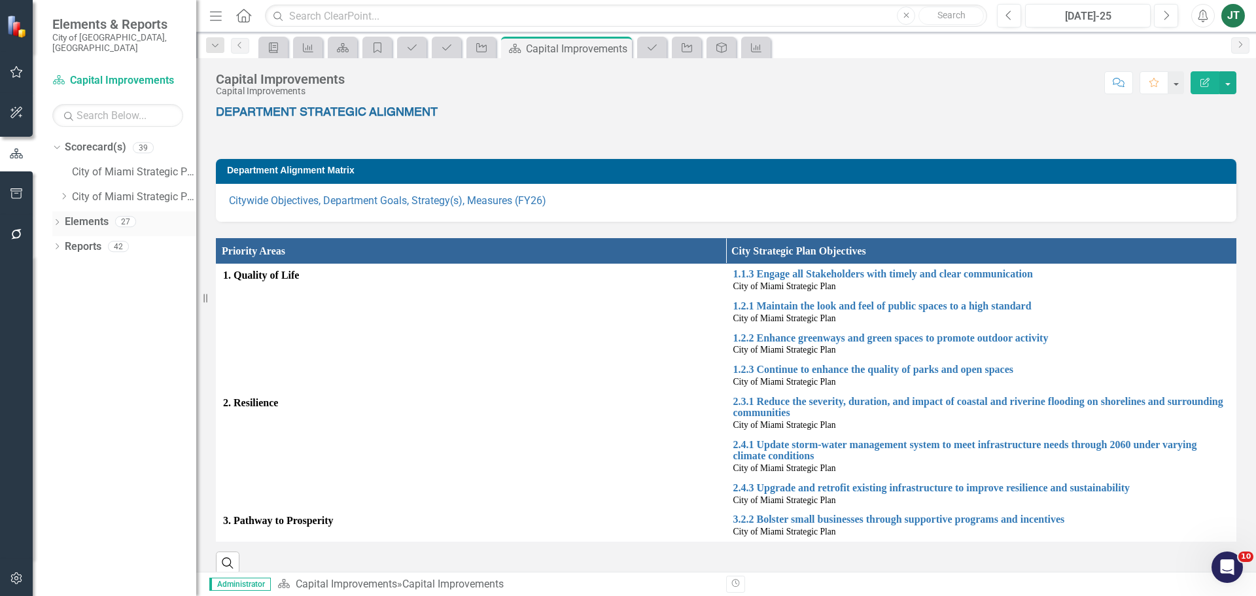
click at [86, 214] on link "Elements" at bounding box center [87, 221] width 44 height 15
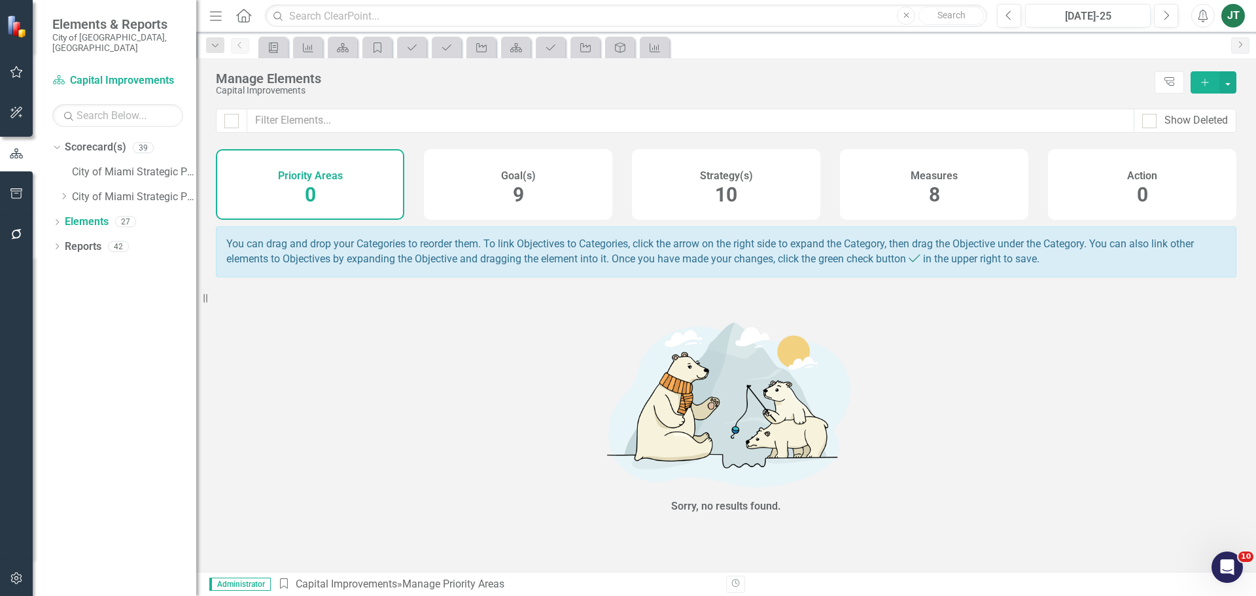
click at [919, 215] on div "Measures 8" at bounding box center [934, 184] width 188 height 71
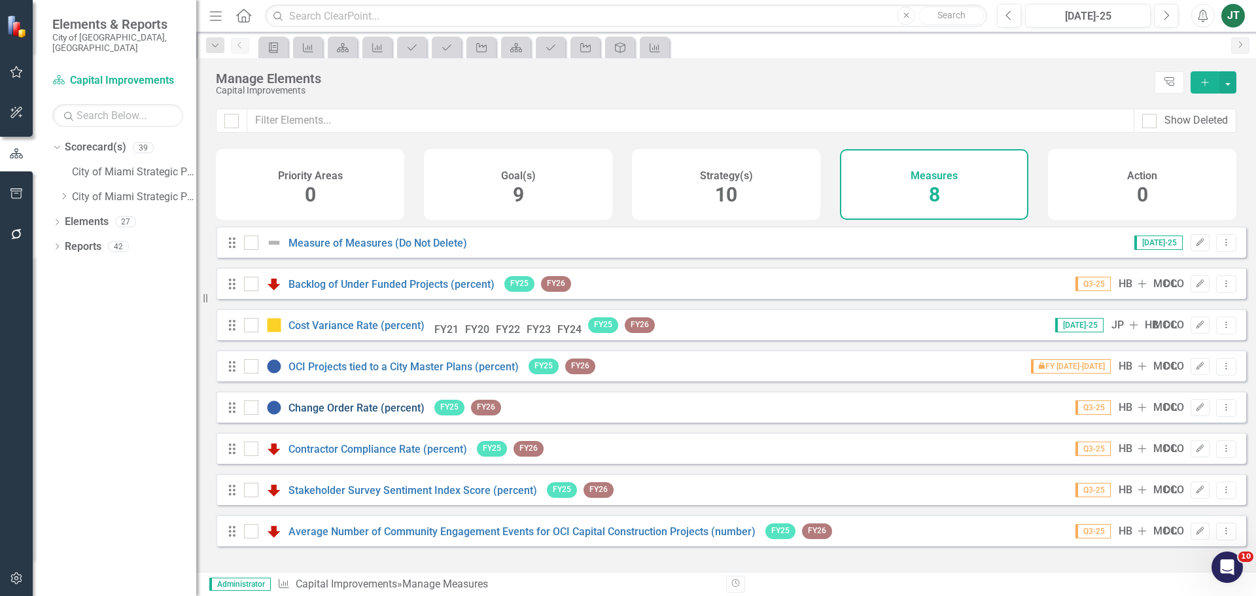
click at [366, 414] on link "Change Order Rate (percent)" at bounding box center [356, 408] width 136 height 12
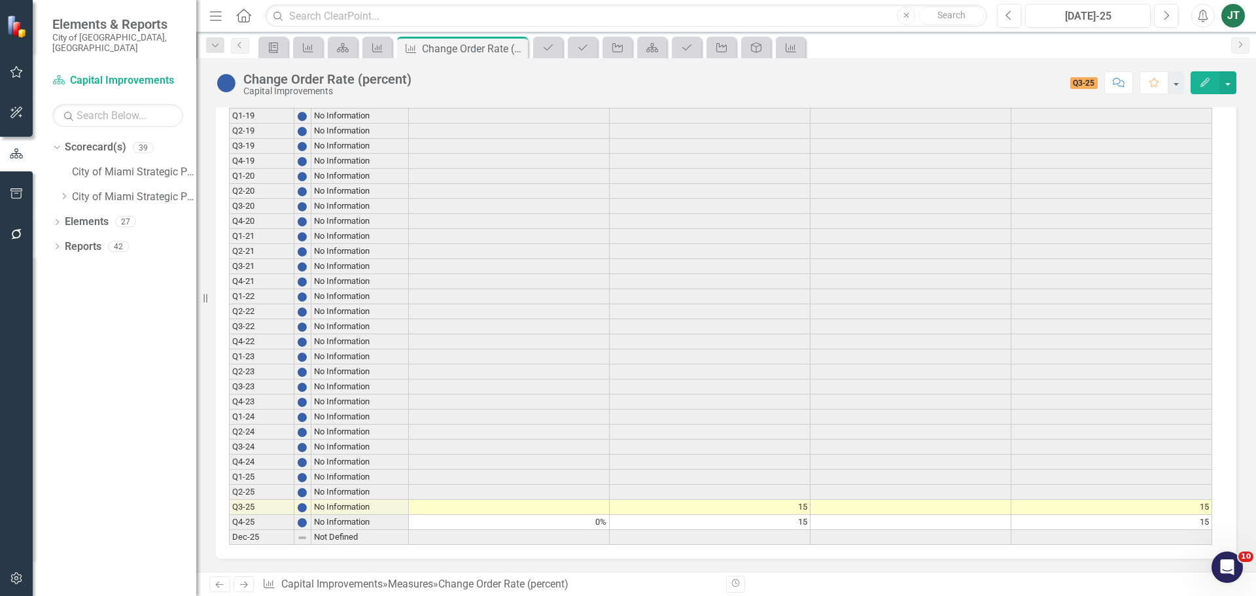
scroll to position [1055, 0]
click at [1201, 84] on icon "button" at bounding box center [1204, 82] width 9 height 9
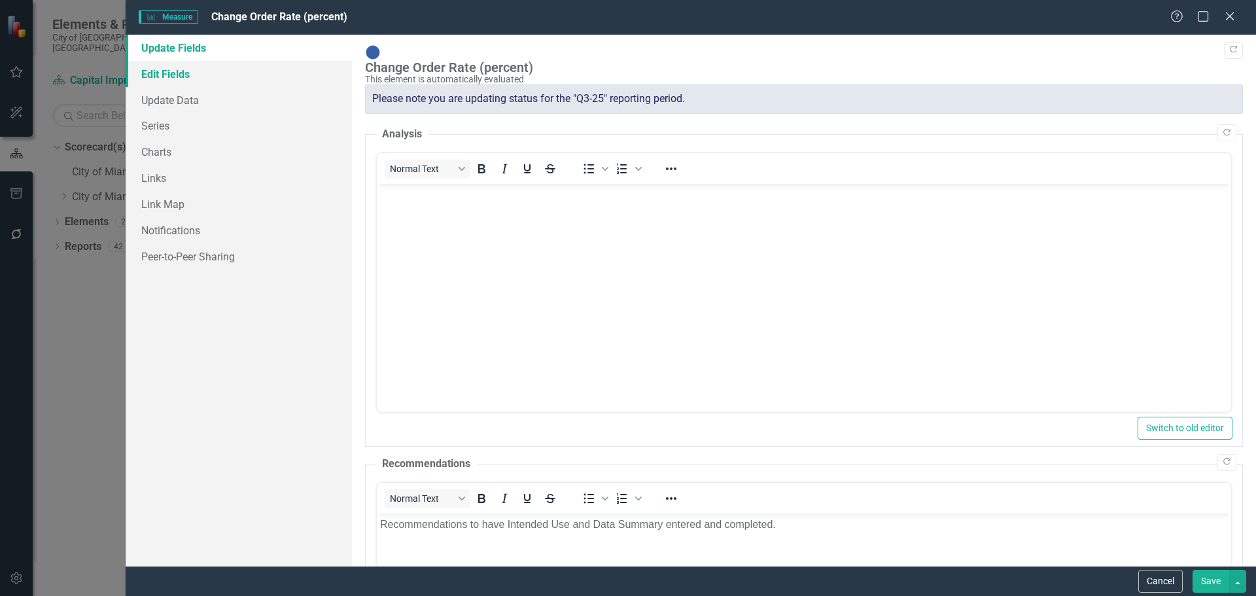
scroll to position [0, 0]
click at [210, 78] on link "Edit Fields" at bounding box center [239, 74] width 226 height 26
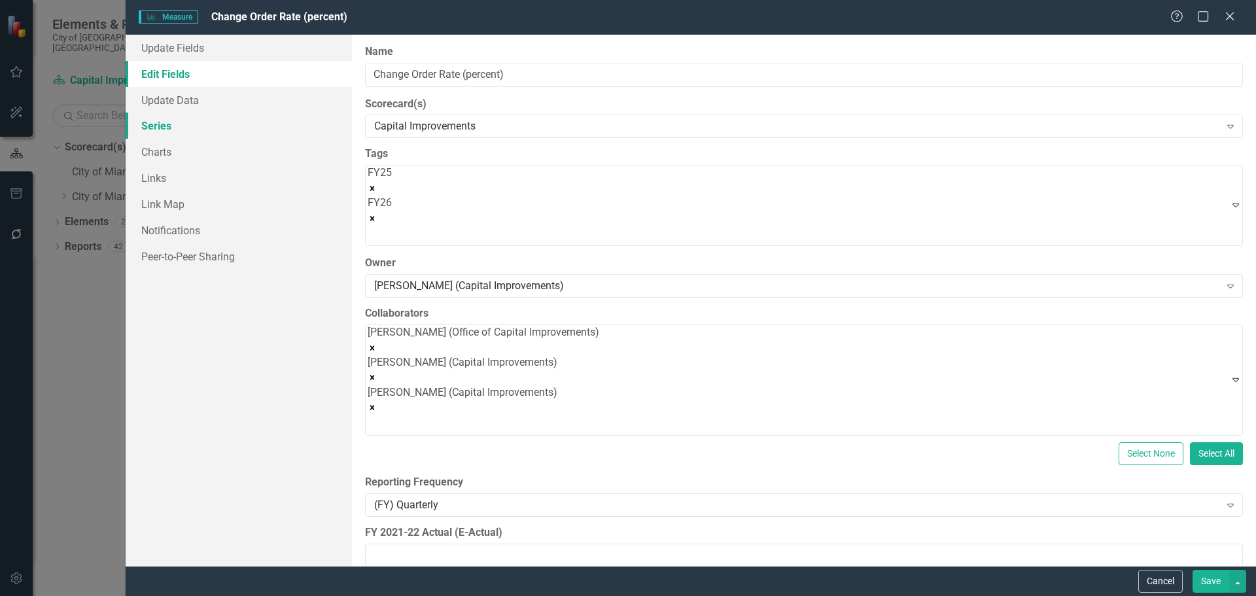
click at [158, 125] on link "Series" at bounding box center [239, 125] width 226 height 26
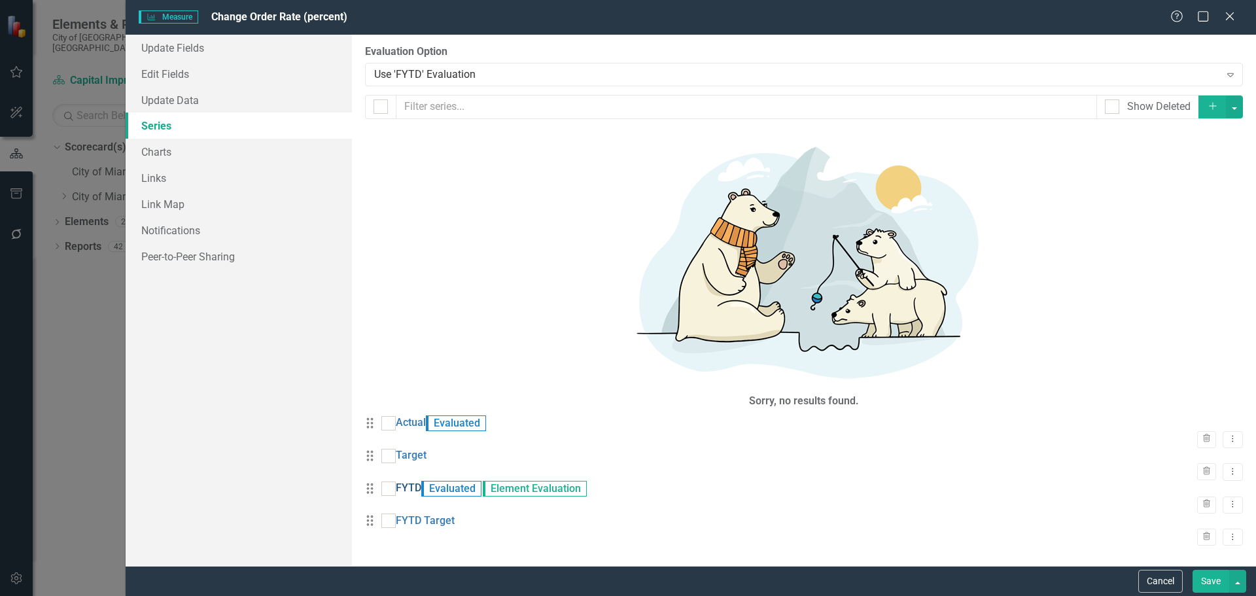
click at [421, 481] on link "FYTD" at bounding box center [409, 488] width 26 height 15
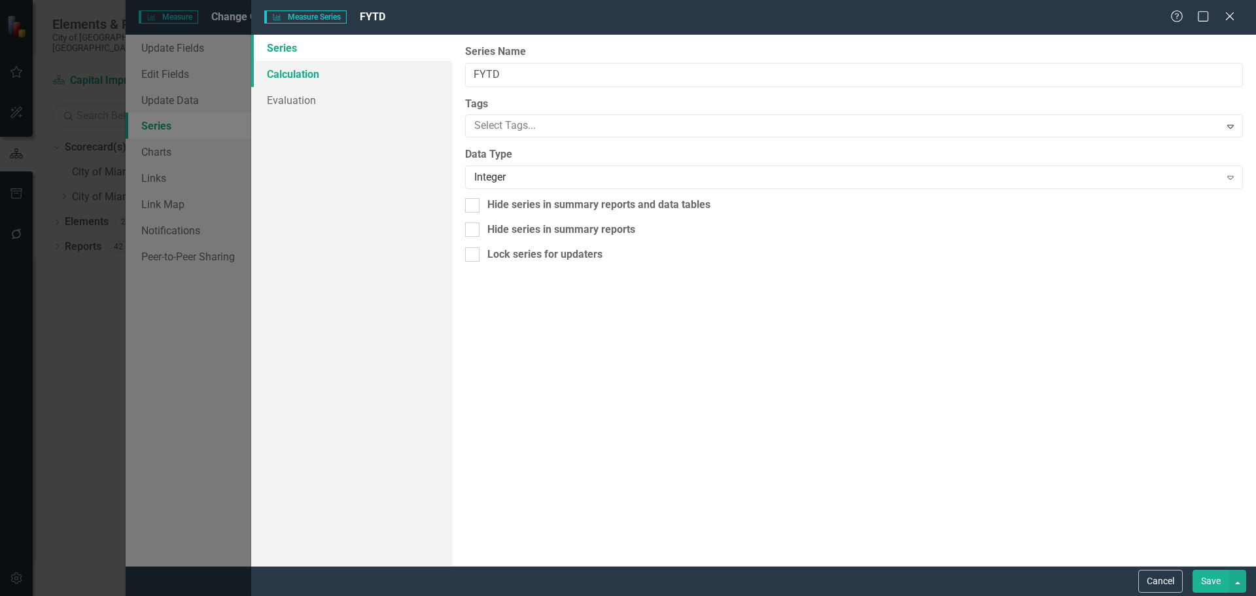
click at [305, 74] on link "Calculation" at bounding box center [351, 74] width 201 height 26
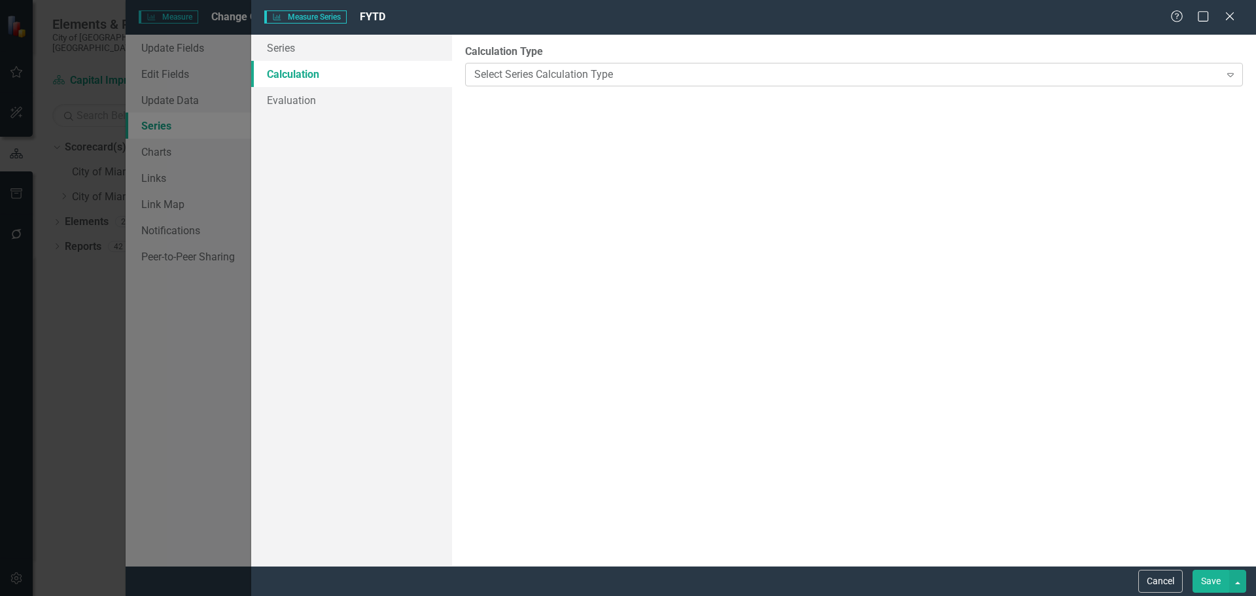
click at [605, 74] on div "Select Series Calculation Type" at bounding box center [846, 74] width 745 height 15
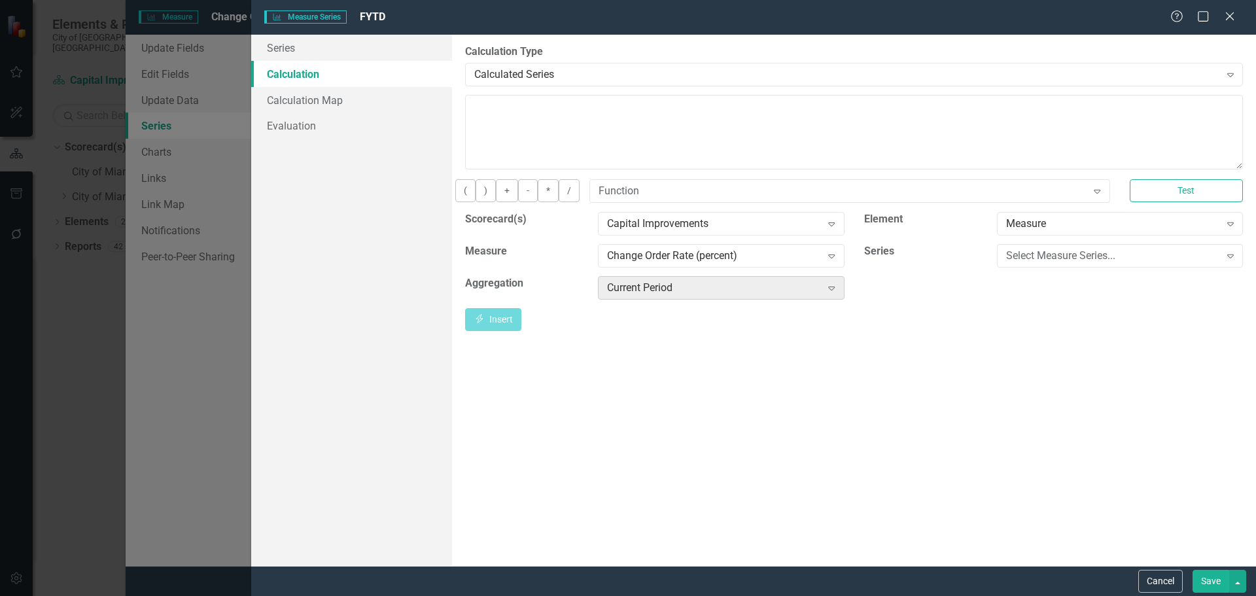
click at [702, 295] on div "Current Period" at bounding box center [714, 287] width 214 height 15
click at [1059, 263] on div "Select Measure Series..." at bounding box center [1113, 255] width 214 height 15
click at [1017, 595] on div "Actual" at bounding box center [630, 606] width 1235 height 15
click at [745, 295] on div "Current Period" at bounding box center [714, 287] width 214 height 15
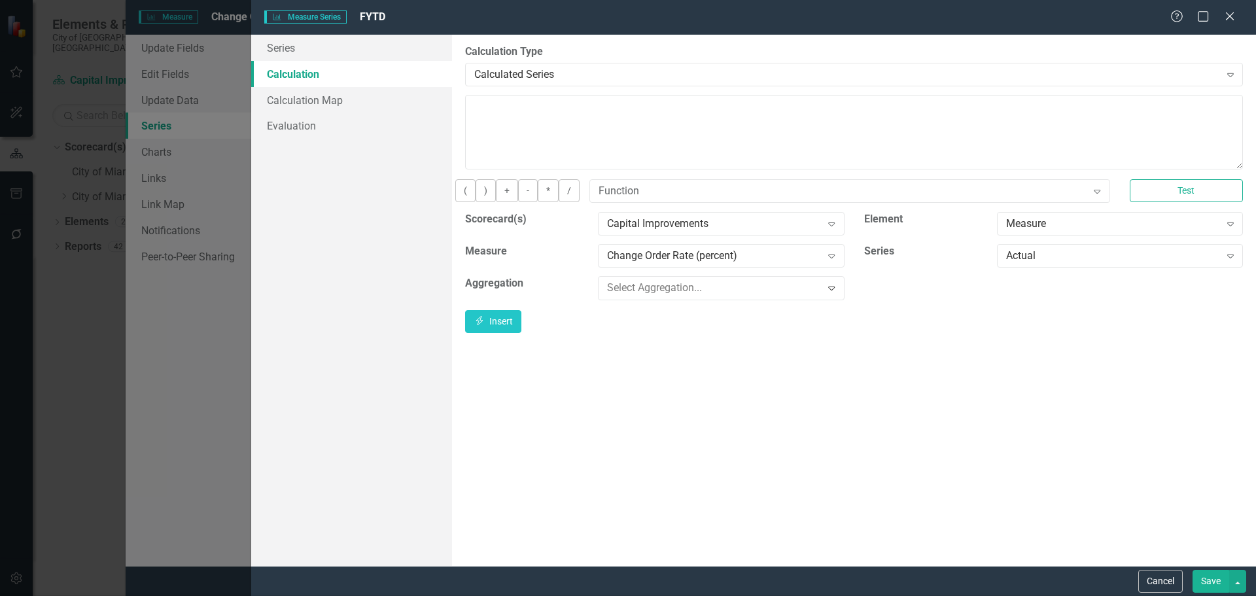
click at [485, 323] on icon "Insert" at bounding box center [479, 318] width 12 height 9
click at [1206, 584] on button "Save" at bounding box center [1210, 581] width 37 height 23
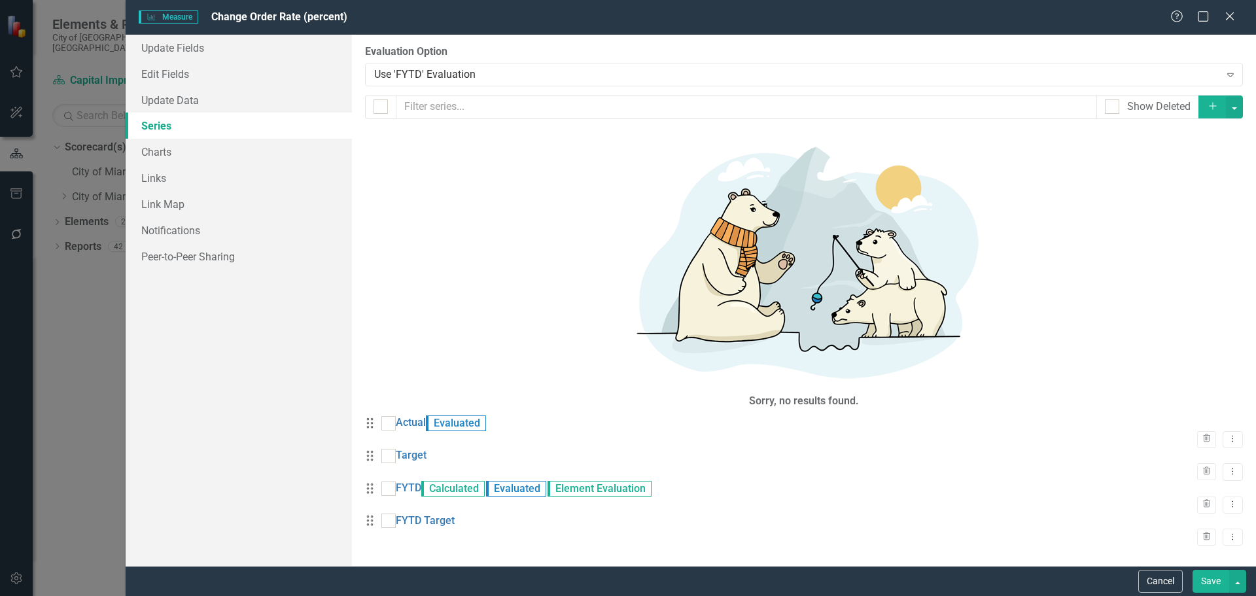
click at [1196, 570] on button "Save" at bounding box center [1210, 581] width 37 height 23
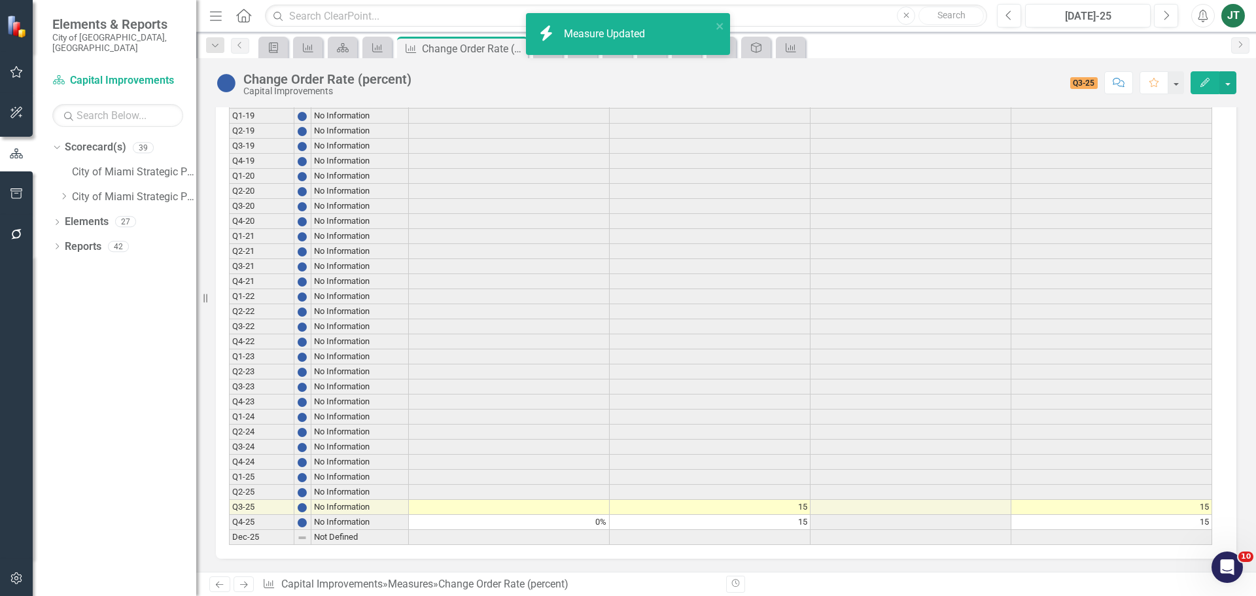
click at [1196, 81] on button "Edit" at bounding box center [1204, 82] width 29 height 23
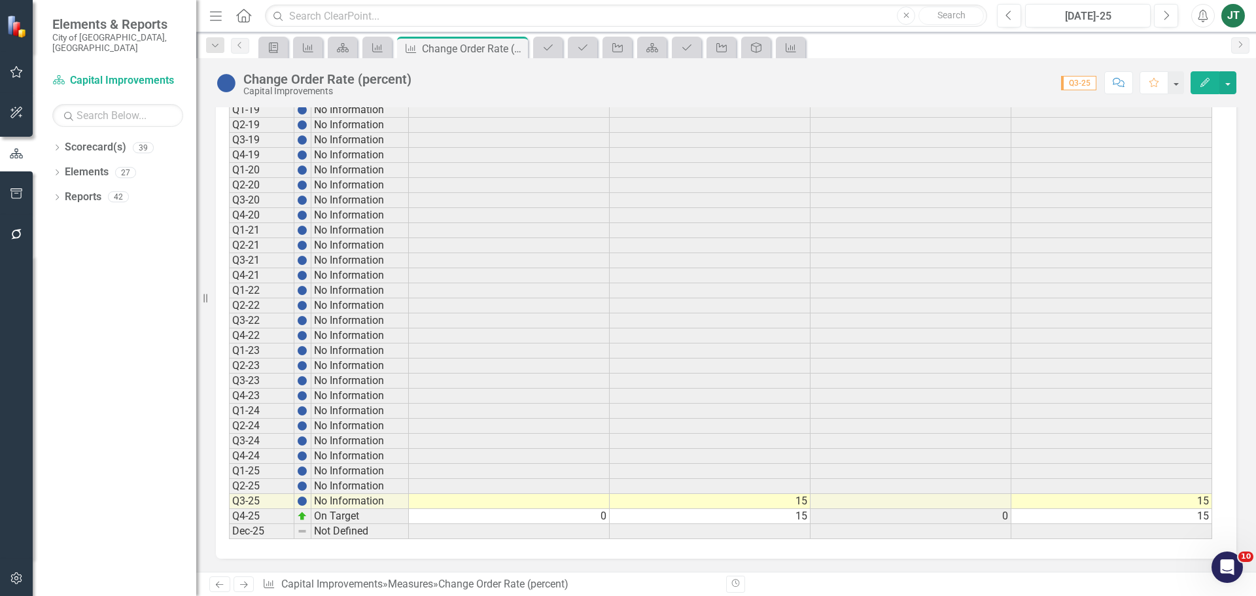
click at [1205, 84] on icon "button" at bounding box center [1204, 82] width 9 height 9
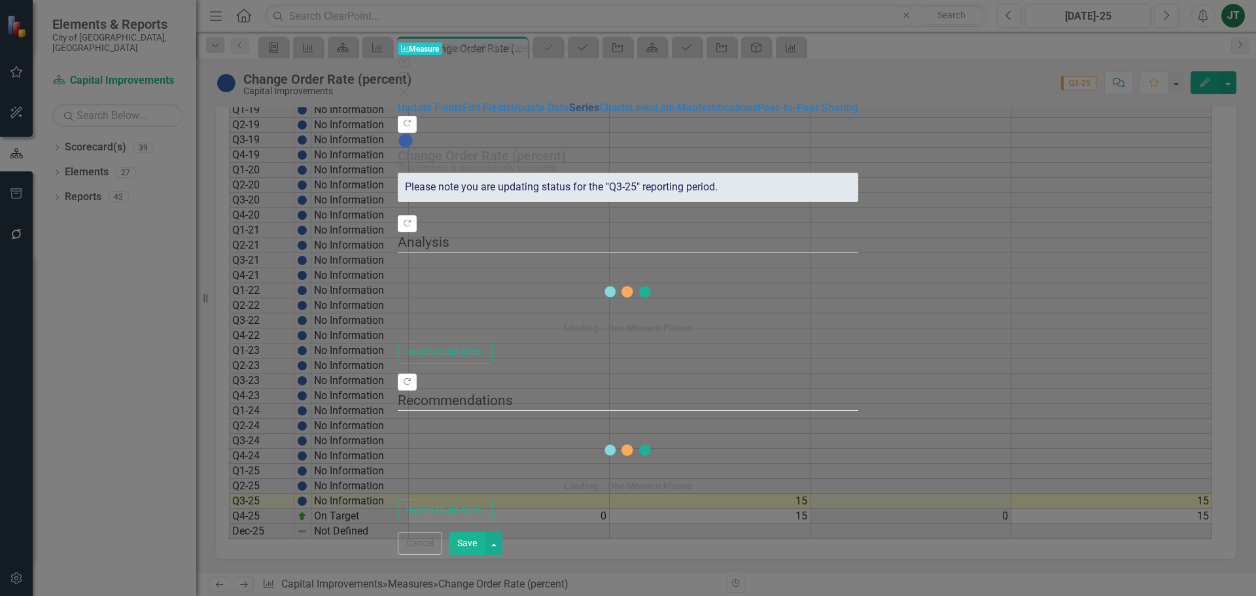
click at [569, 114] on link "Series" at bounding box center [584, 107] width 30 height 12
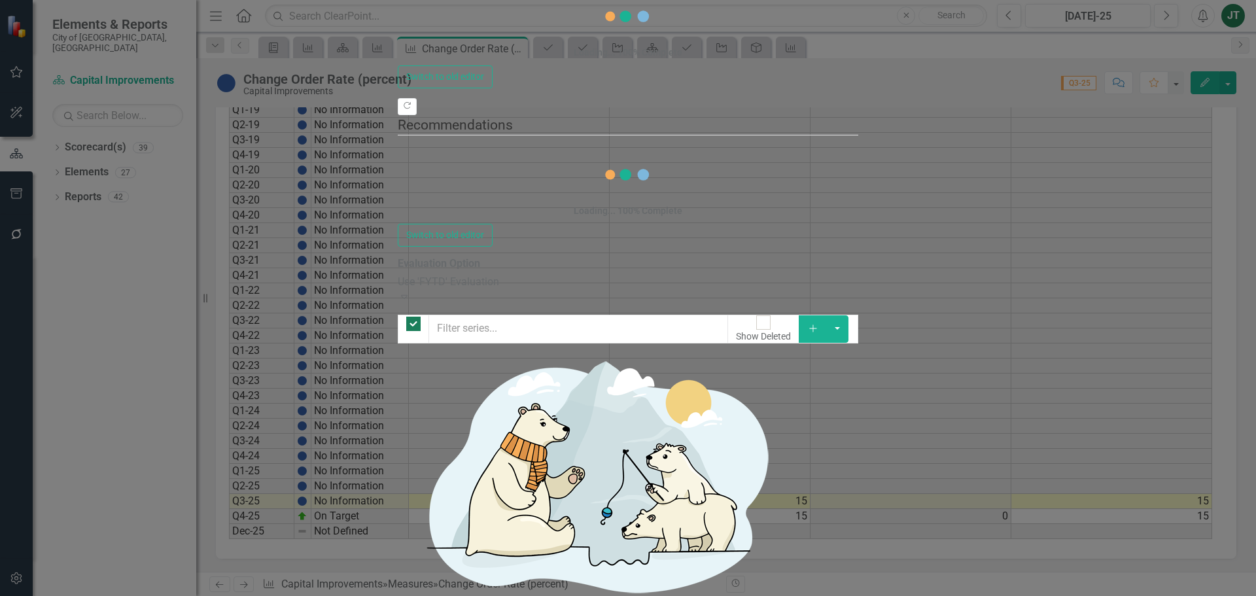
checkbox input "false"
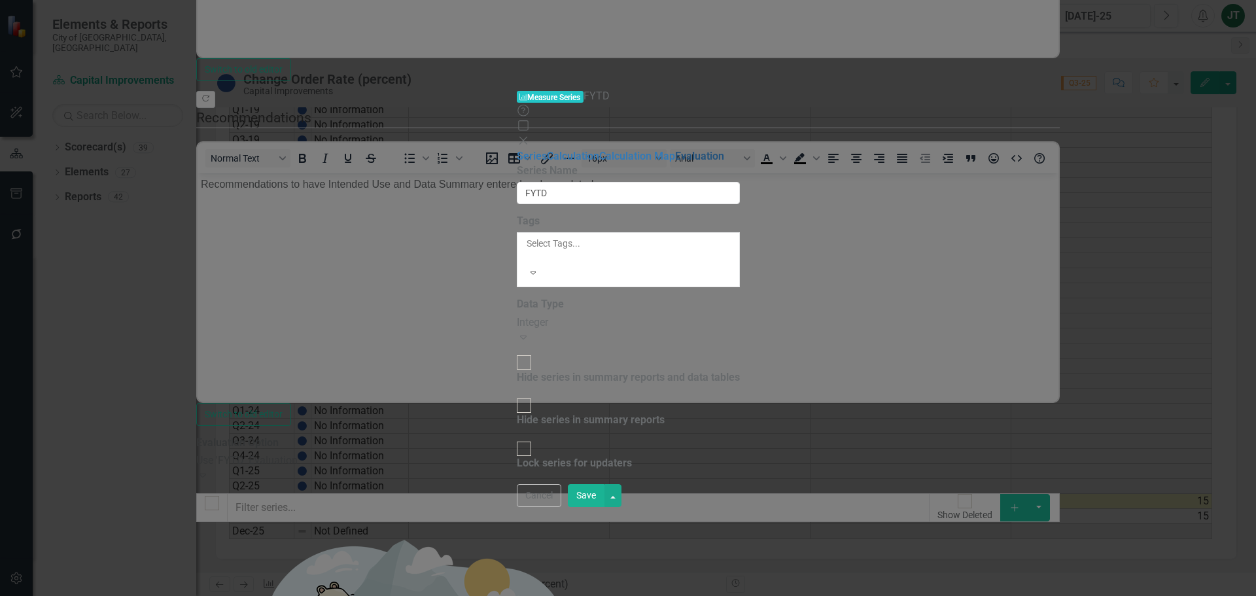
click at [675, 150] on link "Evaluation" at bounding box center [699, 156] width 49 height 12
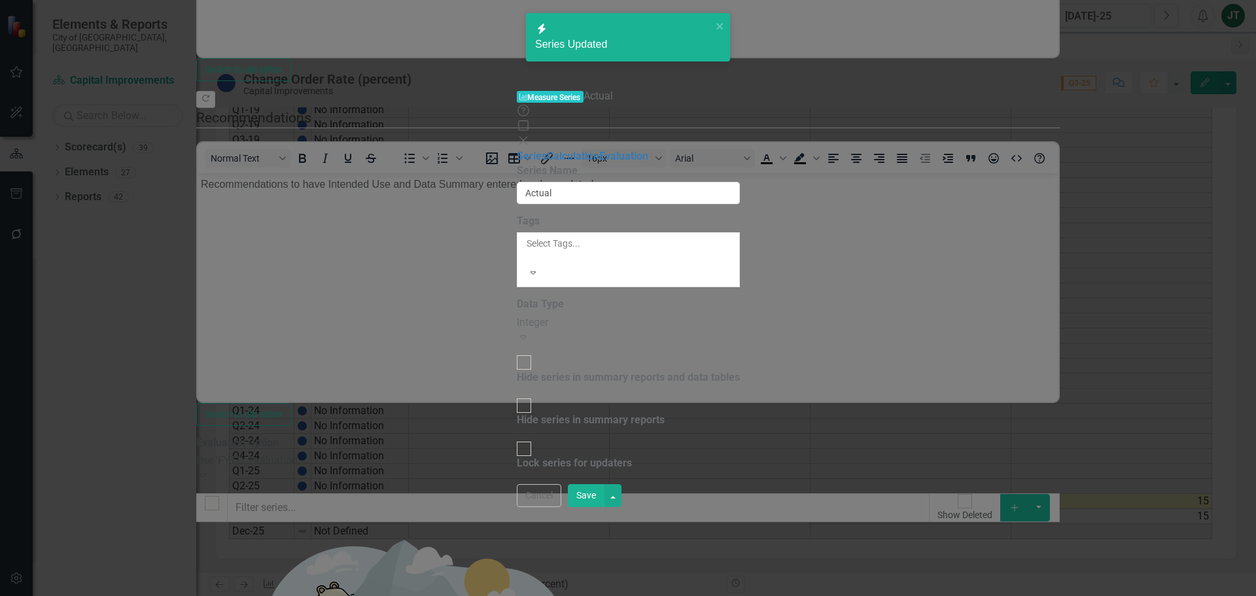
click at [430, 140] on div "Measure Series Measure Series Actual Help Maximize Close Series Calculation Eva…" at bounding box center [628, 298] width 1256 height 596
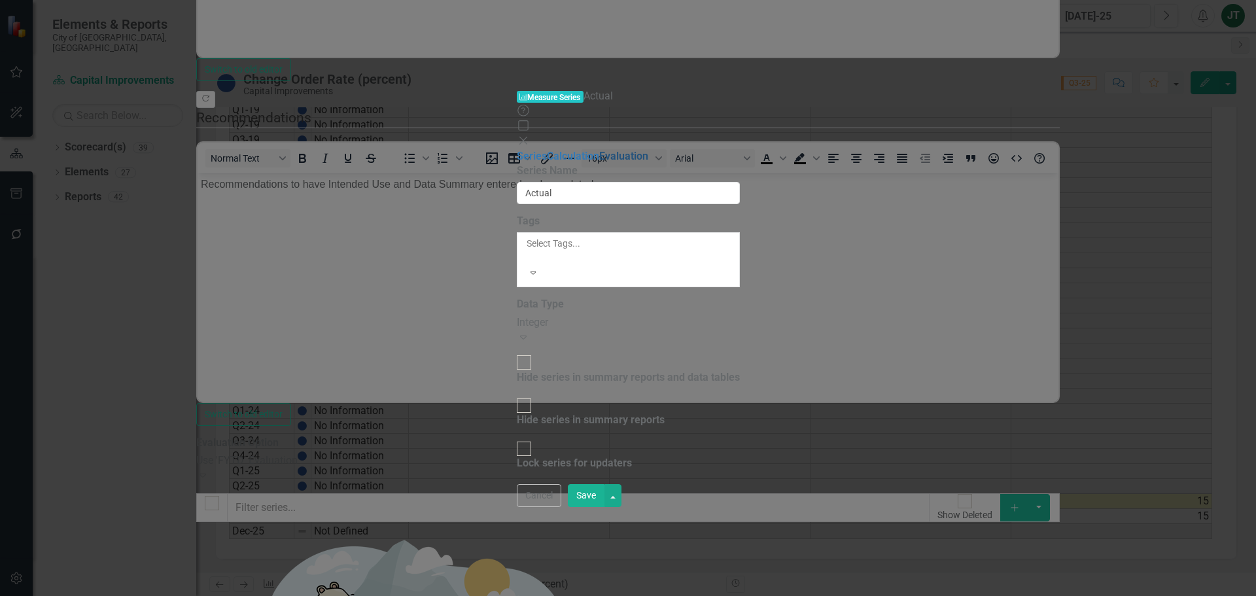
click at [599, 150] on link "Evaluation" at bounding box center [623, 156] width 49 height 12
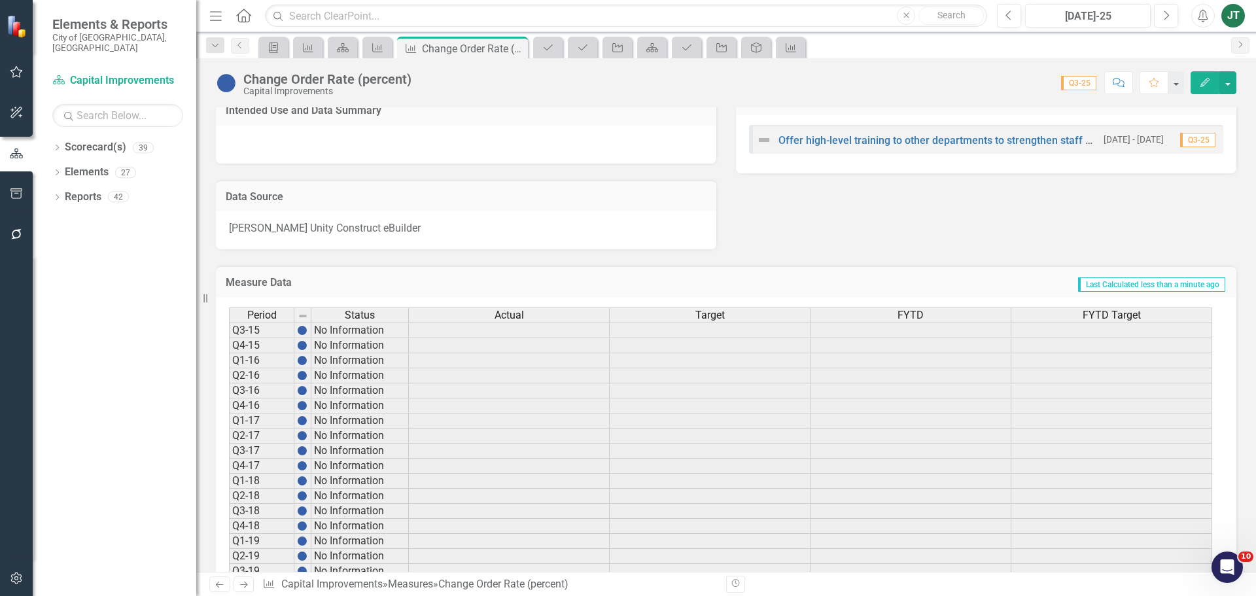
scroll to position [467, 0]
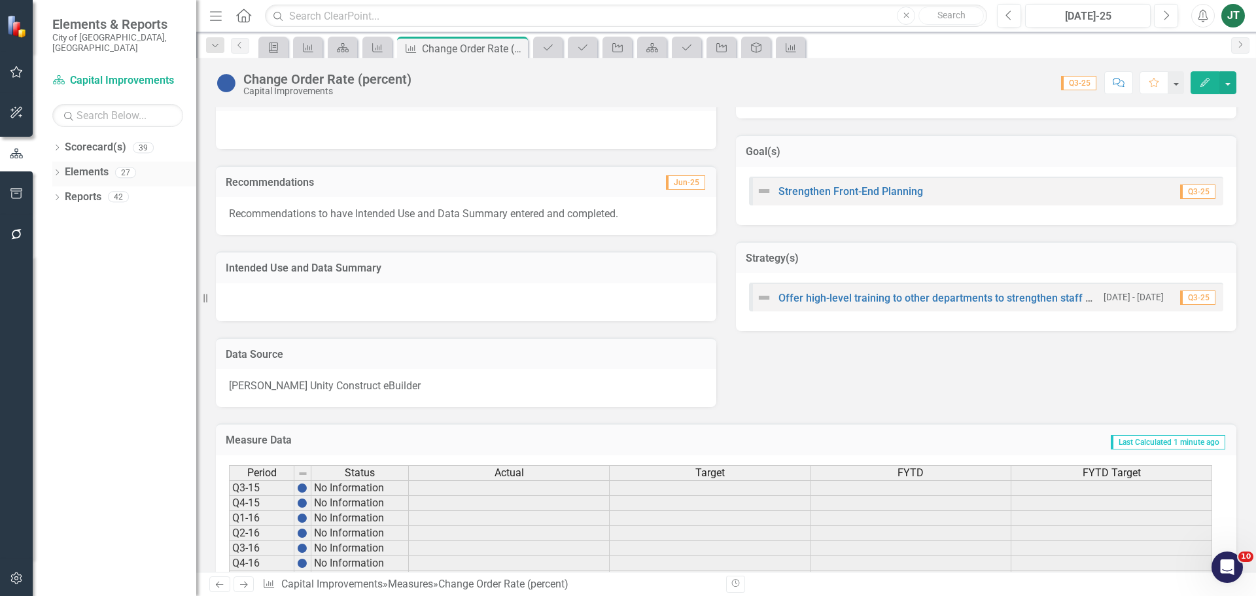
click at [75, 165] on link "Elements" at bounding box center [87, 172] width 44 height 15
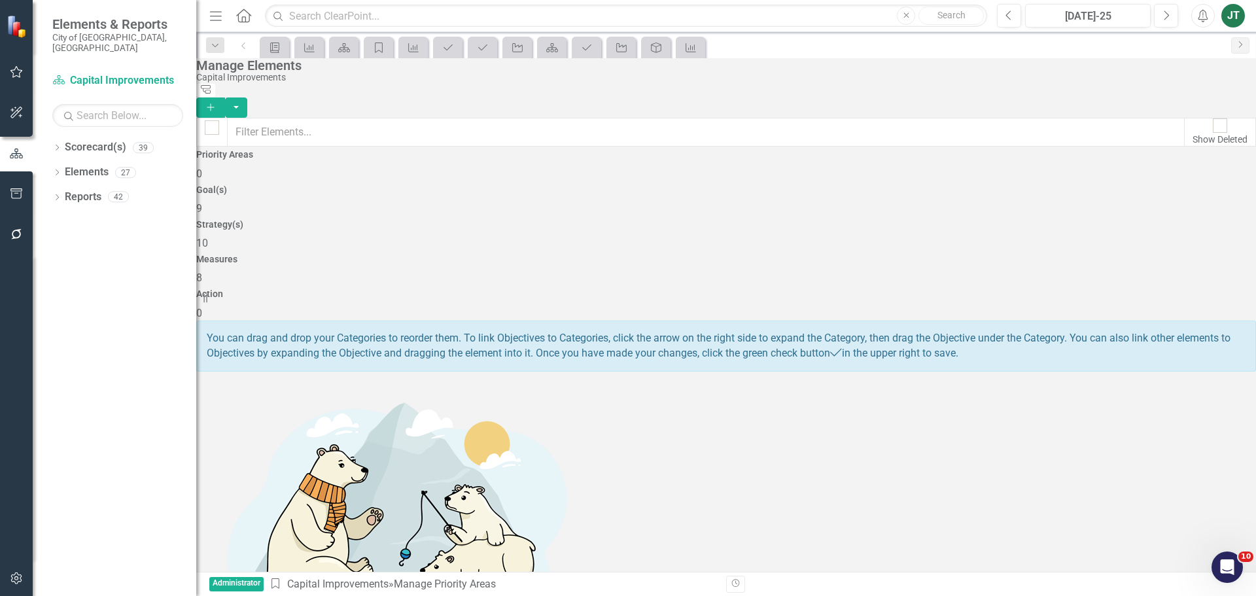
click at [889, 254] on div "Measures 8" at bounding box center [725, 269] width 1059 height 31
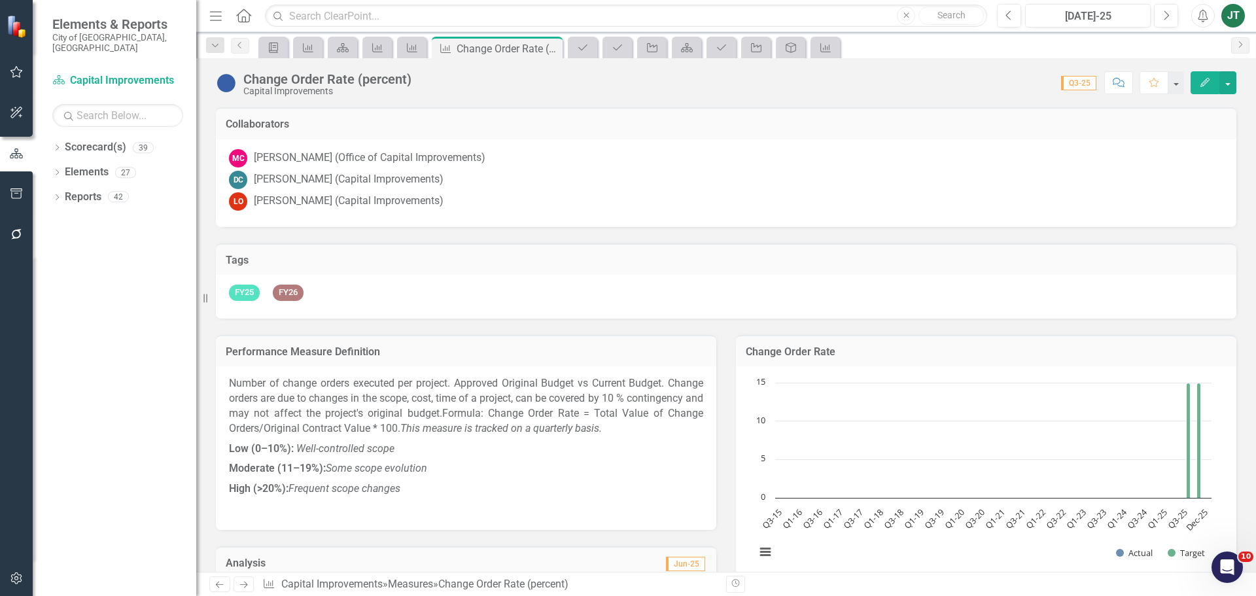
click at [1203, 80] on icon "Edit" at bounding box center [1205, 82] width 12 height 9
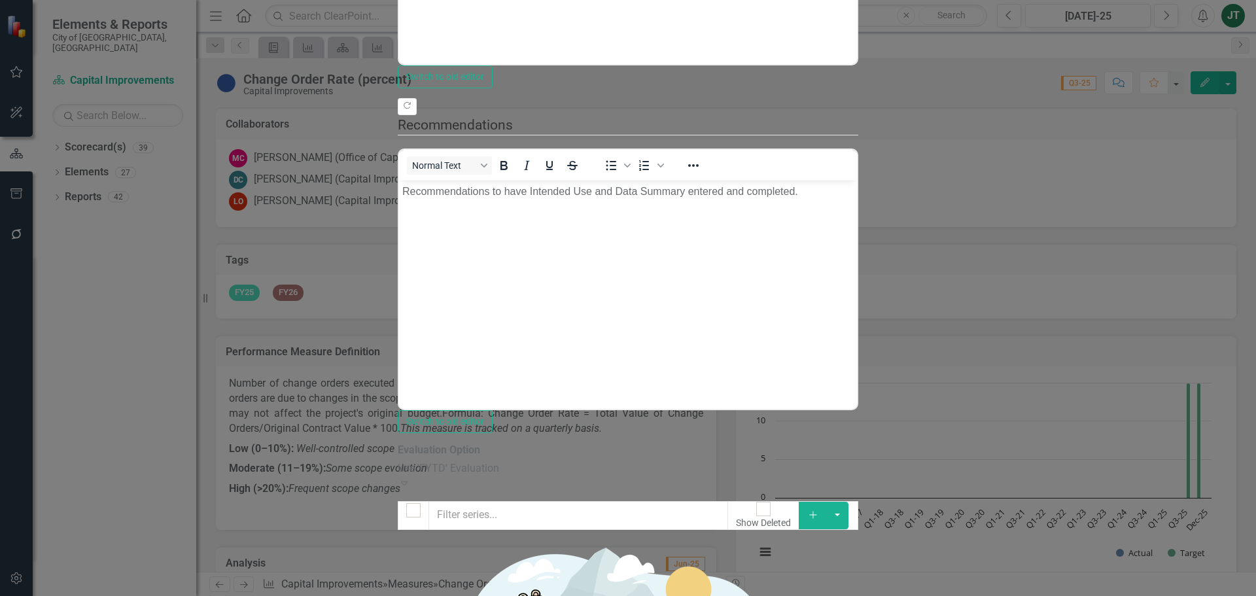
click at [492, 461] on div "Use 'FYTD' Evaluation" at bounding box center [628, 468] width 460 height 15
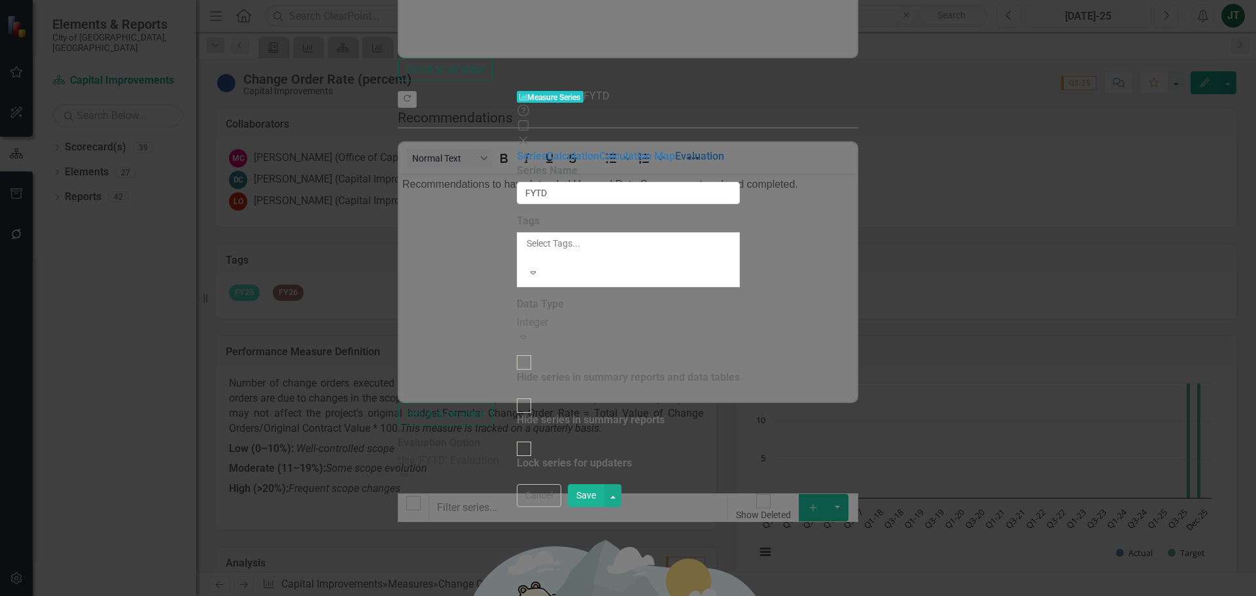
click at [675, 150] on link "Evaluation" at bounding box center [699, 156] width 49 height 12
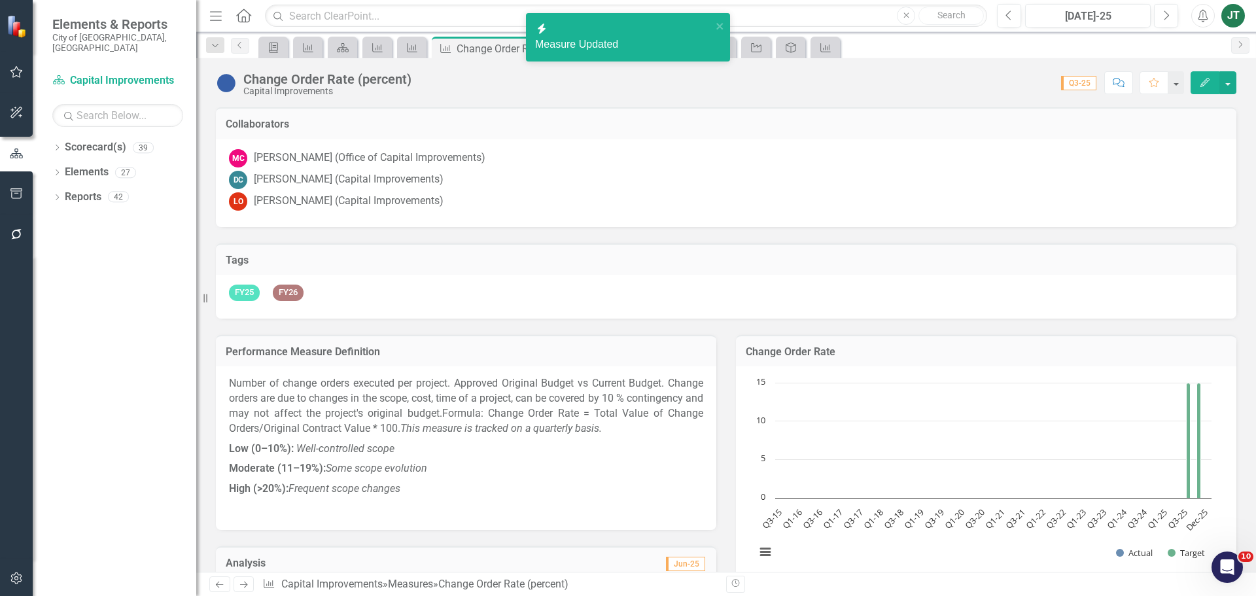
click at [1193, 78] on button "Edit" at bounding box center [1204, 82] width 29 height 23
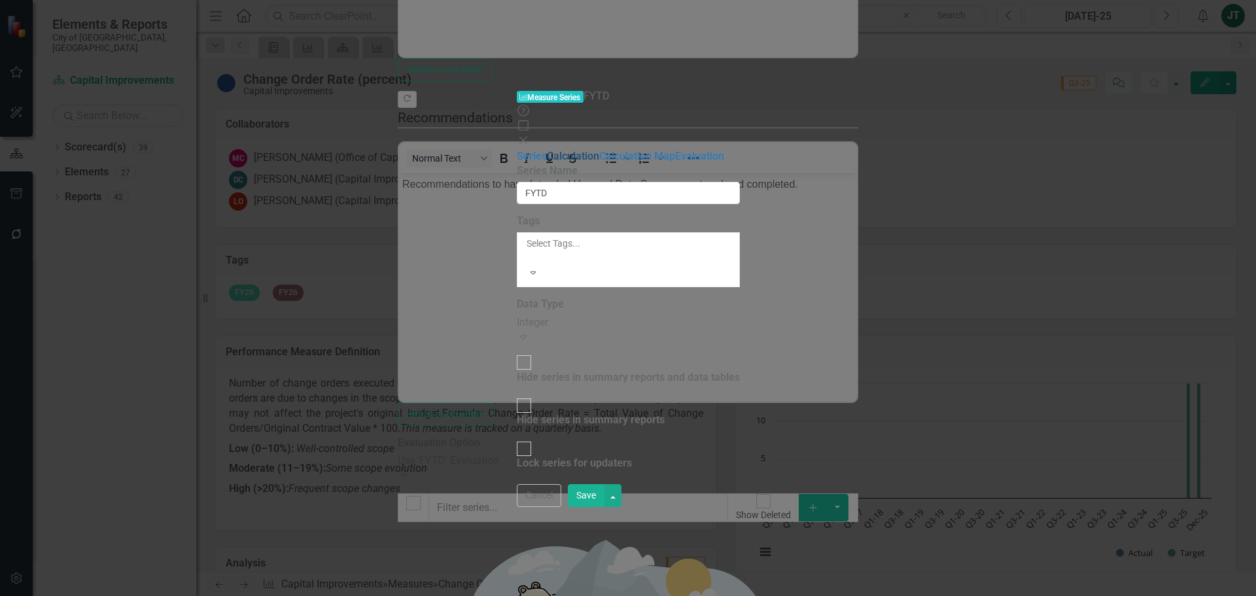
click at [547, 150] on link "Calculation" at bounding box center [573, 156] width 52 height 12
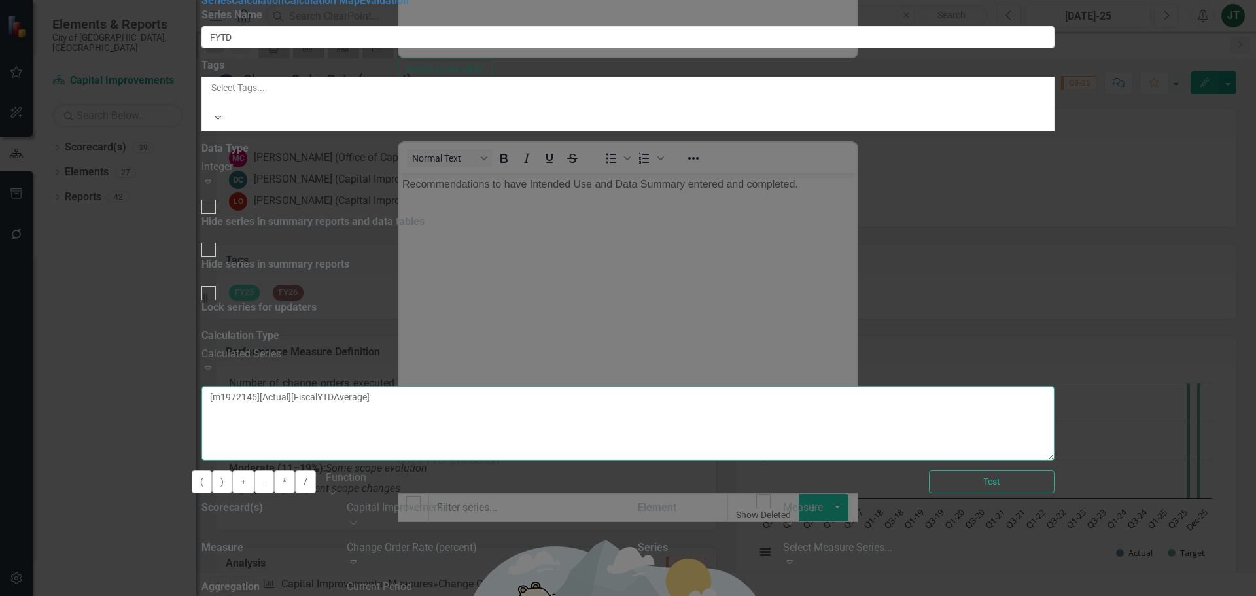
click at [729, 386] on textarea "[m1972145][Actual][FiscalYTDAverage]" at bounding box center [627, 423] width 853 height 75
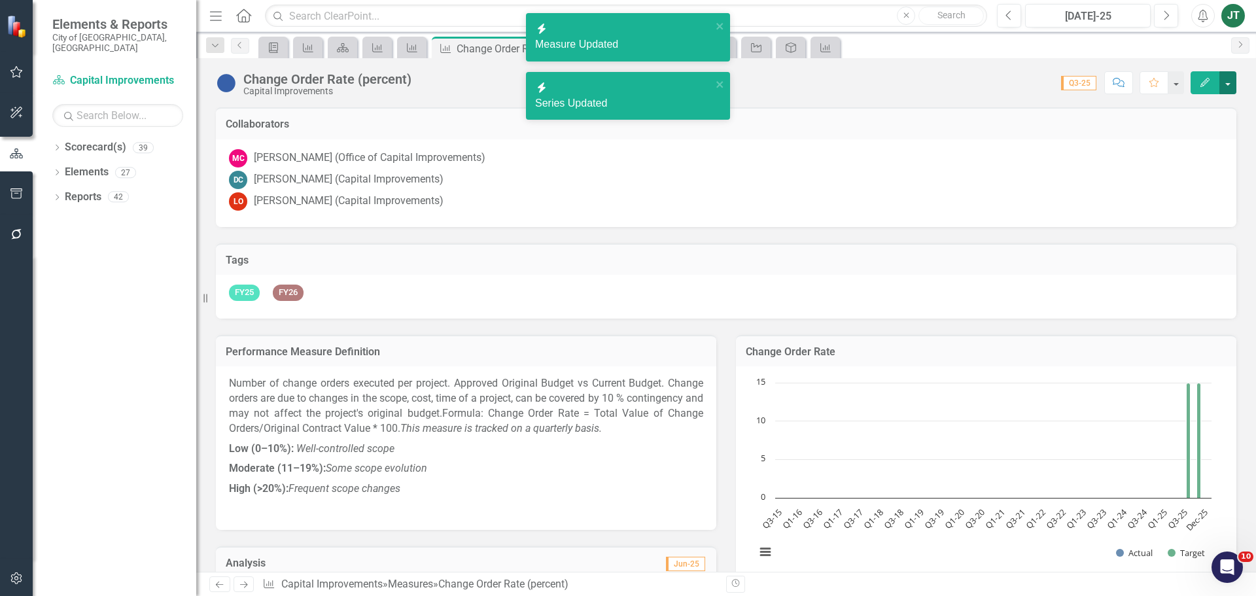
click at [1224, 73] on button "button" at bounding box center [1227, 82] width 17 height 23
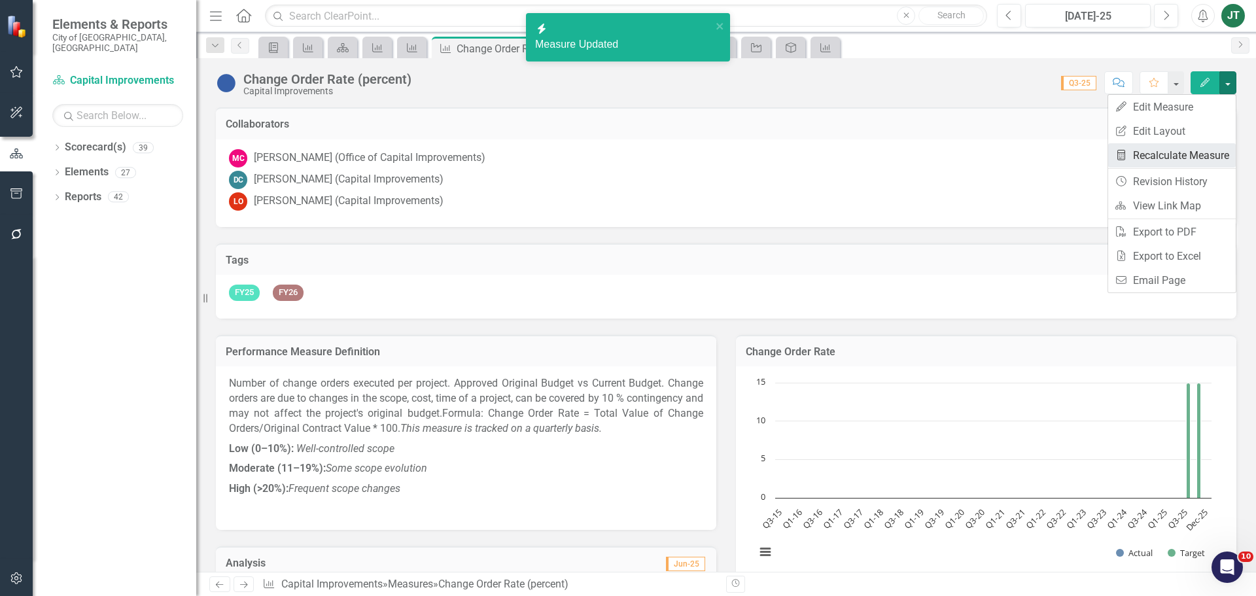
click at [1162, 155] on link "Recalculate Measure Recalculate Measure" at bounding box center [1172, 155] width 128 height 24
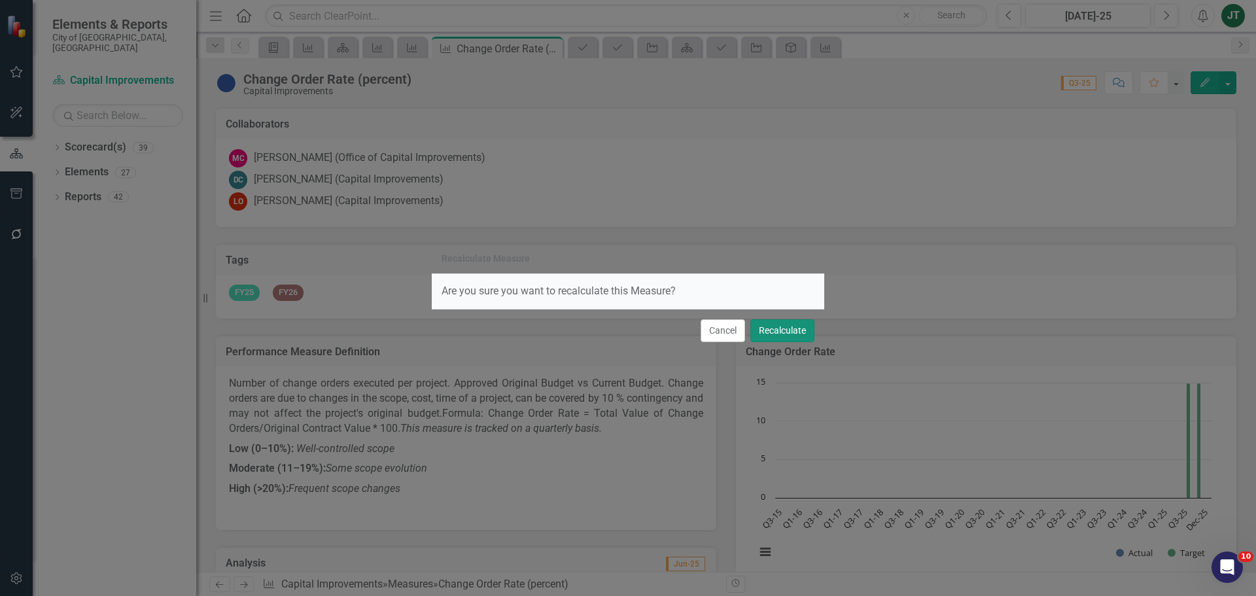
click at [789, 332] on button "Recalculate" at bounding box center [782, 330] width 64 height 23
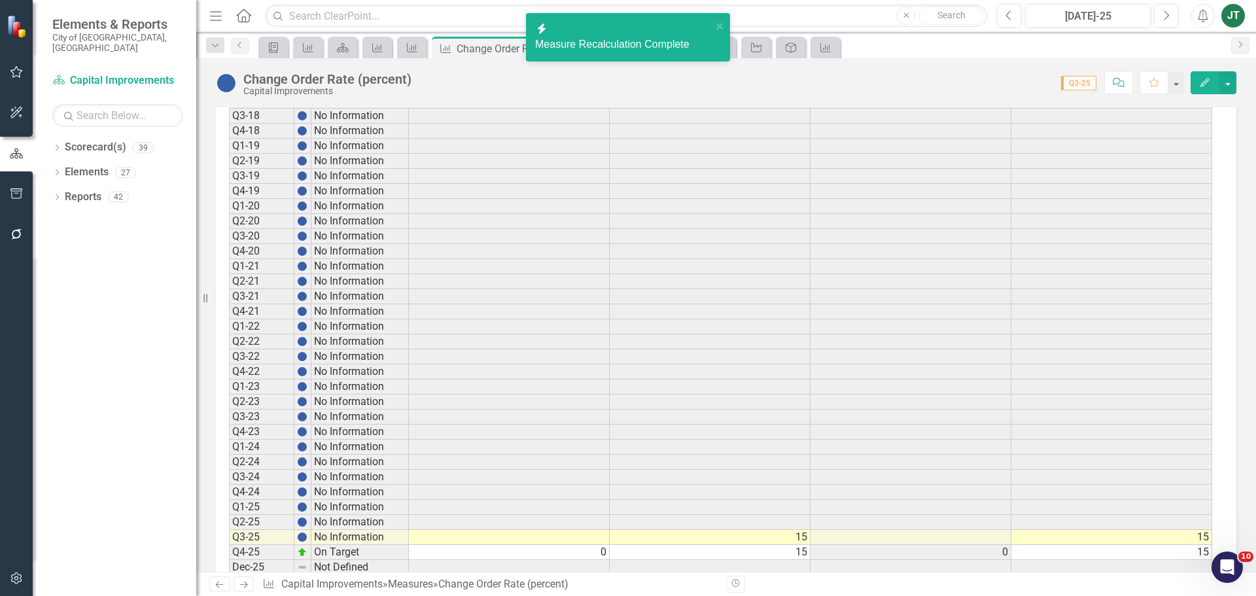
scroll to position [1055, 0]
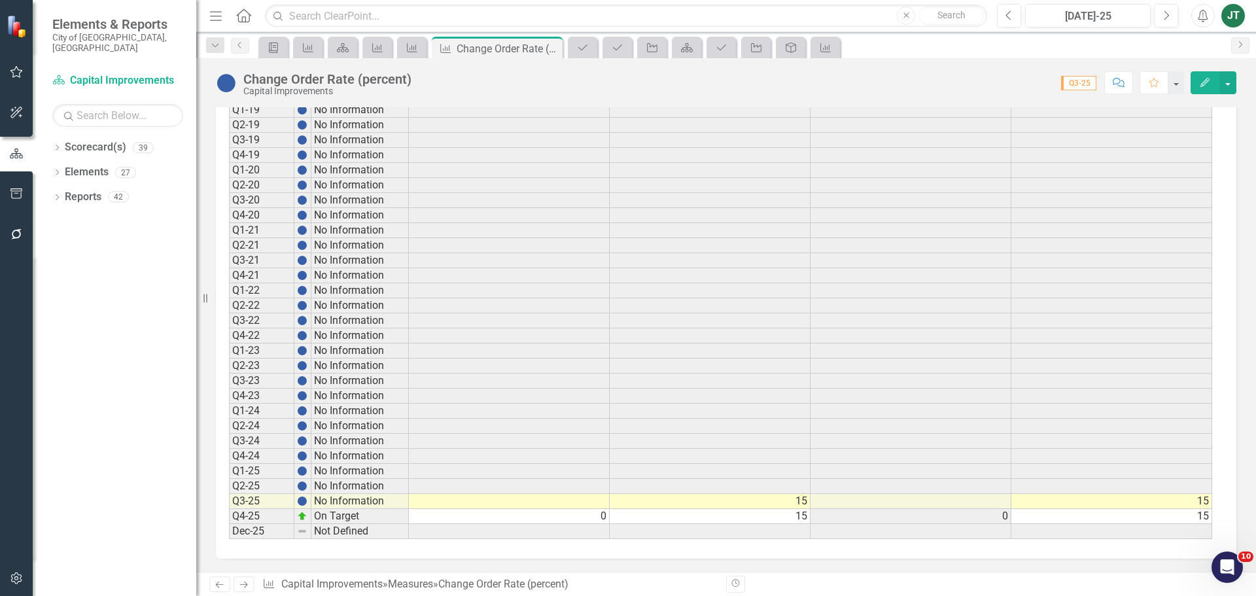
click at [588, 503] on td at bounding box center [509, 501] width 201 height 15
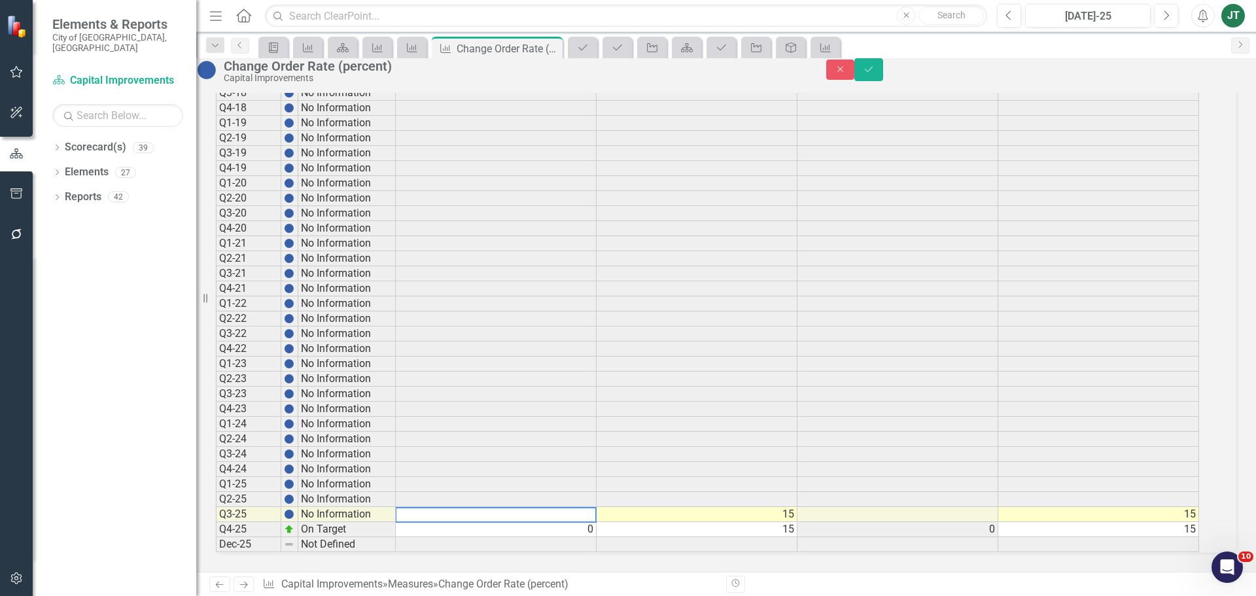
click at [668, 507] on td "15" at bounding box center [696, 514] width 201 height 15
click at [520, 507] on td at bounding box center [496, 514] width 201 height 15
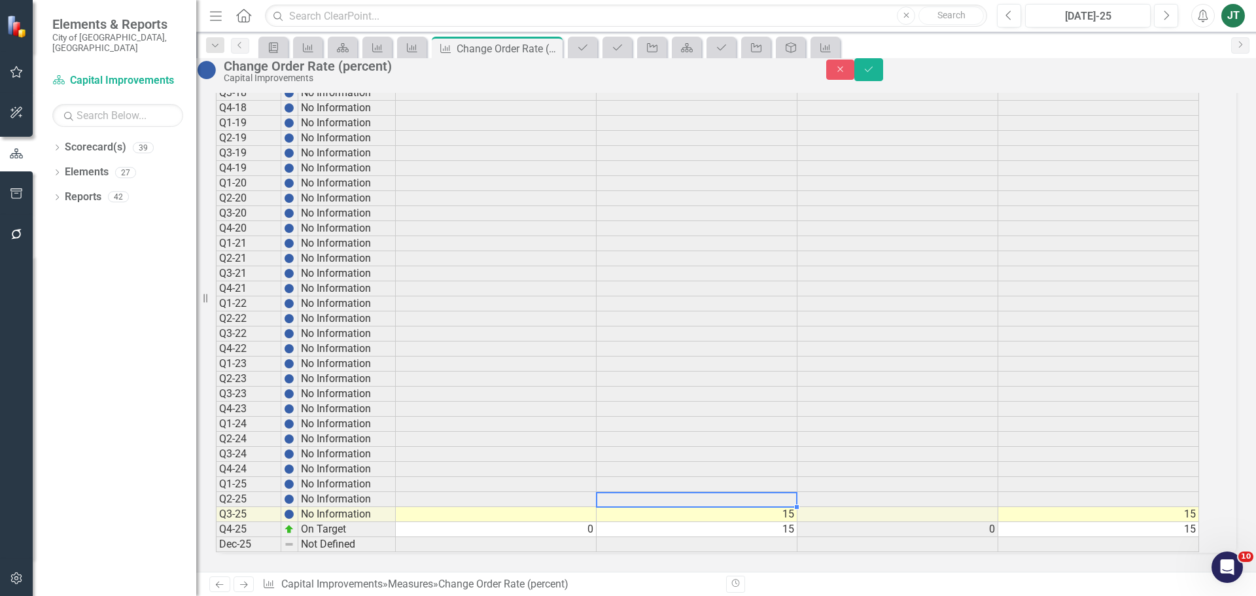
click at [216, 494] on div "Period Status Actual Target FYTD FYTD Target Q3-15 No Information Q4-15 No Info…" at bounding box center [216, 220] width 0 height 662
click at [683, 507] on td "15" at bounding box center [696, 514] width 201 height 15
click at [883, 77] on button "Save" at bounding box center [868, 69] width 29 height 23
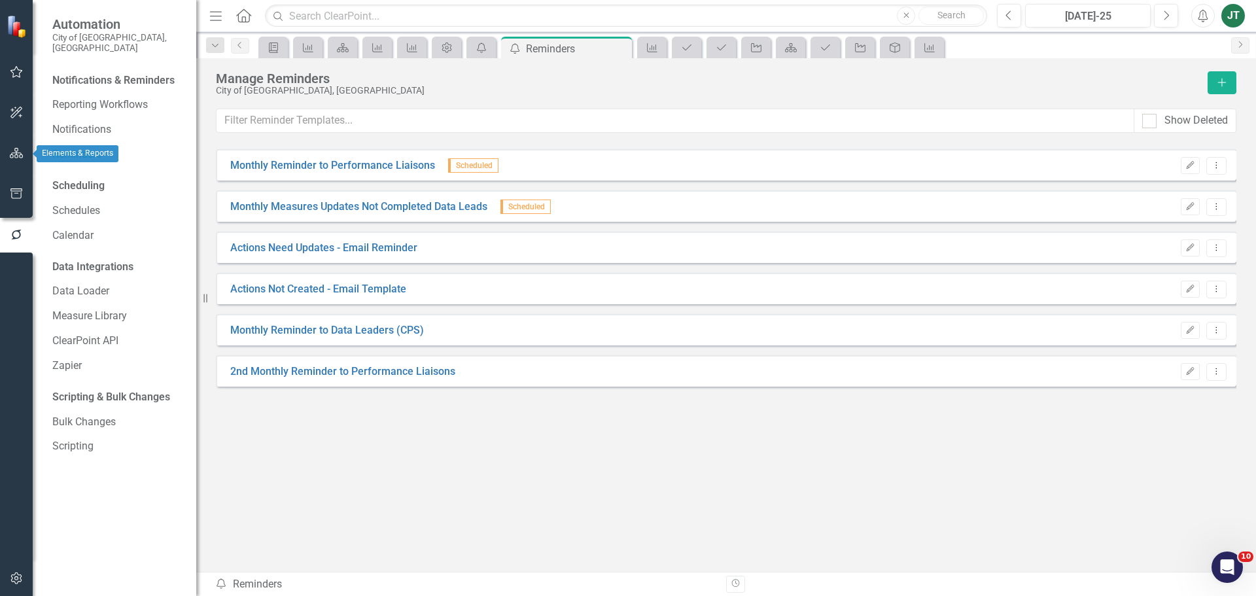
click at [12, 154] on icon "button" at bounding box center [17, 153] width 14 height 10
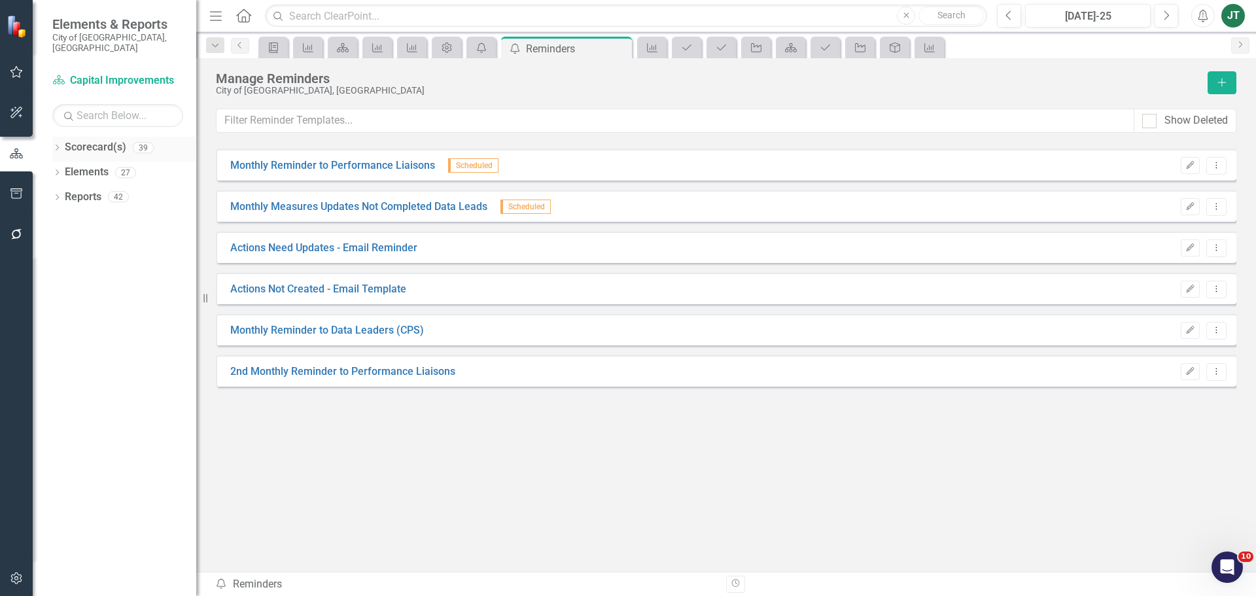
click at [56, 144] on div "Dropdown" at bounding box center [56, 149] width 9 height 11
click at [49, 192] on icon "Dropdown" at bounding box center [44, 196] width 10 height 8
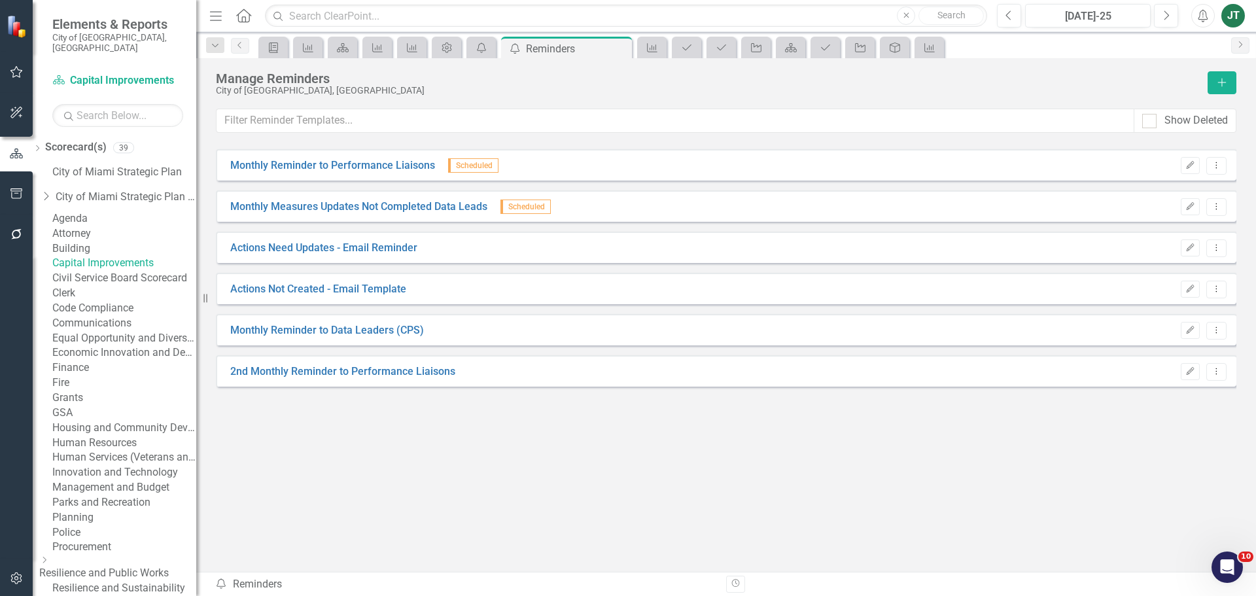
click at [106, 346] on link "Equal Opportunity and Diversity Programs" at bounding box center [124, 338] width 144 height 15
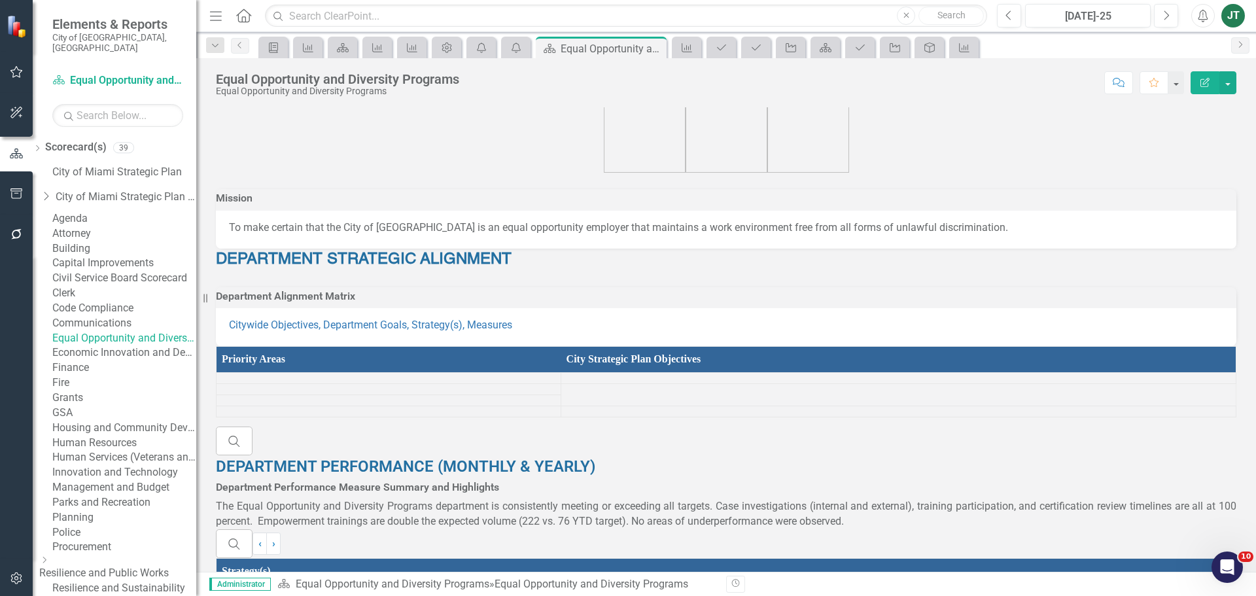
click at [103, 360] on link "Economic Innovation and Development" at bounding box center [124, 352] width 144 height 15
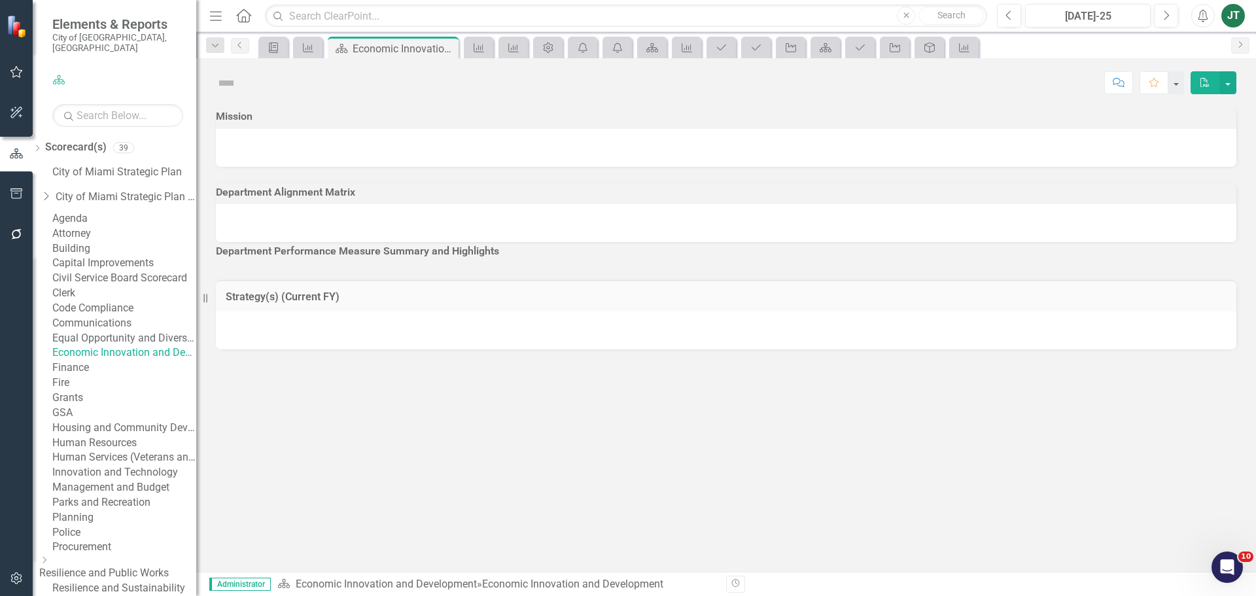
click at [142, 360] on link "Economic Innovation and Development" at bounding box center [124, 352] width 144 height 15
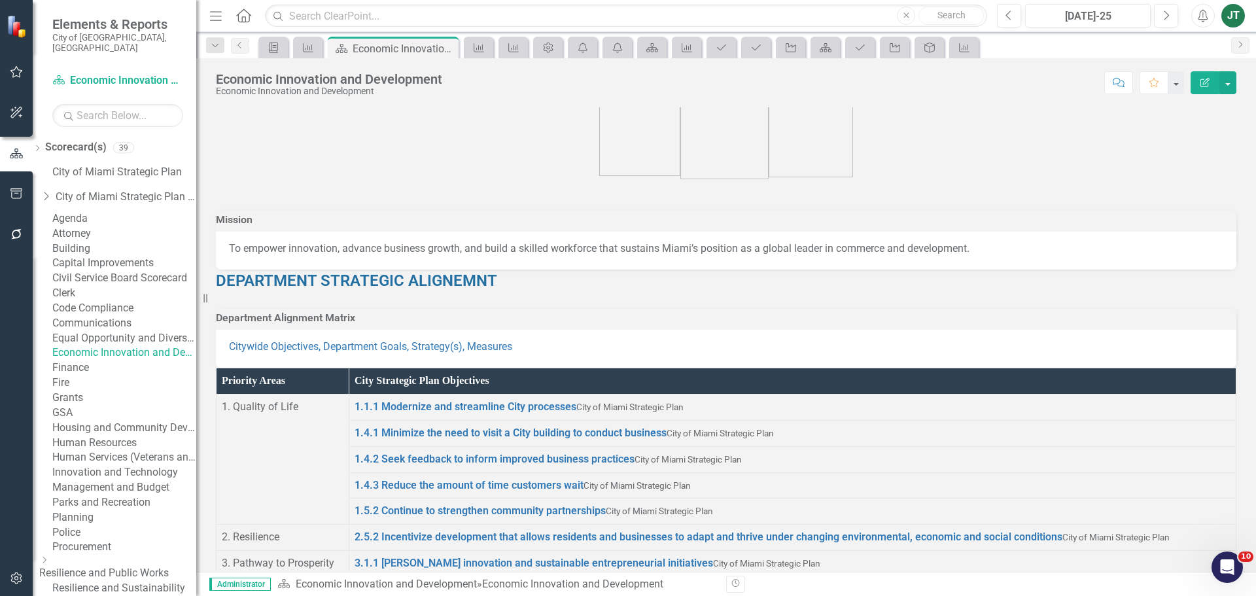
click at [56, 181] on div "Dropdown Scorecard(s) 39 City of Miami Strategic Plan Dropdown City of Miami St…" at bounding box center [114, 446] width 163 height 619
click at [52, 191] on icon "Dropdown" at bounding box center [45, 196] width 13 height 10
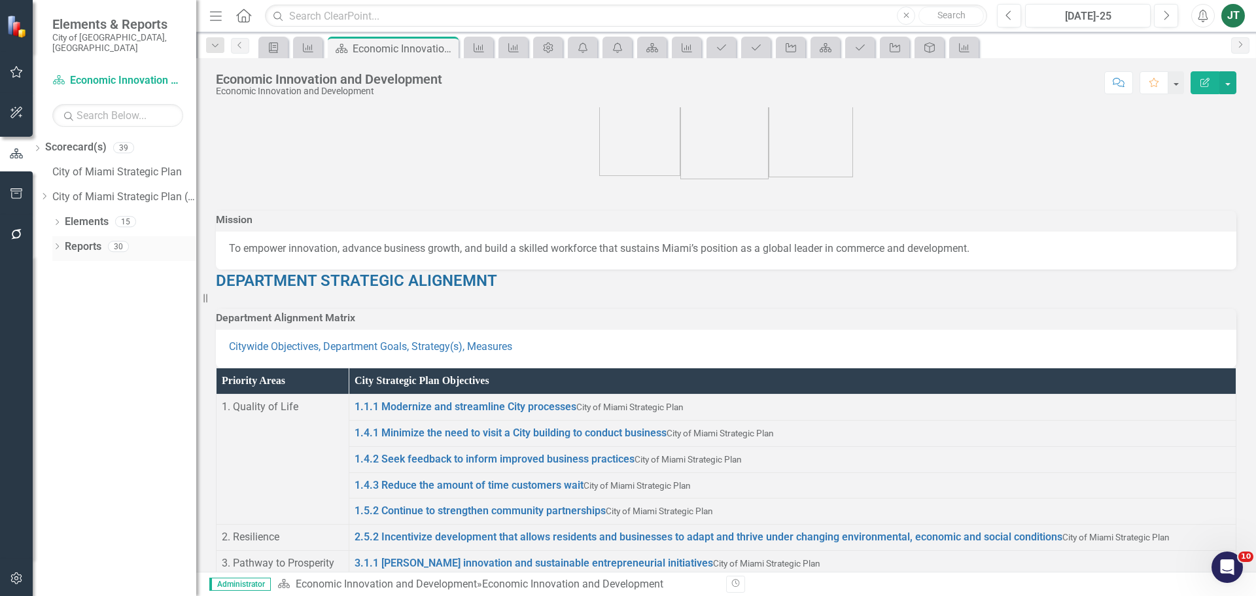
click at [84, 239] on link "Reports" at bounding box center [83, 246] width 37 height 15
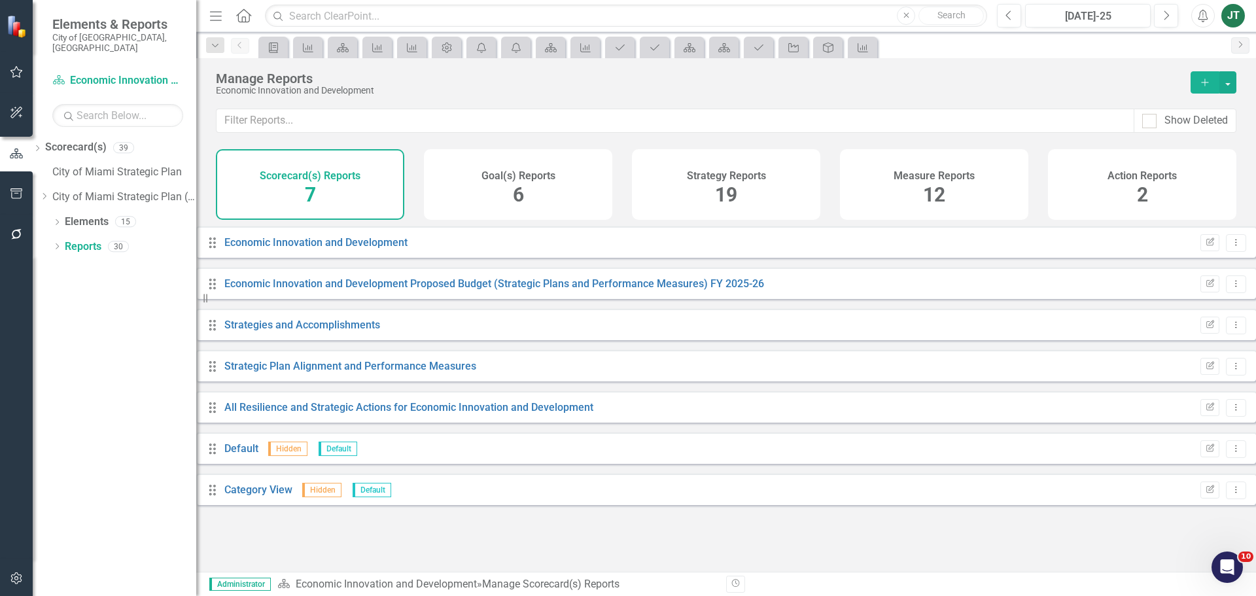
click at [0, 595] on html "Elements & Reports City of Miami, FL Scorecard(s) Economic Innovation and Devel…" at bounding box center [628, 298] width 1256 height 596
click at [724, 179] on h4 "Strategy Reports" at bounding box center [726, 176] width 79 height 12
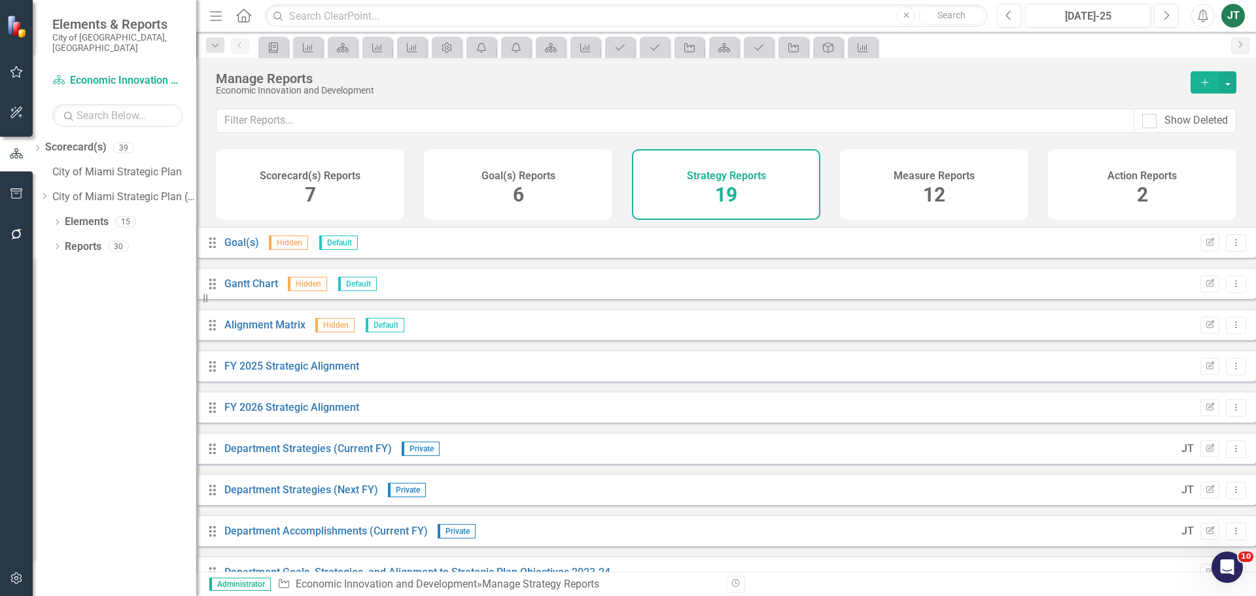
scroll to position [392, 0]
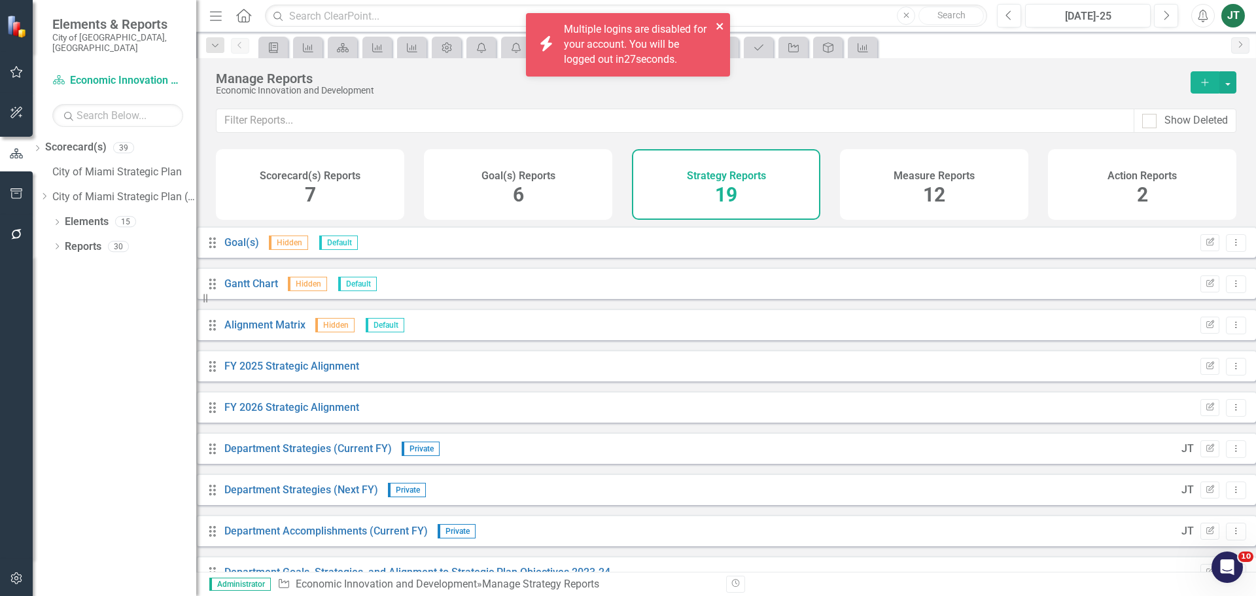
click at [719, 26] on icon "close" at bounding box center [719, 26] width 7 height 7
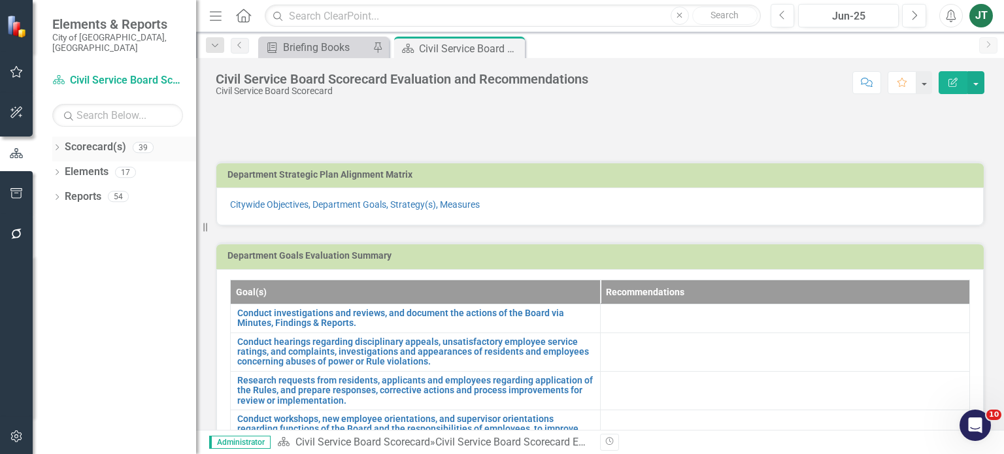
click at [58, 145] on icon at bounding box center [57, 148] width 3 height 6
click at [63, 186] on div "Dropdown City of Miami Strategic Plan (NEW)" at bounding box center [127, 197] width 137 height 22
click at [68, 186] on div "Dropdown City of Miami Strategic Plan (NEW)" at bounding box center [127, 197] width 137 height 22
click at [65, 192] on icon "Dropdown" at bounding box center [64, 196] width 10 height 8
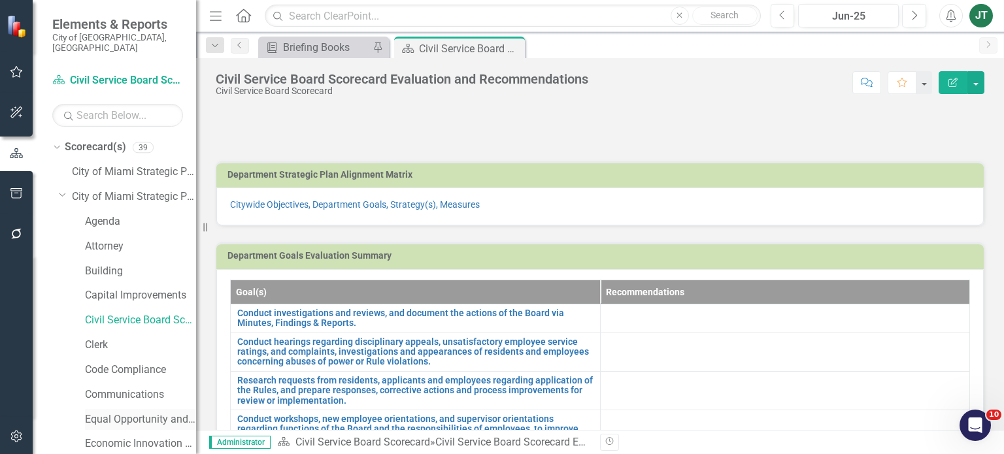
click at [119, 413] on link "Equal Opportunity and Diversity Programs" at bounding box center [140, 420] width 111 height 15
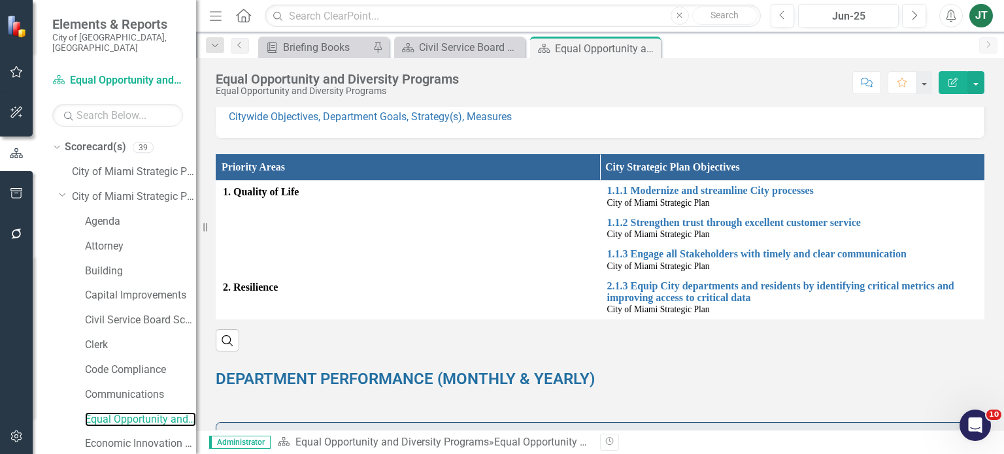
scroll to position [192, 0]
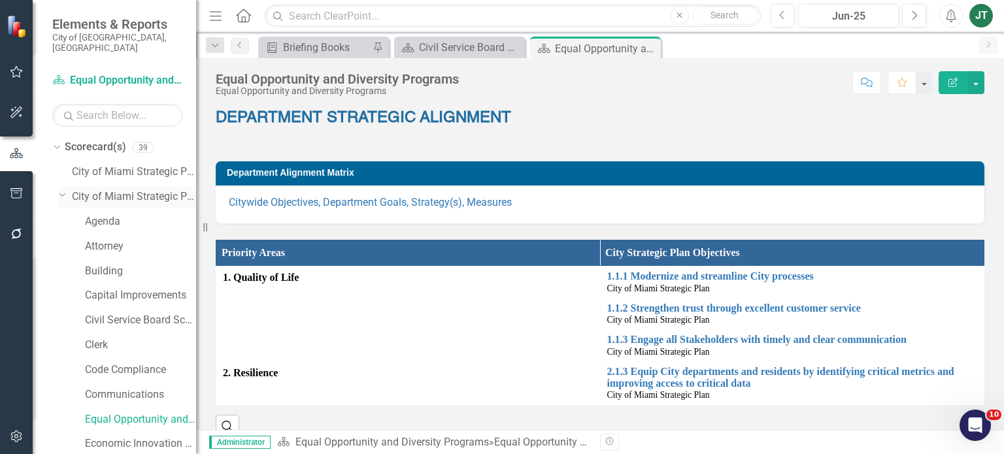
click at [61, 190] on icon "Dropdown" at bounding box center [63, 195] width 8 height 10
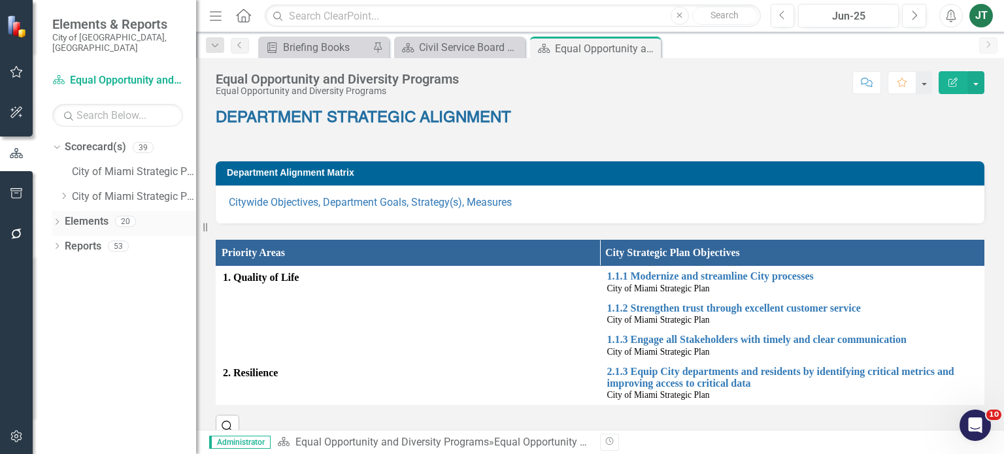
click at [78, 214] on link "Elements" at bounding box center [87, 221] width 44 height 15
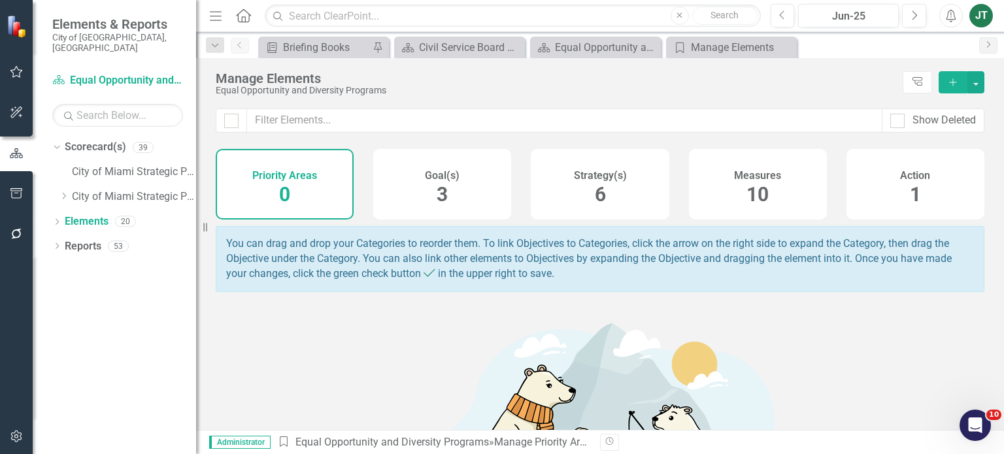
click at [602, 198] on div "Strategy(s) 6" at bounding box center [600, 184] width 138 height 71
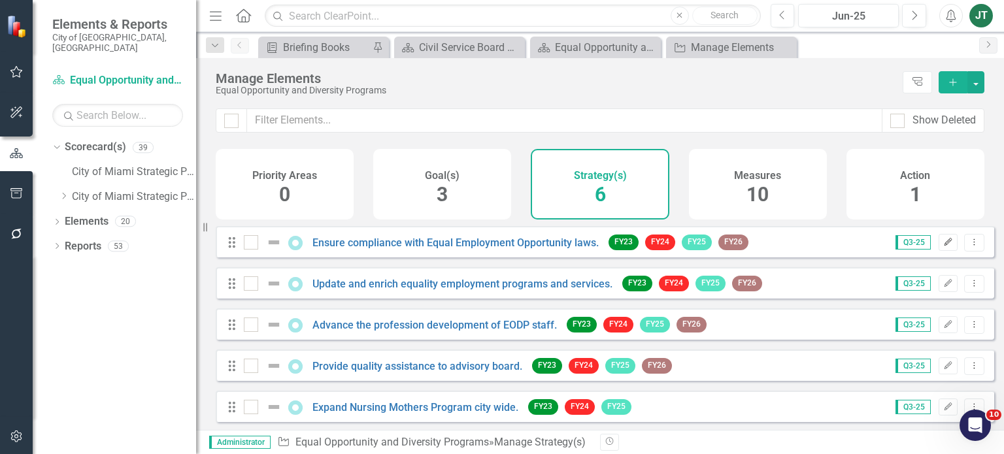
click at [944, 247] on icon "Edit" at bounding box center [949, 243] width 10 height 8
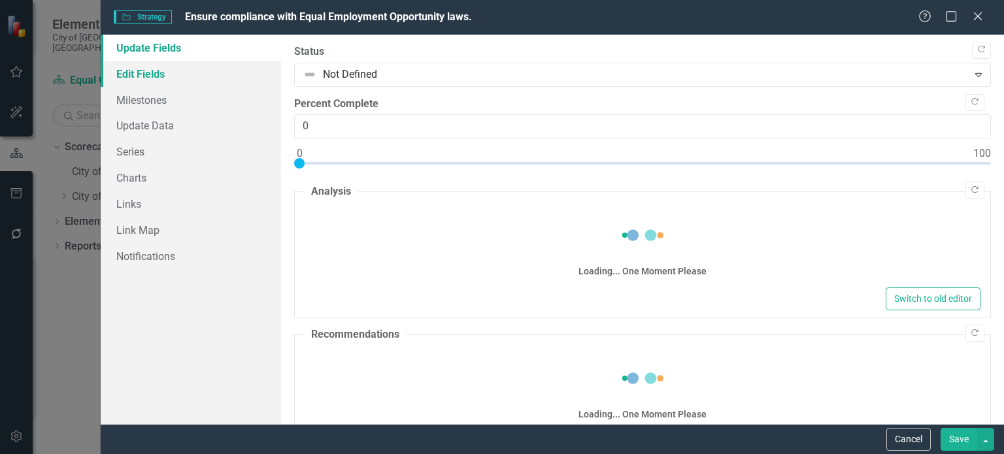
click at [160, 73] on link "Edit Fields" at bounding box center [191, 74] width 180 height 26
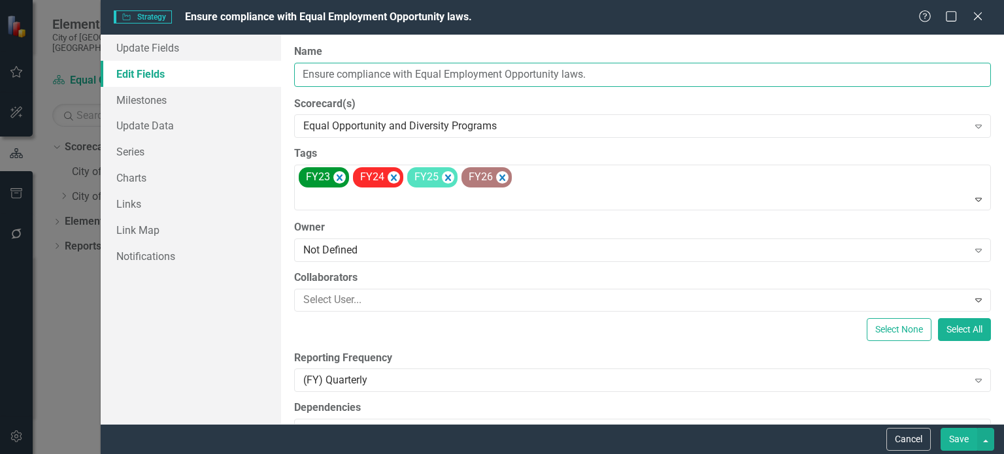
drag, startPoint x: 612, startPoint y: 75, endPoint x: 266, endPoint y: 80, distance: 346.6
click at [258, 81] on div "Update Fields Edit Fields Milestones Update Data Series Charts Links Link Map N…" at bounding box center [553, 230] width 904 height 390
